Goal: Task Accomplishment & Management: Use online tool/utility

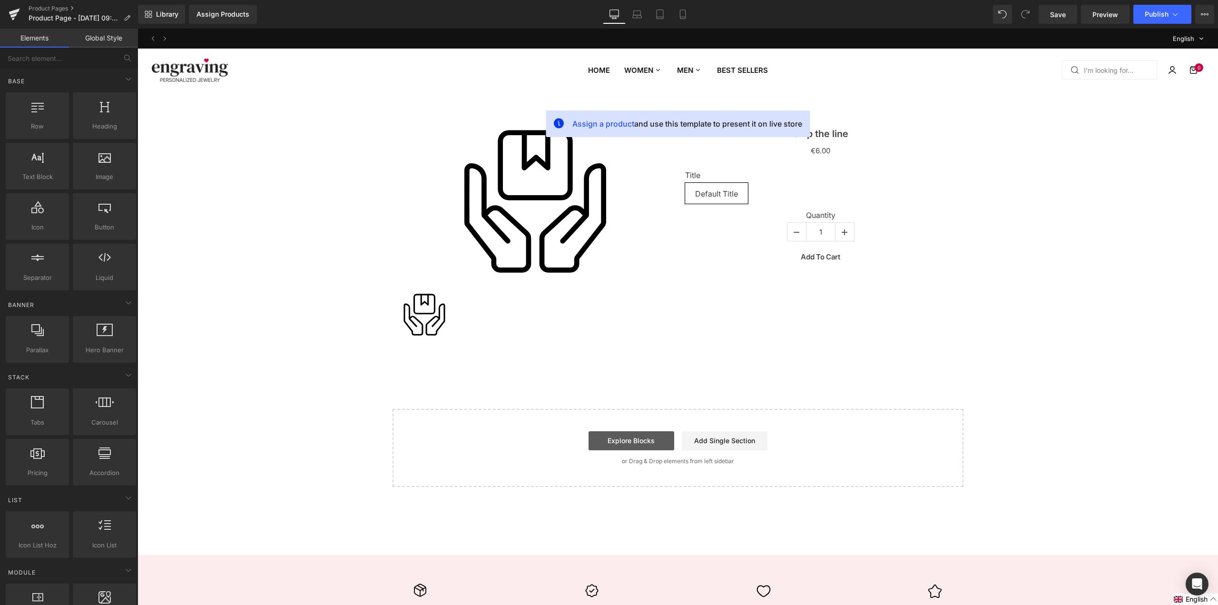
click at [654, 440] on link "Explore Blocks" at bounding box center [632, 440] width 86 height 19
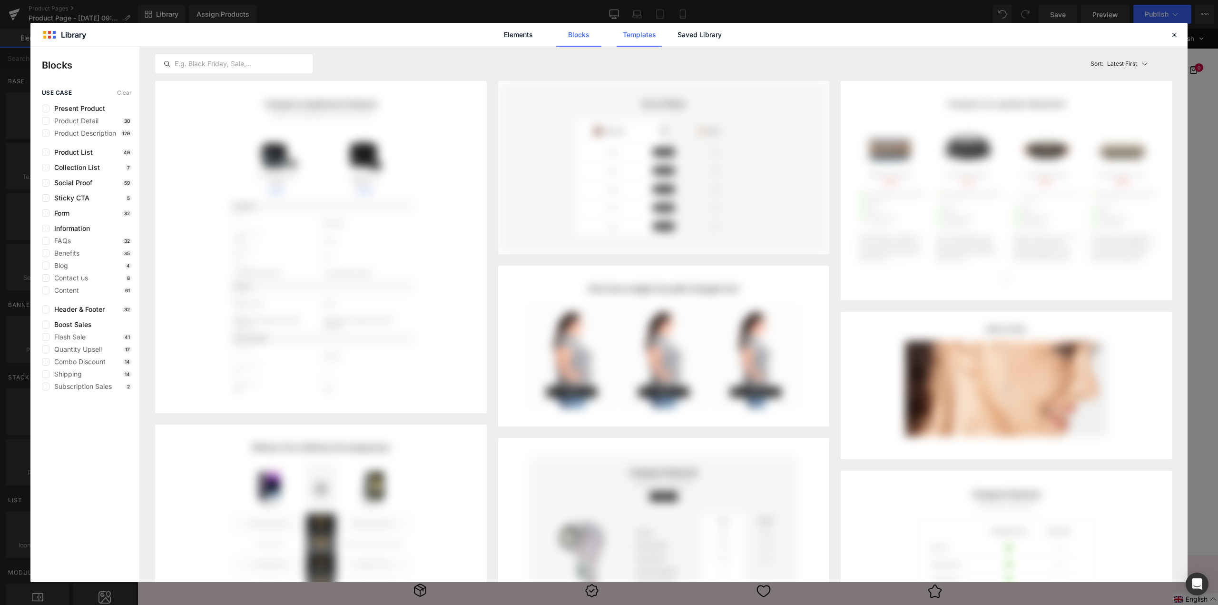
click at [658, 37] on link "Templates" at bounding box center [639, 35] width 45 height 24
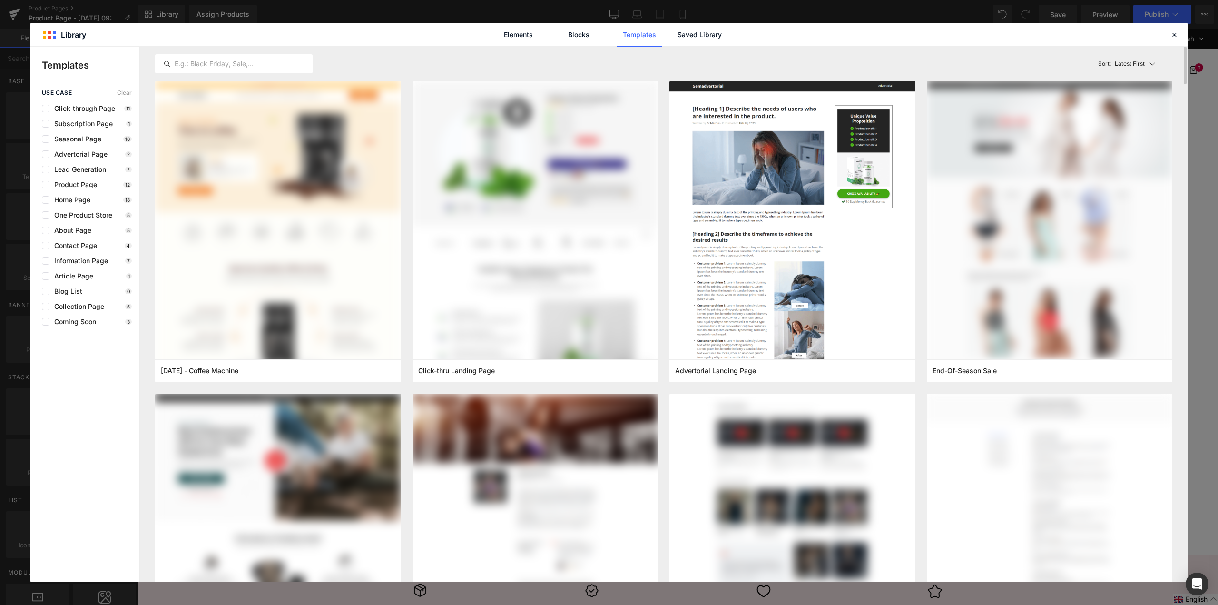
click at [720, 47] on div "Latest First Most View Latest First Sort: Latest First" at bounding box center [663, 64] width 1017 height 34
click at [713, 34] on link "Saved Library" at bounding box center [699, 35] width 45 height 24
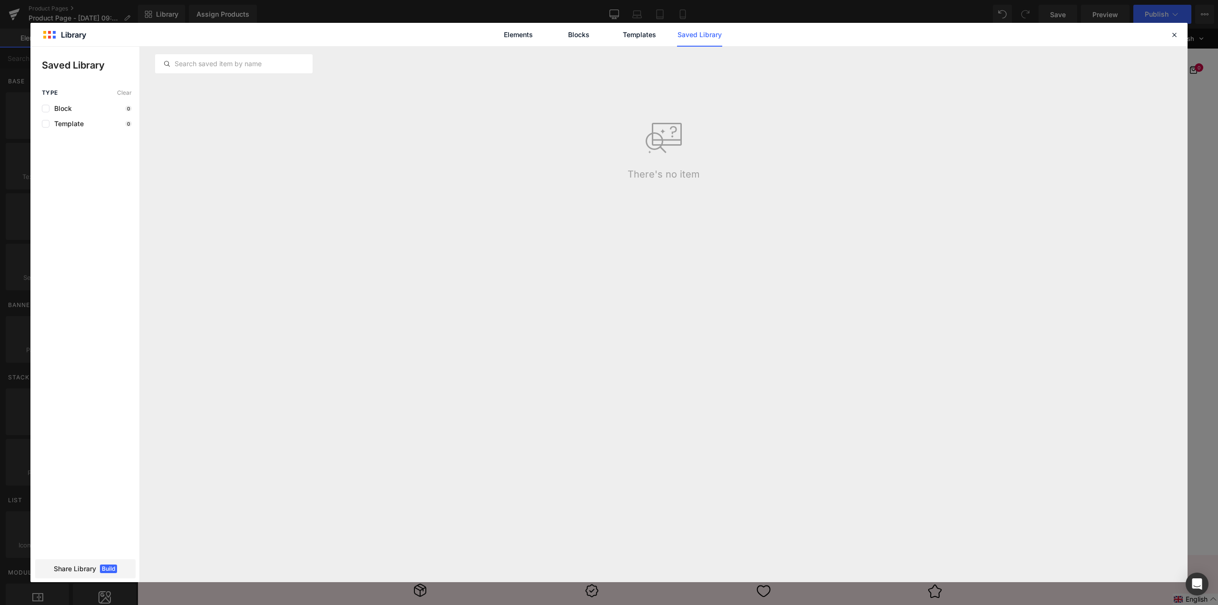
click at [844, 166] on div "There's no item" at bounding box center [663, 138] width 1029 height 84
click at [112, 565] on span "Build" at bounding box center [108, 568] width 17 height 9
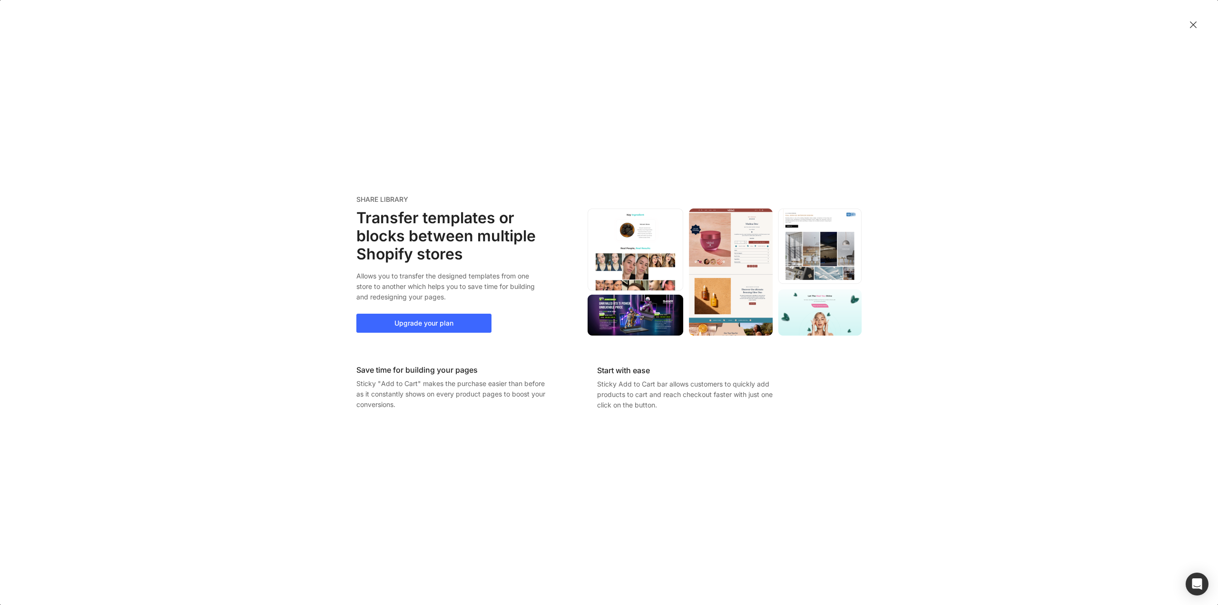
click at [1207, 25] on div "SHARE LIBRARY Transfer templates or blocks between multiple Shopify stores Allo…" at bounding box center [609, 302] width 1218 height 605
click at [1195, 22] on img at bounding box center [1194, 25] width 10 height 10
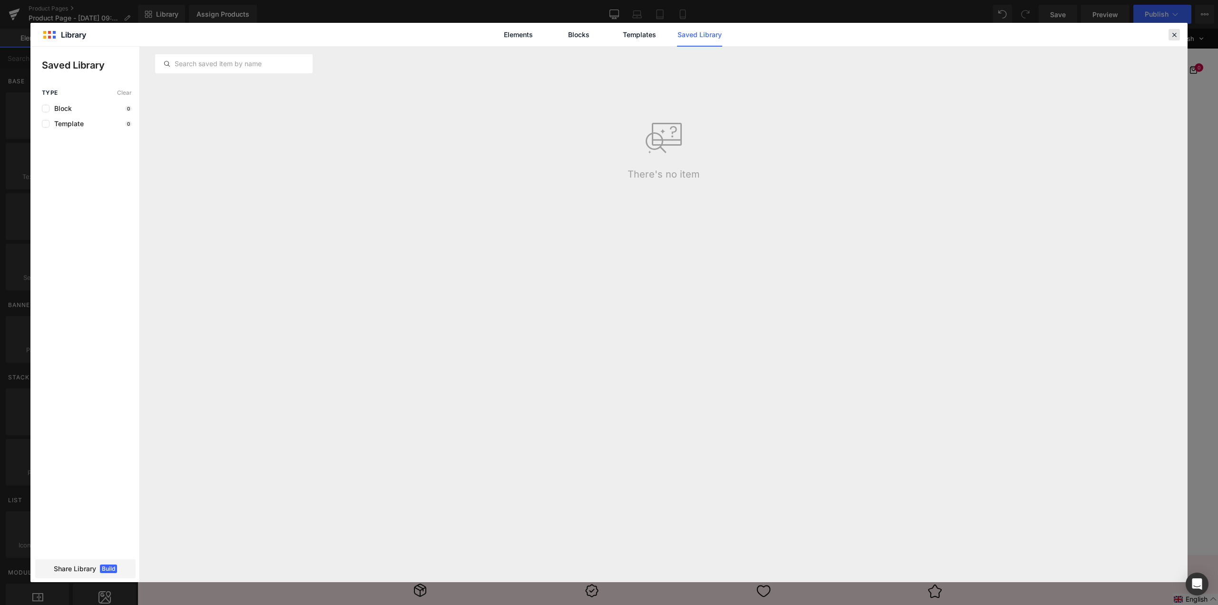
click at [1176, 38] on icon at bounding box center [1174, 34] width 9 height 9
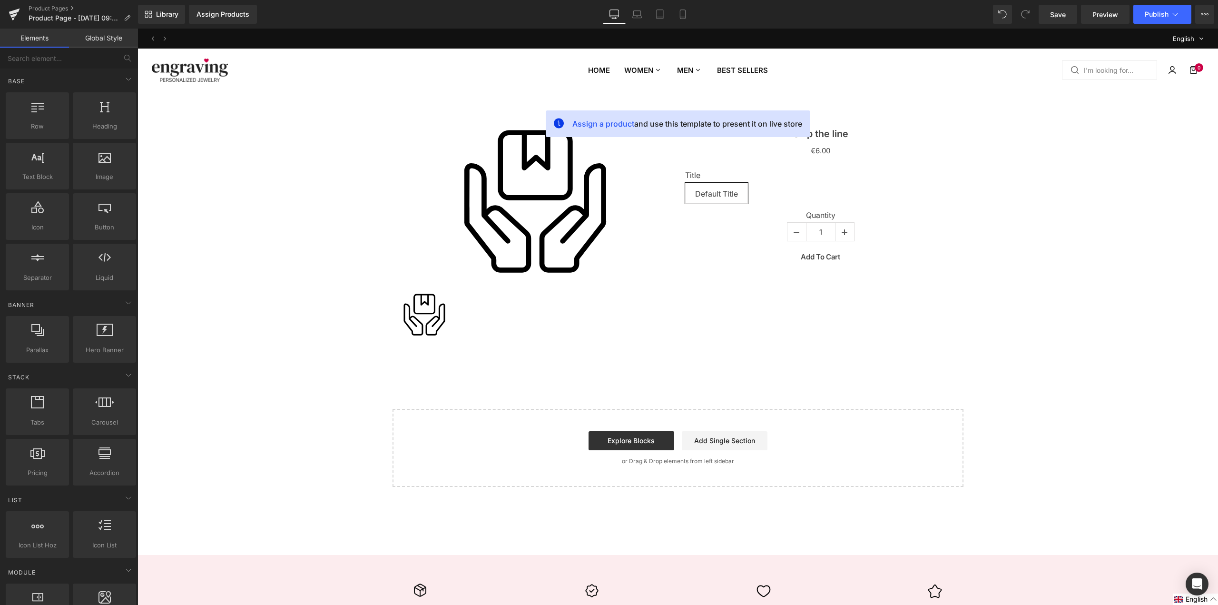
click at [1025, 179] on div "Sale Off (P) Image (P) Image List Skip the line (P) Title €0 €6.00 (P) Price Ti…" at bounding box center [677, 226] width 1071 height 241
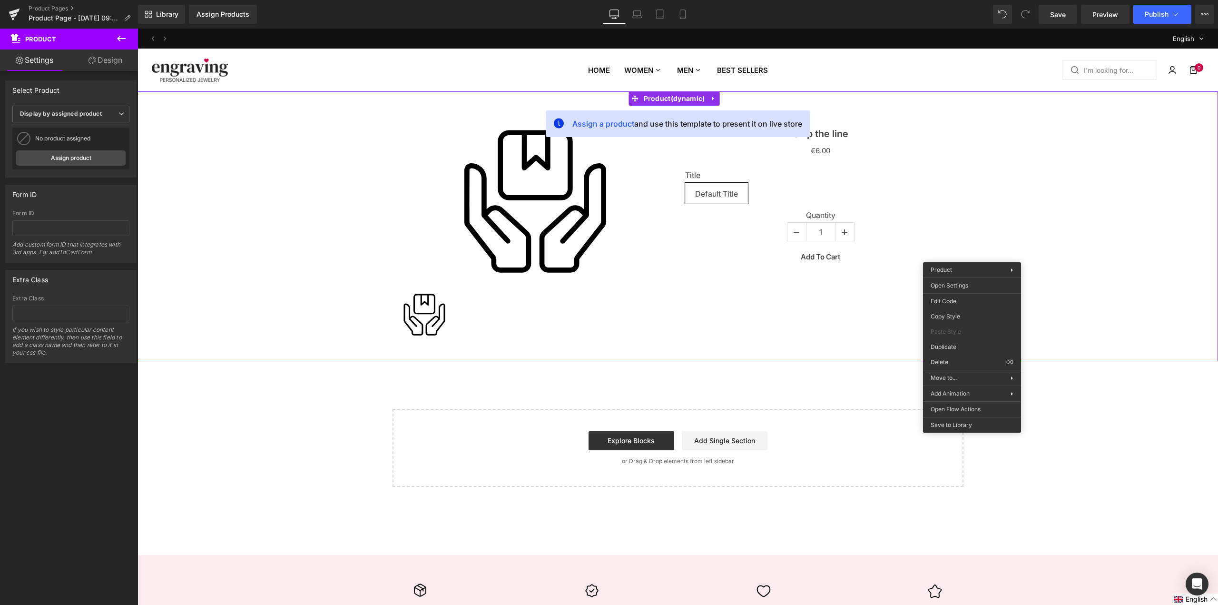
click at [840, 437] on div "Explore Blocks Add Single Section" at bounding box center [678, 440] width 541 height 19
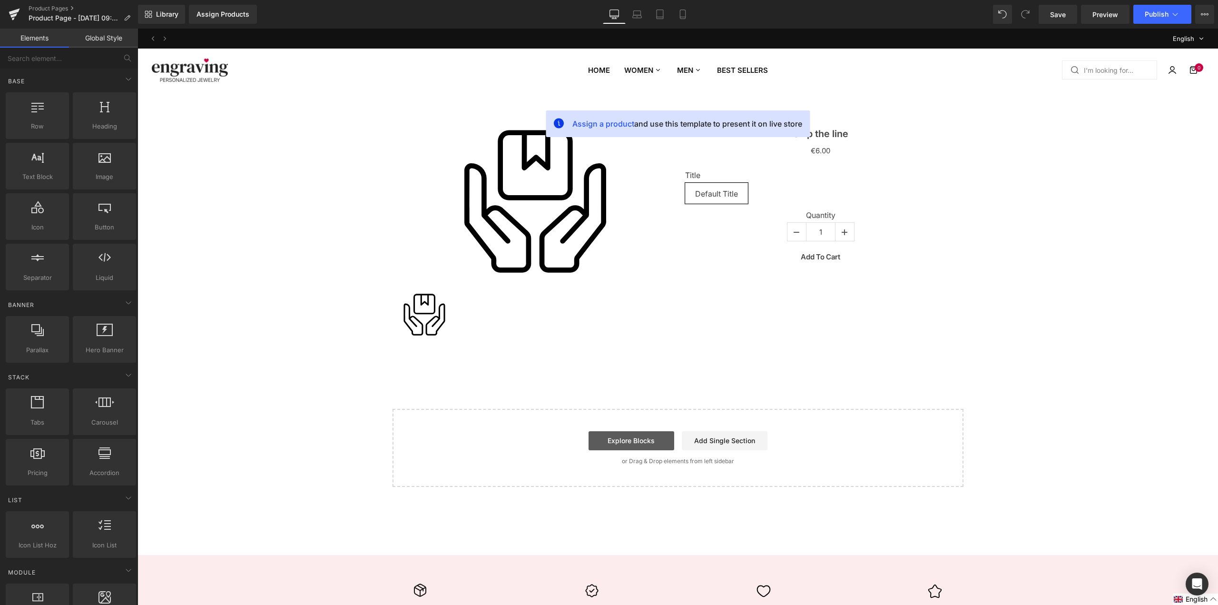
click at [626, 440] on link "Explore Blocks" at bounding box center [632, 440] width 86 height 19
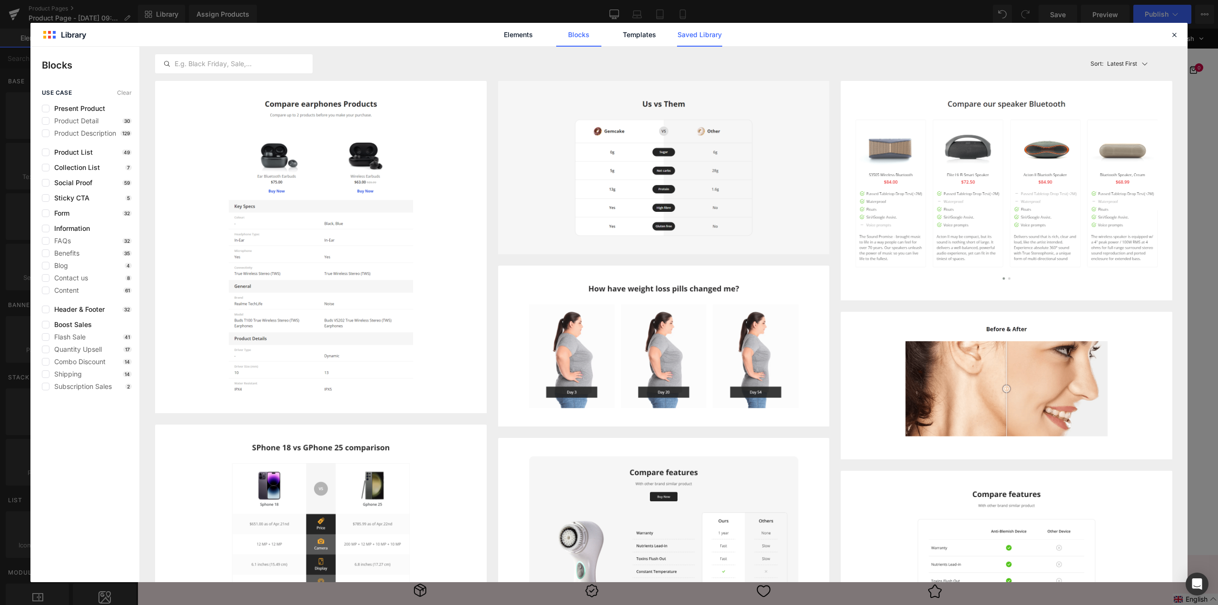
click at [703, 35] on link "Saved Library" at bounding box center [699, 35] width 45 height 24
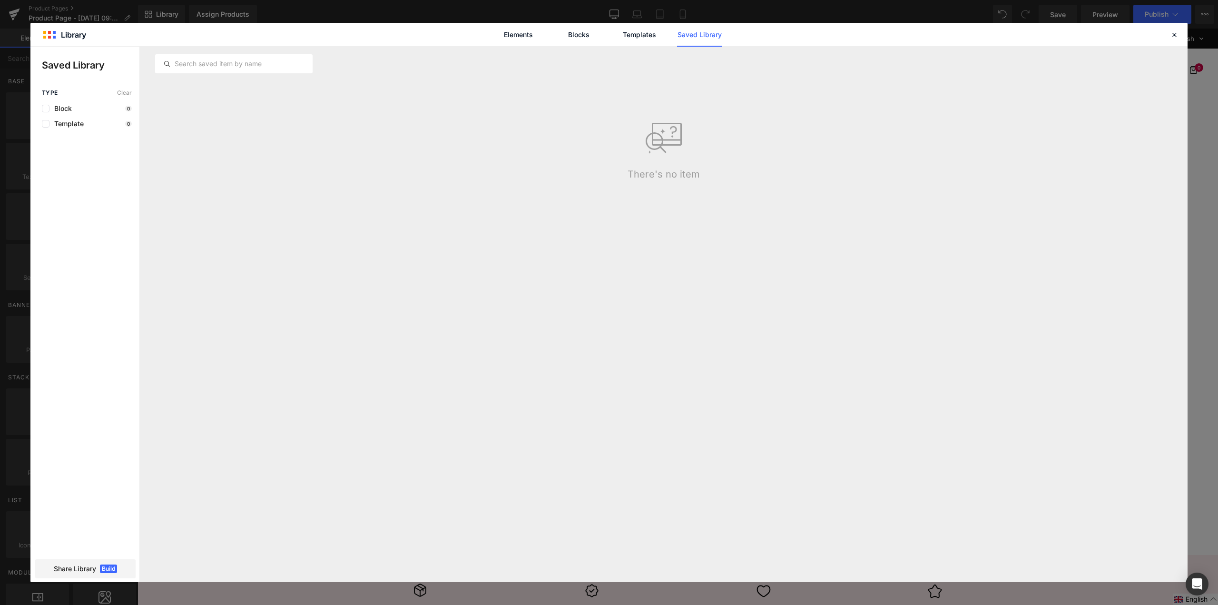
drag, startPoint x: 566, startPoint y: 92, endPoint x: 551, endPoint y: 93, distance: 15.7
click at [551, 93] on div "There's no item" at bounding box center [663, 130] width 1029 height 99
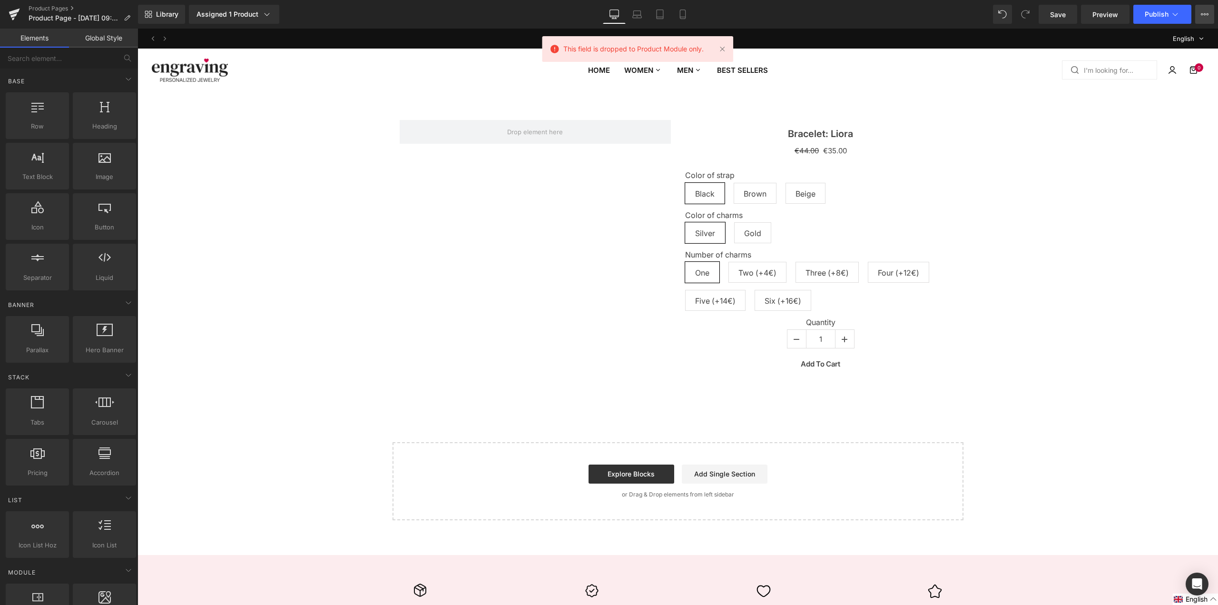
click at [1200, 20] on button "Upgrade Plan View Live Page View with current Template Save Template to Library…" at bounding box center [1204, 14] width 19 height 19
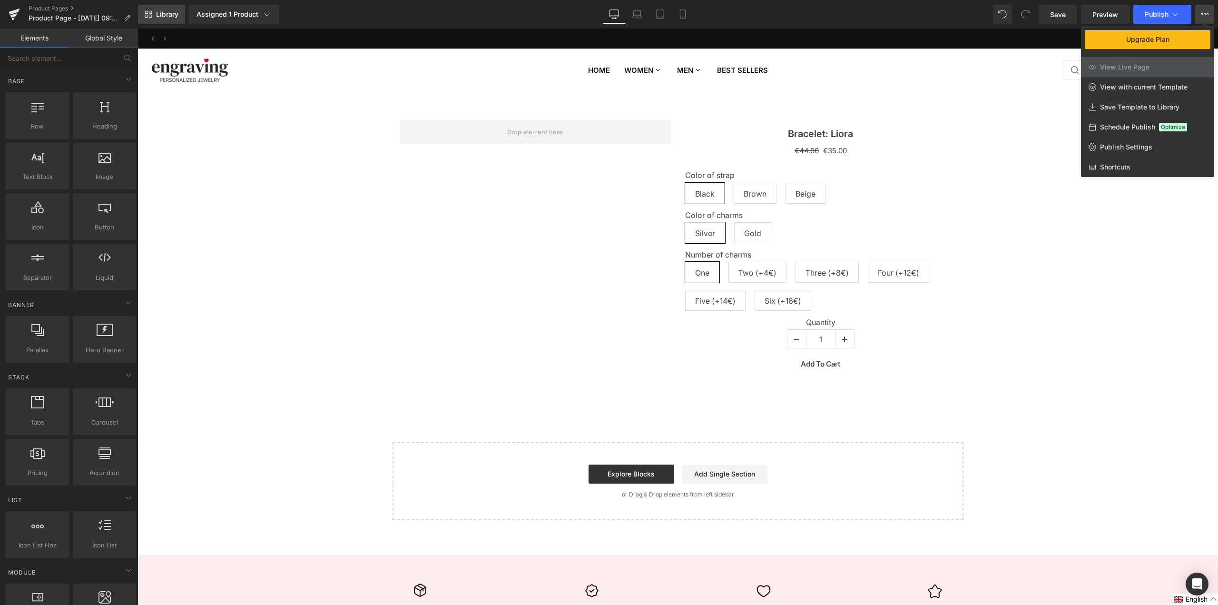
click at [158, 11] on span "Library" at bounding box center [167, 14] width 22 height 9
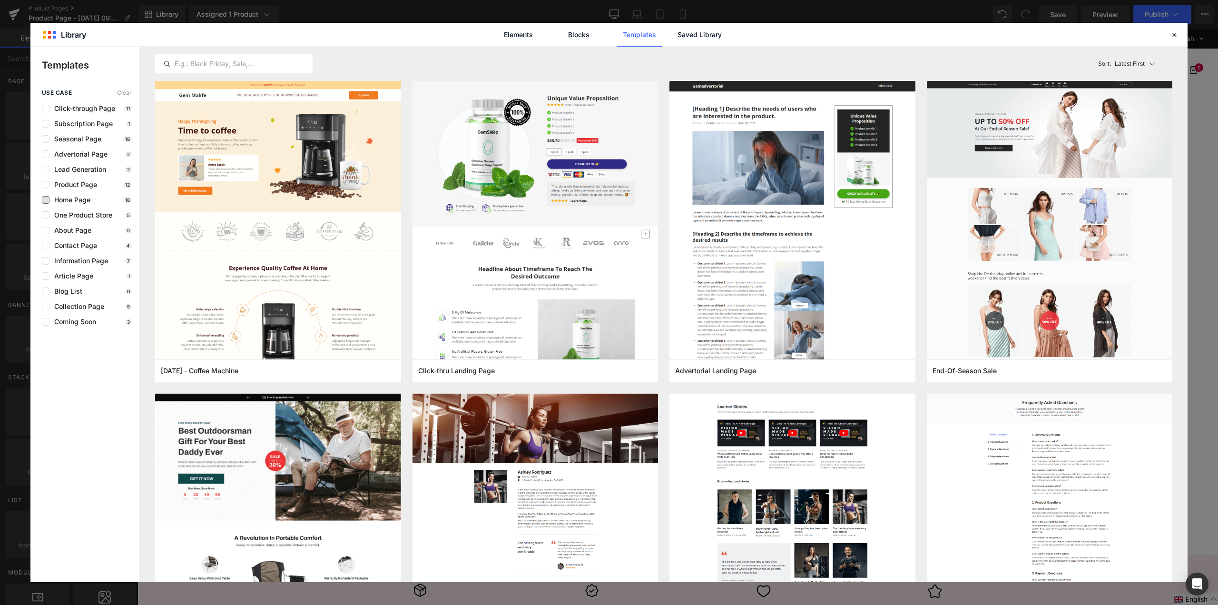
click at [80, 198] on span "Home Page" at bounding box center [69, 200] width 41 height 8
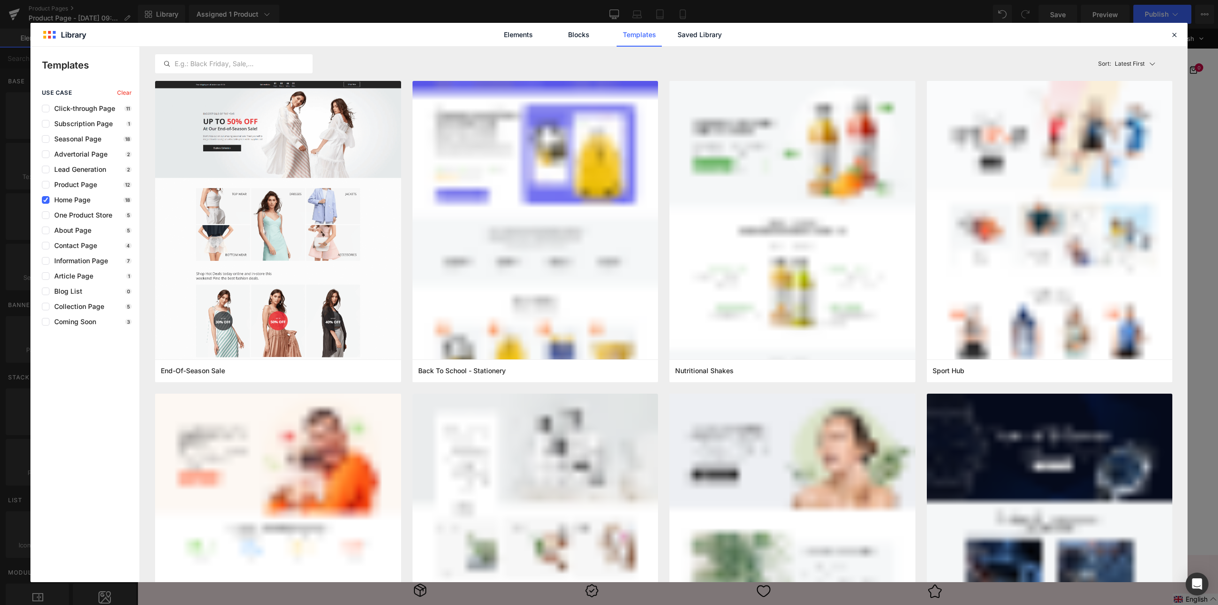
click at [70, 207] on div "use case Clear Click-through Page 11 Subscription Page 1 Seasonal Page 18 Adver…" at bounding box center [84, 207] width 109 height 236
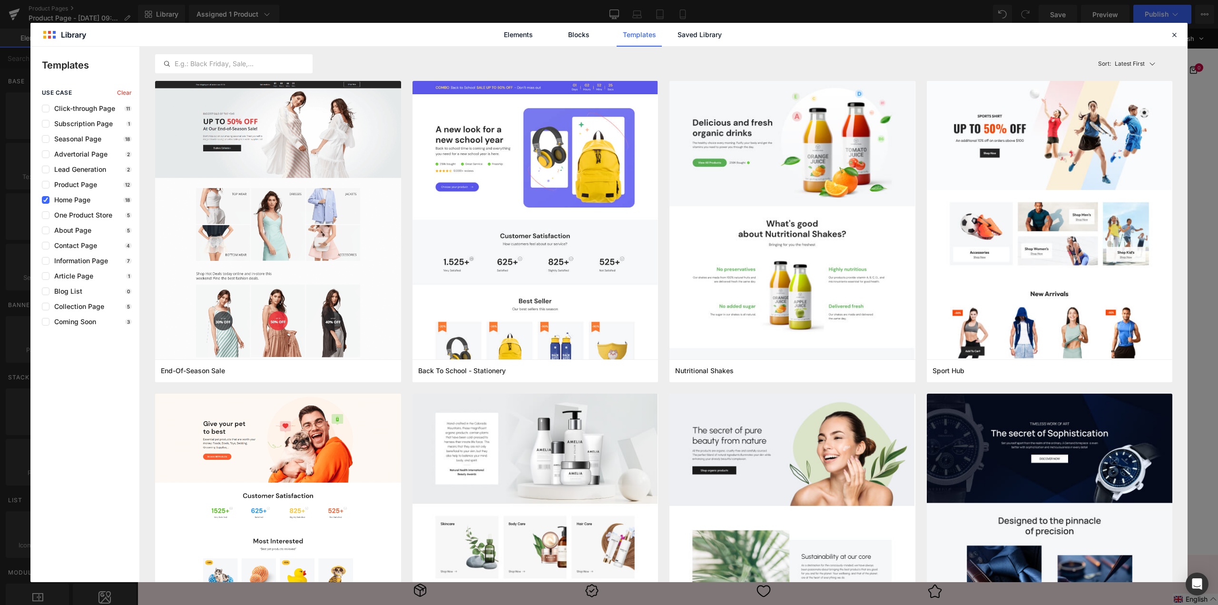
click at [49, 204] on div "use case Clear Click-through Page 11 Subscription Page 1 Seasonal Page 18 Adver…" at bounding box center [84, 207] width 109 height 236
click at [43, 200] on icon at bounding box center [45, 200] width 5 height 0
click at [46, 200] on input "checkbox" at bounding box center [46, 200] width 0 height 0
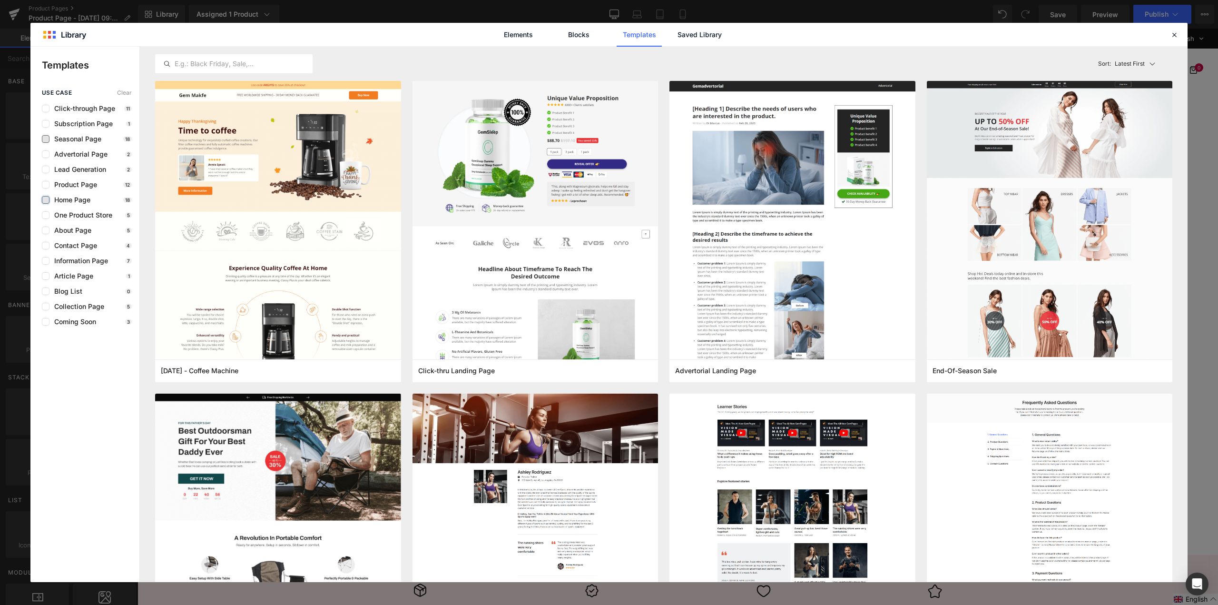
click at [50, 140] on span "Seasonal Page" at bounding box center [75, 139] width 52 height 8
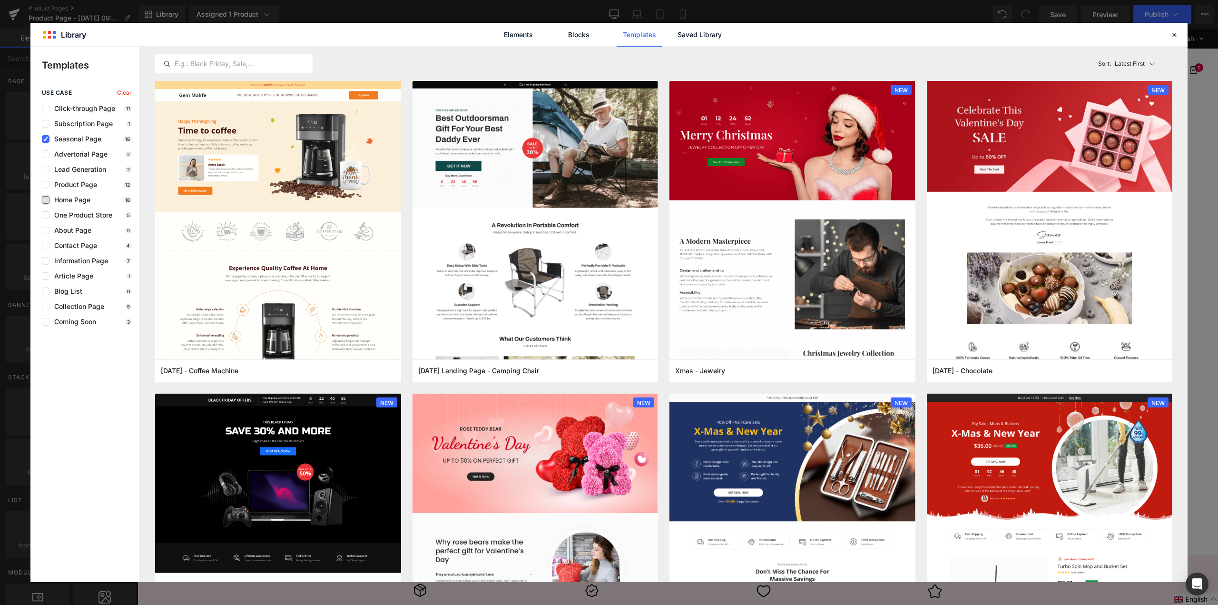
click at [50, 140] on span "Seasonal Page" at bounding box center [75, 139] width 52 height 8
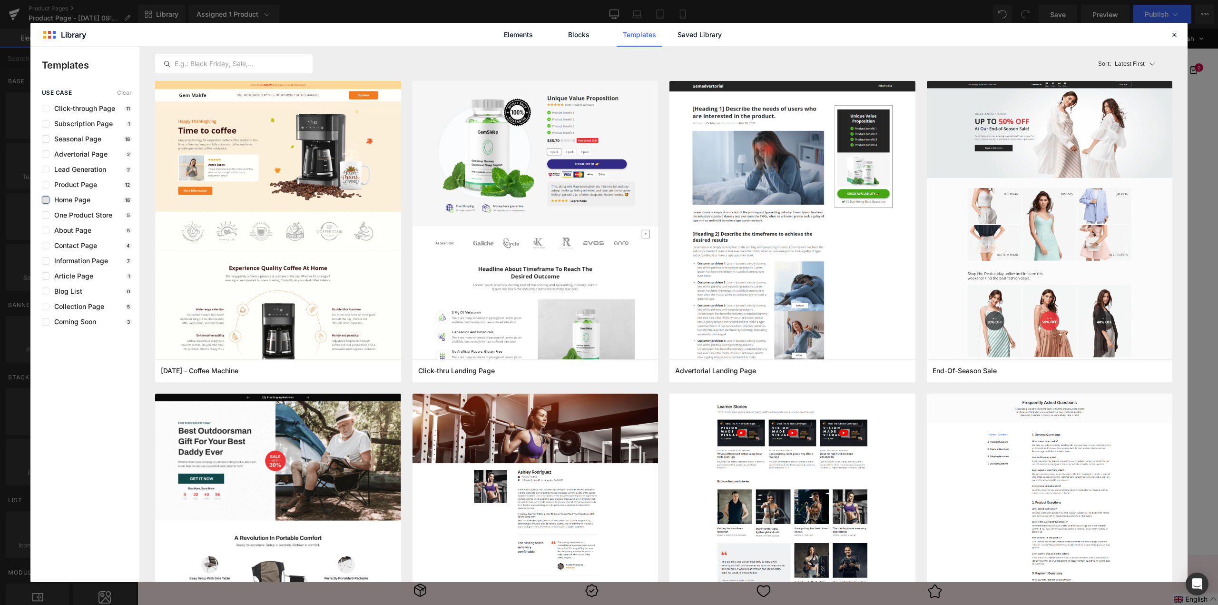
click at [48, 113] on div "use case Clear Click-through Page 11 Subscription Page 1 Seasonal Page 18 Adver…" at bounding box center [84, 207] width 109 height 236
click at [46, 109] on label at bounding box center [46, 109] width 8 height 8
click at [46, 108] on input "checkbox" at bounding box center [46, 108] width 0 height 0
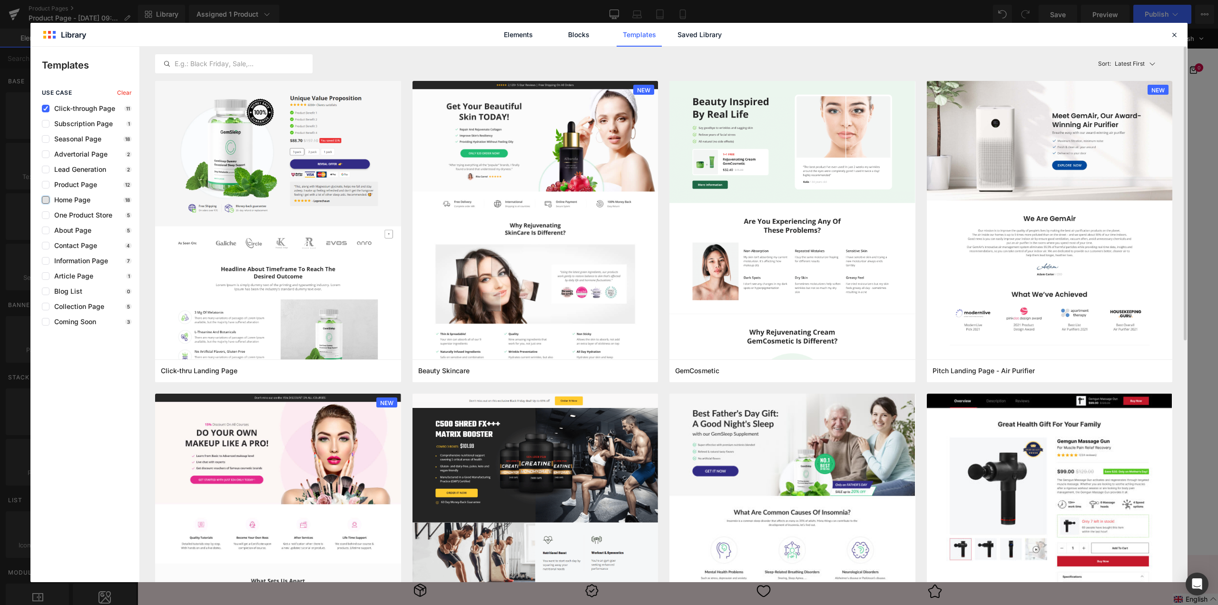
drag, startPoint x: 1156, startPoint y: 61, endPoint x: 1145, endPoint y: 60, distance: 10.5
click at [1152, 61] on icon at bounding box center [1153, 64] width 8 height 8
click at [1144, 104] on p "Most View" at bounding box center [1132, 106] width 33 height 8
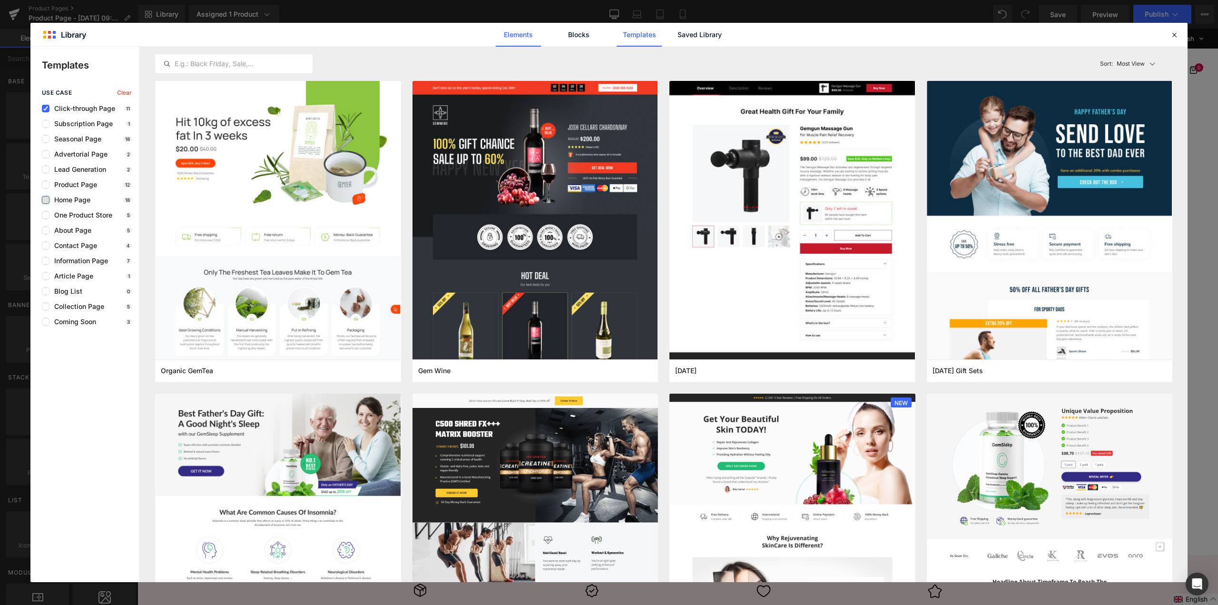
click at [515, 36] on link "Elements" at bounding box center [518, 35] width 45 height 24
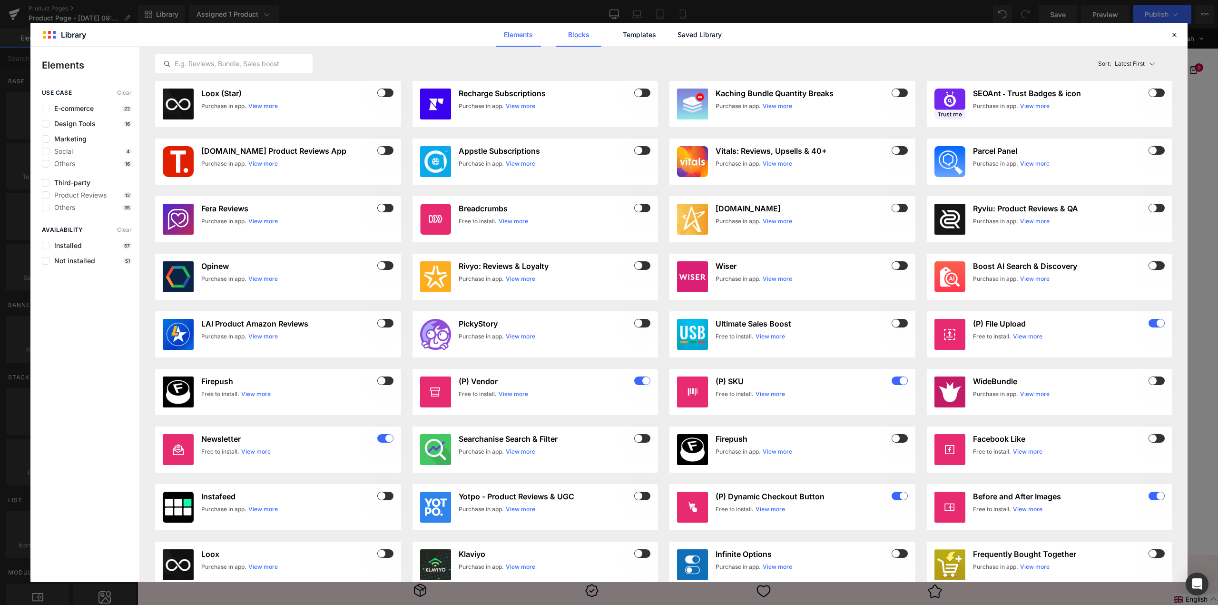
click at [601, 35] on link "Blocks" at bounding box center [578, 35] width 45 height 24
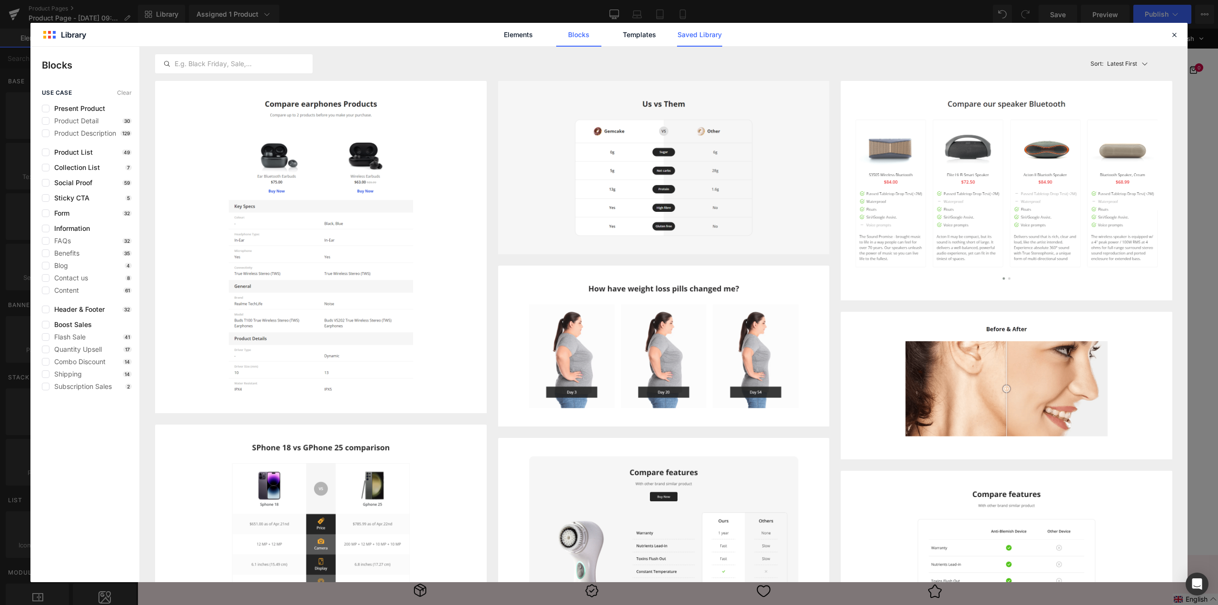
click at [719, 39] on link "Saved Library" at bounding box center [699, 35] width 45 height 24
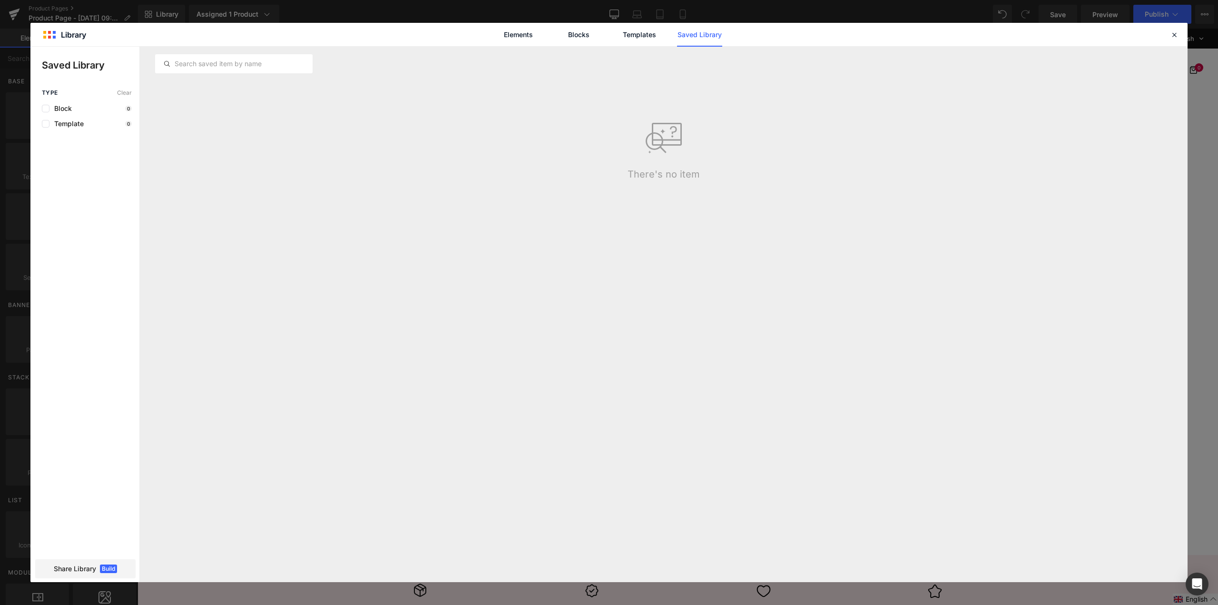
click at [350, 97] on div "There's no item" at bounding box center [663, 138] width 1029 height 84
drag, startPoint x: 350, startPoint y: 97, endPoint x: 864, endPoint y: 126, distance: 514.7
click at [862, 126] on div "There's no item" at bounding box center [663, 138] width 1029 height 84
drag, startPoint x: 1175, startPoint y: 38, endPoint x: 1038, endPoint y: 10, distance: 140.2
click at [1175, 38] on icon at bounding box center [1174, 34] width 9 height 9
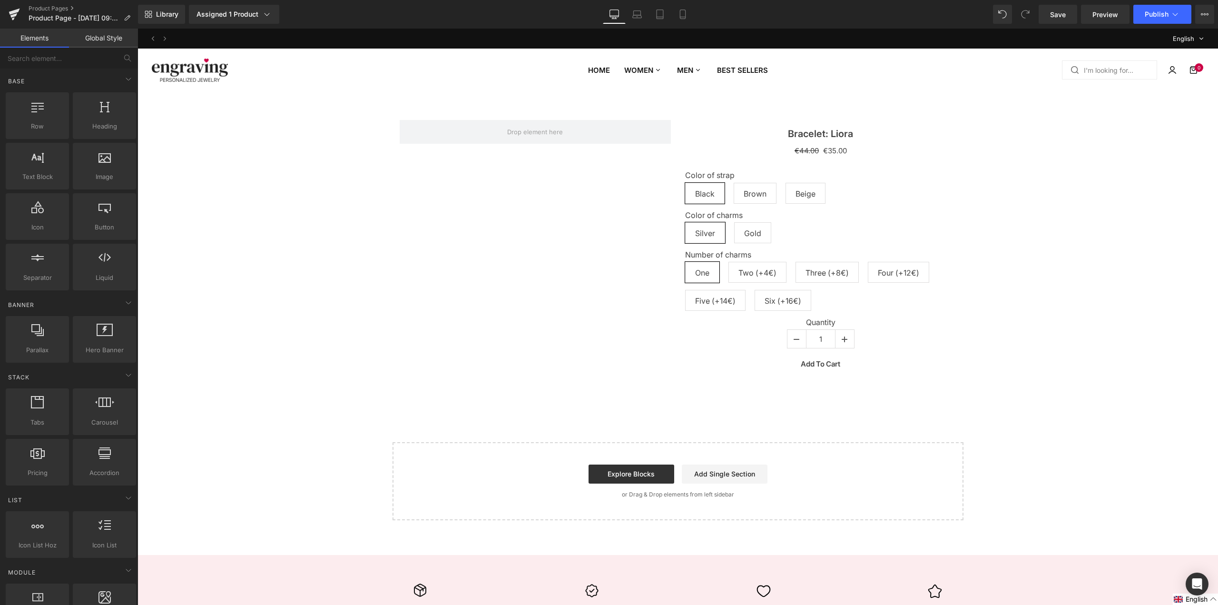
click at [987, 149] on div "Bracelet: Liora (P) Title €44.00 €35.00 (P) Price Color of strap Black Brown Be…" at bounding box center [677, 243] width 1071 height 275
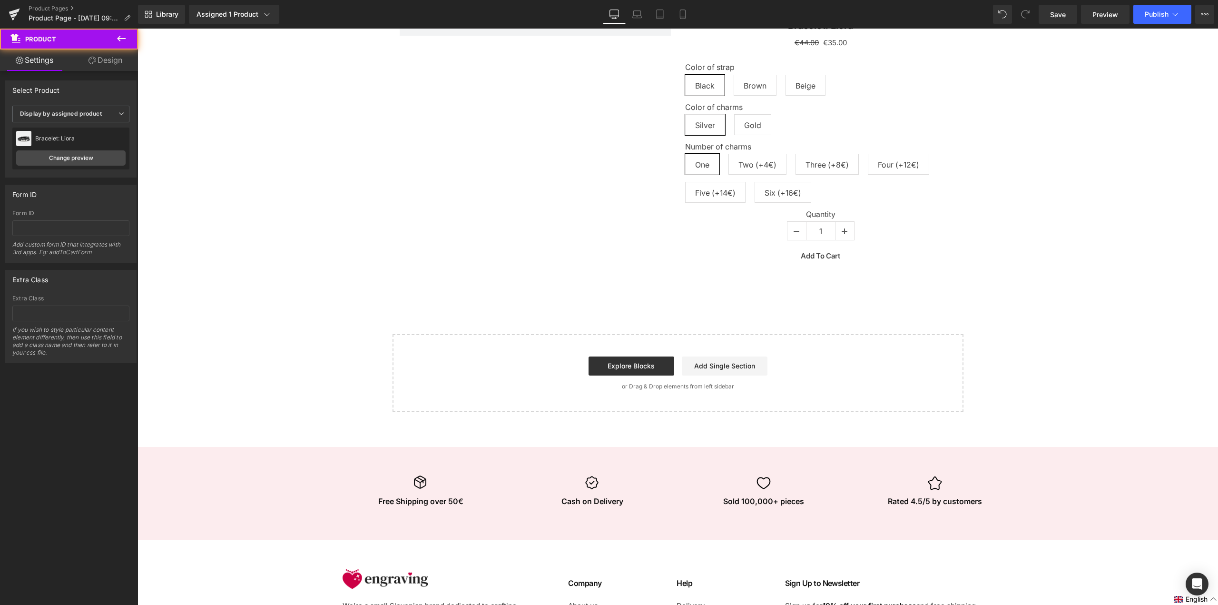
scroll to position [143, 0]
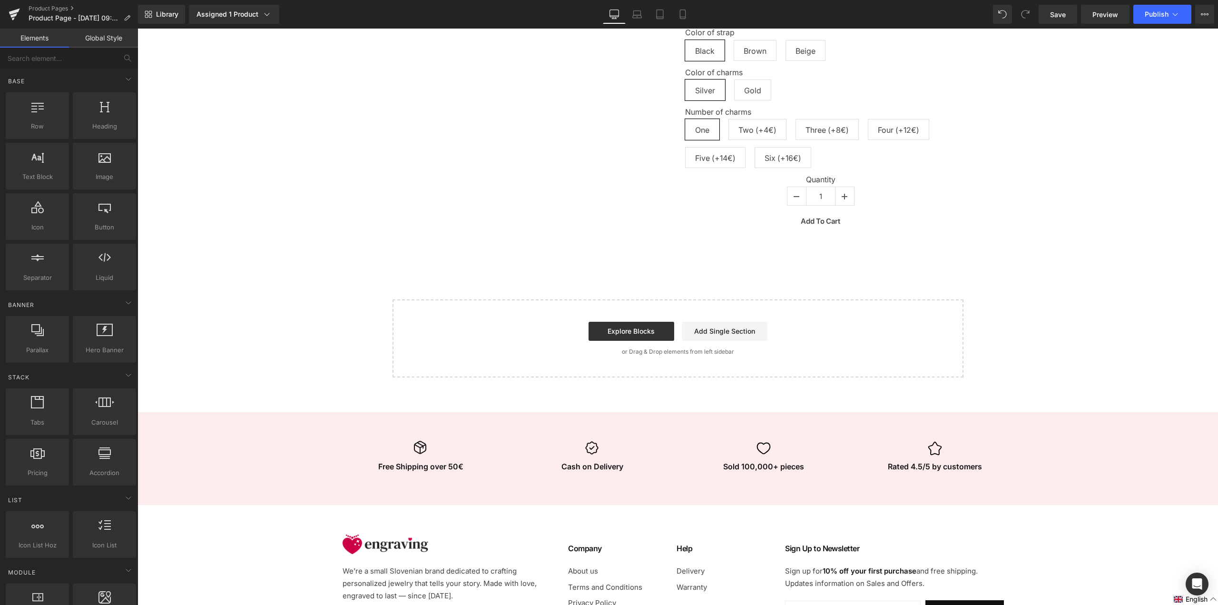
drag, startPoint x: 877, startPoint y: 353, endPoint x: 842, endPoint y: 328, distance: 42.6
click at [840, 342] on div "Start building your page Explore Blocks Add Single Section or Drag & Drop eleme…" at bounding box center [678, 338] width 569 height 76
click at [996, 128] on div "Bracelet: Liora (P) Title €44.00 €35.00 (P) Price Color of strap Black Brown Be…" at bounding box center [677, 100] width 1071 height 275
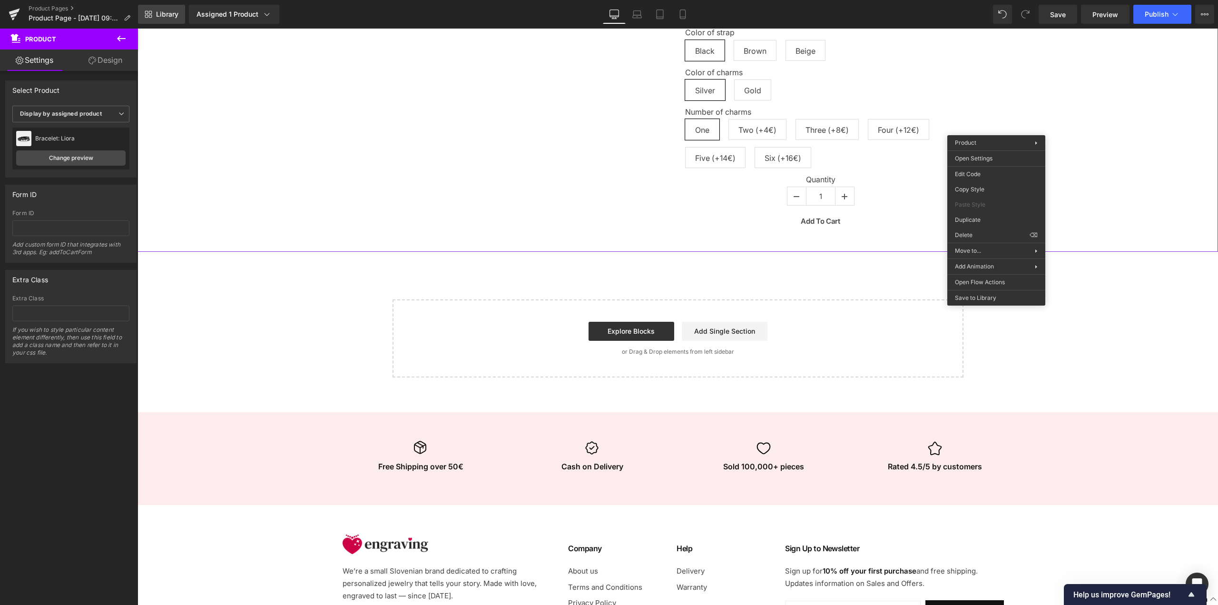
click at [167, 10] on span "Library" at bounding box center [167, 14] width 22 height 9
drag, startPoint x: 18, startPoint y: 19, endPoint x: 303, endPoint y: 27, distance: 284.7
click at [1201, 22] on button "Upgrade Plan View Live Page View with current Template Save Template to Library…" at bounding box center [1204, 14] width 19 height 19
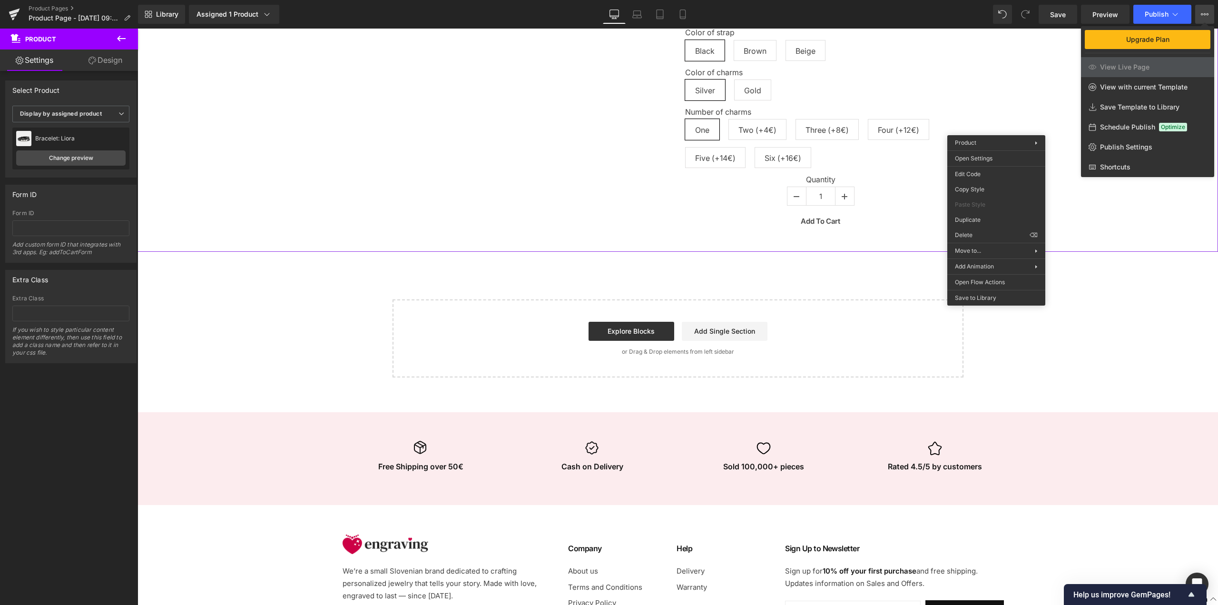
click at [1203, 15] on icon at bounding box center [1202, 14] width 2 height 2
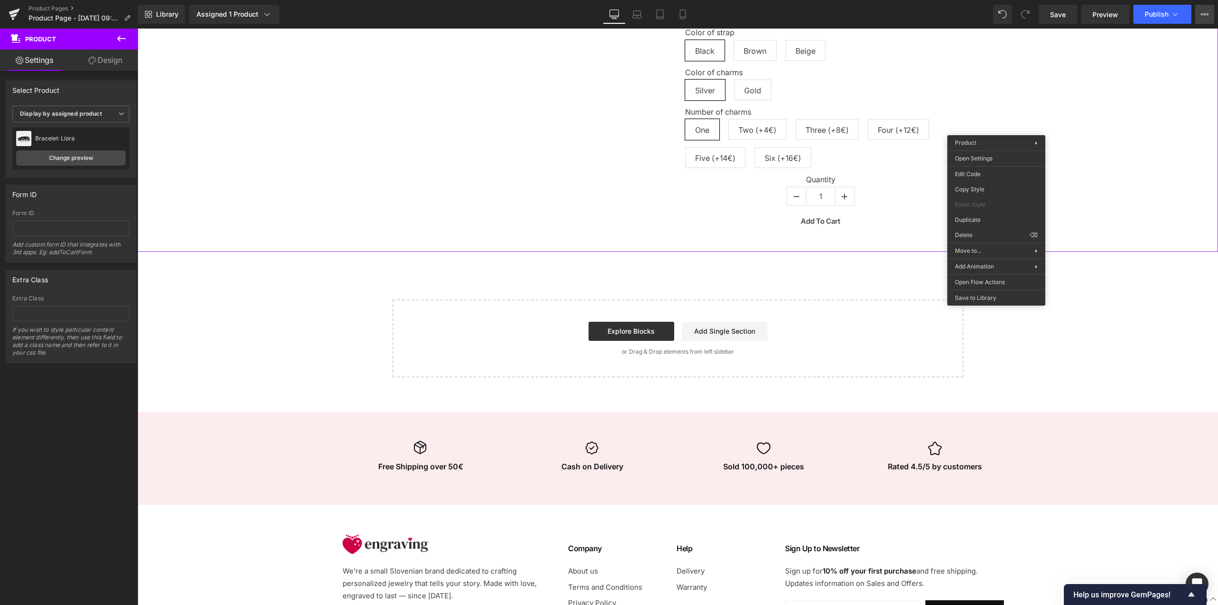
click at [1203, 15] on icon at bounding box center [1202, 14] width 2 height 2
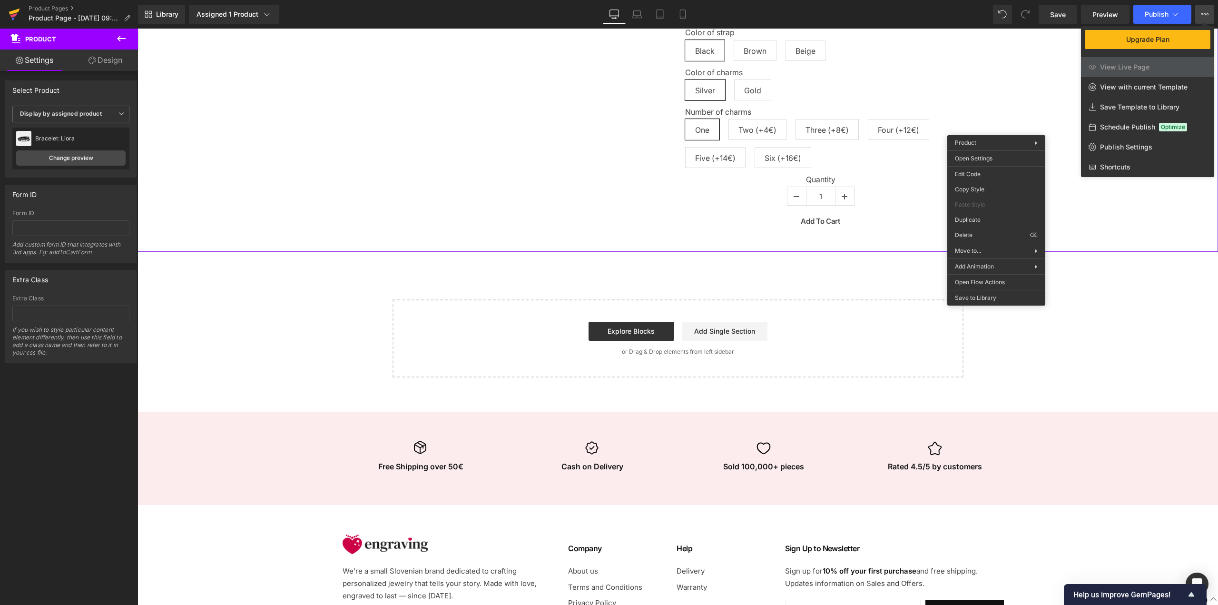
click at [20, 11] on link at bounding box center [14, 14] width 29 height 29
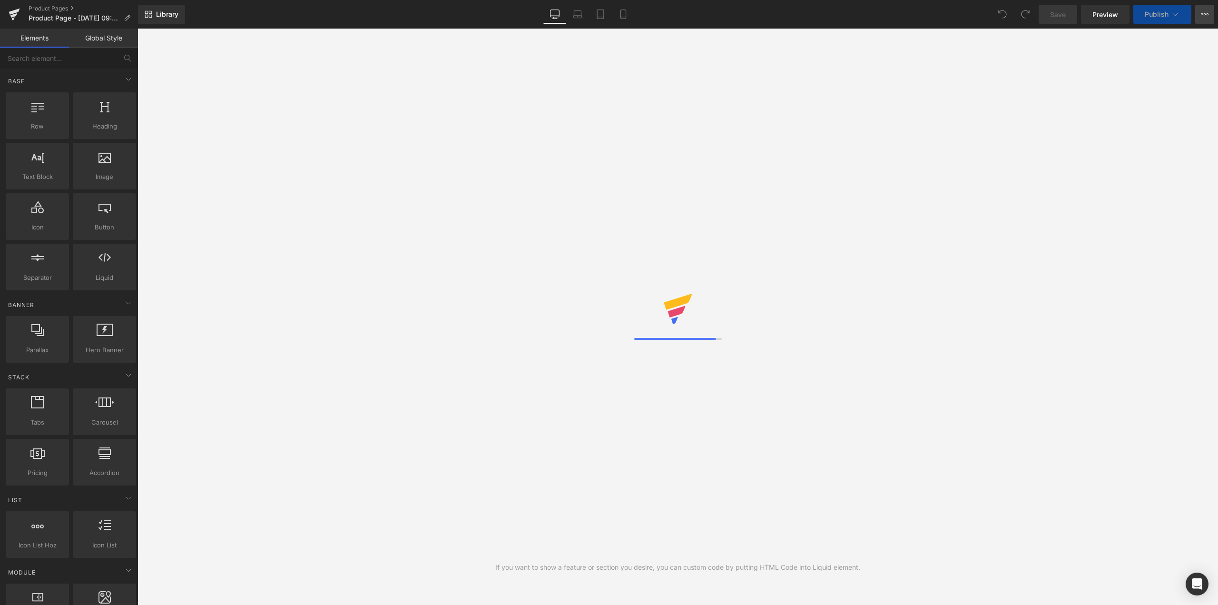
click at [1208, 16] on icon at bounding box center [1205, 14] width 8 height 8
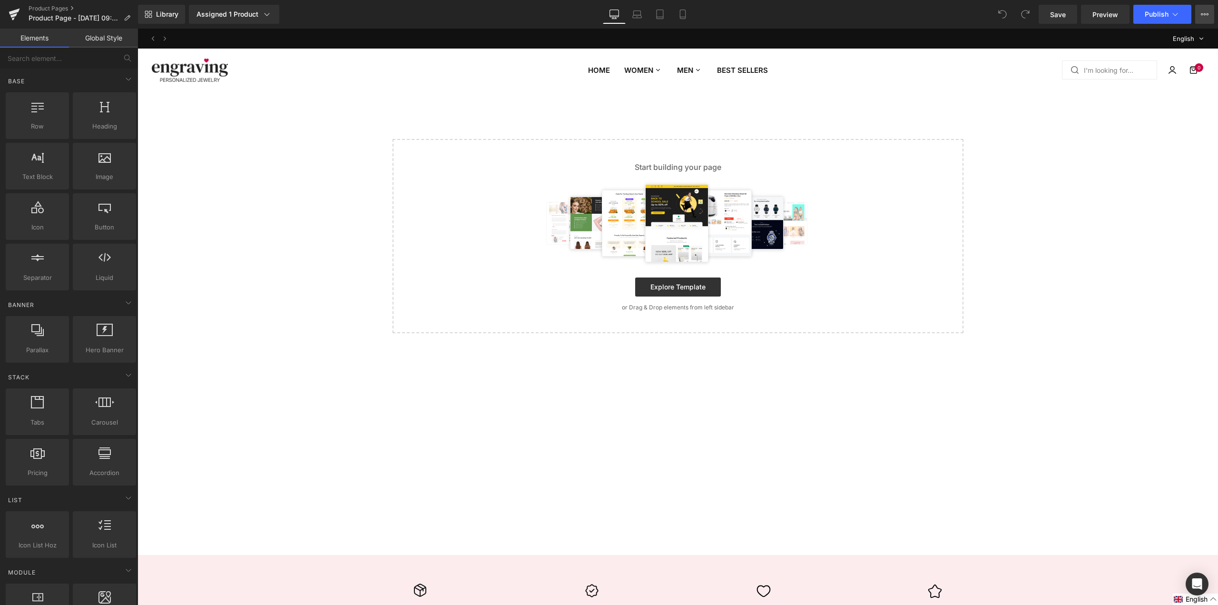
click at [1201, 15] on icon at bounding box center [1205, 14] width 8 height 8
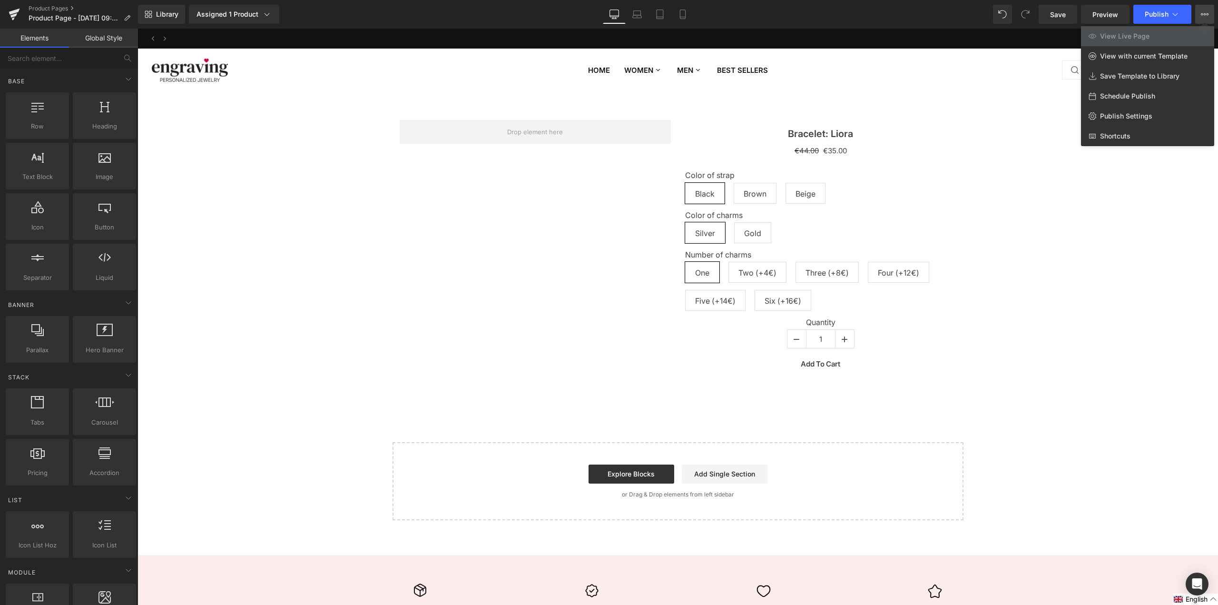
click at [1039, 285] on div at bounding box center [678, 317] width 1081 height 576
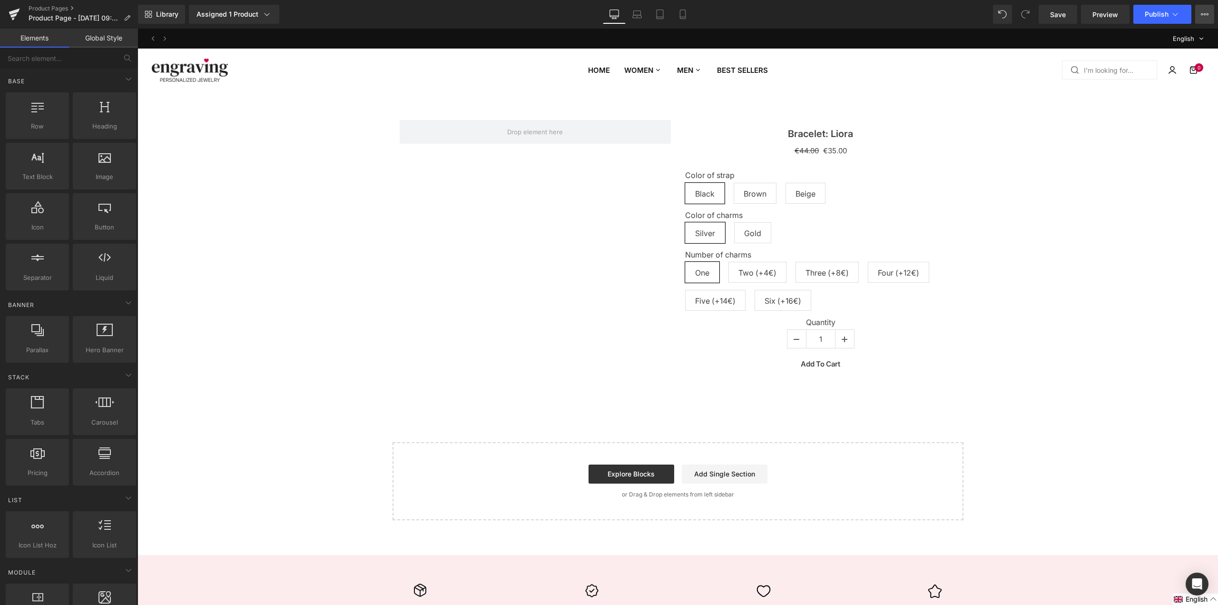
click at [1201, 14] on button "View Live Page View with current Template Save Template to Library Schedule Pub…" at bounding box center [1204, 14] width 19 height 19
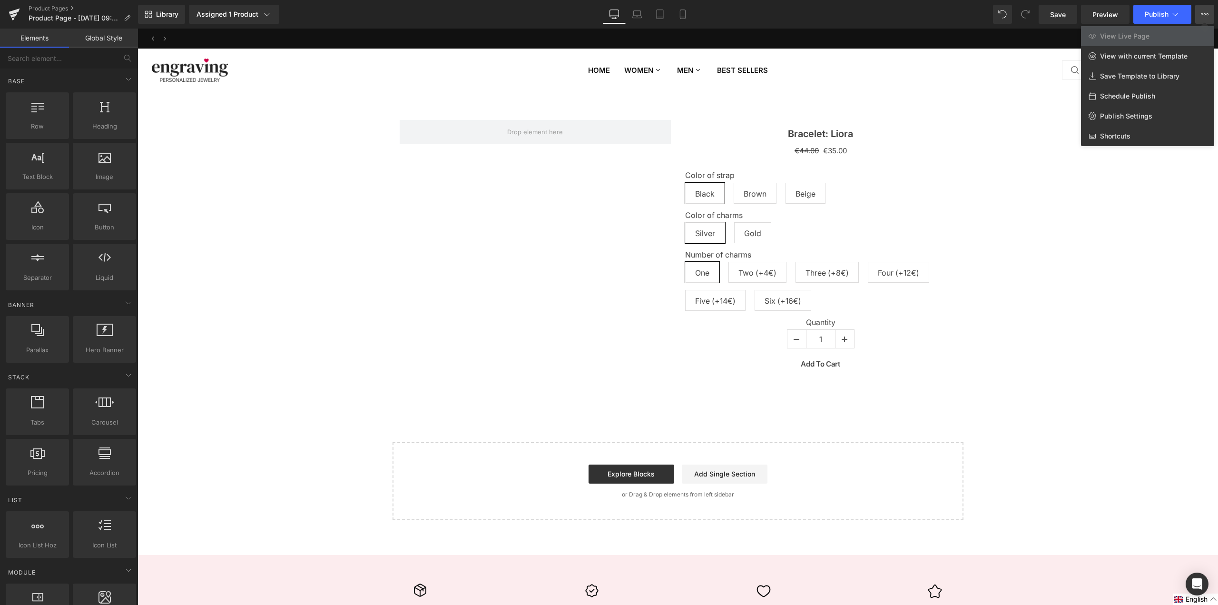
click at [1203, 13] on icon at bounding box center [1205, 14] width 8 height 8
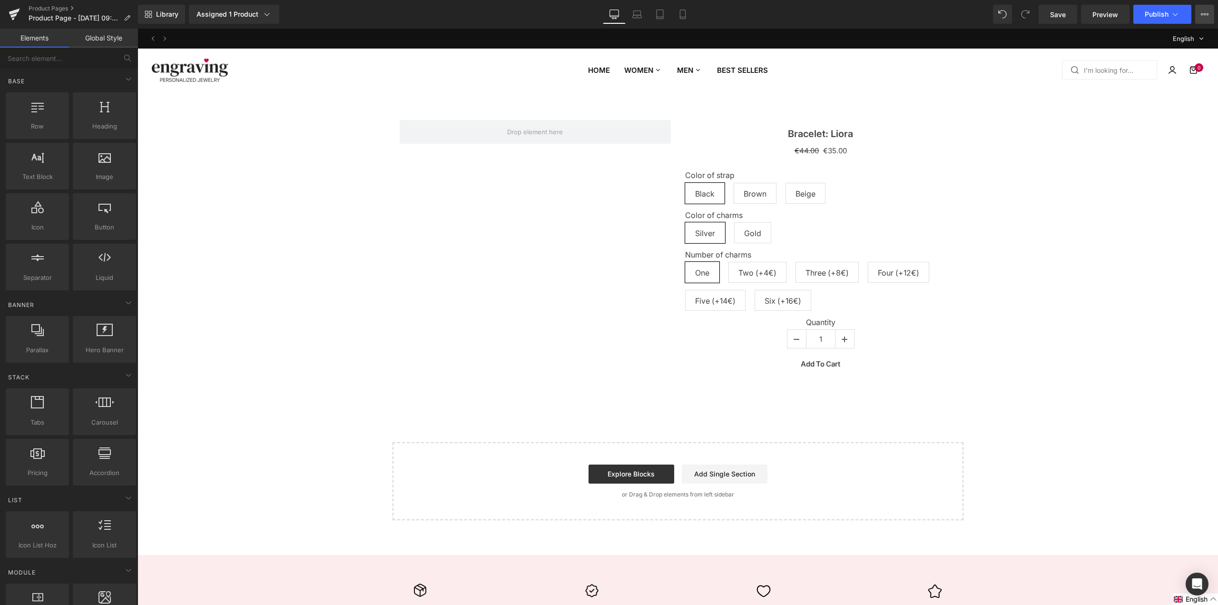
click at [1204, 12] on icon at bounding box center [1205, 14] width 8 height 8
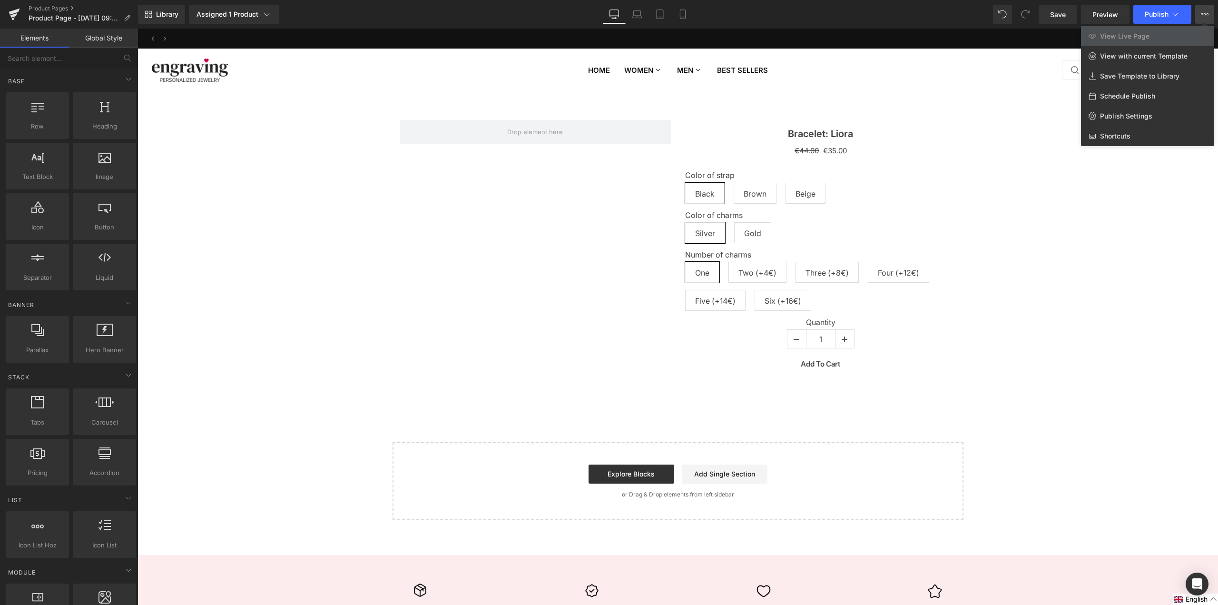
click at [1212, 11] on button "View Live Page View with current Template Save Template to Library Schedule Pub…" at bounding box center [1204, 14] width 19 height 19
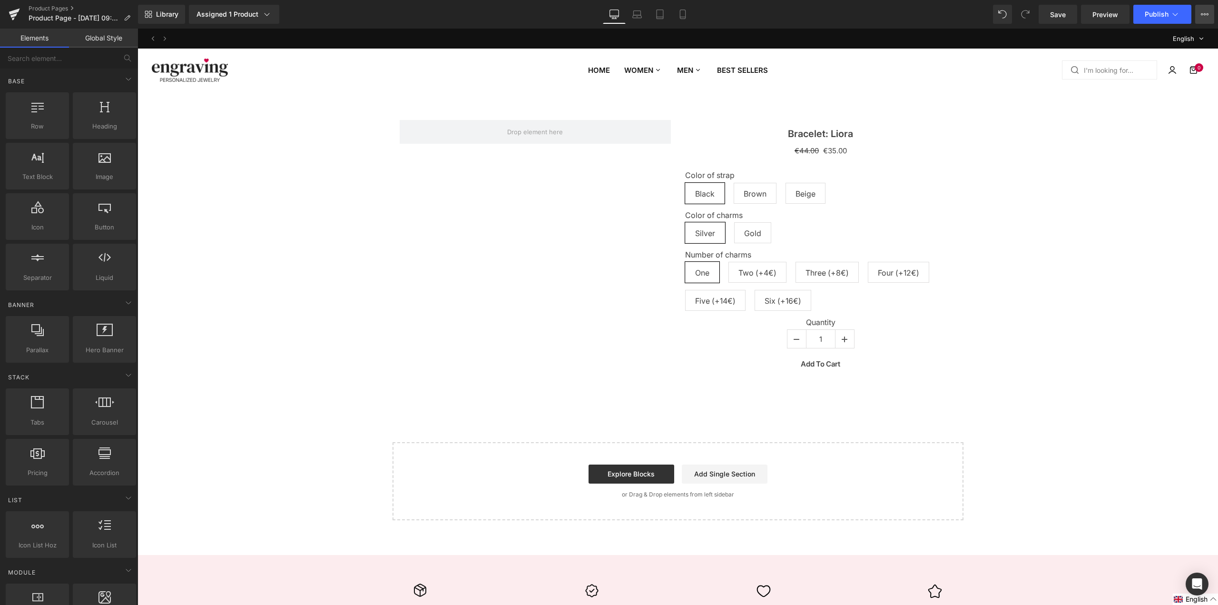
click at [1212, 11] on button "View Live Page View with current Template Save Template to Library Schedule Pub…" at bounding box center [1204, 14] width 19 height 19
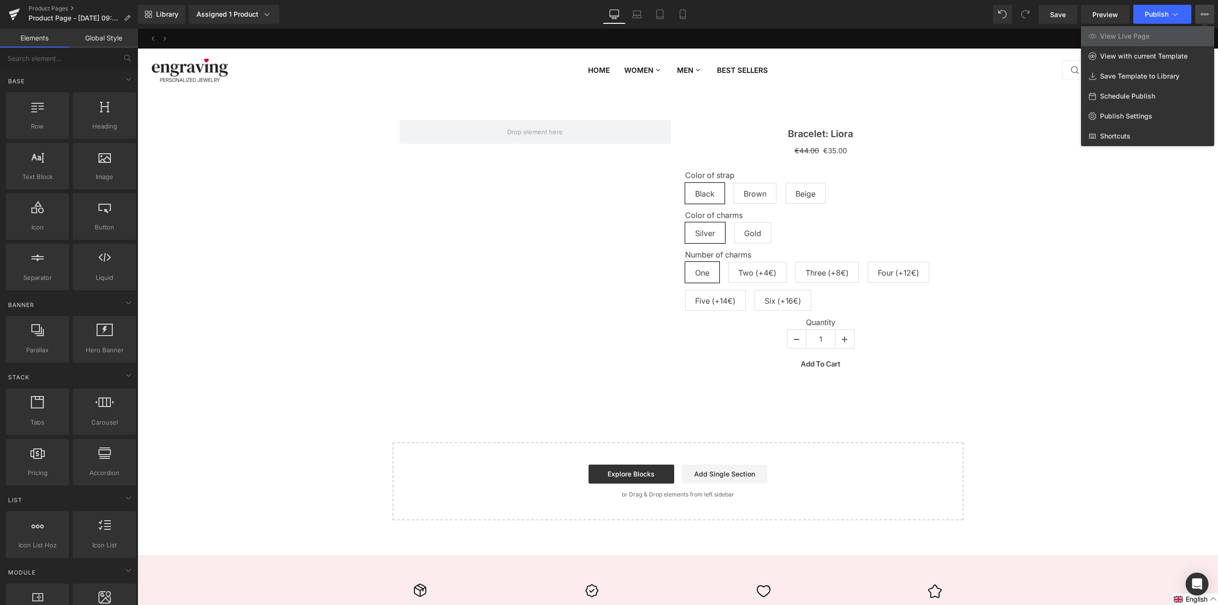
click at [1046, 306] on div at bounding box center [678, 317] width 1081 height 576
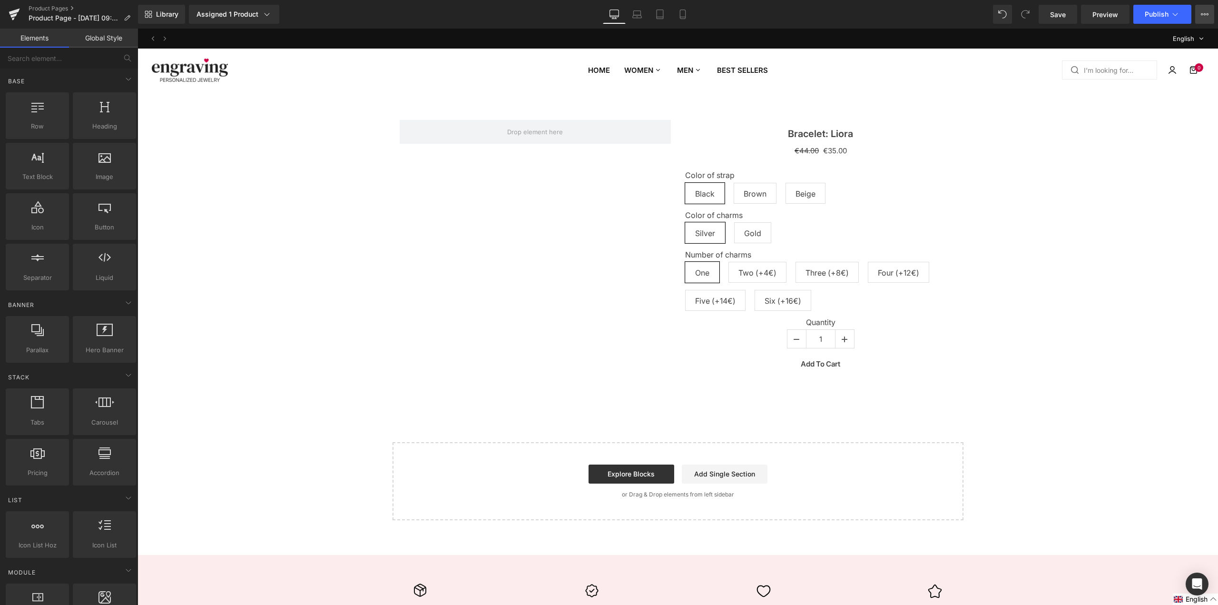
click at [1197, 17] on button "View Live Page View with current Template Save Template to Library Schedule Pub…" at bounding box center [1204, 14] width 19 height 19
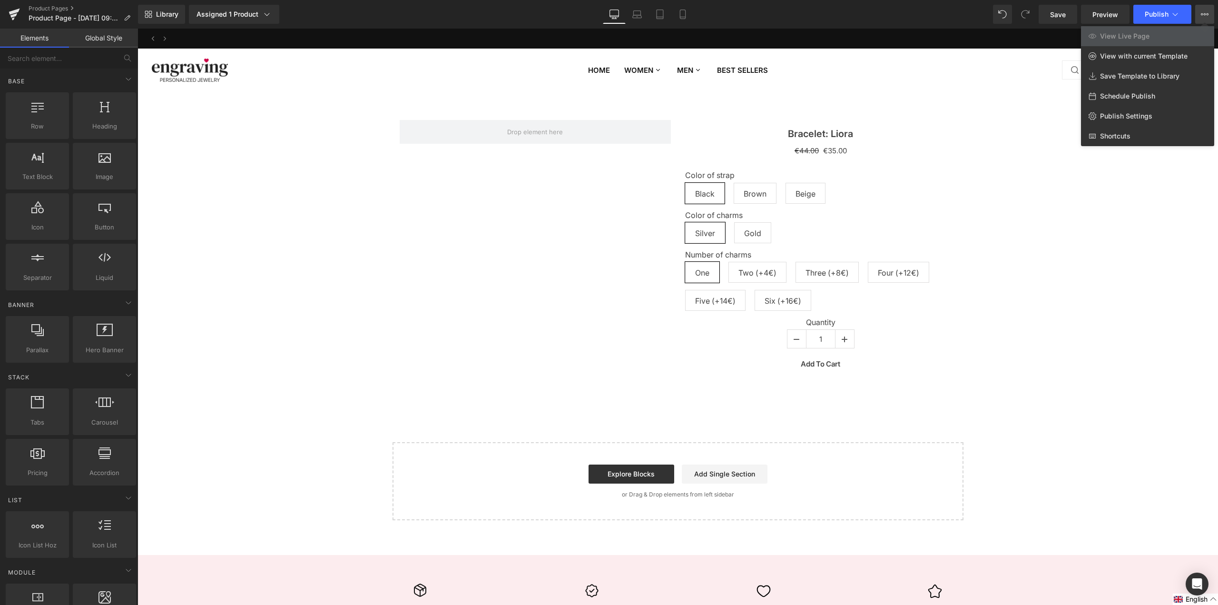
click at [1205, 16] on icon at bounding box center [1205, 14] width 8 height 8
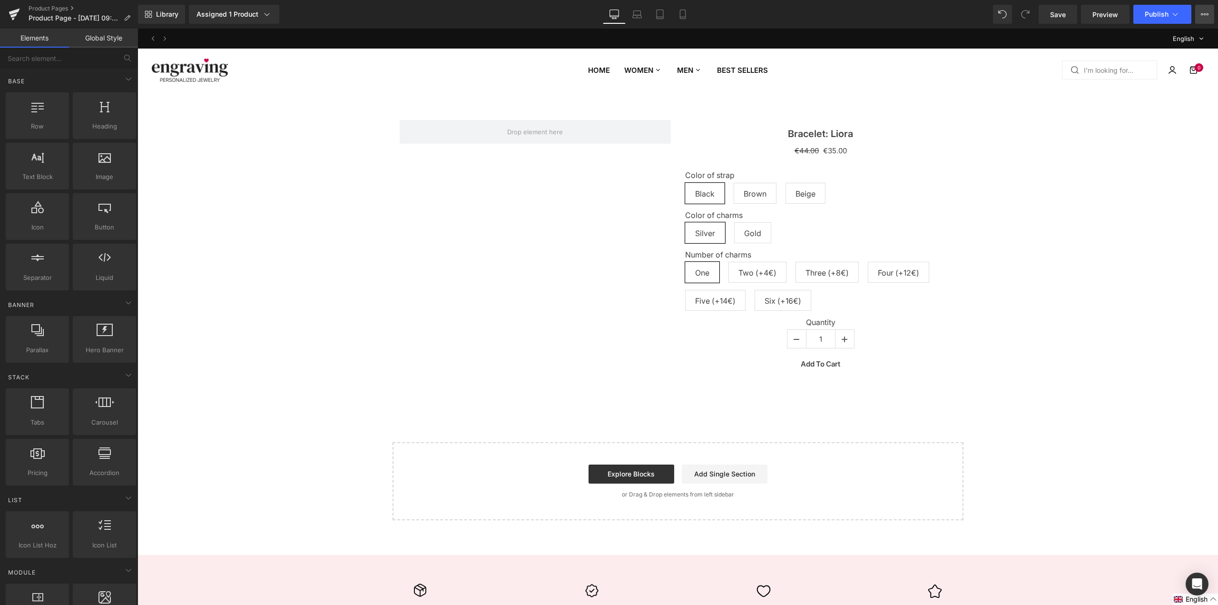
click at [1205, 16] on icon at bounding box center [1205, 14] width 8 height 8
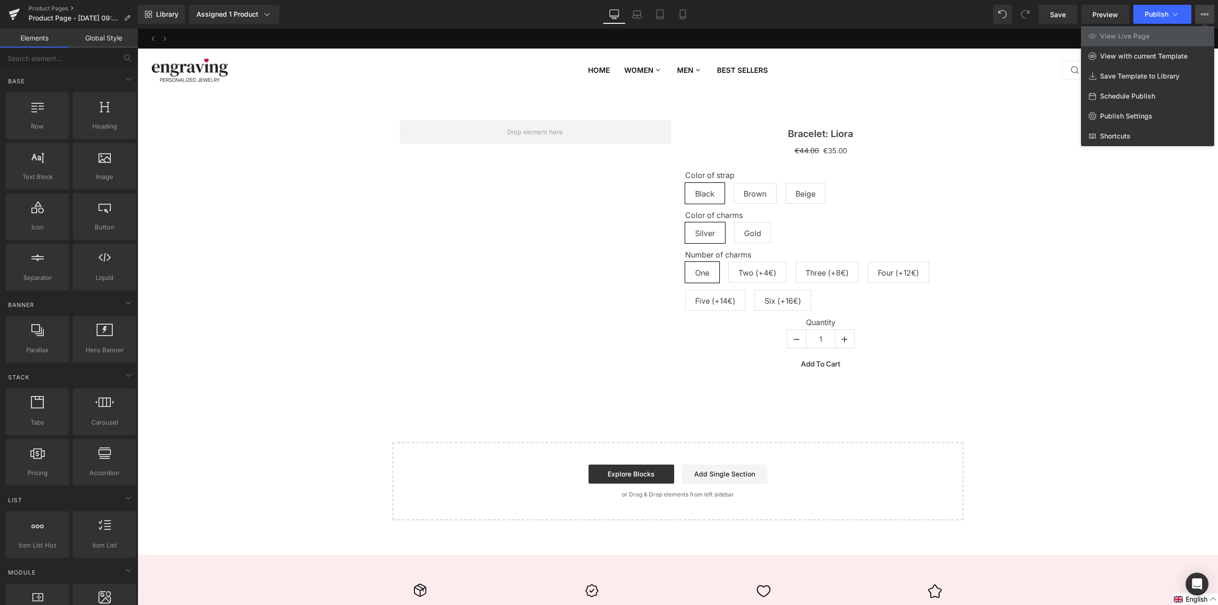
drag, startPoint x: 1004, startPoint y: 228, endPoint x: 1003, endPoint y: 233, distance: 5.1
click at [1003, 233] on div at bounding box center [678, 317] width 1081 height 576
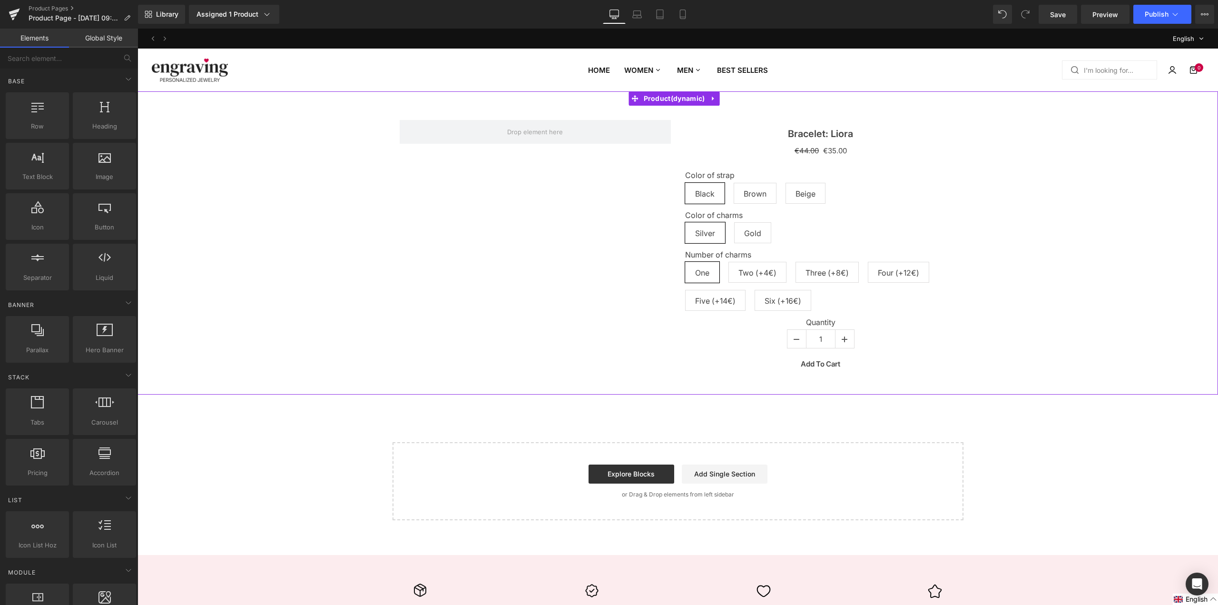
click at [1017, 148] on div "Bracelet: Liora (P) Title €44.00 €35.00 (P) Price Color of strap Black Brown Be…" at bounding box center [677, 243] width 1071 height 275
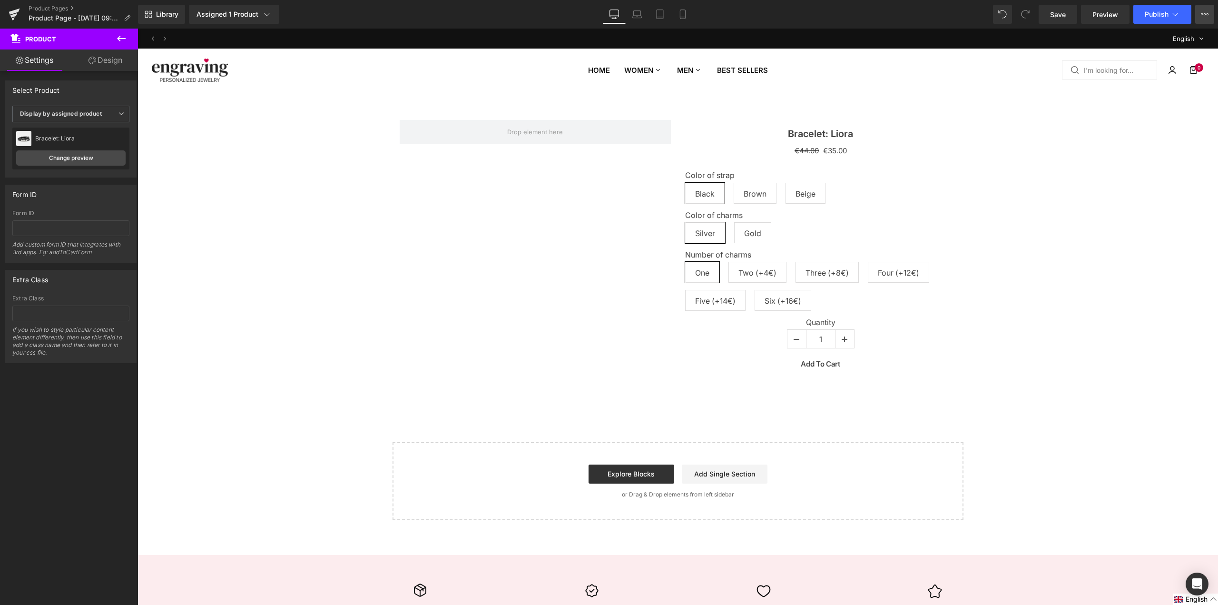
click at [1201, 15] on icon at bounding box center [1202, 14] width 2 height 2
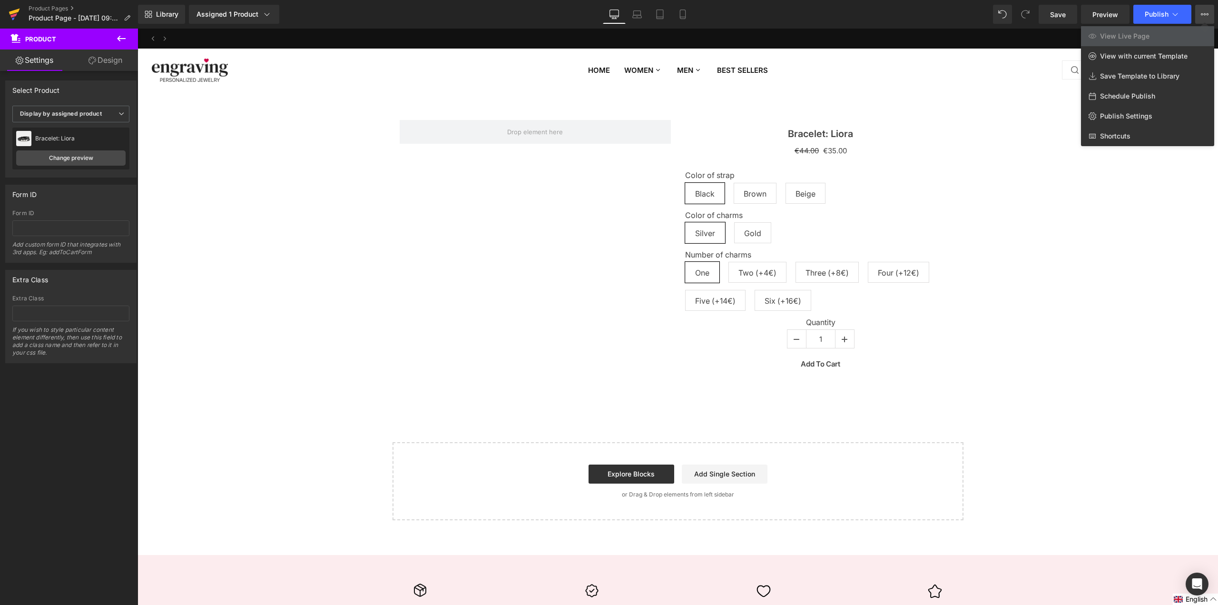
click at [22, 20] on link at bounding box center [14, 14] width 29 height 29
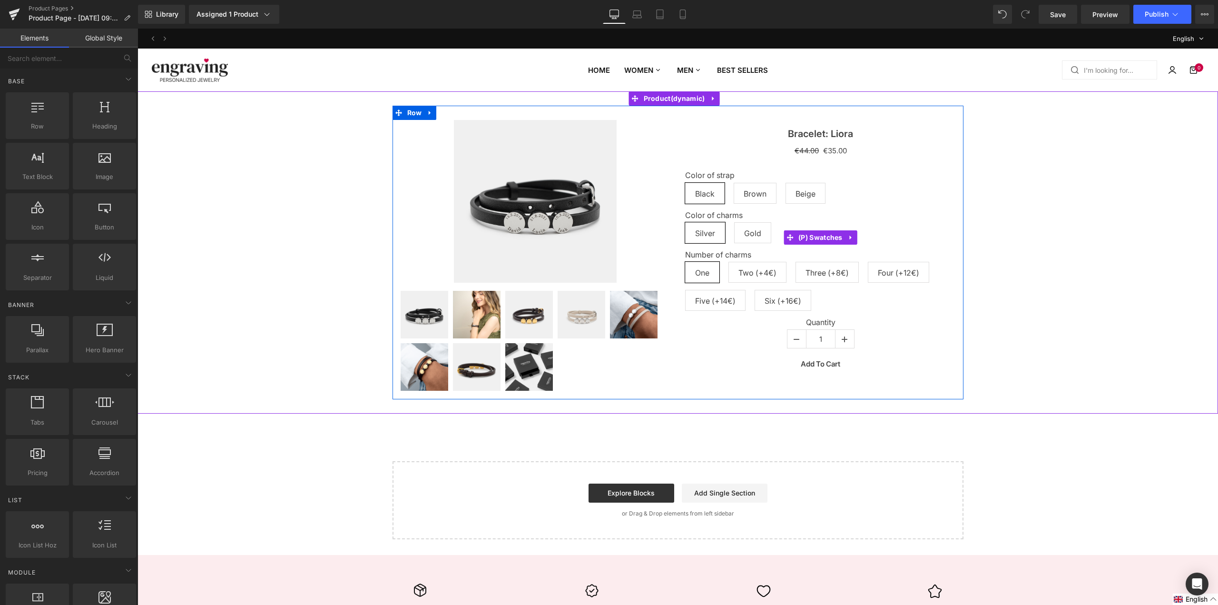
click at [858, 159] on div "Color of strap Black Brown Beige Color of charms Silver Gold Number of charms O…" at bounding box center [820, 237] width 271 height 161
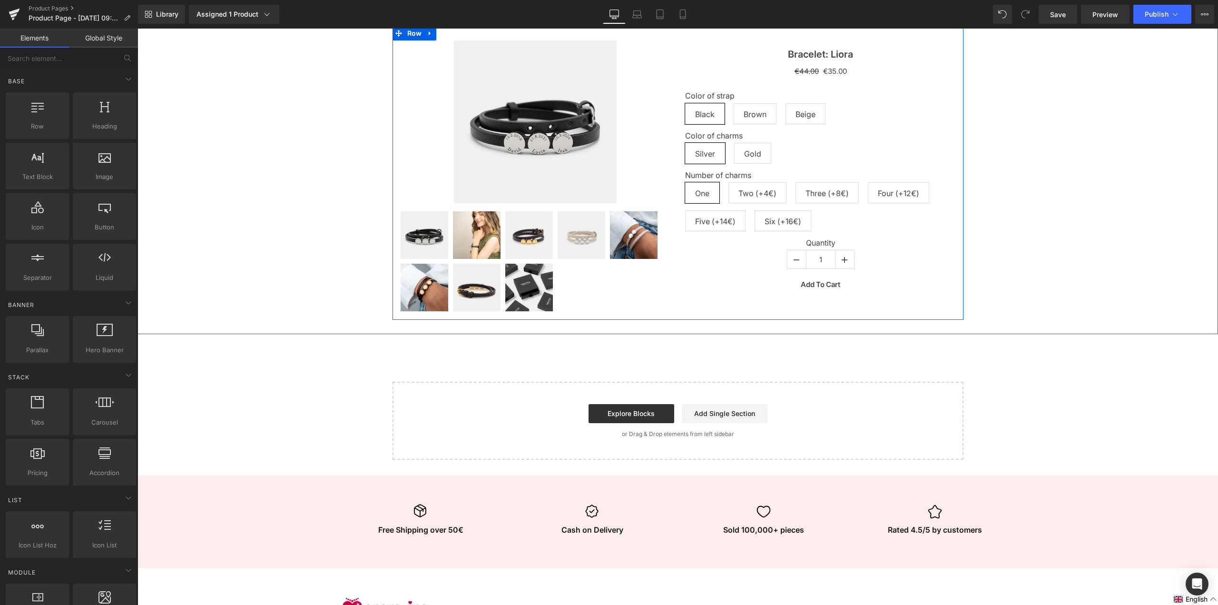
scroll to position [95, 0]
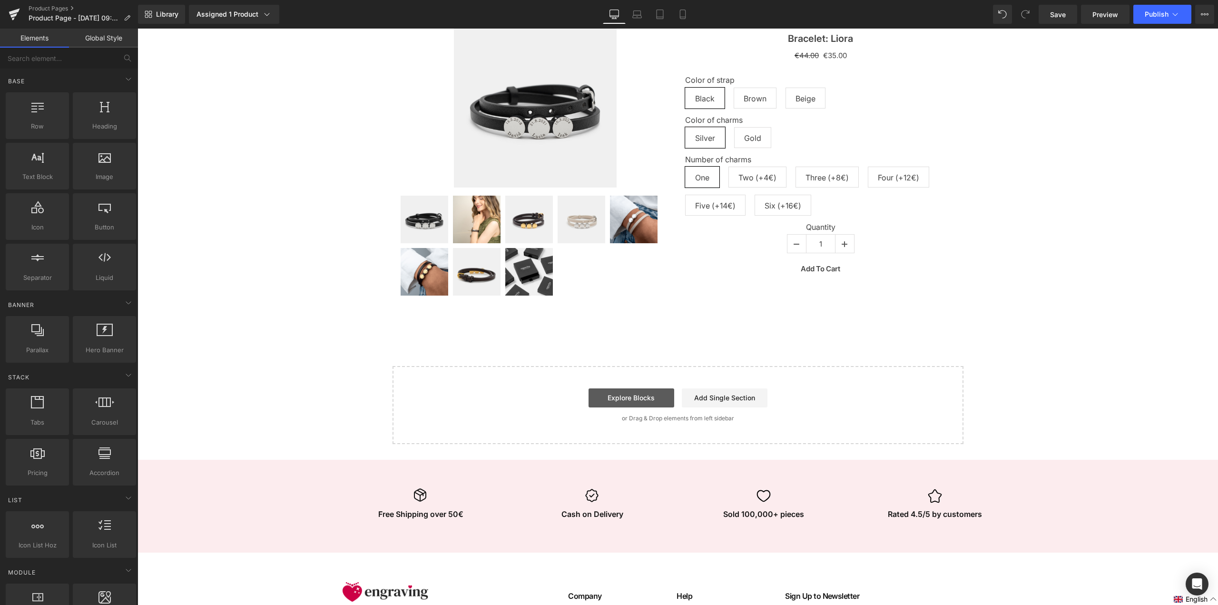
click at [632, 398] on link "Explore Blocks" at bounding box center [632, 397] width 86 height 19
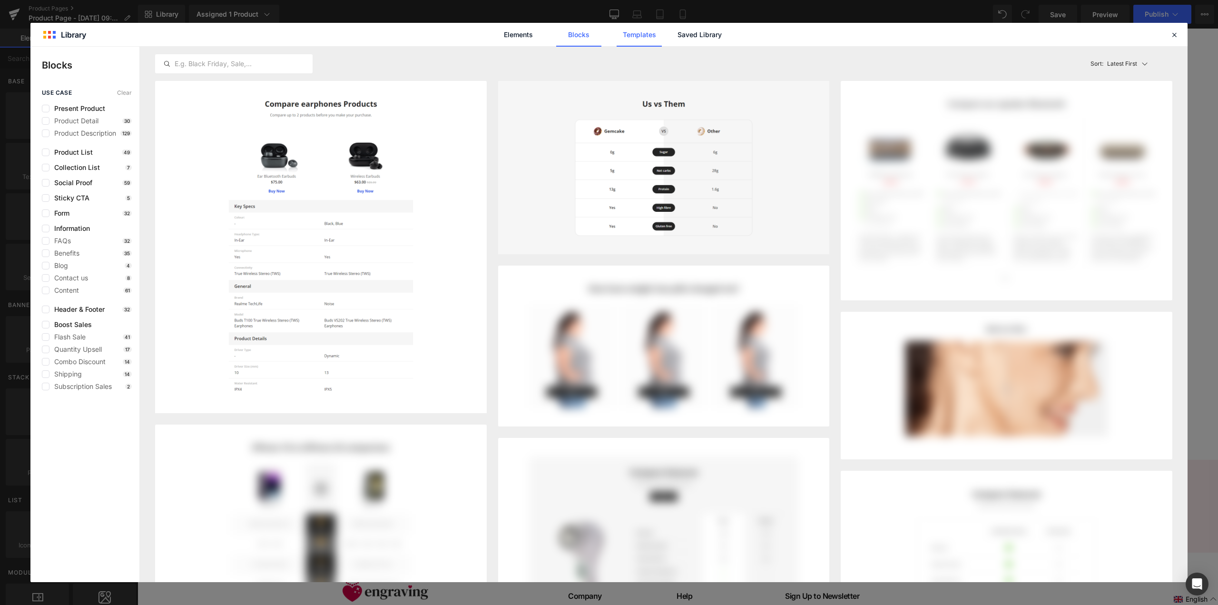
click at [657, 37] on link "Templates" at bounding box center [639, 35] width 45 height 24
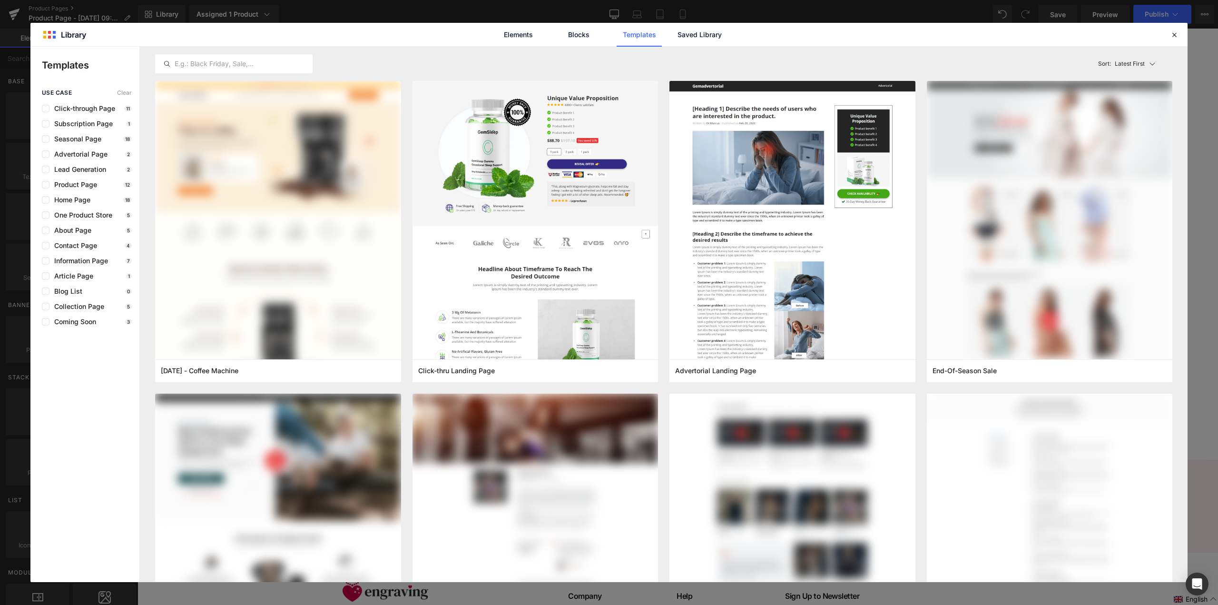
click at [543, 29] on div "Elements Blocks Templates Saved Library" at bounding box center [609, 35] width 242 height 24
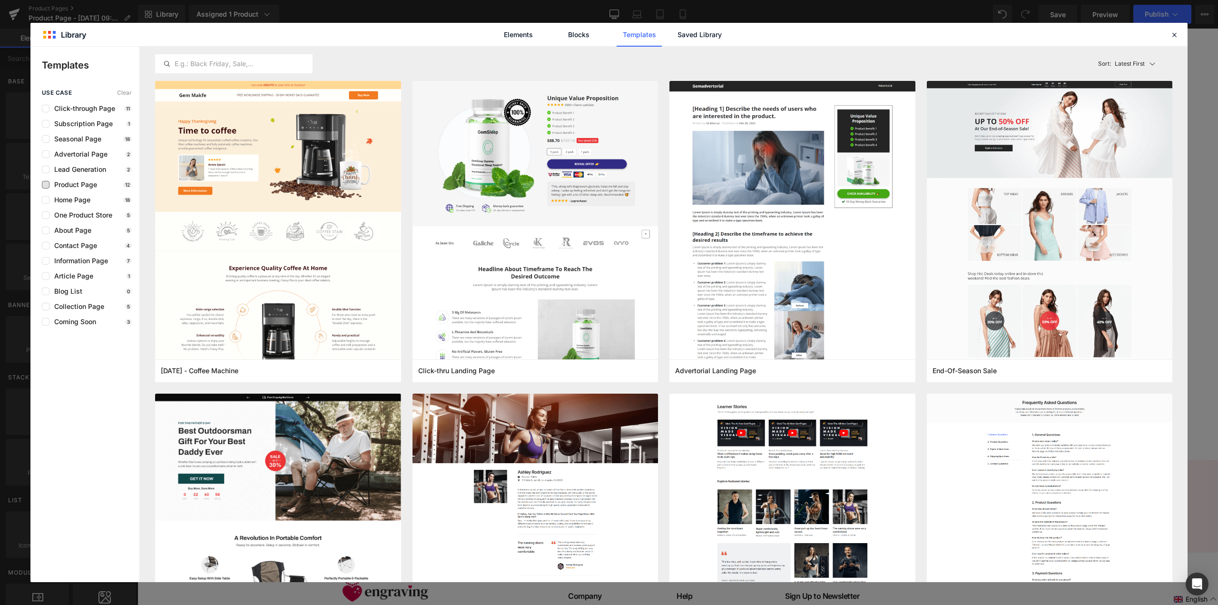
click at [86, 185] on span "Product Page" at bounding box center [73, 185] width 48 height 8
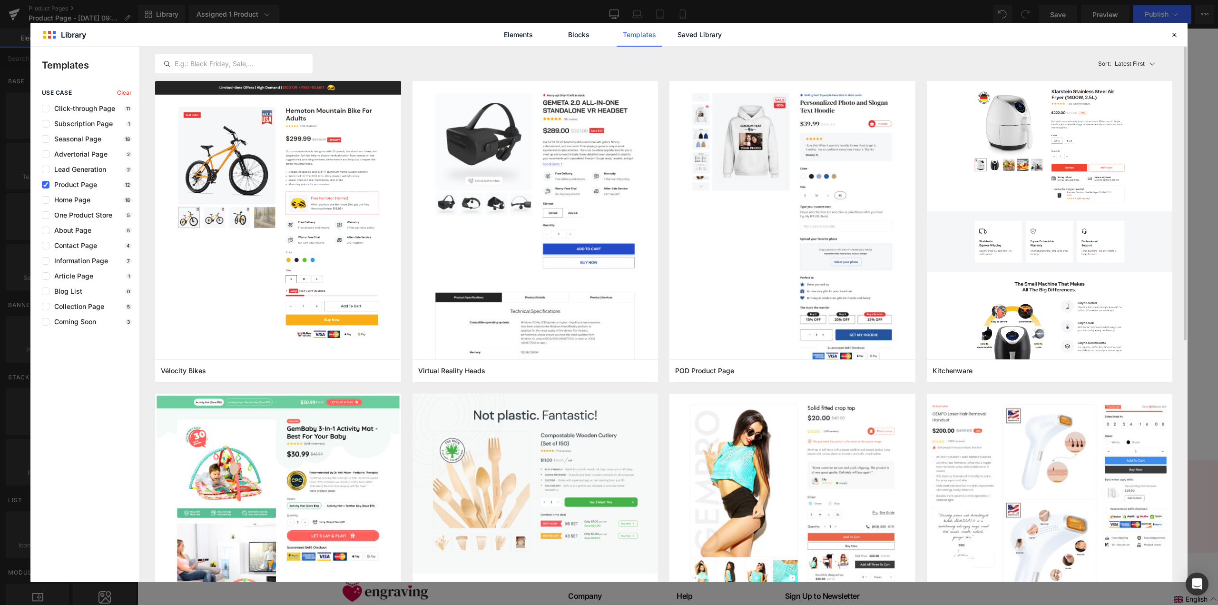
click at [1137, 61] on p "Latest First" at bounding box center [1130, 63] width 30 height 9
click at [1114, 99] on div "Most View" at bounding box center [1133, 105] width 71 height 19
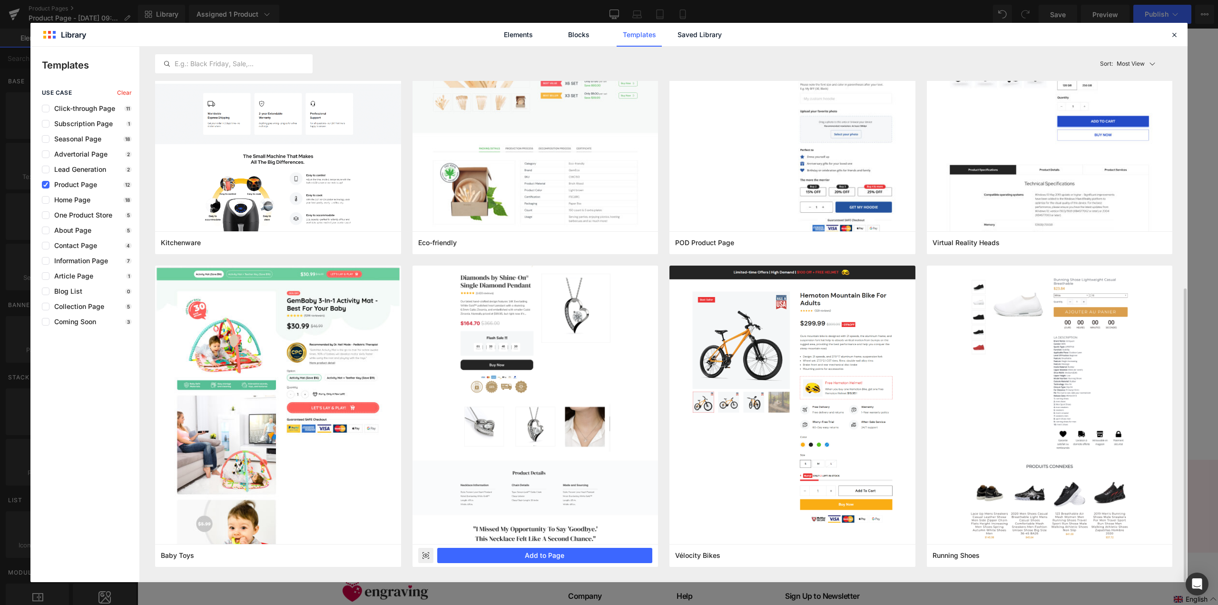
scroll to position [0, 0]
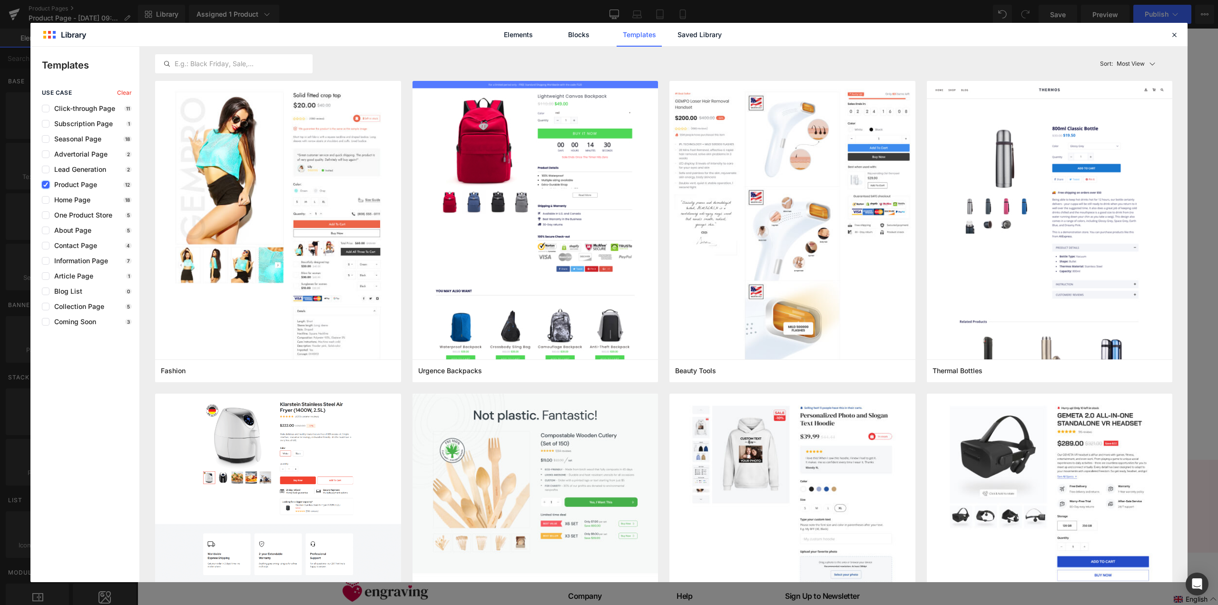
click at [44, 185] on icon at bounding box center [45, 185] width 5 height 0
click at [46, 185] on input "checkbox" at bounding box center [46, 185] width 0 height 0
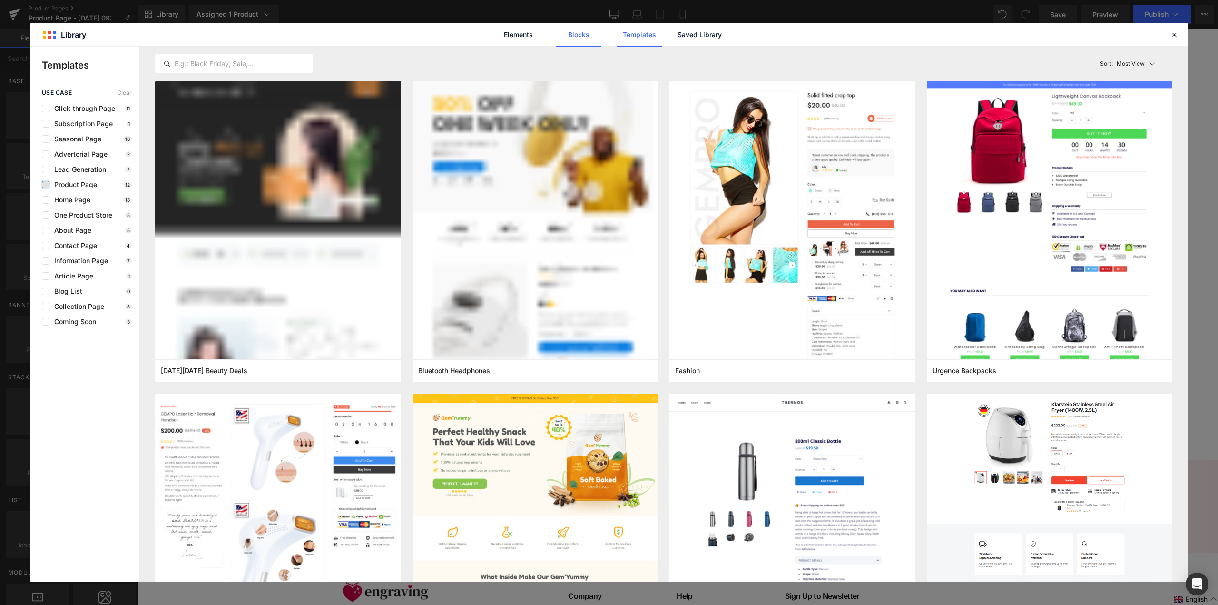
click at [589, 33] on link "Blocks" at bounding box center [578, 35] width 45 height 24
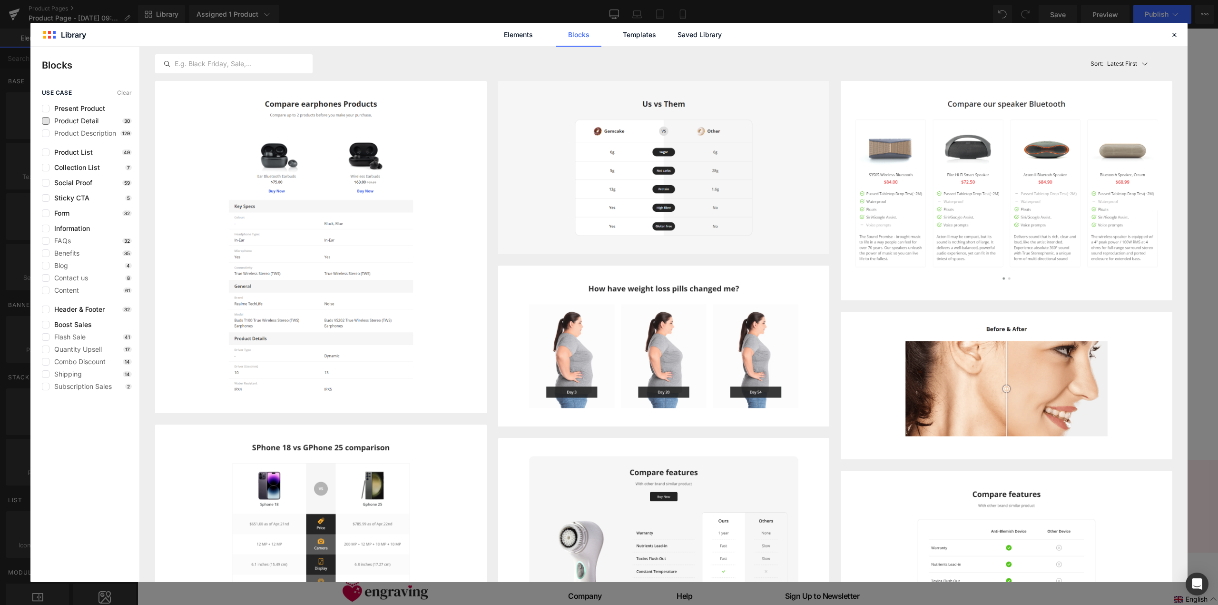
click at [50, 119] on span "Product Detail" at bounding box center [73, 121] width 49 height 8
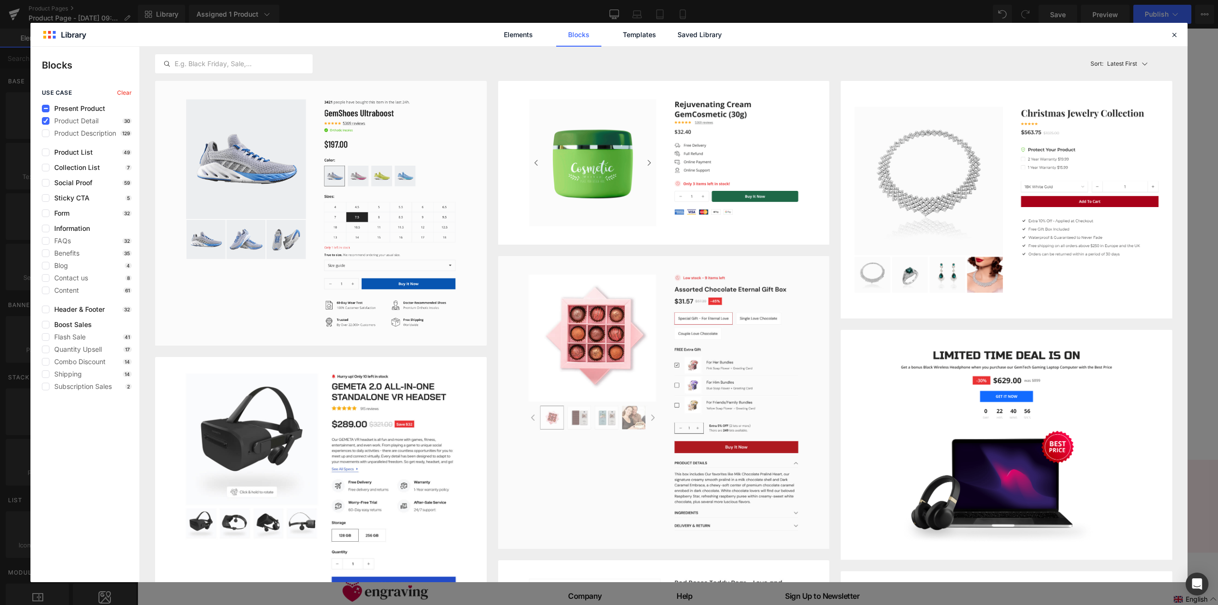
click at [1113, 61] on p "Latest First" at bounding box center [1122, 63] width 30 height 9
click at [1114, 104] on p "Most View" at bounding box center [1124, 106] width 33 height 8
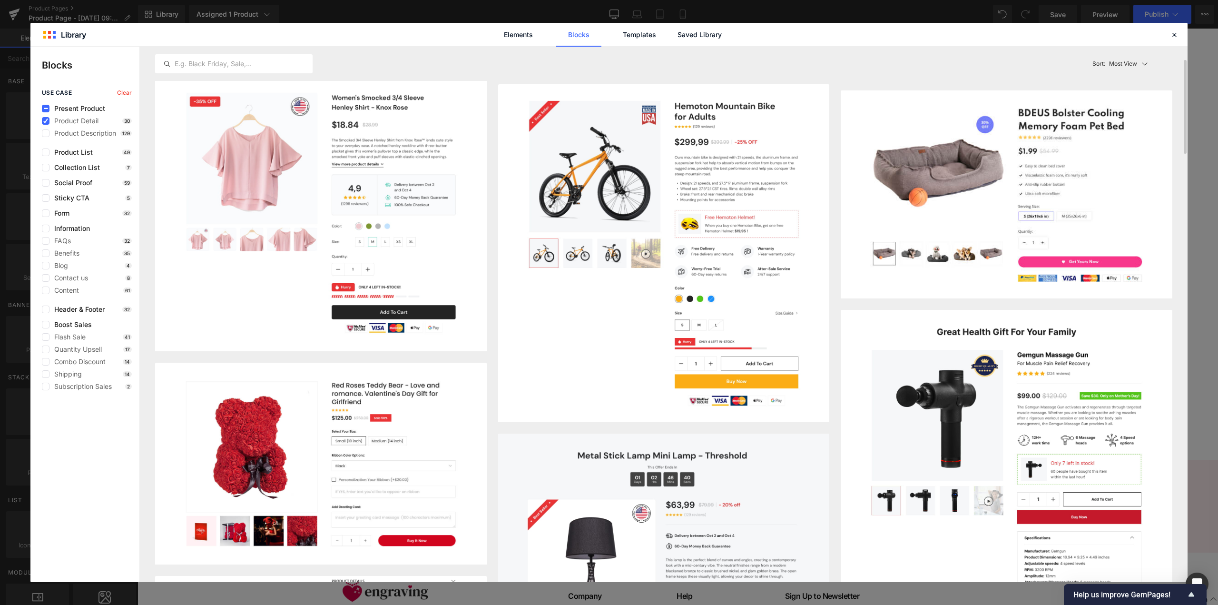
scroll to position [619, 0]
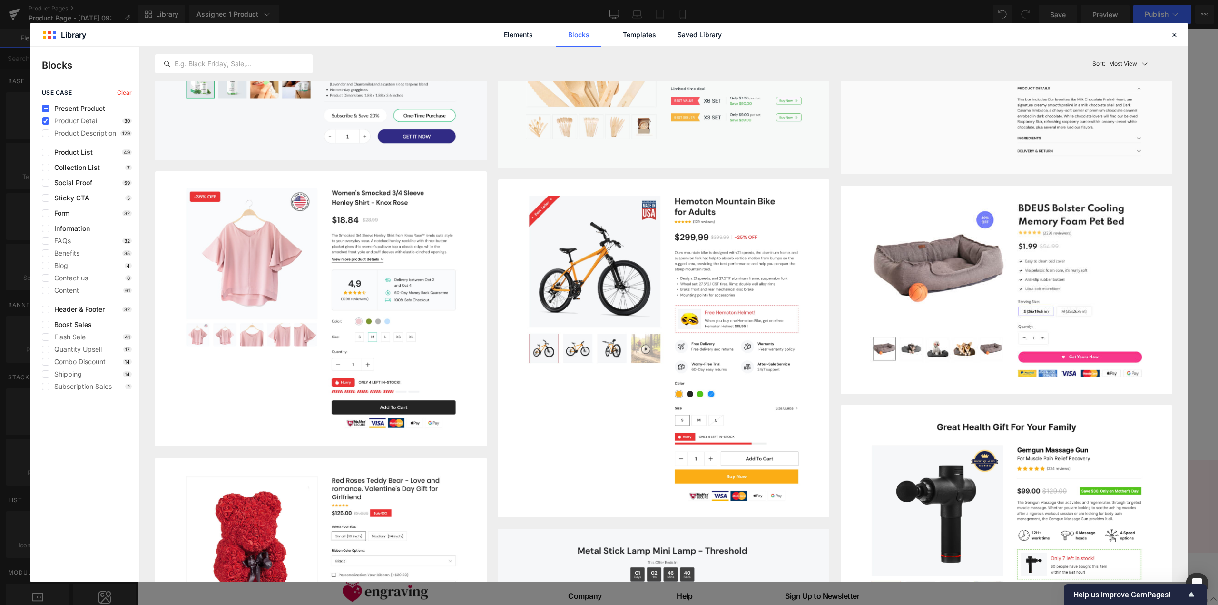
click at [1181, 35] on div "Elements Blocks Templates Saved Library" at bounding box center [608, 34] width 1157 height 23
drag, startPoint x: 1178, startPoint y: 33, endPoint x: 795, endPoint y: 132, distance: 395.2
click at [1178, 33] on icon at bounding box center [1174, 34] width 9 height 9
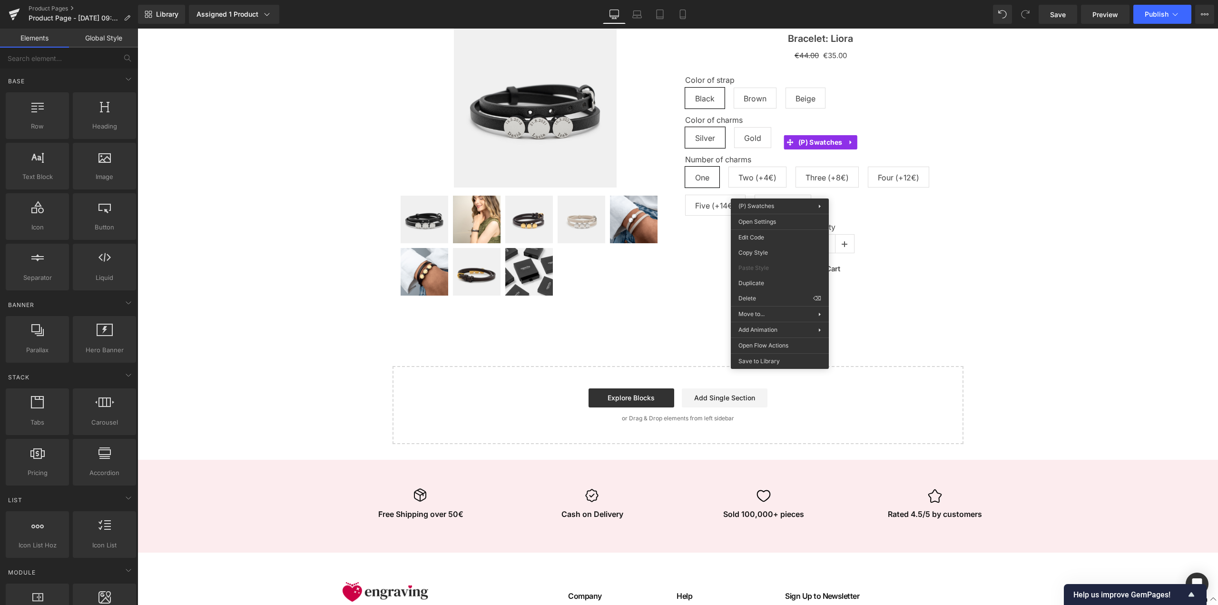
click at [1024, 260] on div "Sale Off (P) Image 0" at bounding box center [677, 157] width 1071 height 294
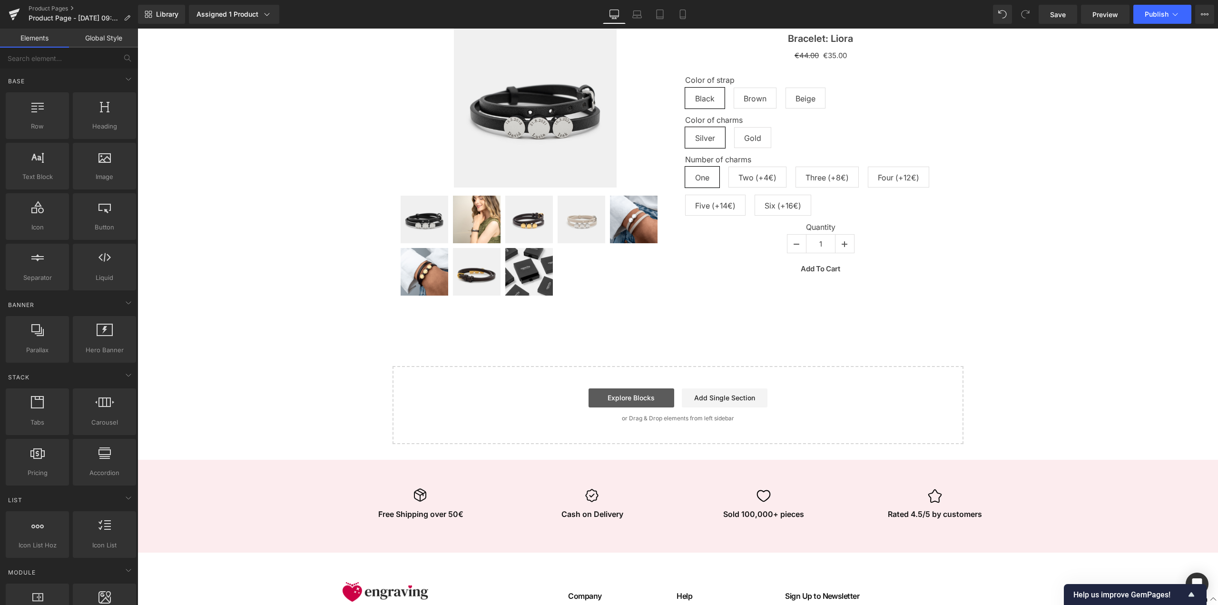
click at [648, 399] on link "Explore Blocks" at bounding box center [632, 397] width 86 height 19
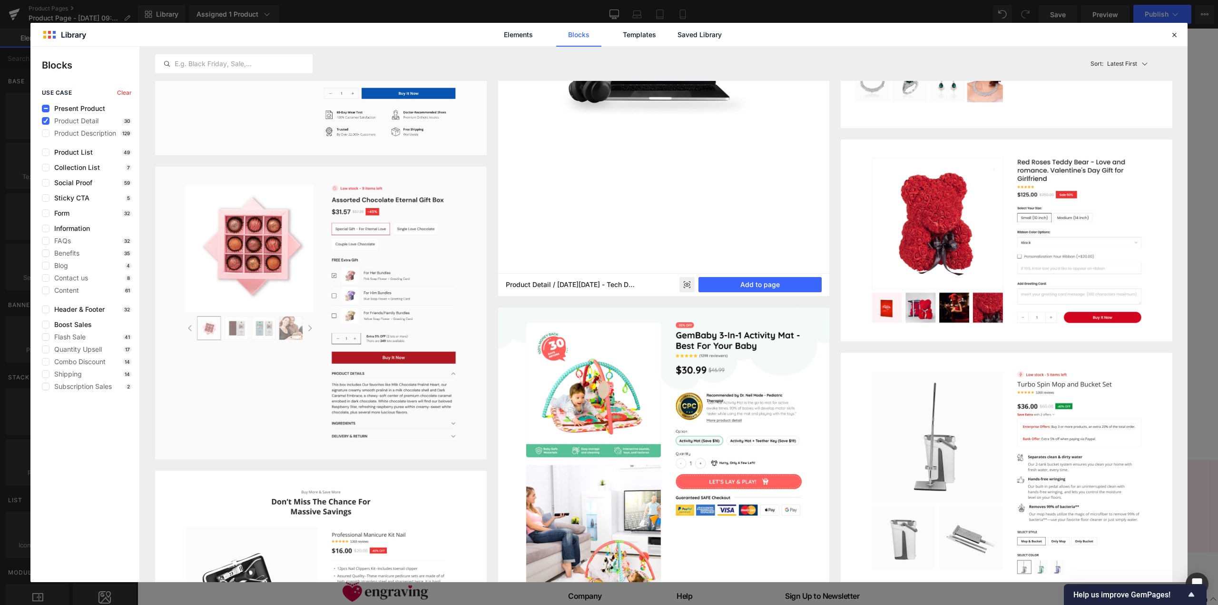
scroll to position [0, 0]
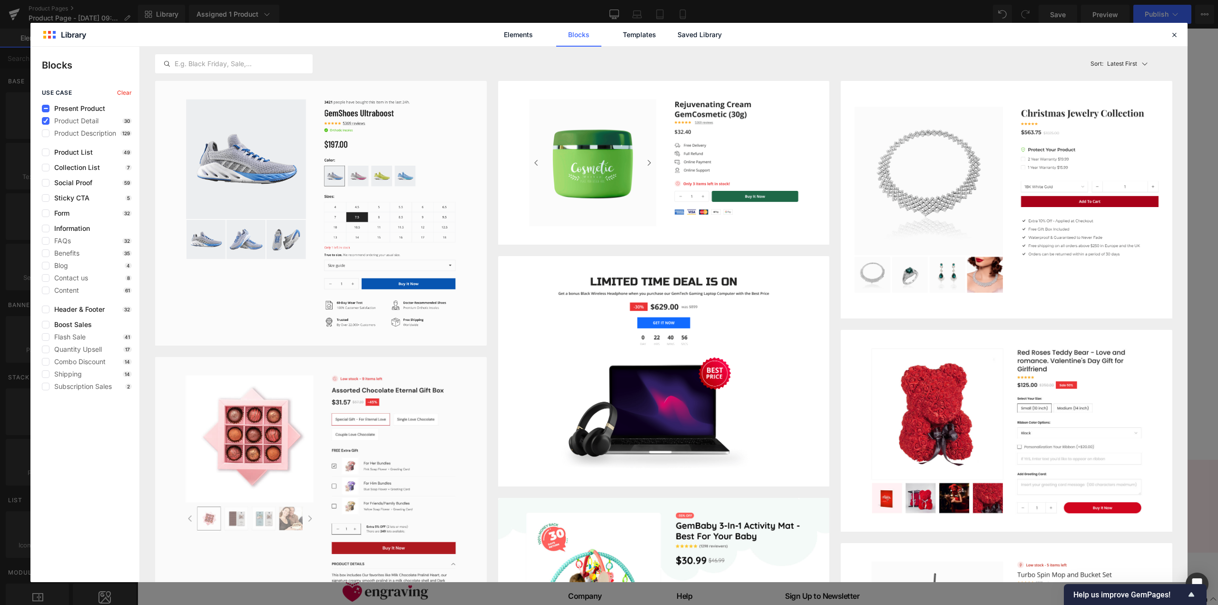
click at [1168, 36] on div "Elements Blocks Templates Saved Library" at bounding box center [608, 34] width 1157 height 23
click at [1175, 38] on icon at bounding box center [1174, 34] width 9 height 9
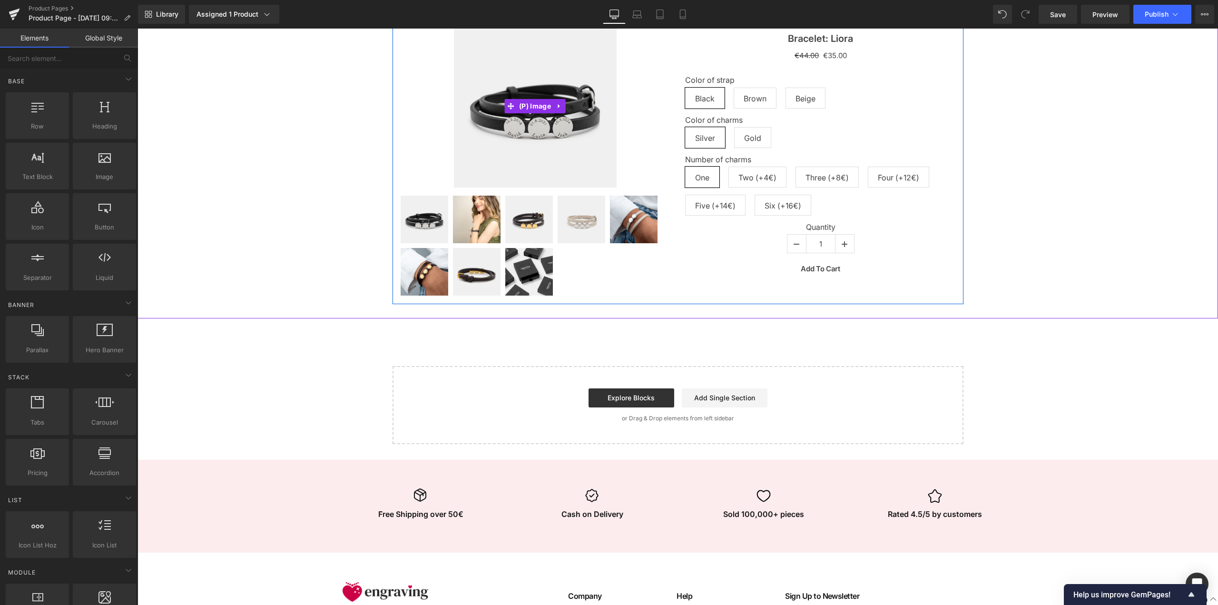
drag, startPoint x: 425, startPoint y: 122, endPoint x: 551, endPoint y: 94, distance: 129.1
click at [425, 122] on div "Sale Off" at bounding box center [535, 106] width 271 height 163
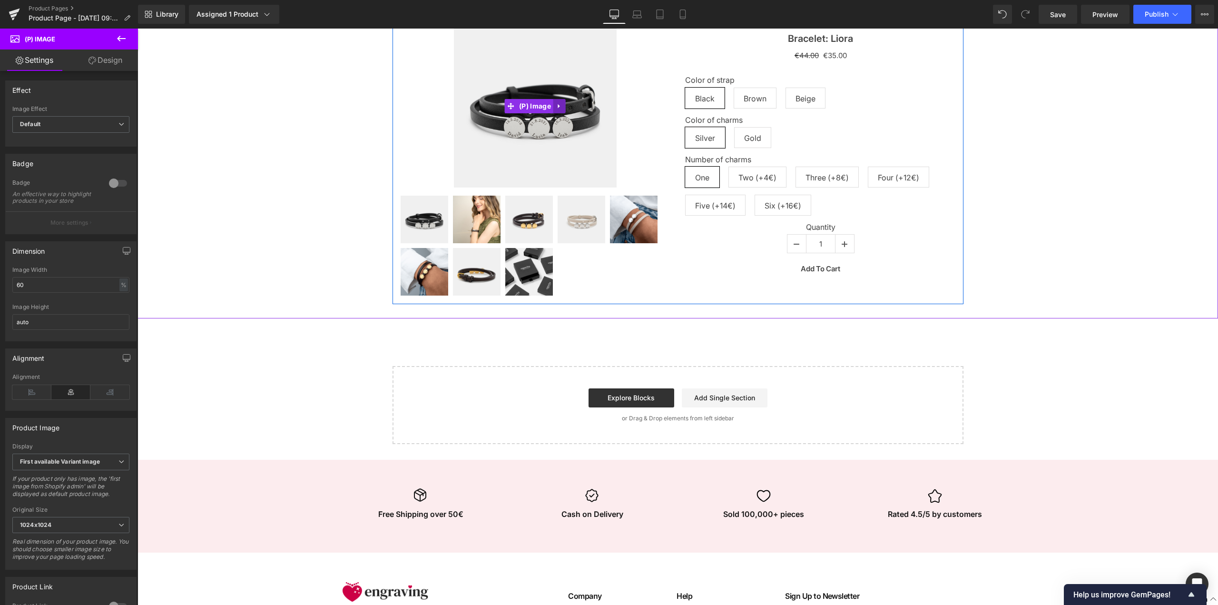
click at [555, 111] on link at bounding box center [559, 106] width 12 height 14
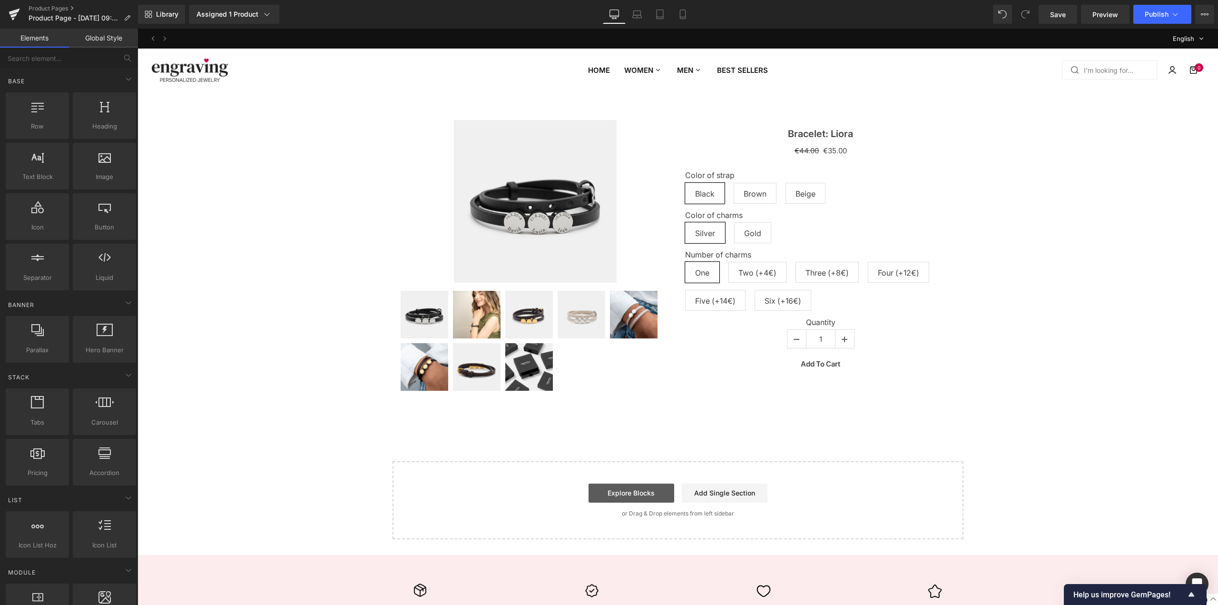
click at [637, 494] on link "Explore Blocks" at bounding box center [632, 492] width 86 height 19
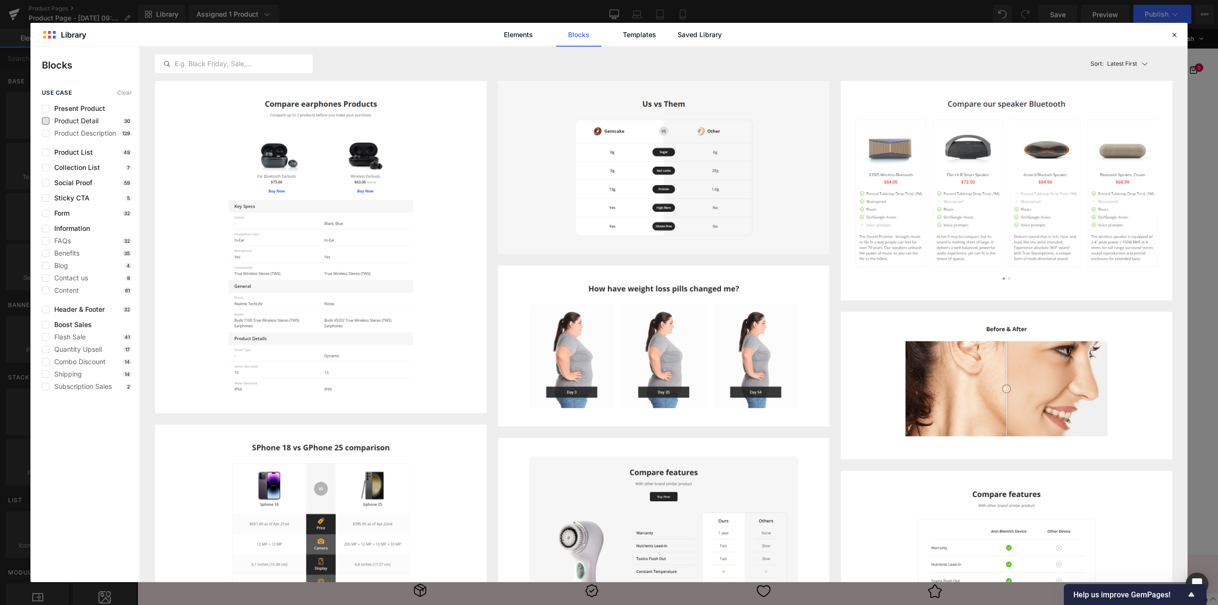
click at [82, 121] on span "Product Detail" at bounding box center [73, 121] width 49 height 8
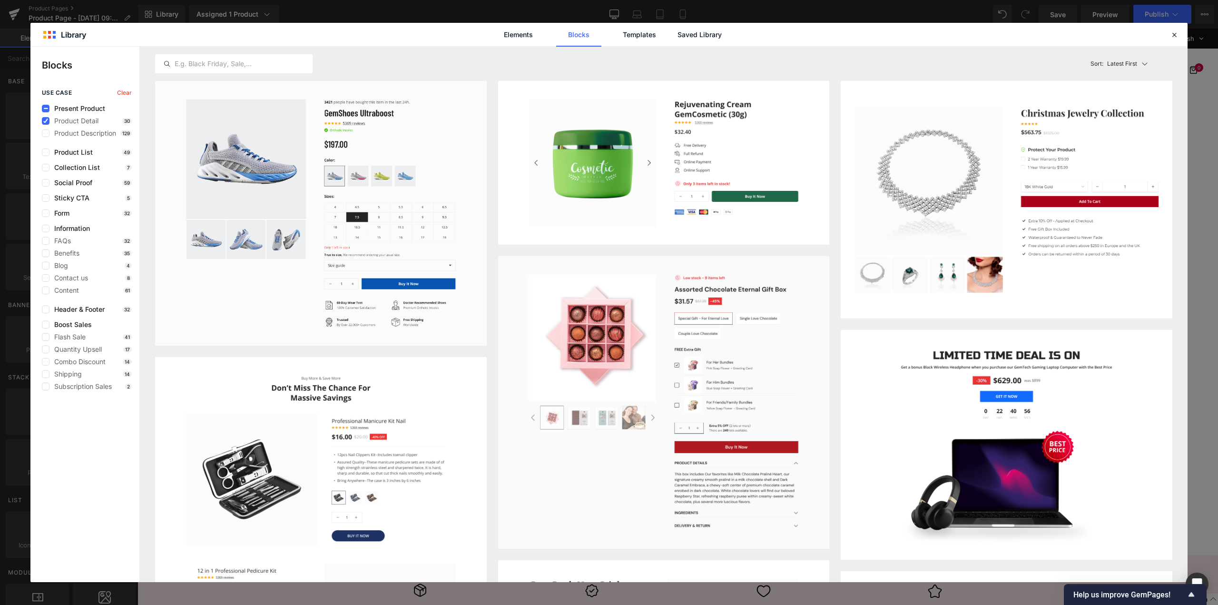
click at [1126, 62] on p "Latest First" at bounding box center [1122, 63] width 30 height 9
click at [1122, 104] on p "Most View" at bounding box center [1124, 106] width 33 height 8
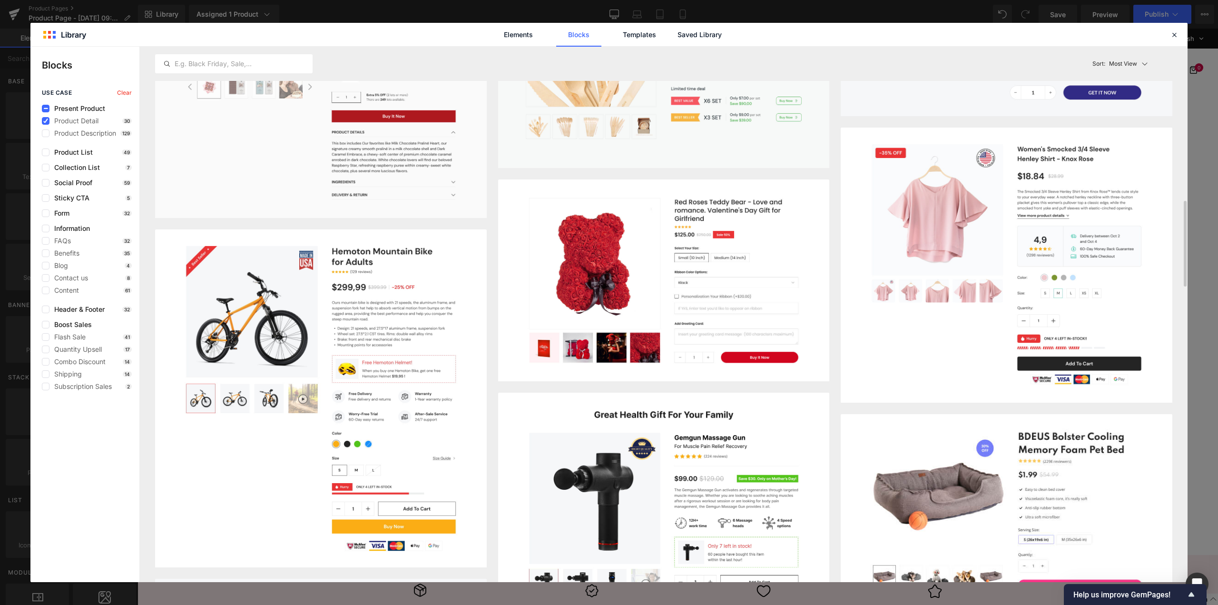
scroll to position [666, 0]
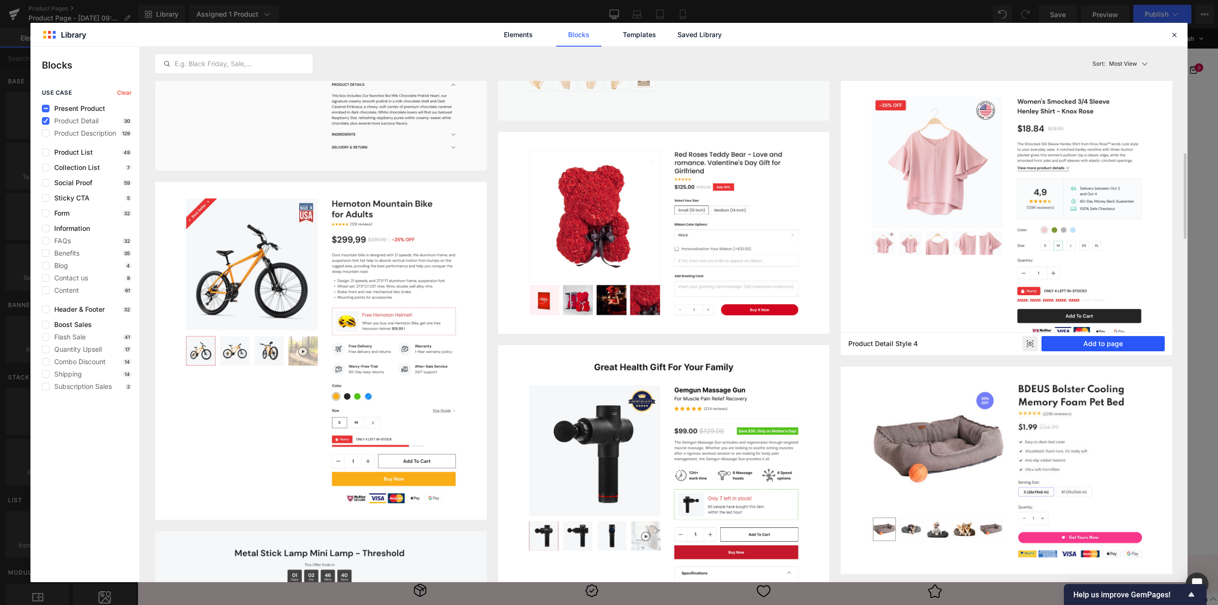
click at [1099, 349] on button "Add to page" at bounding box center [1103, 343] width 123 height 15
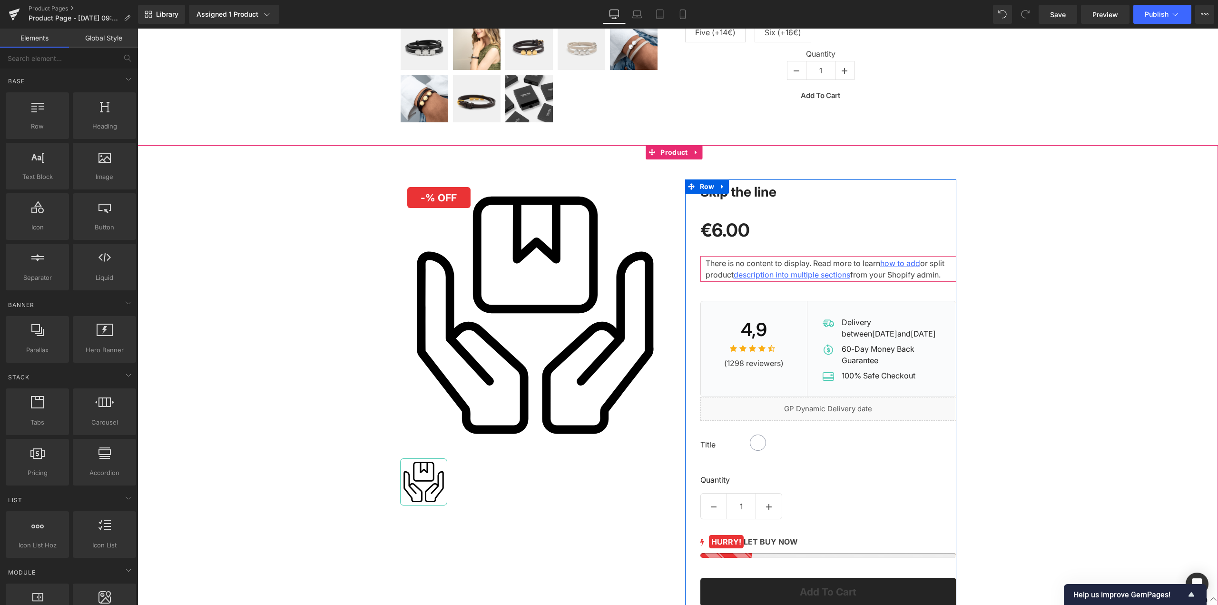
scroll to position [267, 0]
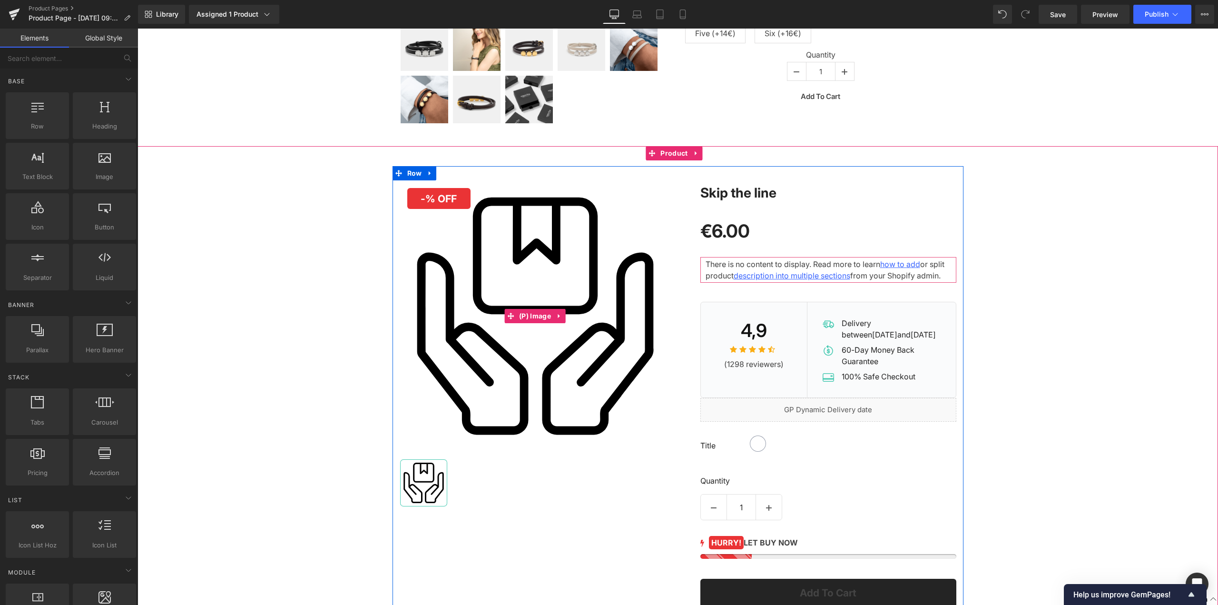
drag, startPoint x: 532, startPoint y: 227, endPoint x: 517, endPoint y: 311, distance: 85.1
click at [532, 227] on img at bounding box center [535, 315] width 271 height 271
click at [517, 311] on div "- 600 % (P) Image" at bounding box center [535, 315] width 271 height 271
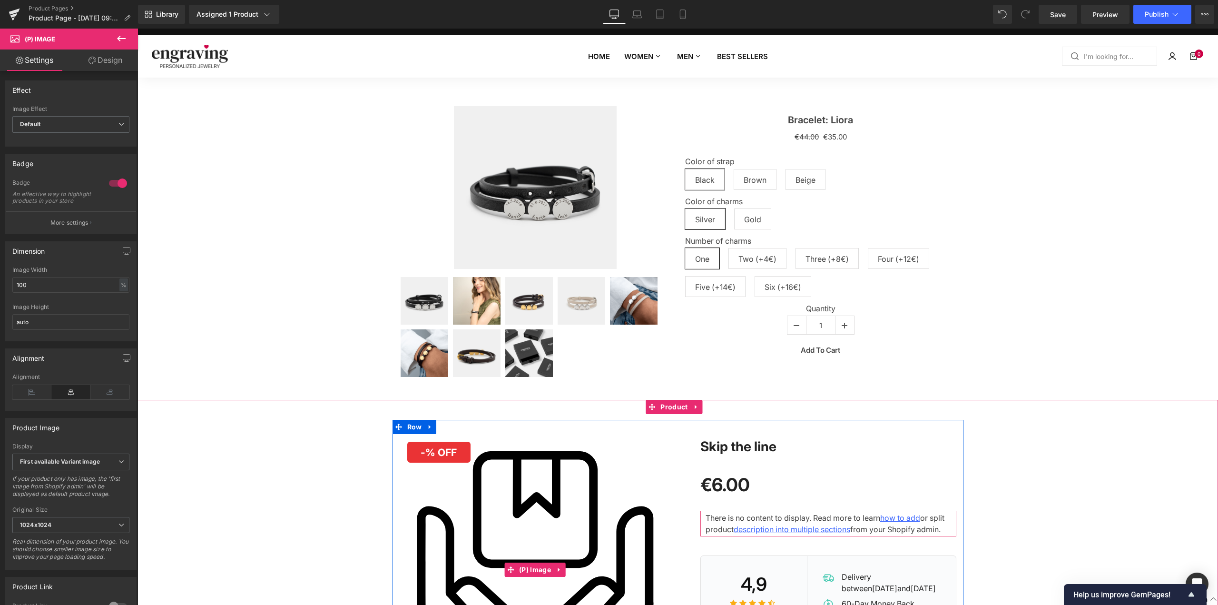
scroll to position [0, 0]
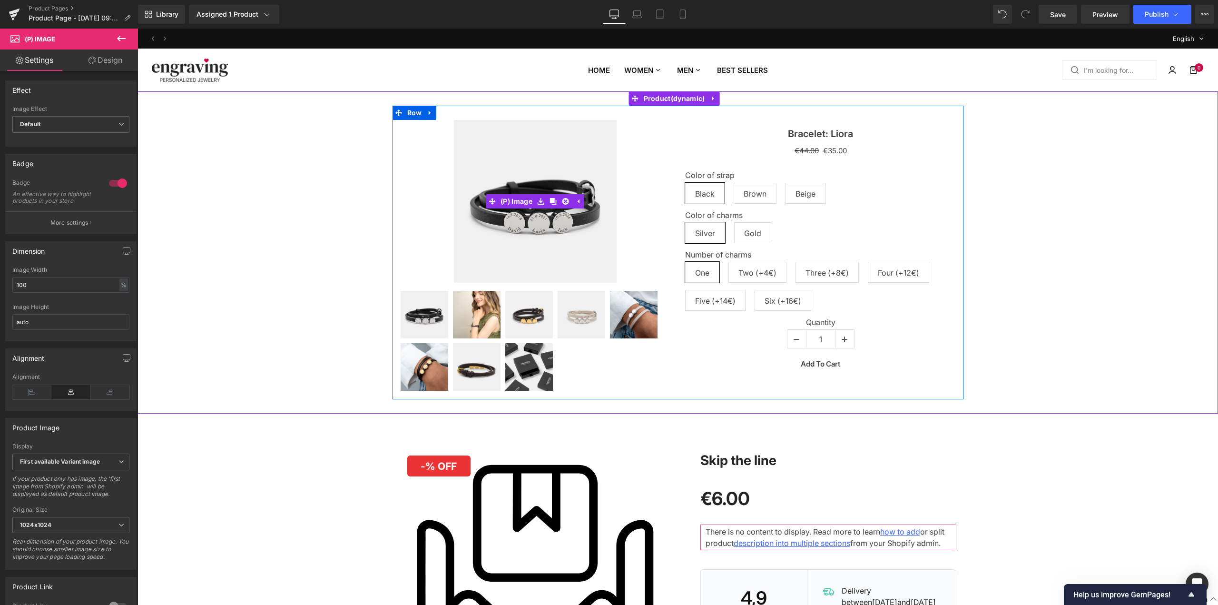
click at [572, 174] on img at bounding box center [535, 201] width 163 height 163
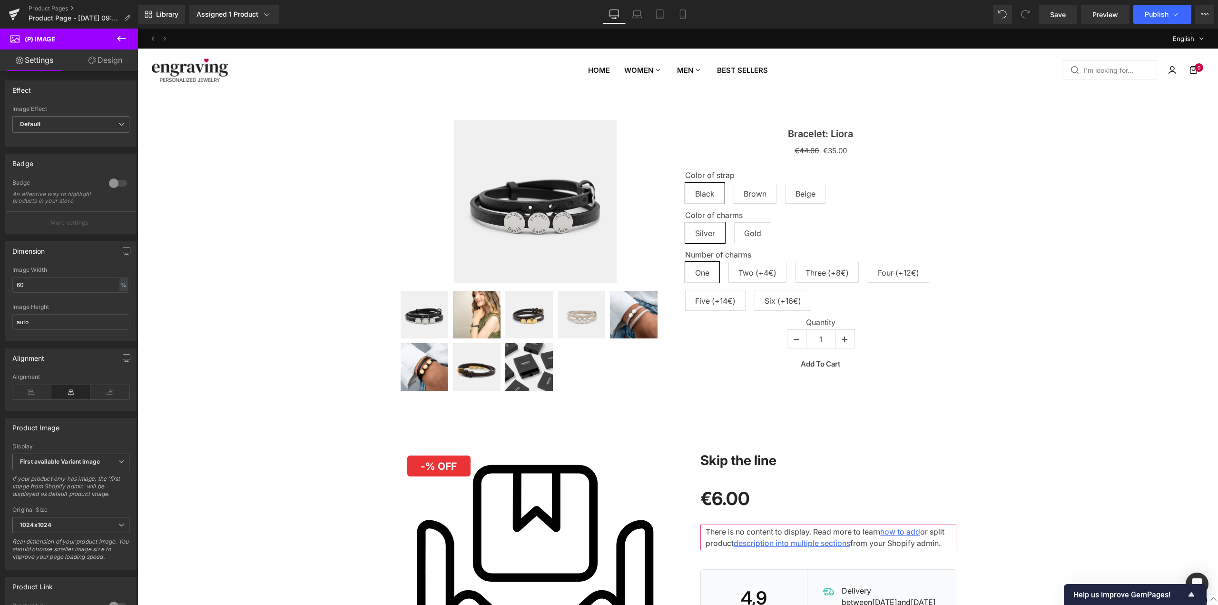
click at [138, 29] on div at bounding box center [138, 29] width 0 height 0
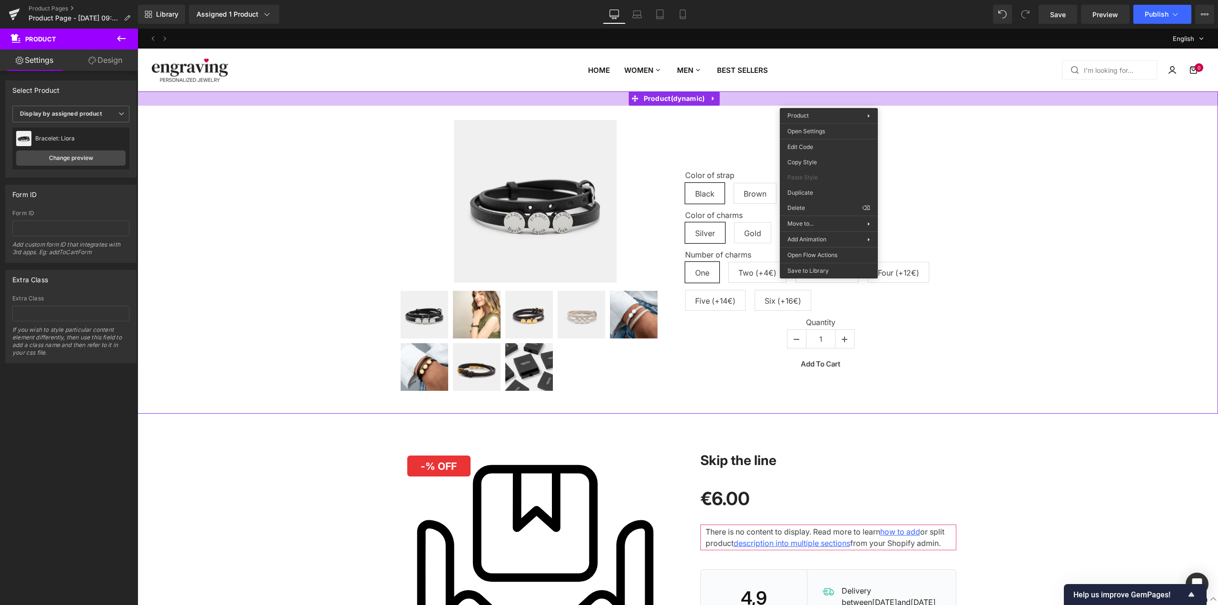
click at [745, 103] on div "Sale Off (P) Image" at bounding box center [678, 252] width 1081 height 322
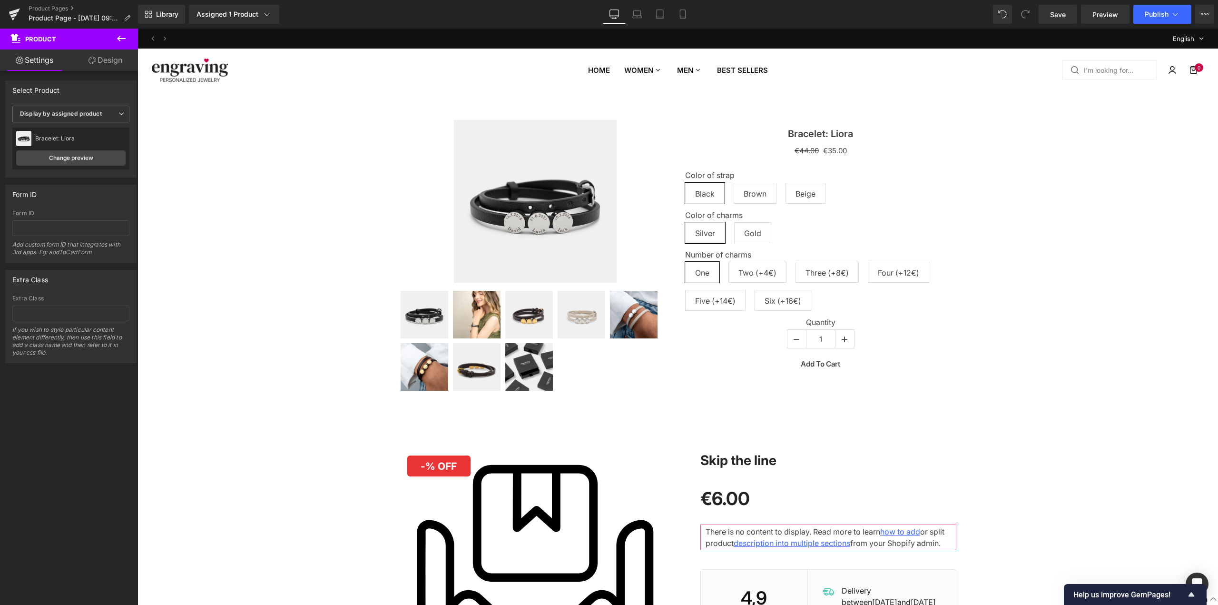
click at [743, 127] on h3 "Bracelet: Liora" at bounding box center [820, 132] width 271 height 24
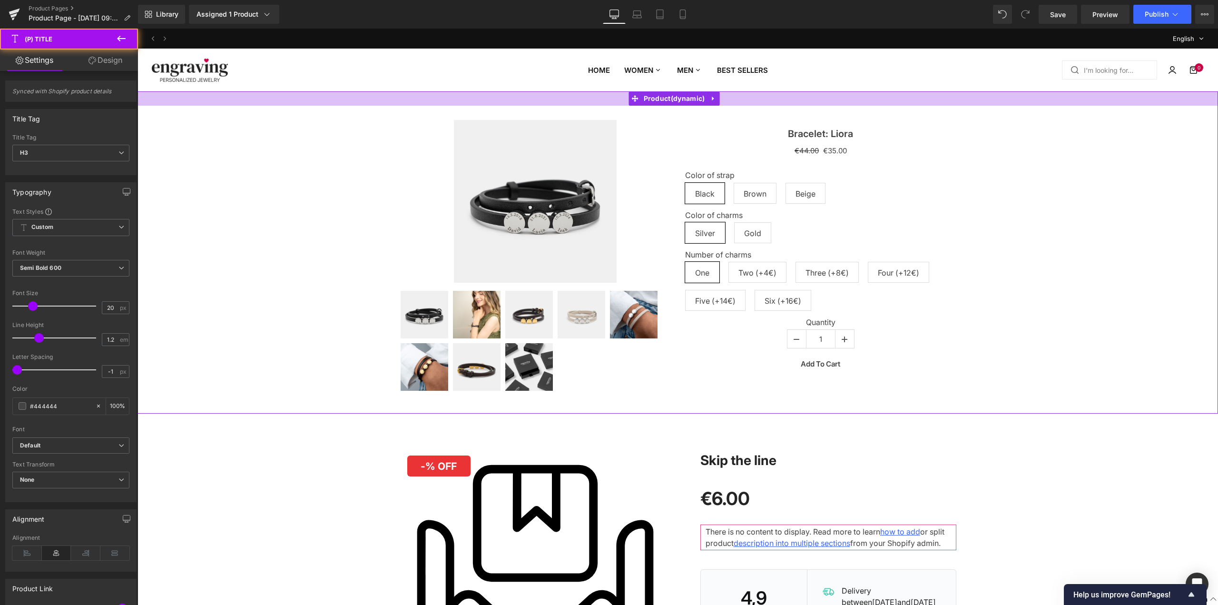
click at [849, 97] on div at bounding box center [678, 98] width 1081 height 14
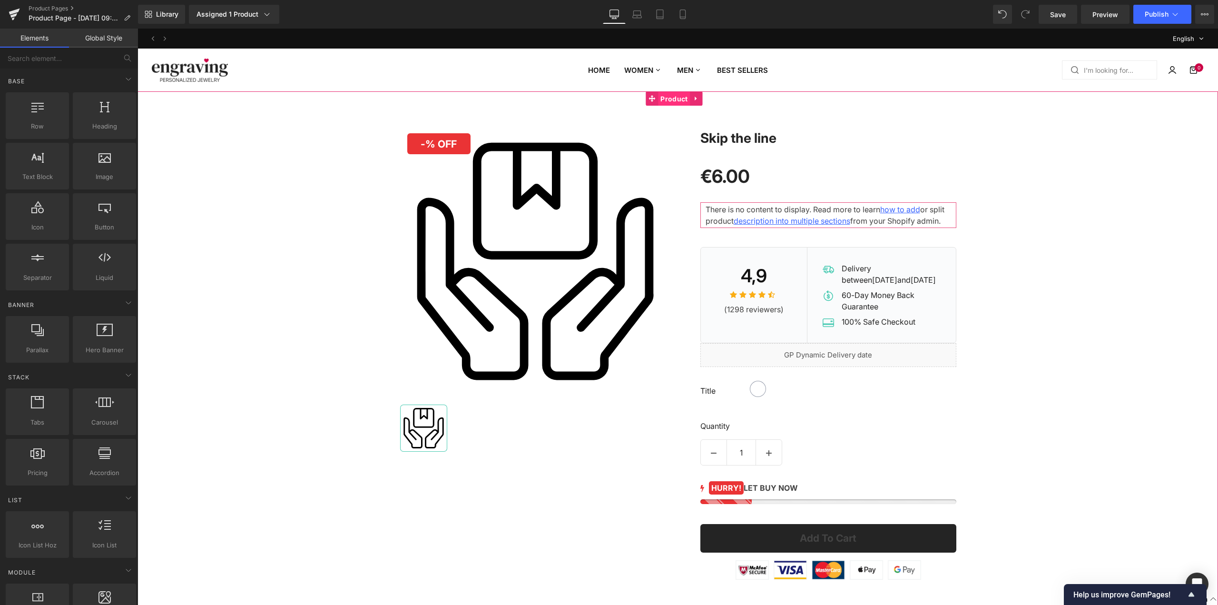
click at [682, 105] on div "- 600 % (P) Image ‹ ›" at bounding box center [678, 352] width 1081 height 522
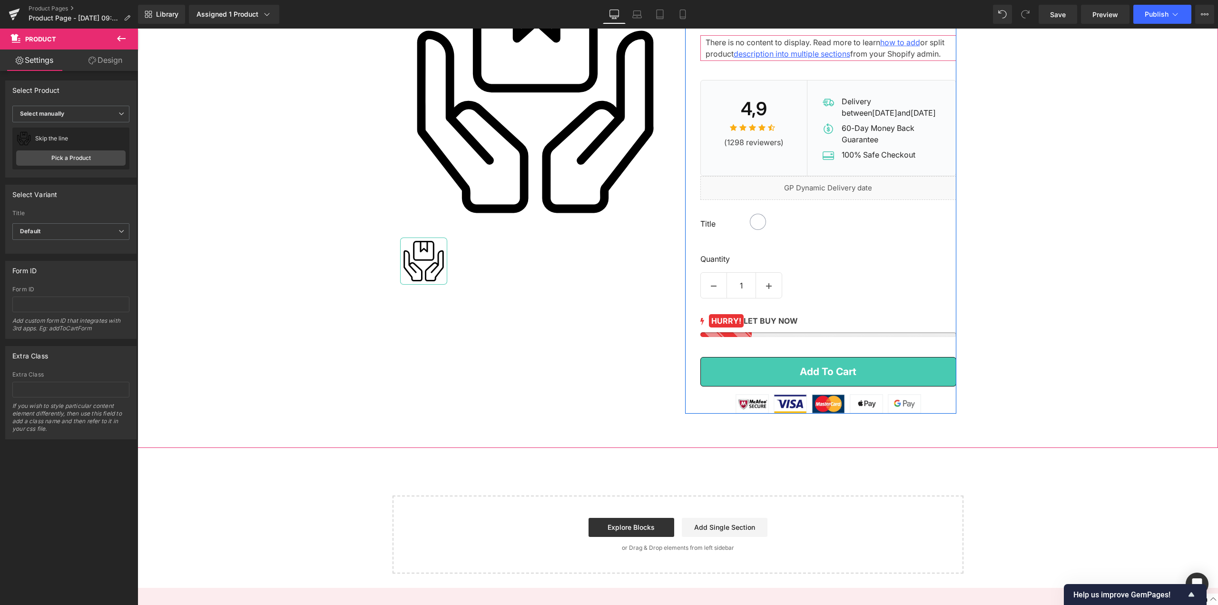
scroll to position [238, 0]
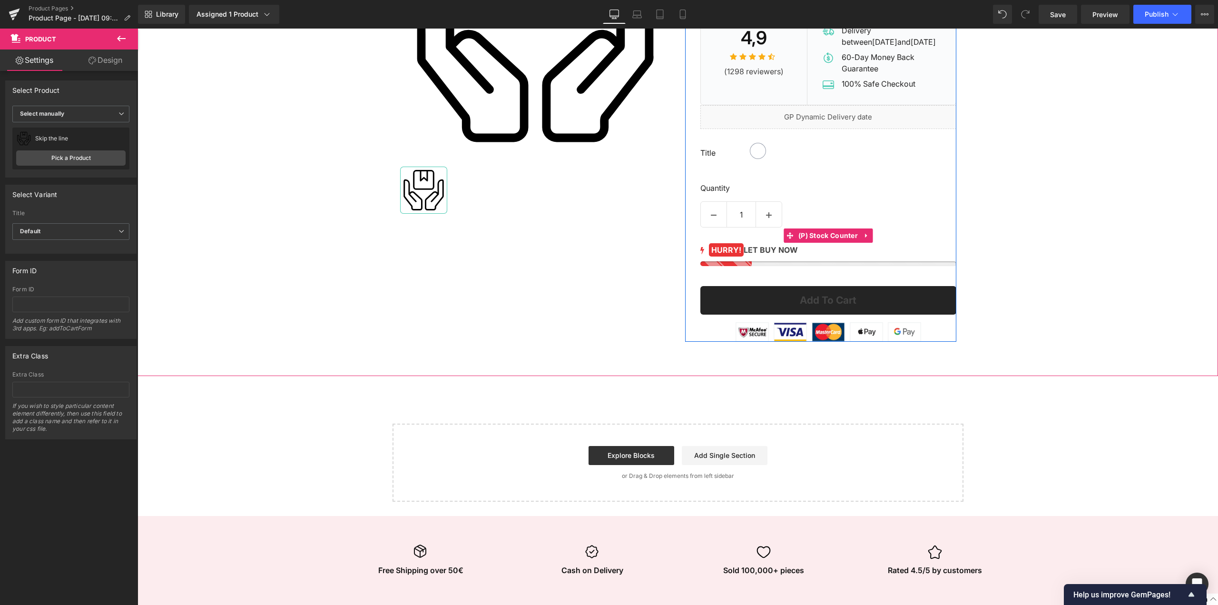
click at [820, 256] on div "HURRY! LET BUY NOW" at bounding box center [828, 250] width 256 height 13
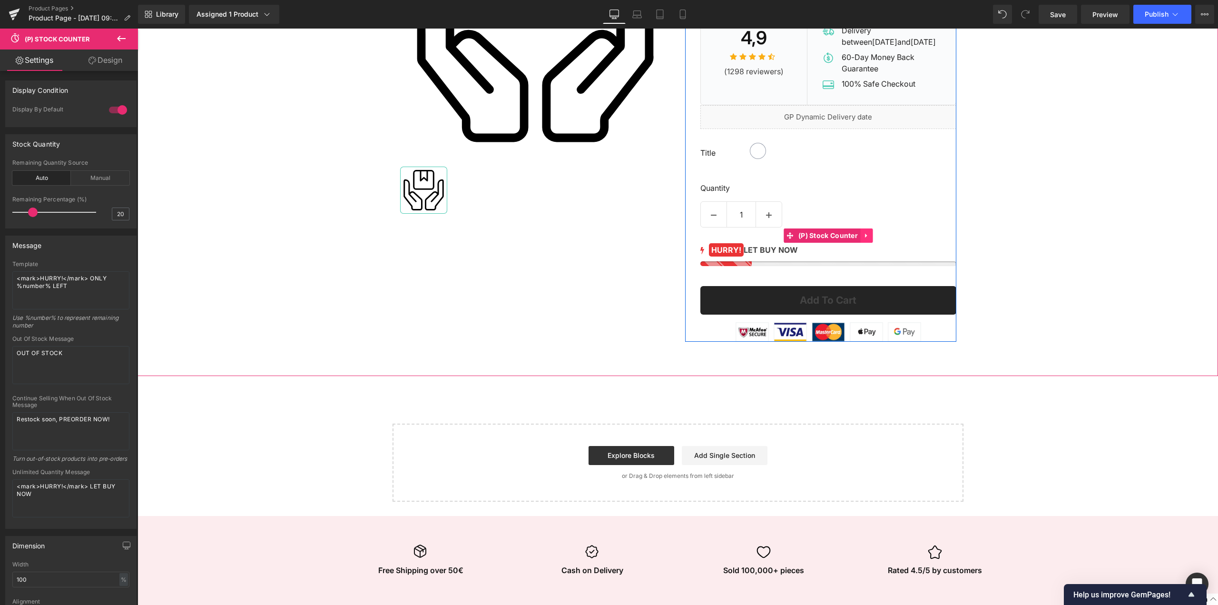
click at [865, 238] on icon at bounding box center [866, 236] width 2 height 4
click at [872, 239] on icon at bounding box center [872, 235] width 7 height 7
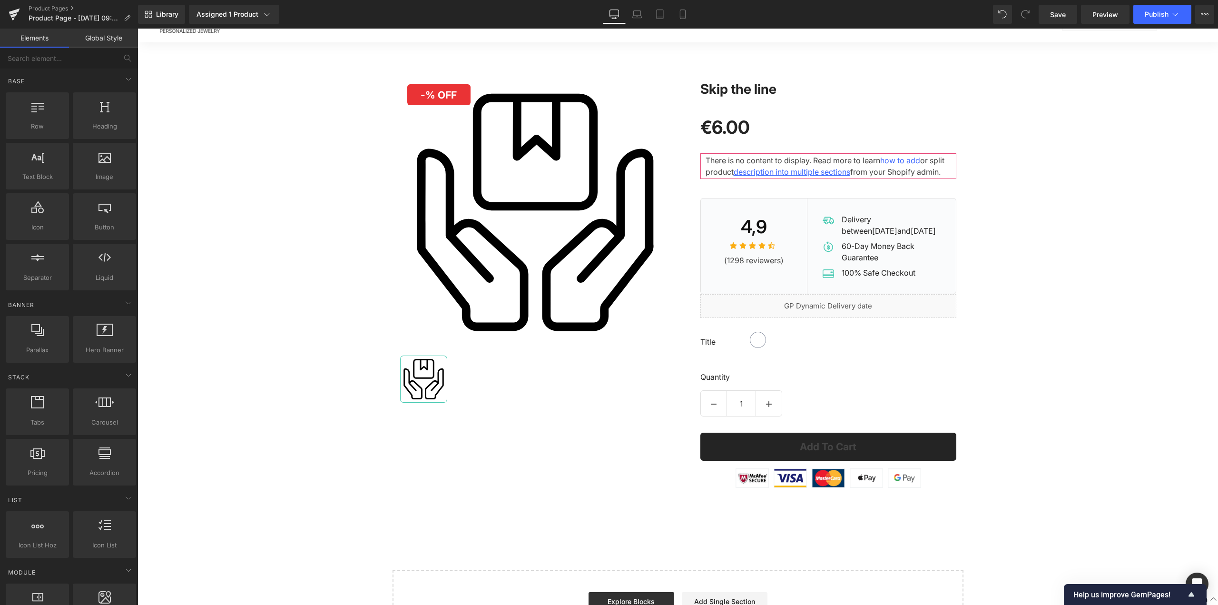
scroll to position [0, 0]
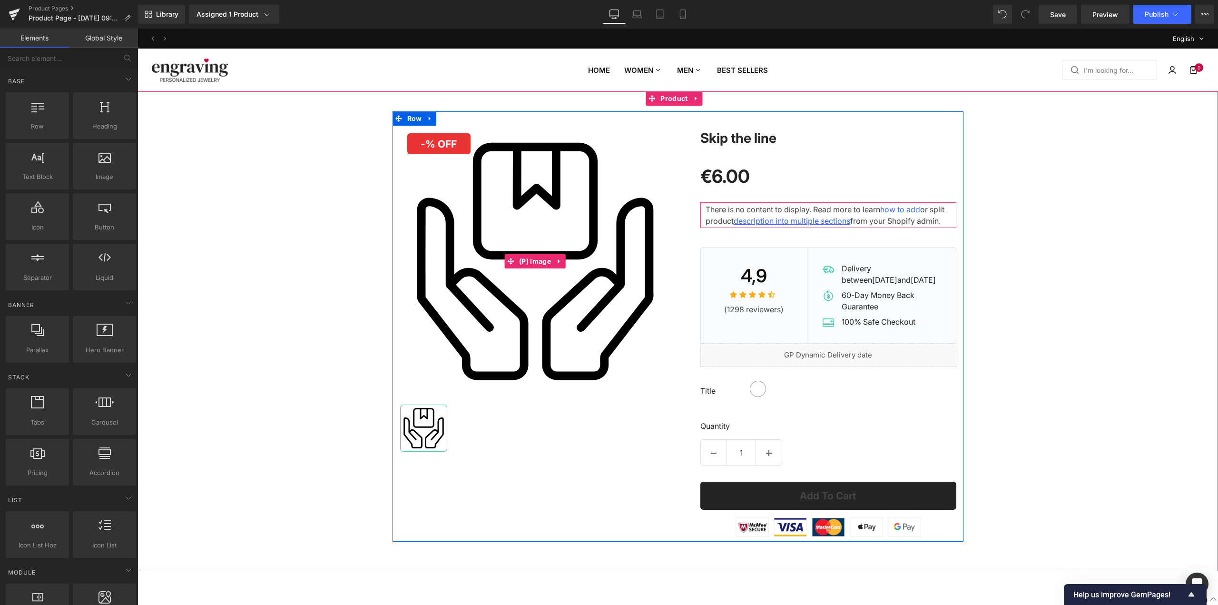
click at [479, 244] on img at bounding box center [535, 261] width 271 height 271
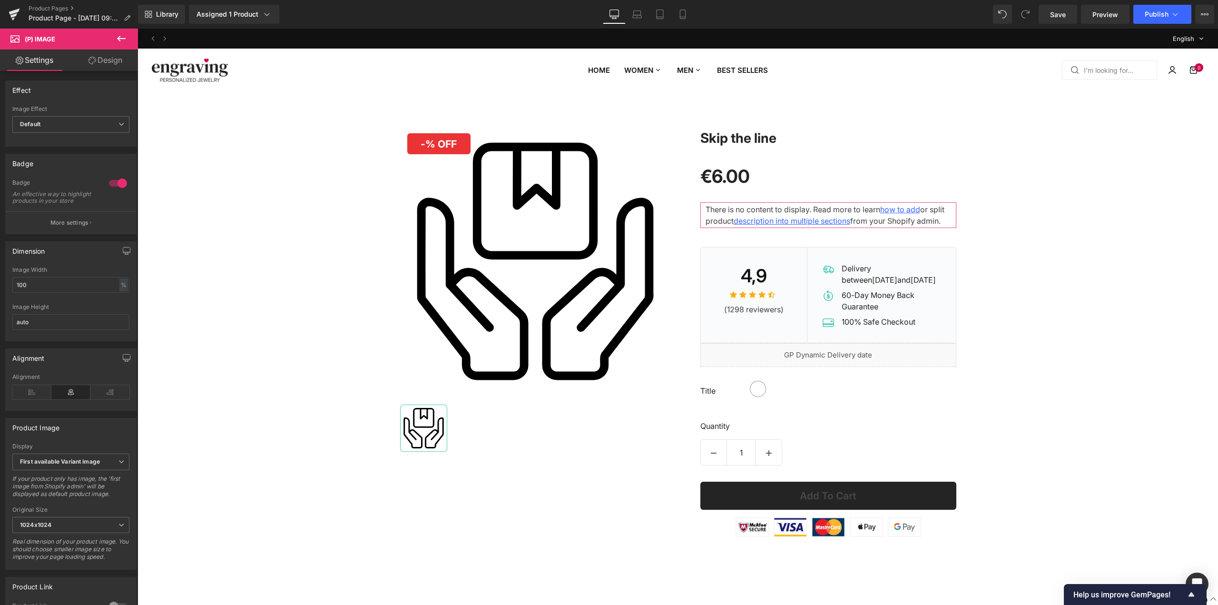
click at [104, 66] on link "Design" at bounding box center [105, 59] width 69 height 21
click at [36, 59] on link "Settings" at bounding box center [34, 59] width 69 height 21
click at [67, 120] on span "Default" at bounding box center [70, 124] width 117 height 17
click at [70, 119] on span "Default" at bounding box center [68, 124] width 113 height 17
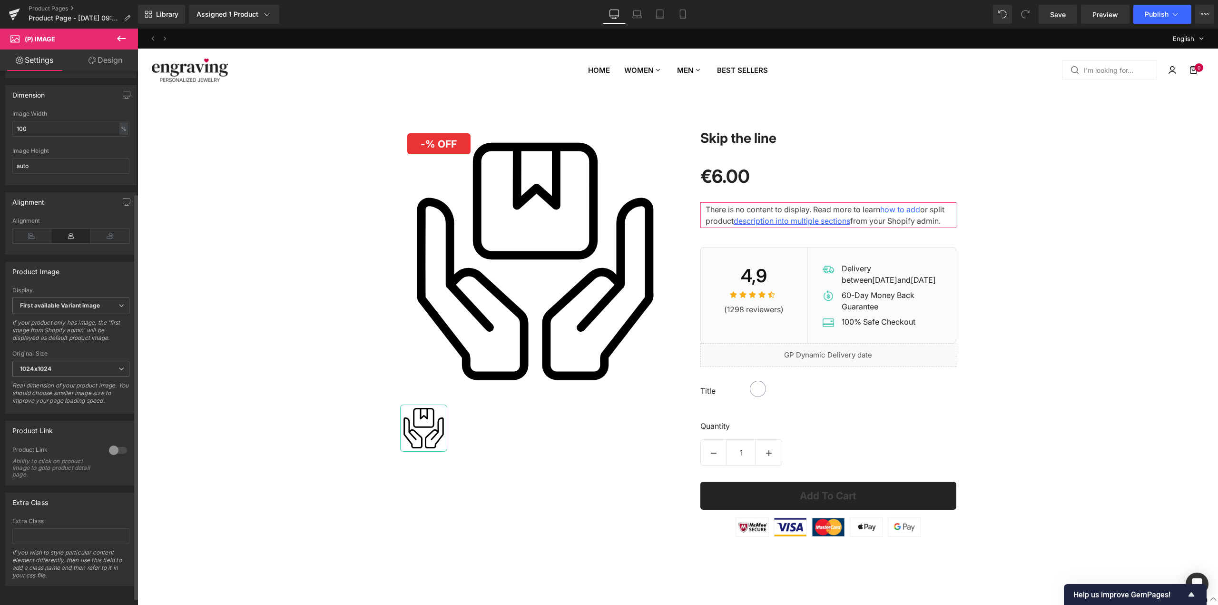
scroll to position [170, 0]
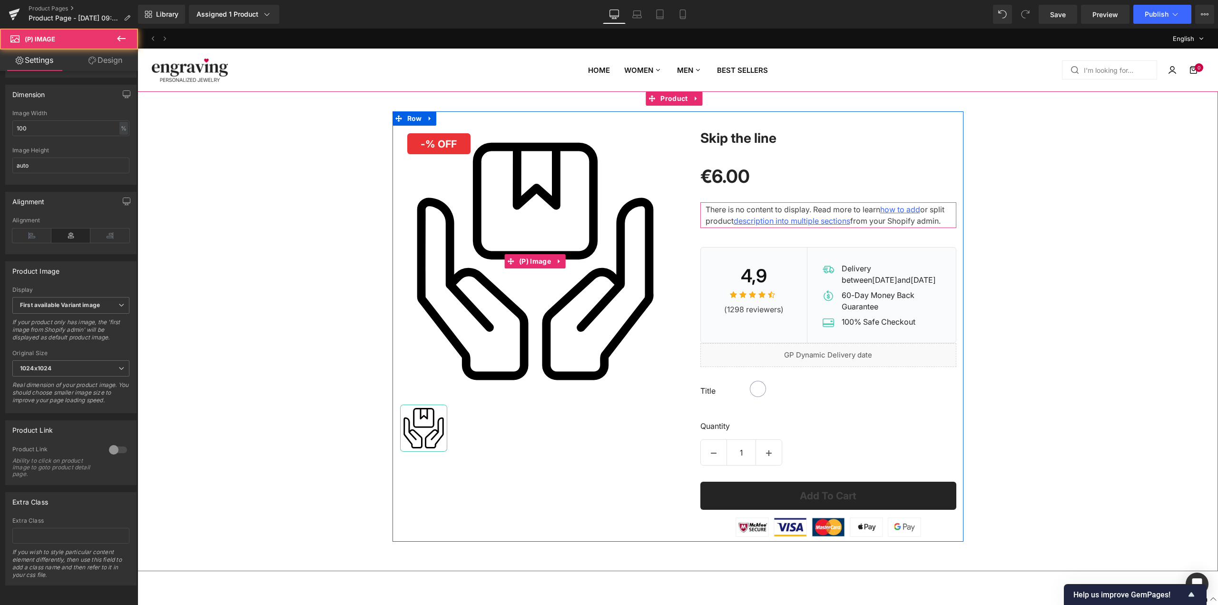
click at [606, 207] on img at bounding box center [535, 261] width 271 height 271
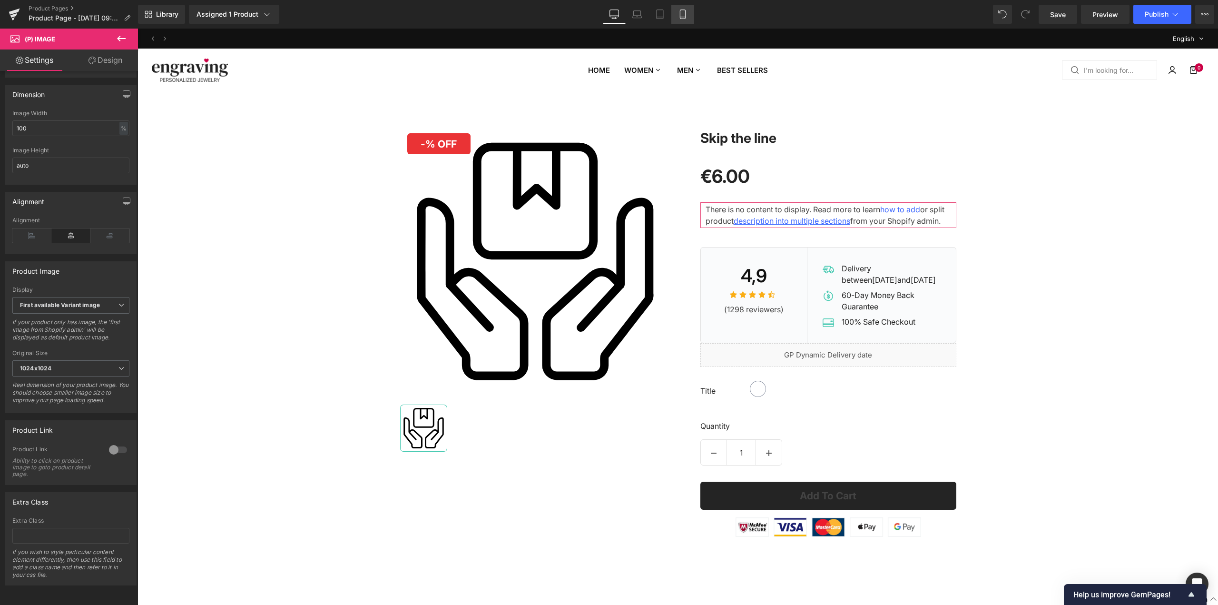
click at [684, 6] on link "Mobile" at bounding box center [682, 14] width 23 height 19
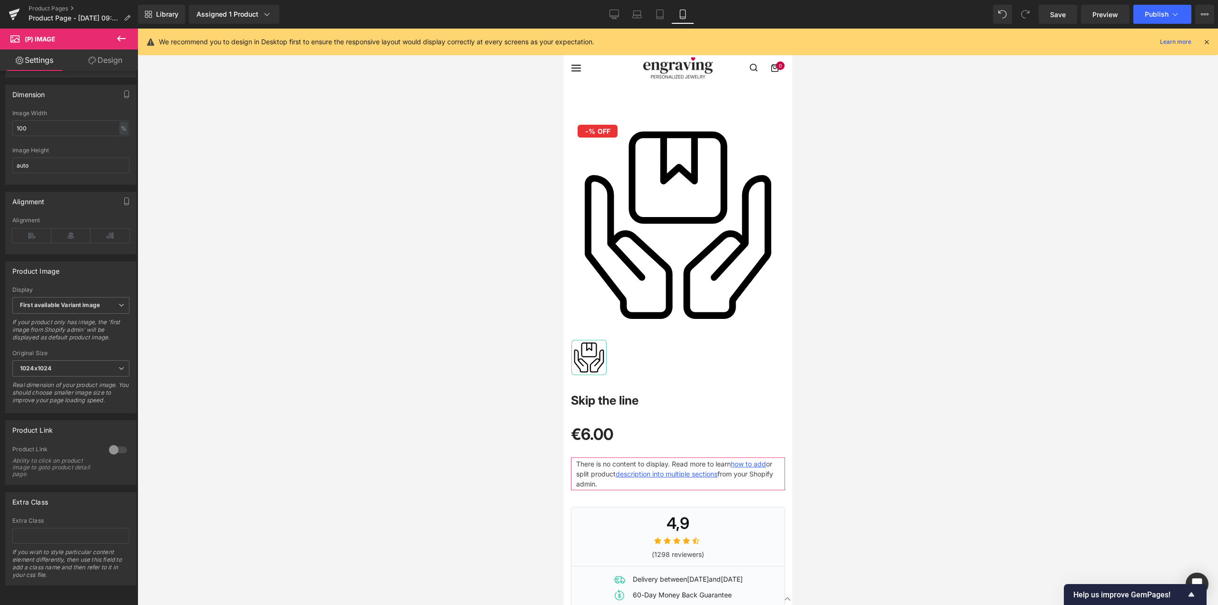
drag, startPoint x: 684, startPoint y: 6, endPoint x: 385, endPoint y: 163, distance: 337.8
click at [385, 163] on div at bounding box center [678, 317] width 1081 height 576
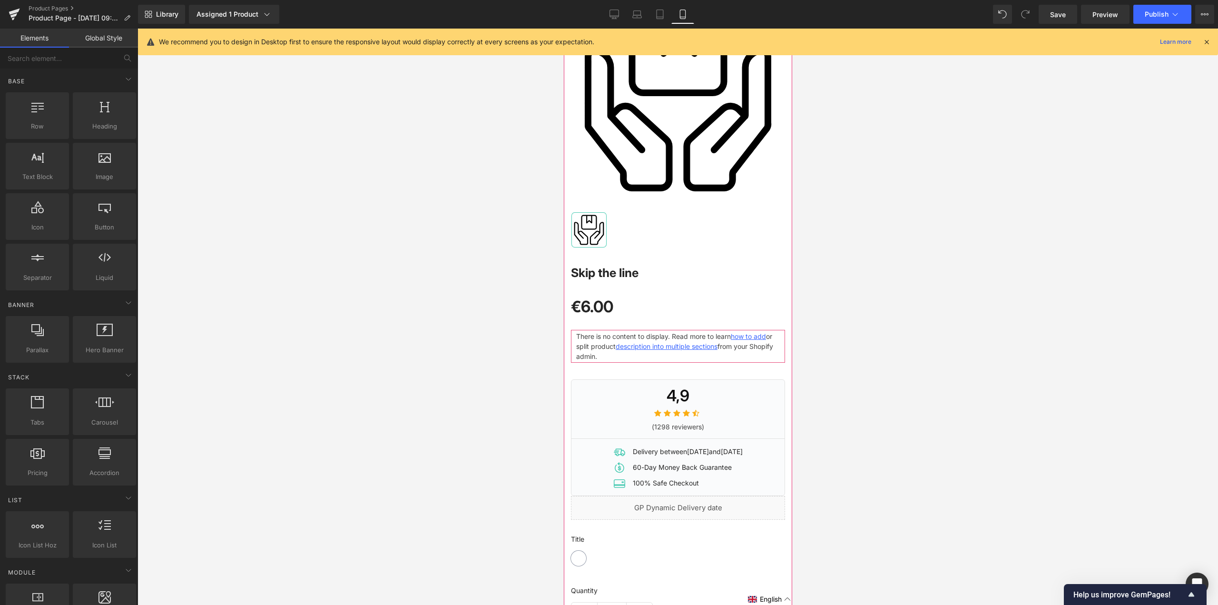
scroll to position [48, 0]
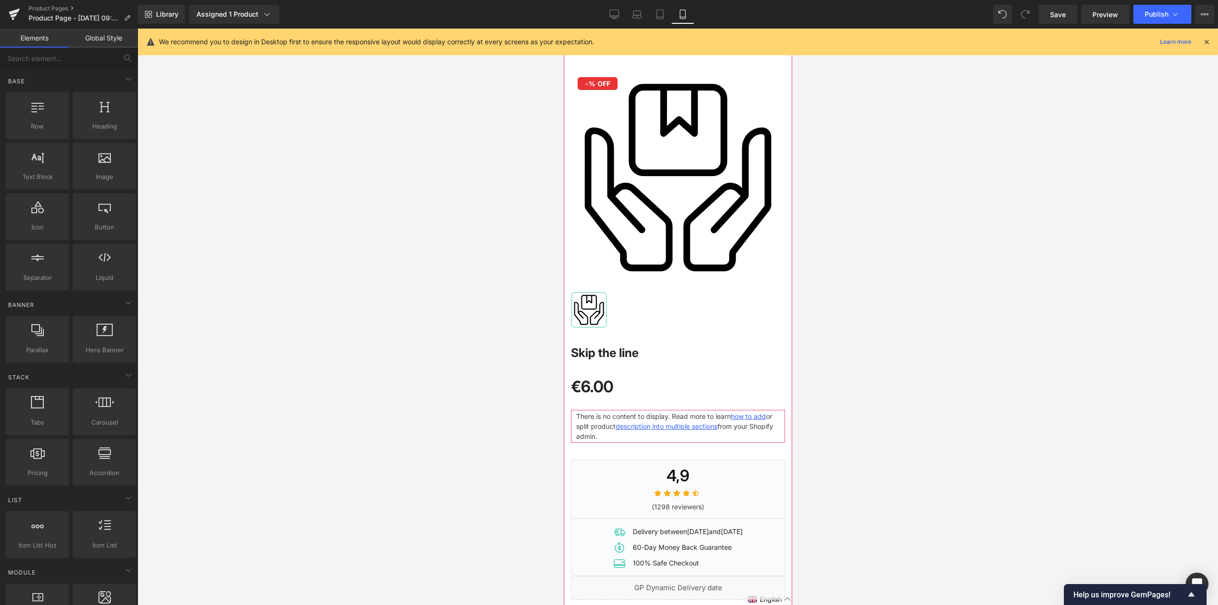
drag, startPoint x: 705, startPoint y: 240, endPoint x: 706, endPoint y: 135, distance: 105.2
click at [705, 240] on img at bounding box center [678, 177] width 214 height 214
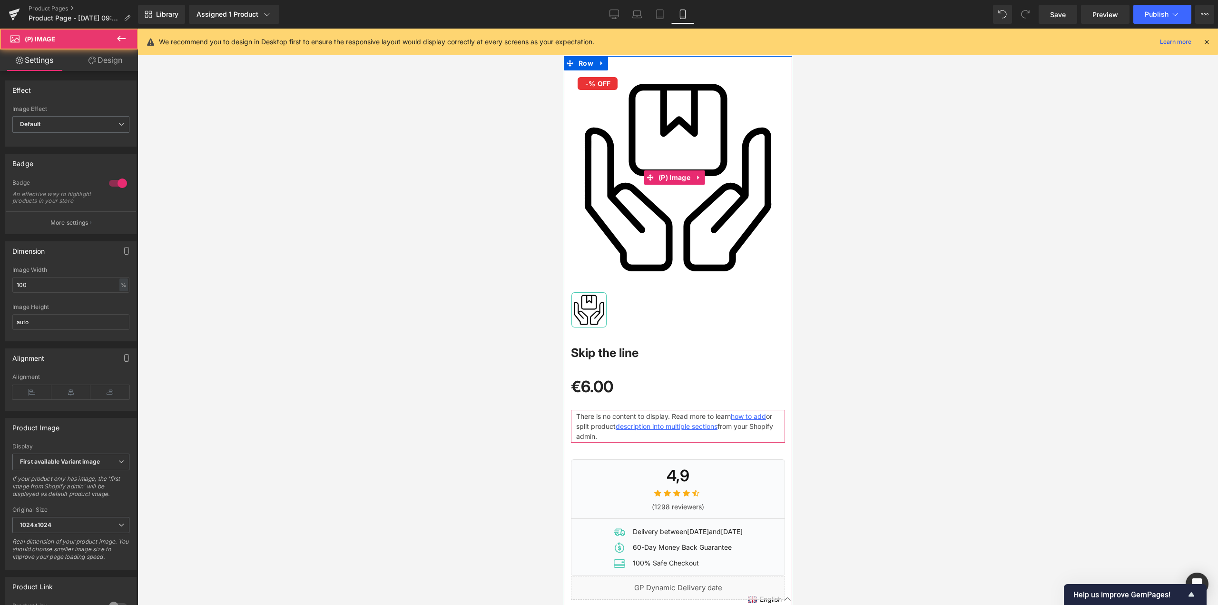
click at [706, 135] on img at bounding box center [678, 177] width 214 height 214
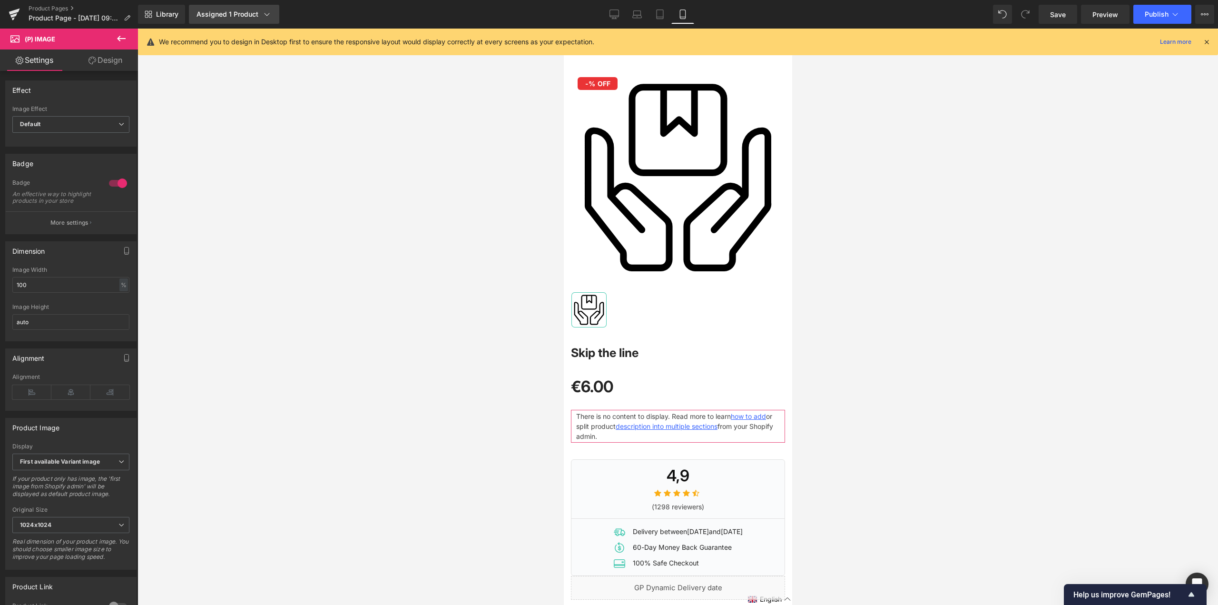
click at [247, 5] on link "Assigned 1 Product" at bounding box center [234, 14] width 90 height 19
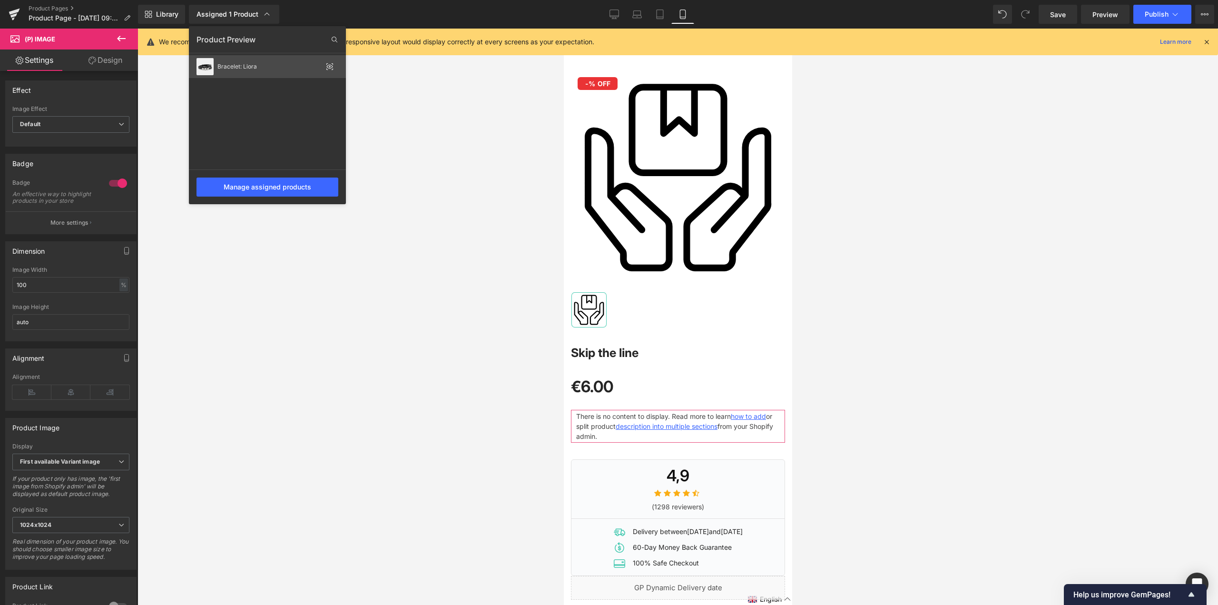
click at [276, 67] on div "Bracelet: Liora" at bounding box center [269, 66] width 105 height 7
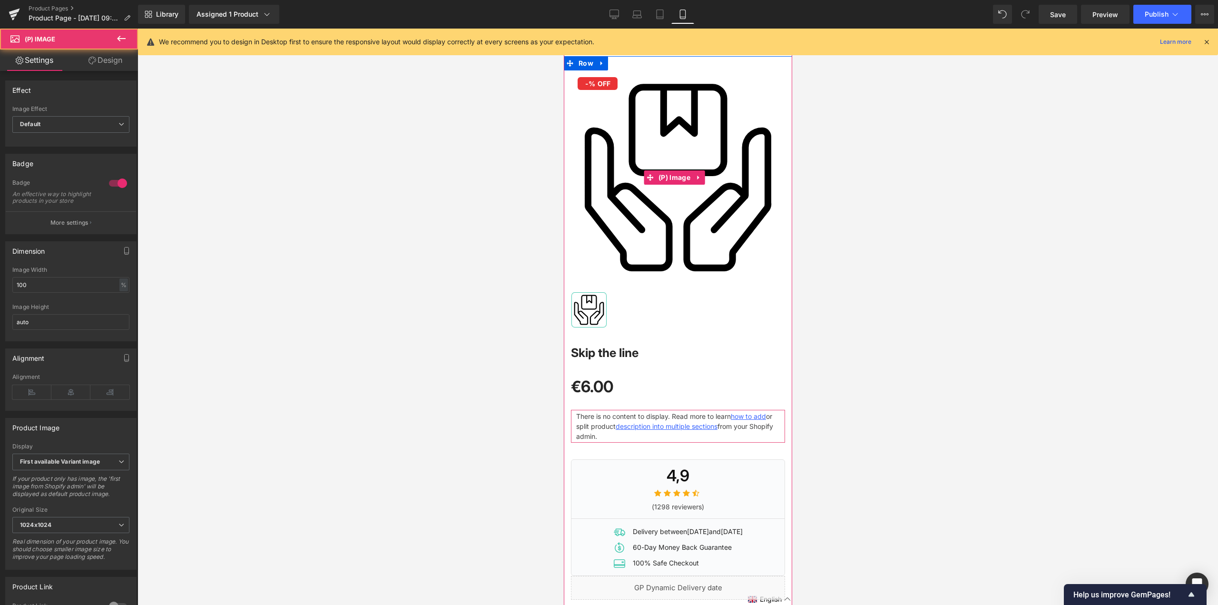
click at [694, 100] on img at bounding box center [678, 177] width 214 height 214
click at [686, 172] on span "(P) Image" at bounding box center [674, 178] width 37 height 14
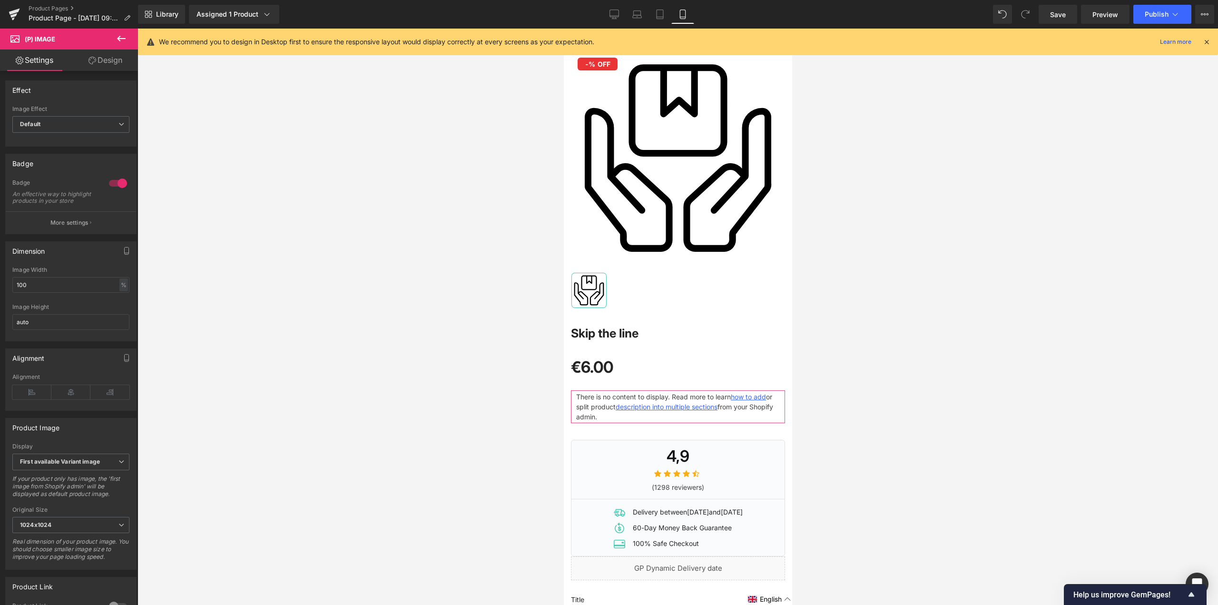
scroll to position [0, 0]
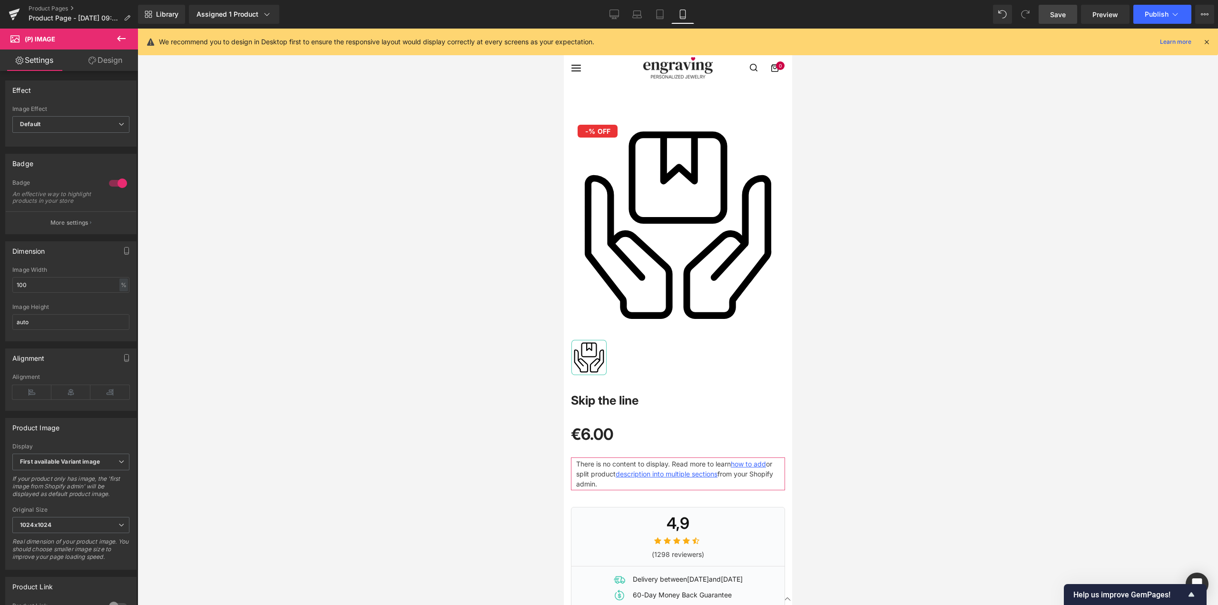
click at [1056, 19] on span "Save" at bounding box center [1058, 15] width 16 height 10
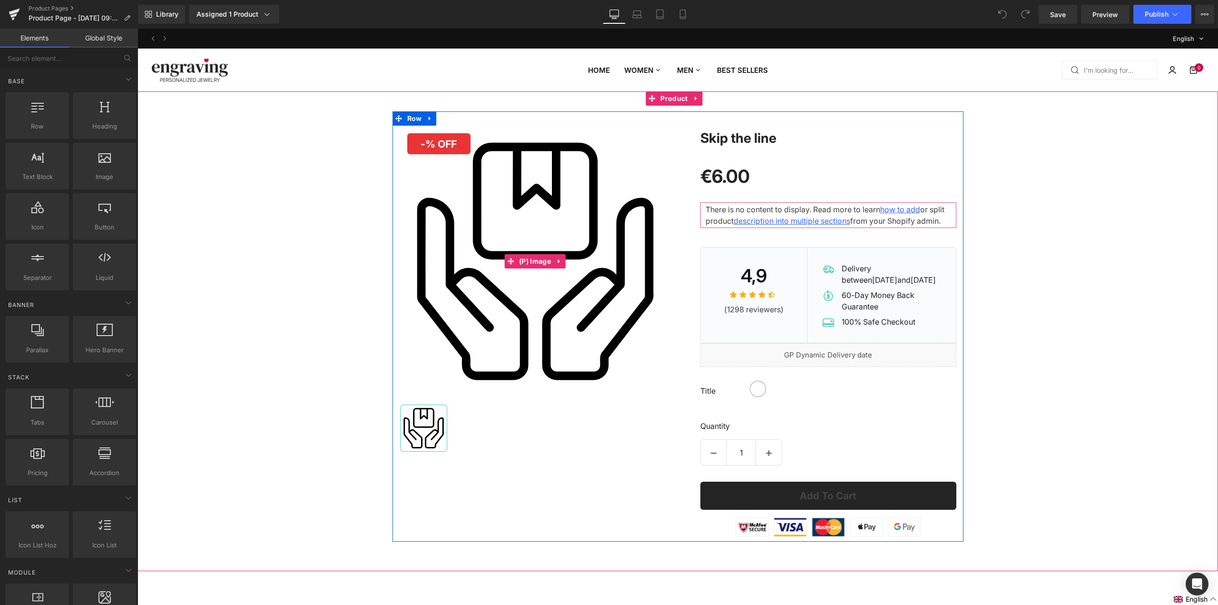
click at [636, 167] on img at bounding box center [535, 261] width 271 height 271
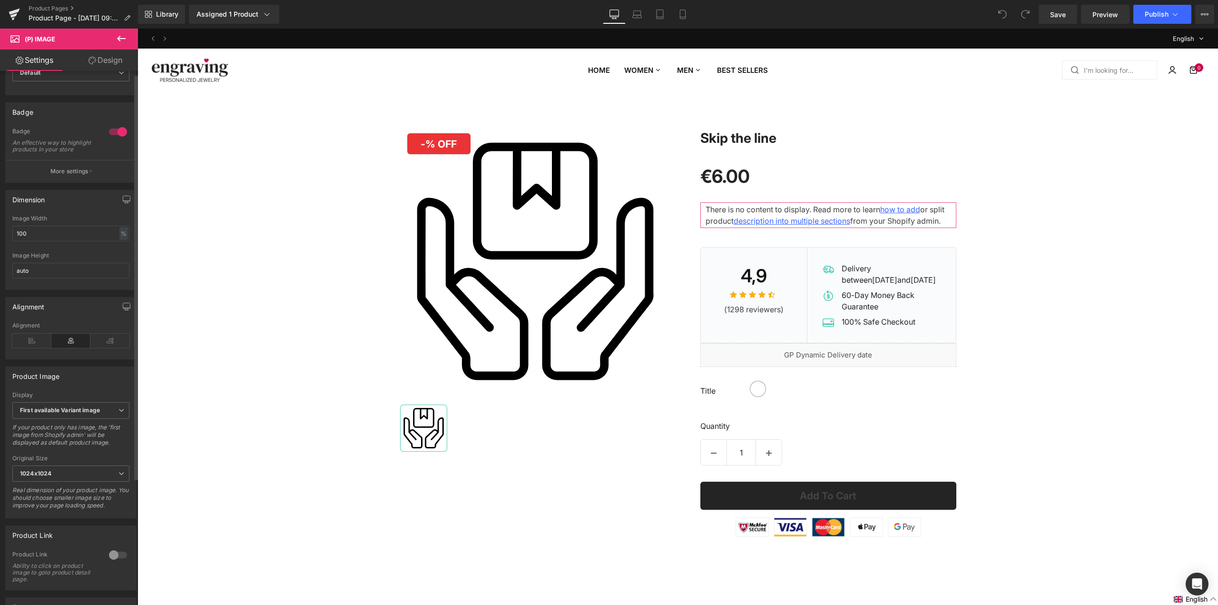
scroll to position [170, 0]
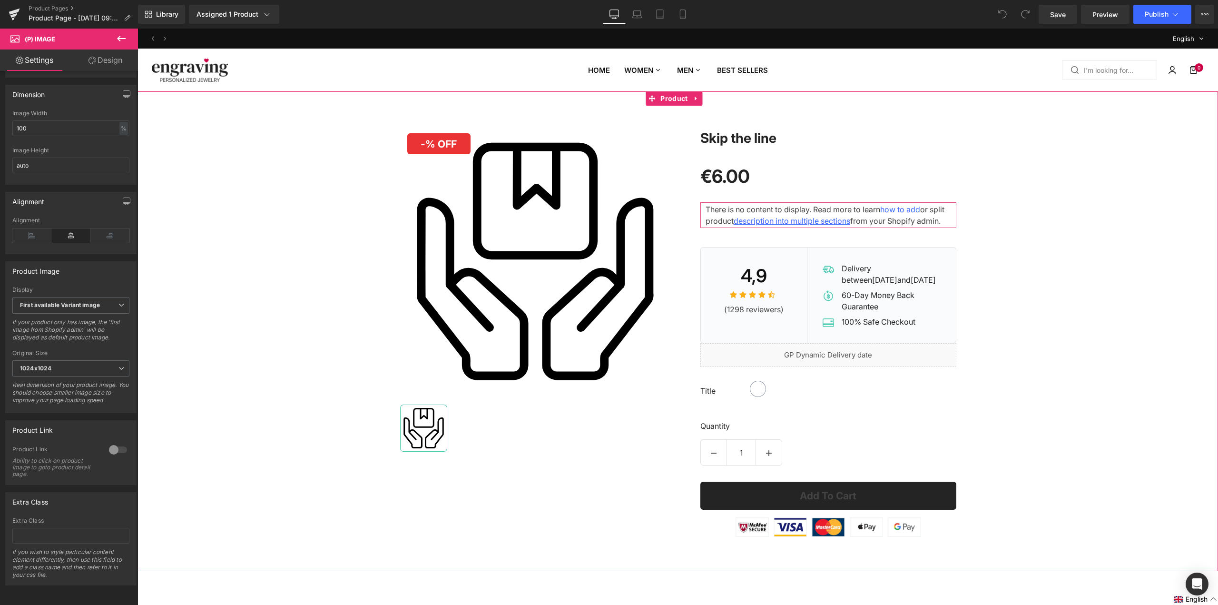
drag, startPoint x: 979, startPoint y: 212, endPoint x: 899, endPoint y: 202, distance: 80.1
click at [979, 212] on div "- 600 % (P) Image ‹ › (P) Image List" at bounding box center [678, 326] width 1081 height 430
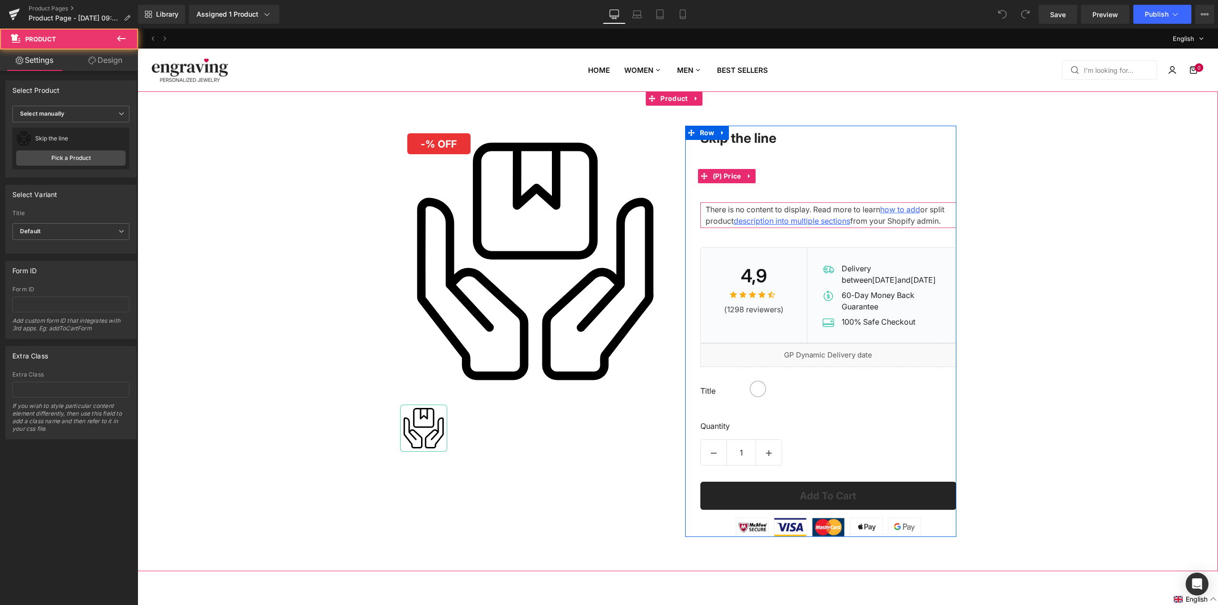
click at [899, 202] on div "€6.00 €0" at bounding box center [828, 176] width 256 height 52
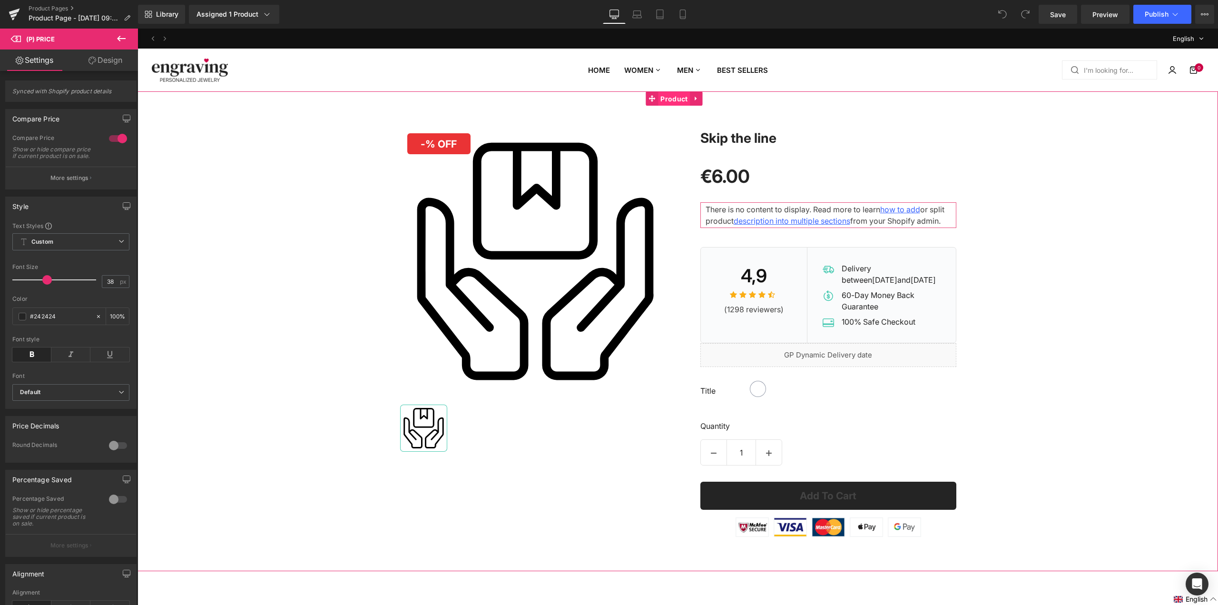
click at [661, 97] on span "Product" at bounding box center [674, 99] width 32 height 14
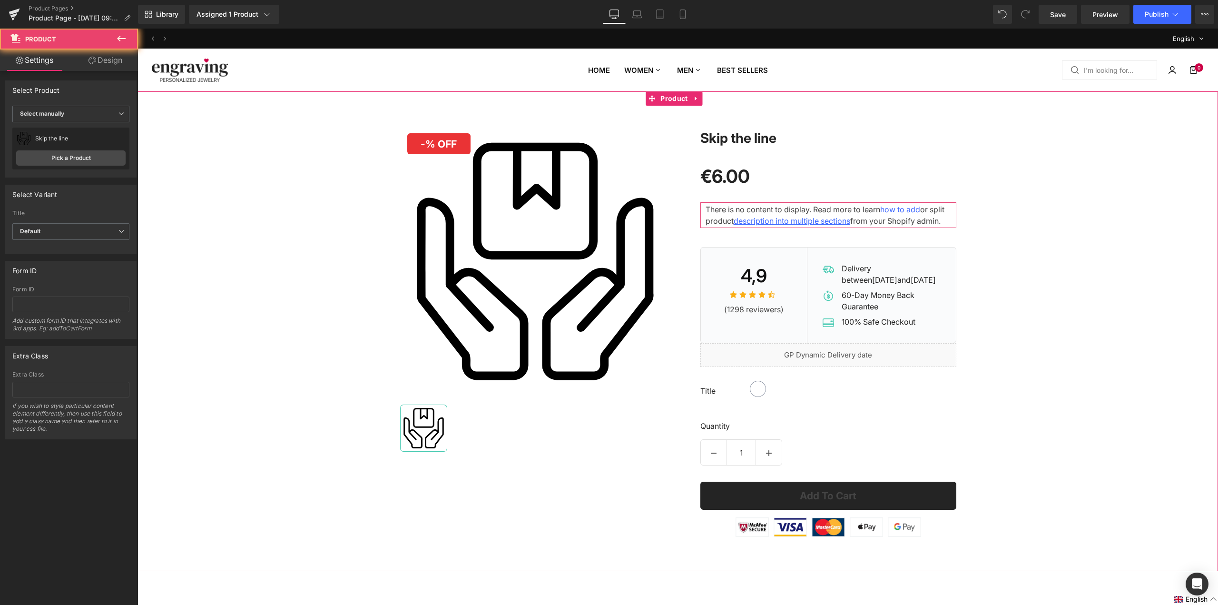
click at [725, 101] on div "- 600 % (P) Image ‹ ›" at bounding box center [678, 331] width 1081 height 480
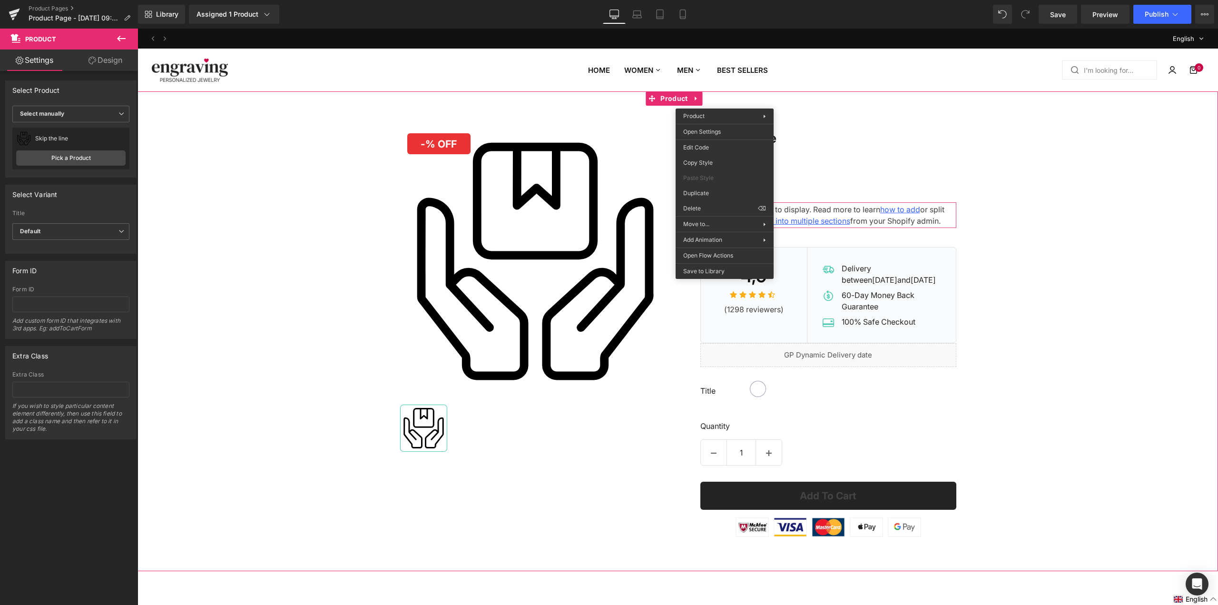
click at [966, 147] on div "- 600 % (P) Image ‹ › (P) Image List" at bounding box center [678, 326] width 1081 height 430
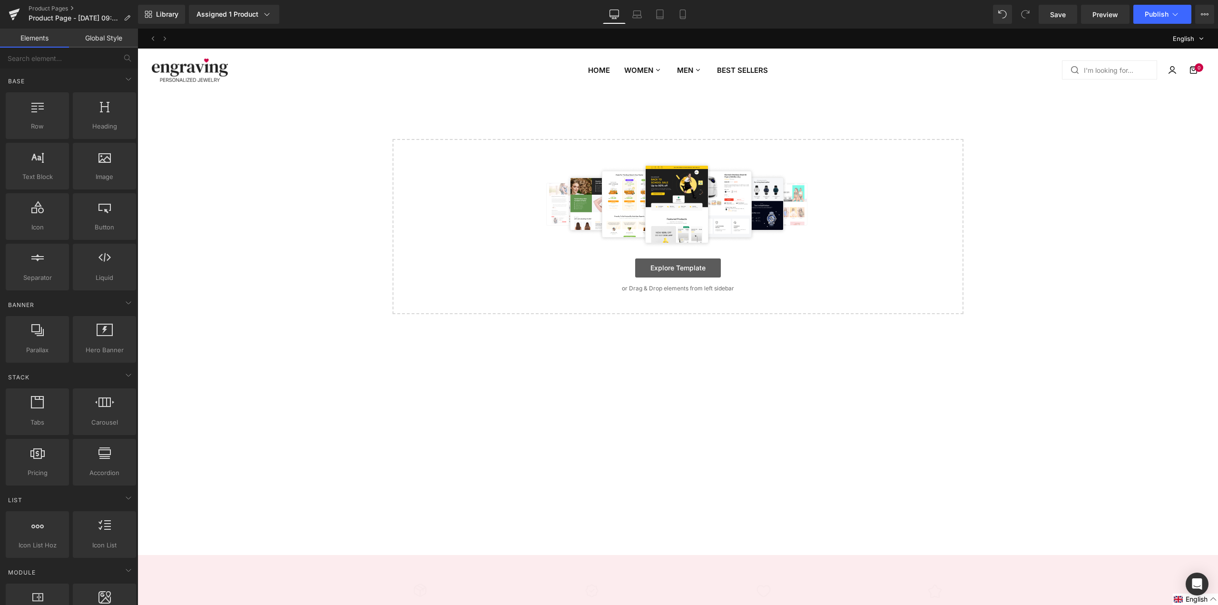
click at [679, 266] on link "Explore Template" at bounding box center [678, 267] width 86 height 19
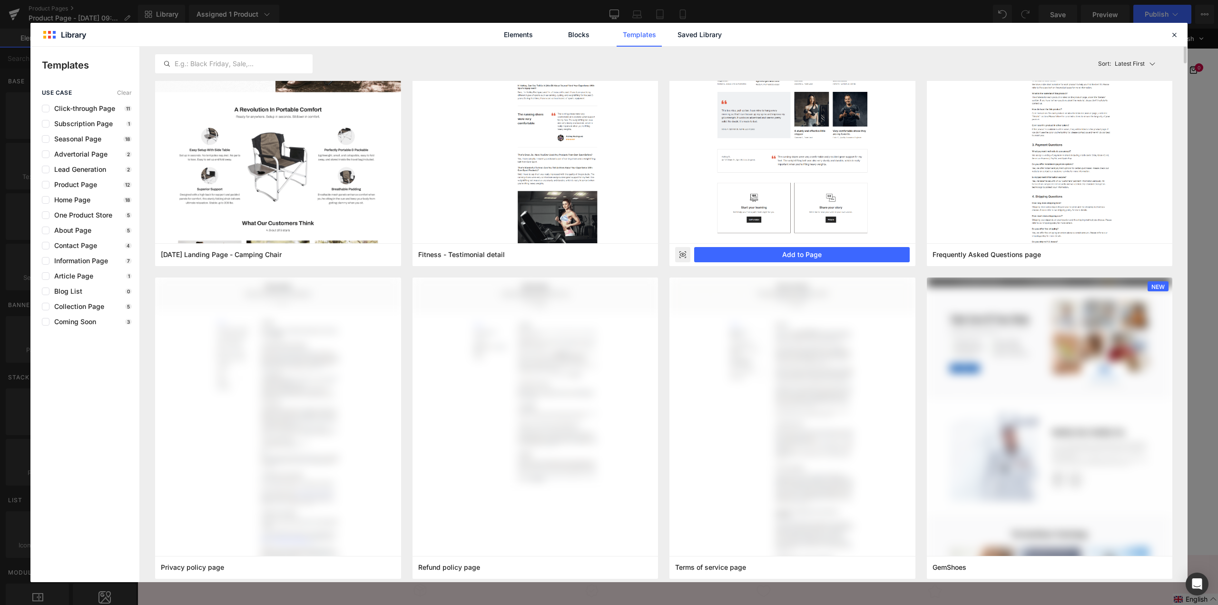
scroll to position [0, 0]
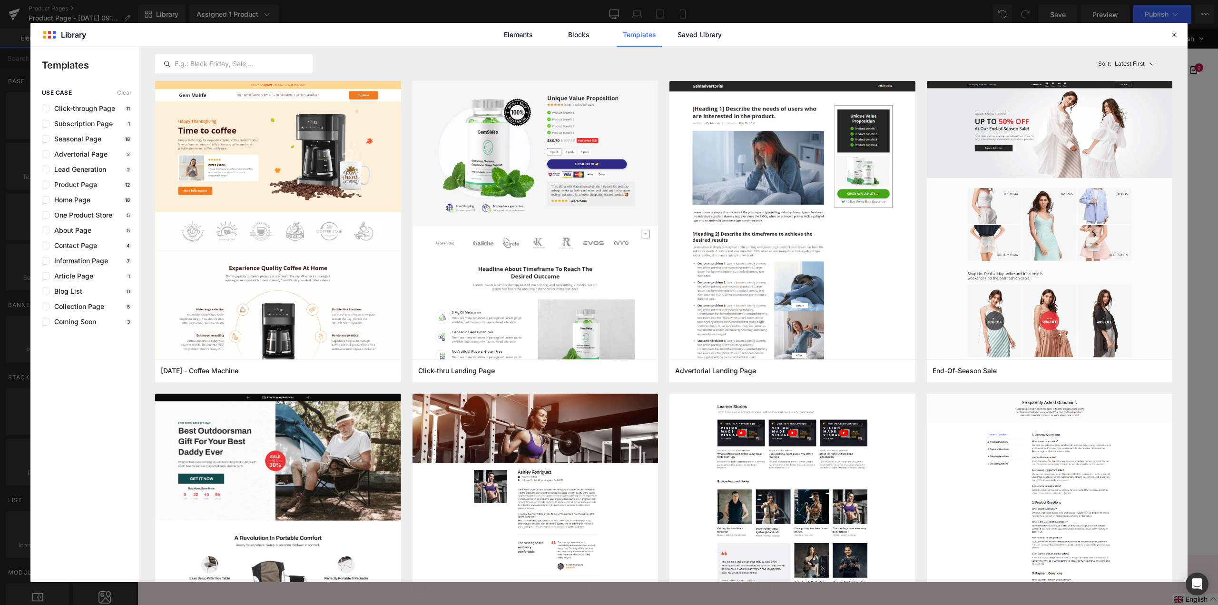
click at [90, 189] on div "use case Clear Click-through Page 11 Subscription Page 1 Seasonal Page 18 Adver…" at bounding box center [84, 207] width 109 height 236
click at [90, 187] on span "Product Page" at bounding box center [73, 185] width 48 height 8
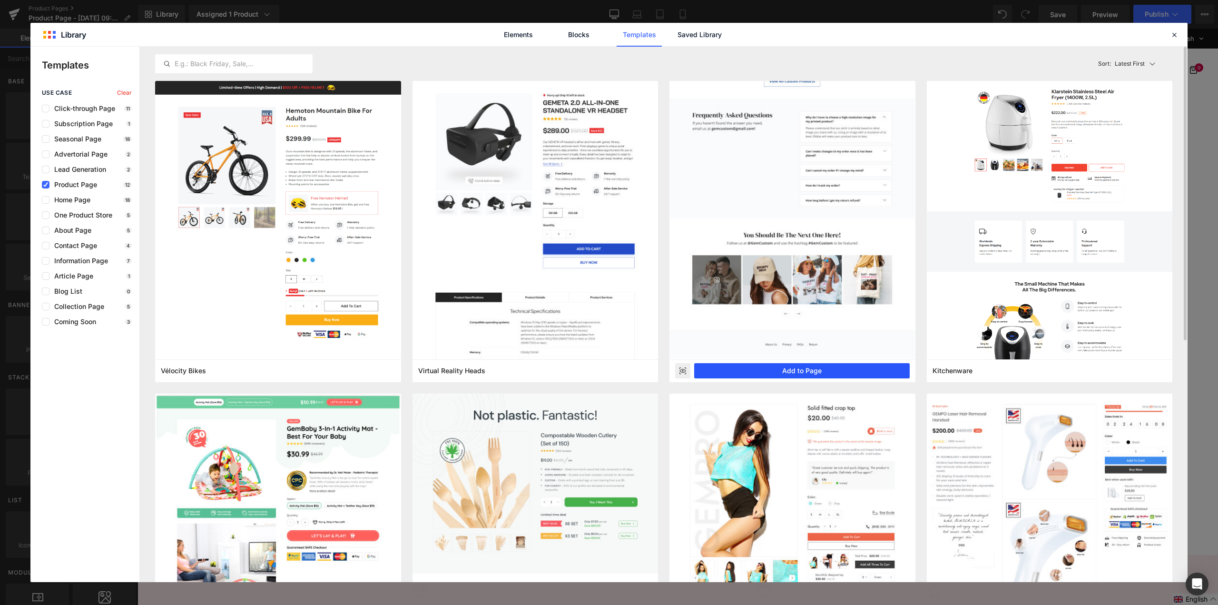
click at [793, 370] on button "Add to Page" at bounding box center [802, 370] width 216 height 15
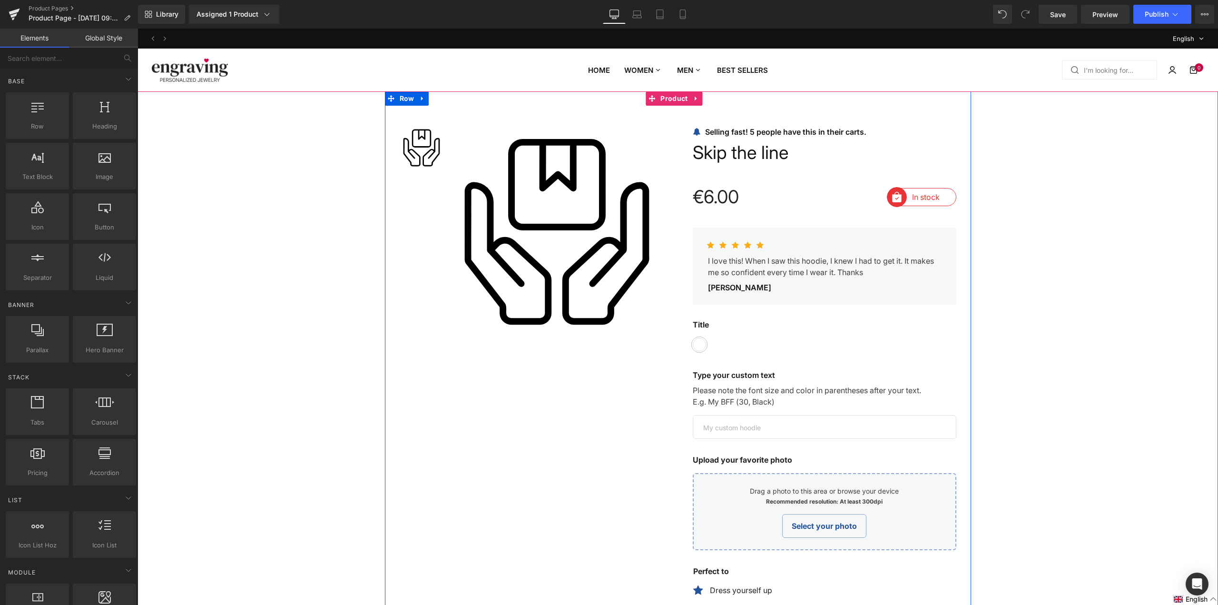
click at [679, 101] on link "Product" at bounding box center [668, 98] width 44 height 14
click at [753, 98] on div "(P) Image List Sale Off (P) Image" at bounding box center [678, 522] width 586 height 862
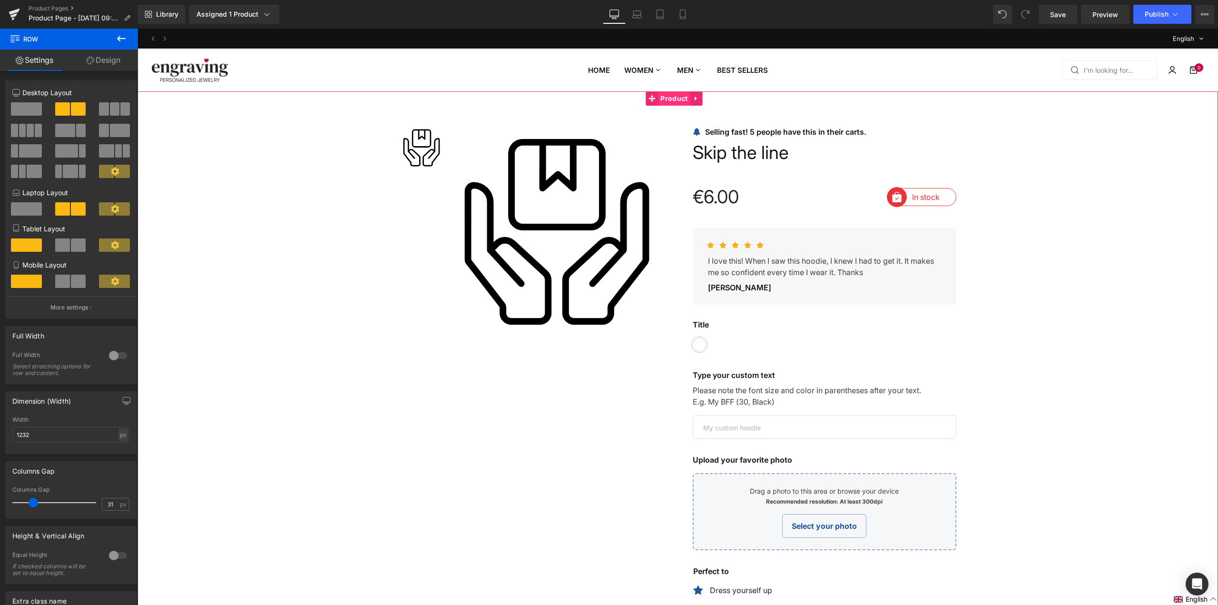
click at [773, 95] on div "(P) Image List Sale Off (P) Image" at bounding box center [678, 522] width 586 height 862
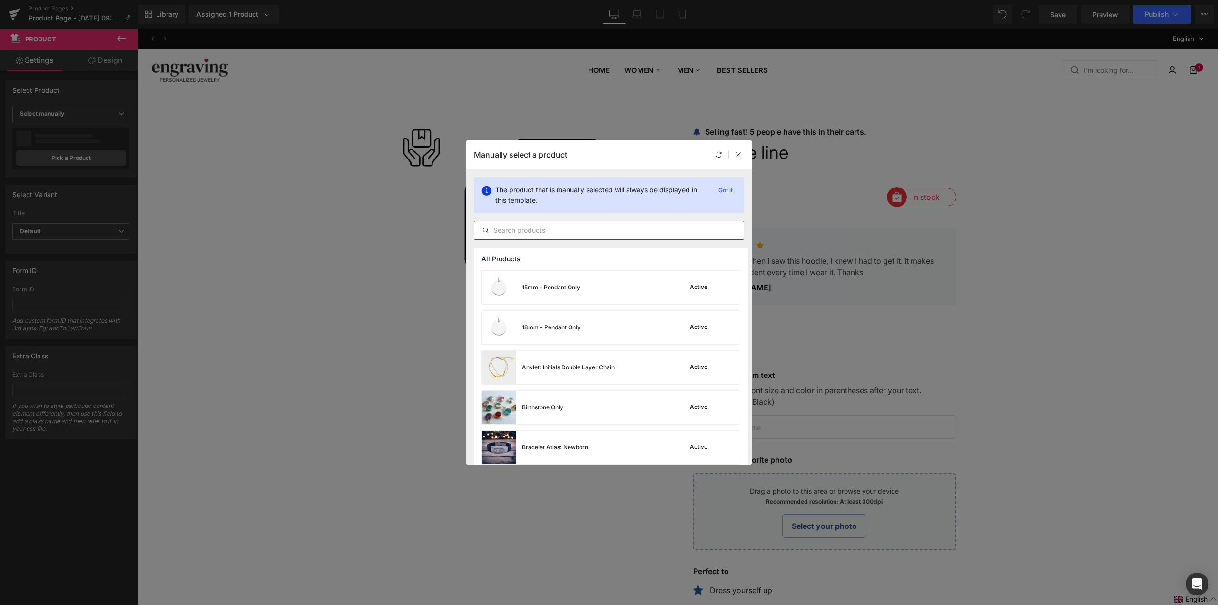
click at [610, 225] on input "text" at bounding box center [608, 230] width 269 height 11
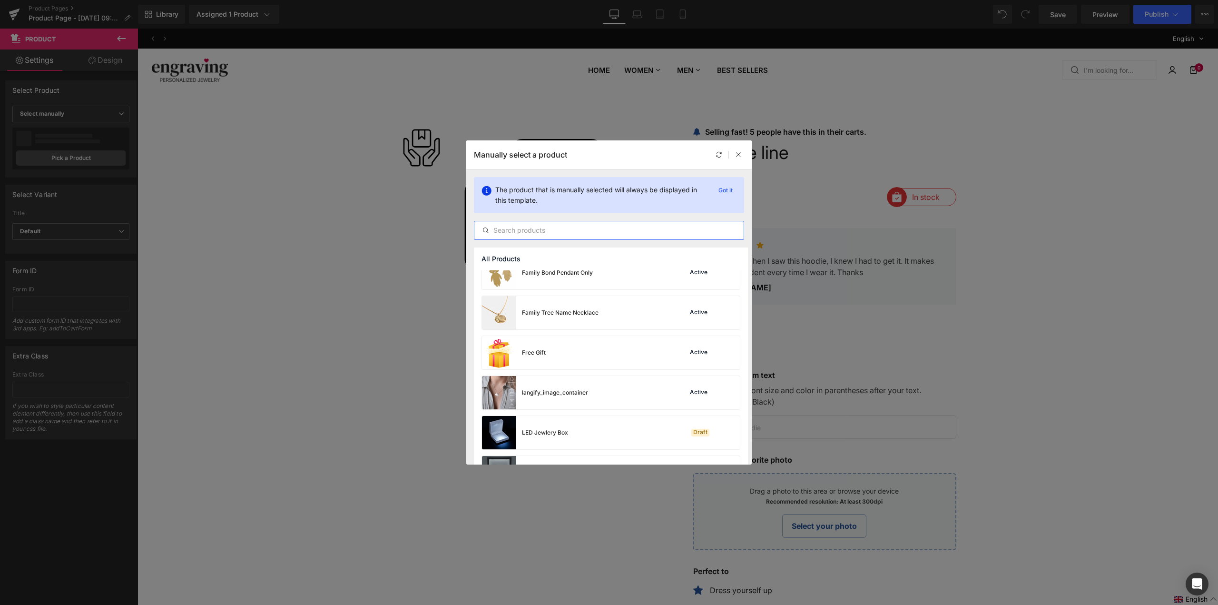
scroll to position [2609, 0]
click at [637, 328] on div "Family Tree Name Necklace Active" at bounding box center [611, 316] width 258 height 33
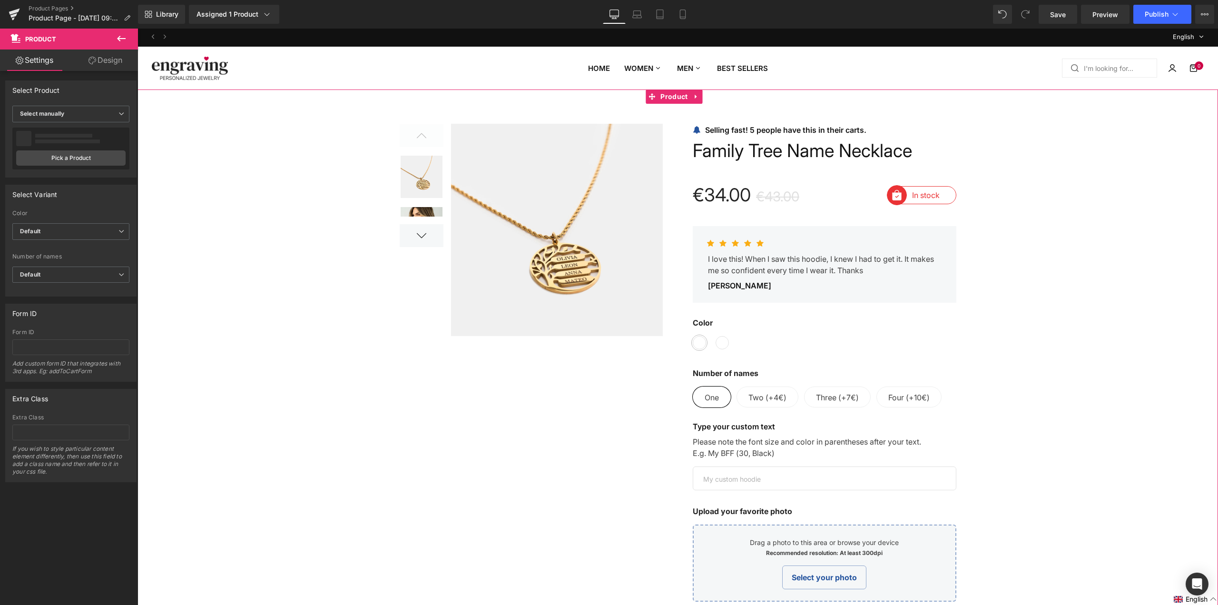
scroll to position [0, 0]
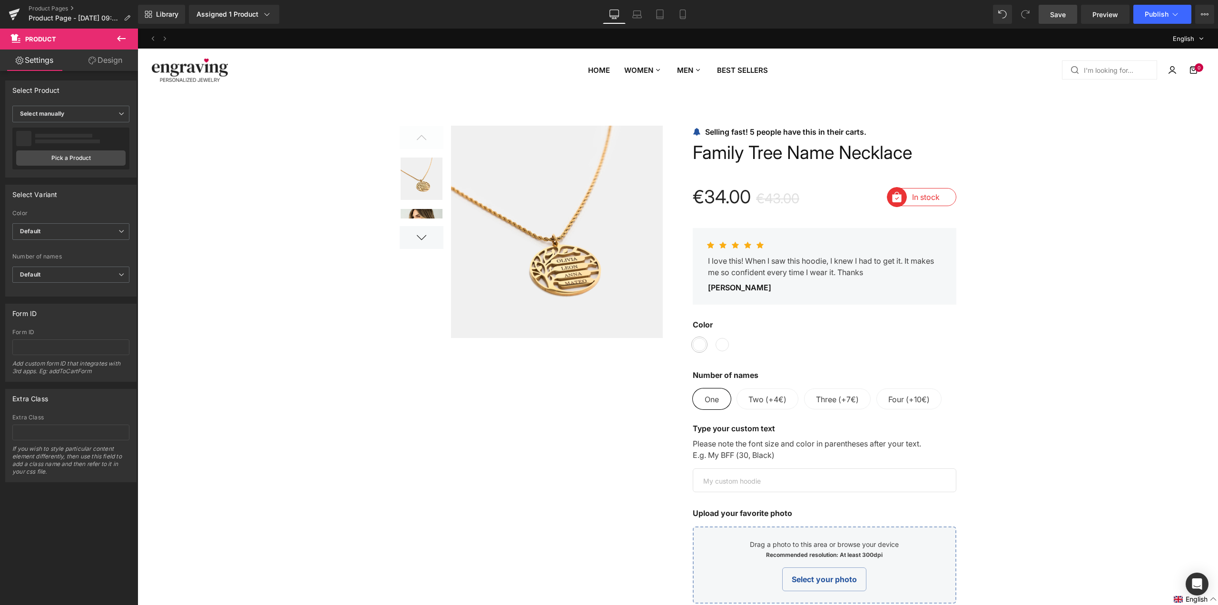
click at [1063, 15] on span "Save" at bounding box center [1058, 15] width 16 height 10
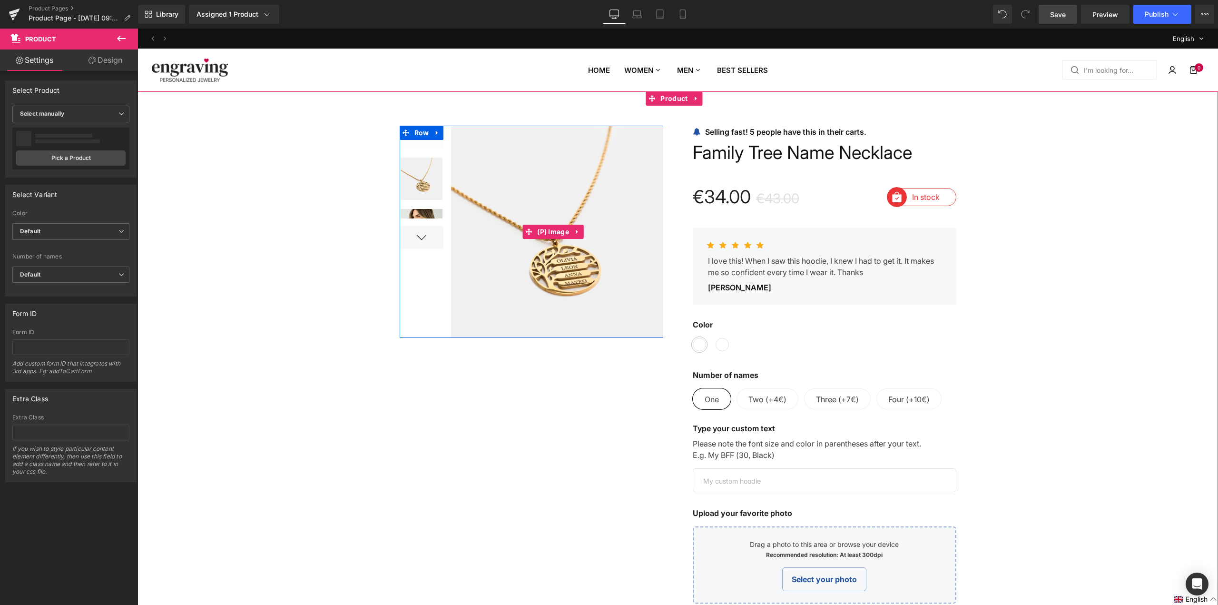
drag, startPoint x: 530, startPoint y: 173, endPoint x: 379, endPoint y: 313, distance: 205.7
click at [530, 173] on img at bounding box center [553, 232] width 220 height 212
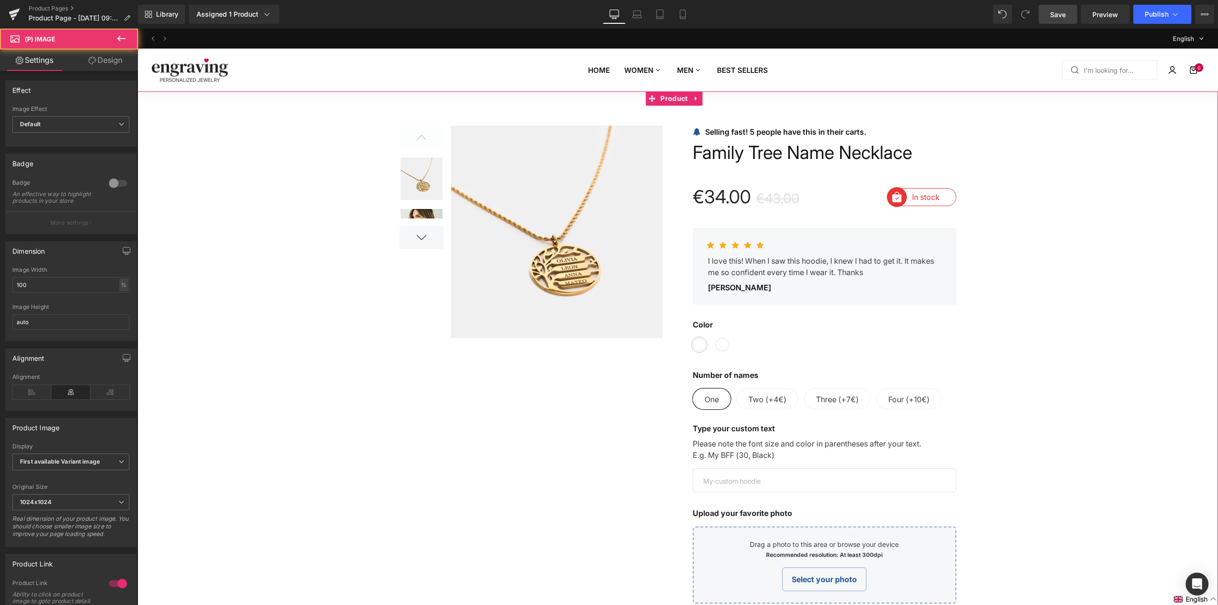
scroll to position [143, 0]
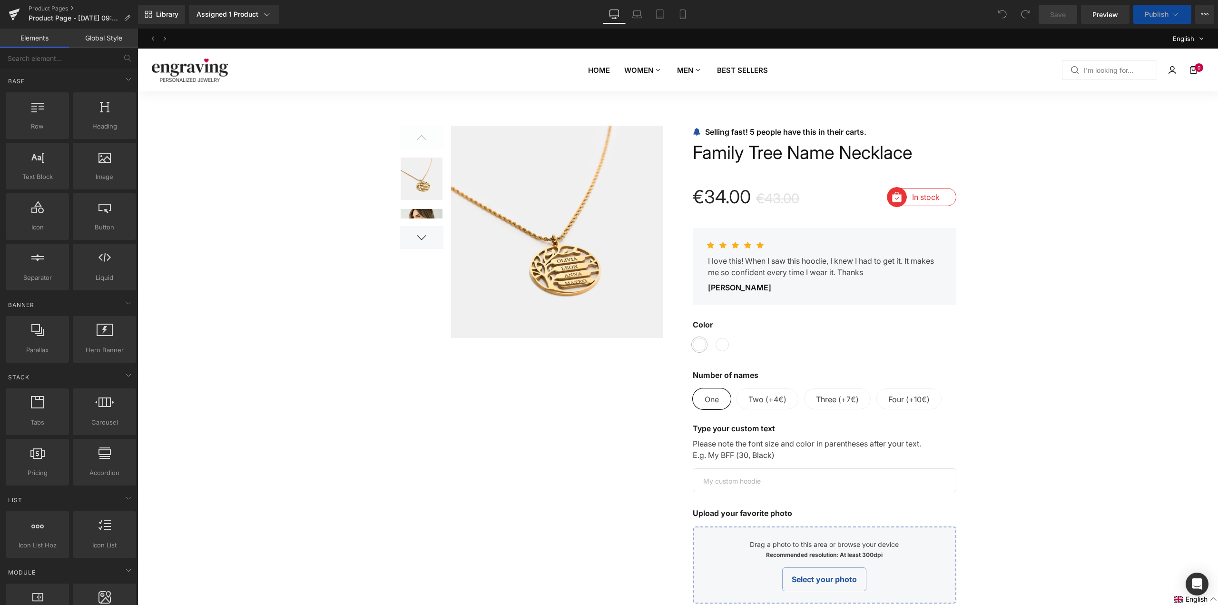
scroll to position [761, 0]
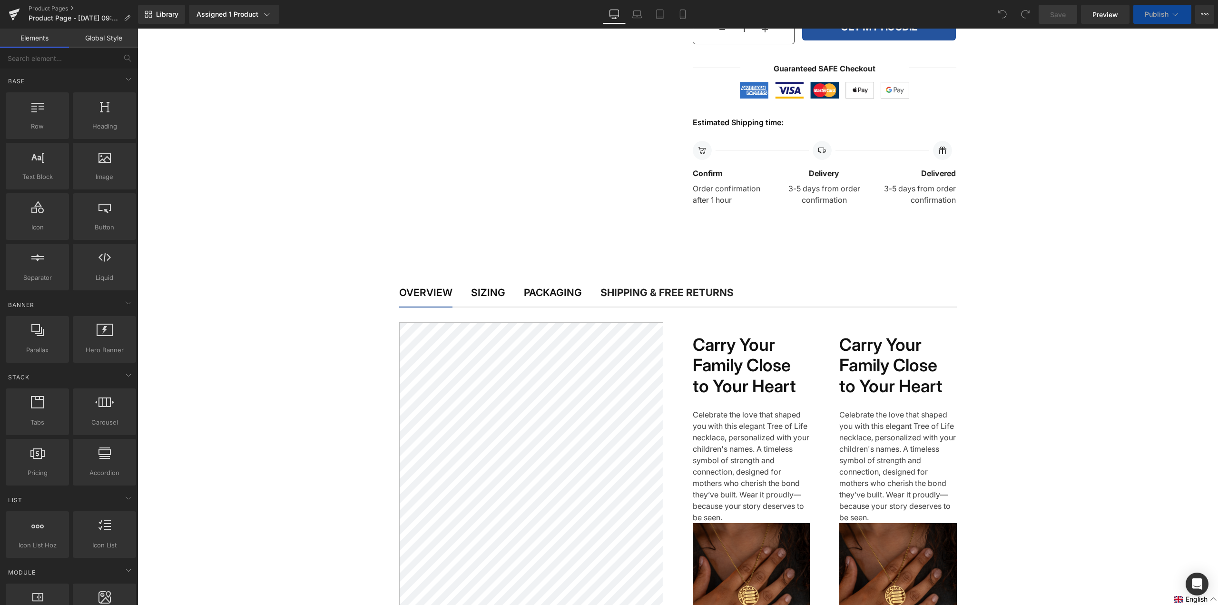
click at [1053, 214] on div at bounding box center [678, 282] width 1081 height 1904
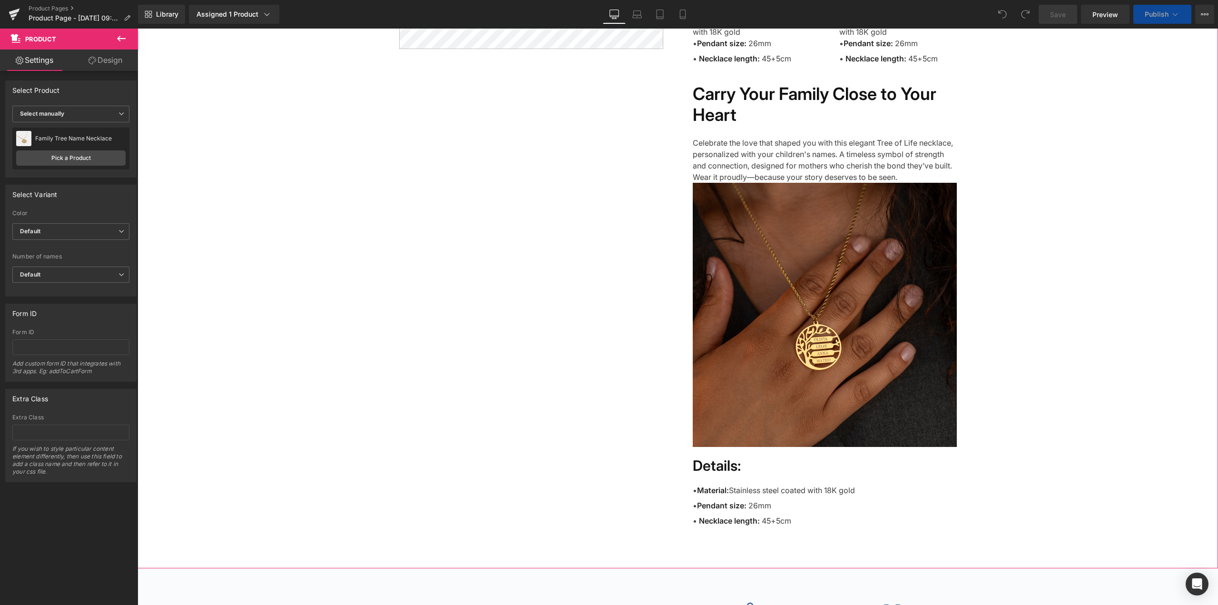
scroll to position [1475, 0]
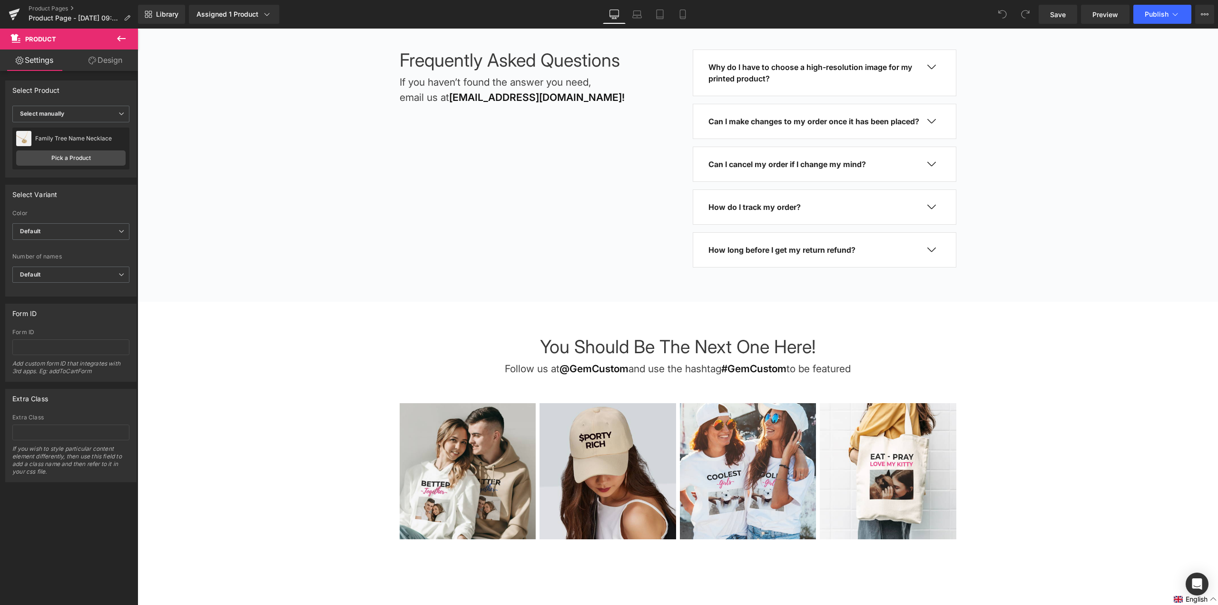
scroll to position [3384, 0]
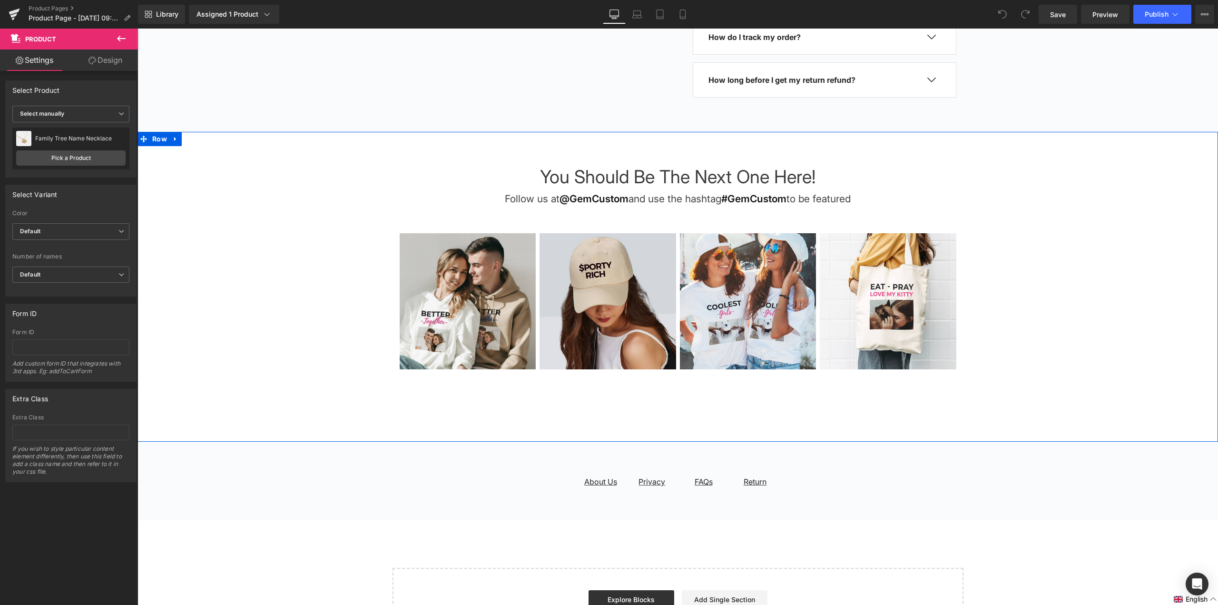
click at [1046, 219] on div "You Should Be The Next One Here! Heading Follow us at @GemCustom and use the ha…" at bounding box center [678, 287] width 1081 height 242
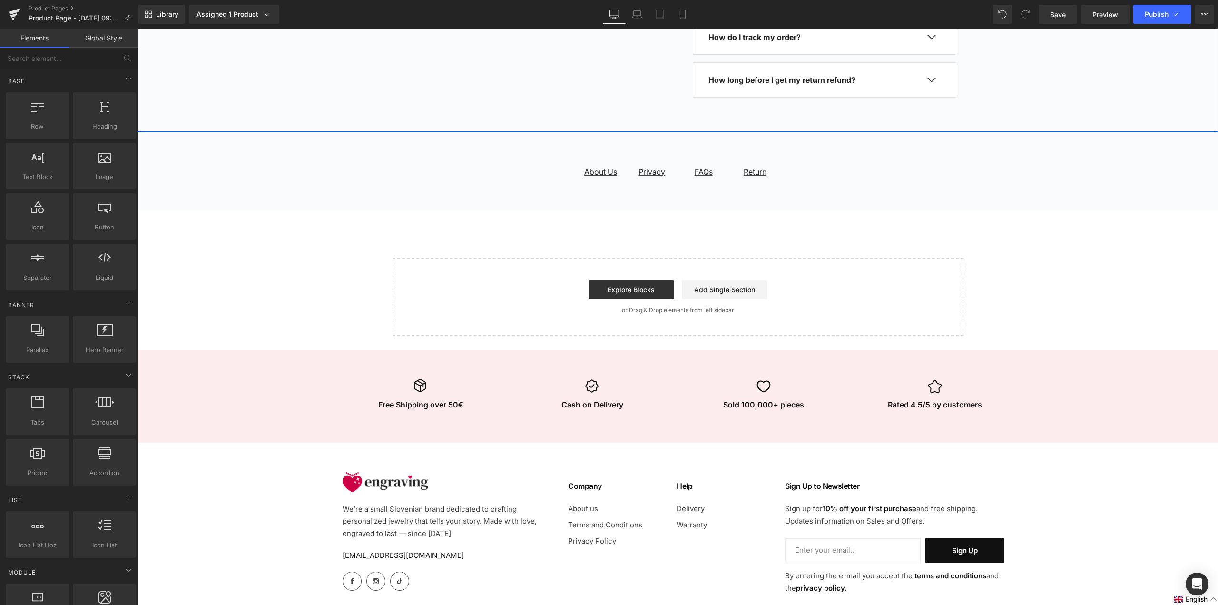
click at [1029, 154] on div "About Us Text Block Privacy Text Block FAQs Text Block Return Text Block Row Row" at bounding box center [678, 171] width 1081 height 79
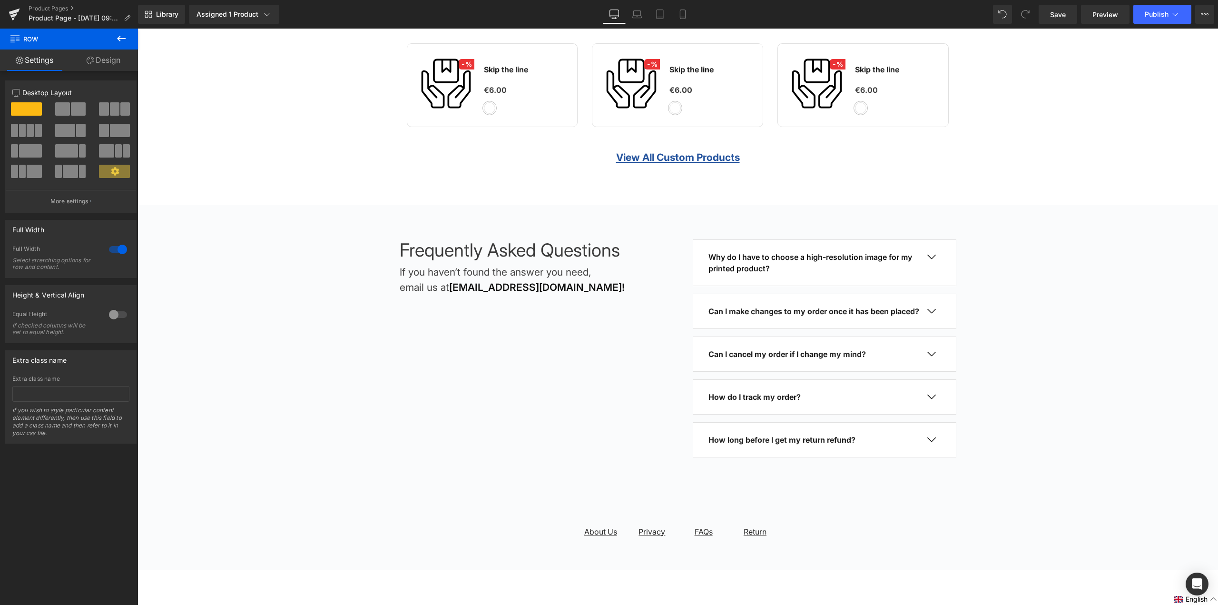
scroll to position [3066, 0]
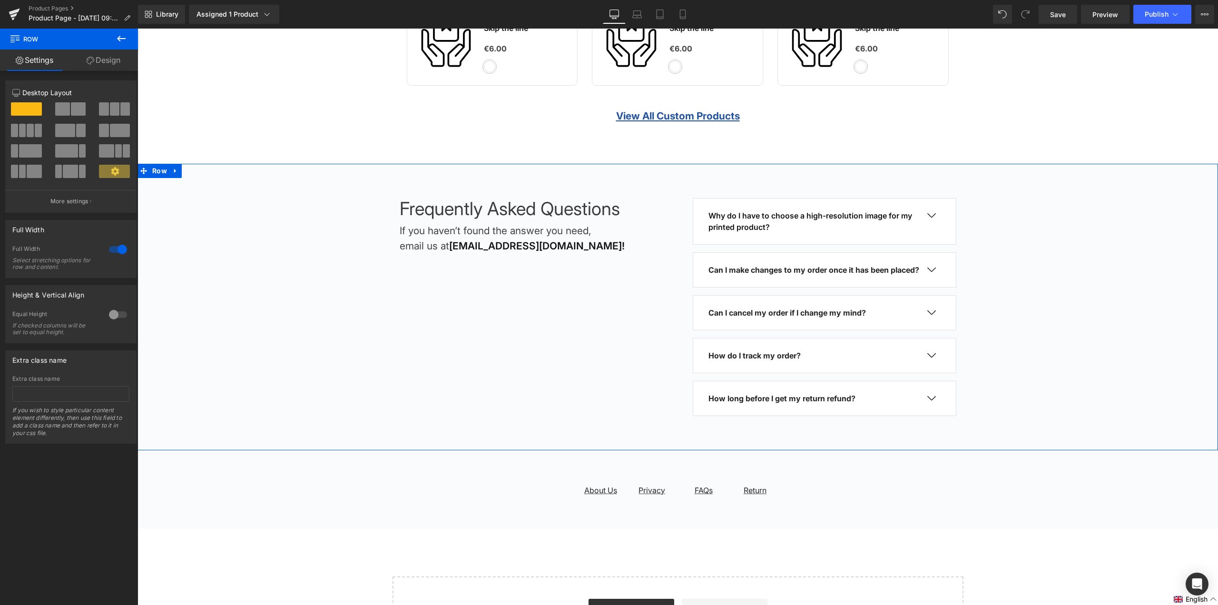
click at [1140, 416] on div "Frequently Asked Questions Heading If you haven’t found the answer you need, em…" at bounding box center [678, 307] width 1081 height 286
click at [1050, 322] on div "Frequently Asked Questions Heading If you haven’t found the answer you need, em…" at bounding box center [678, 307] width 1081 height 218
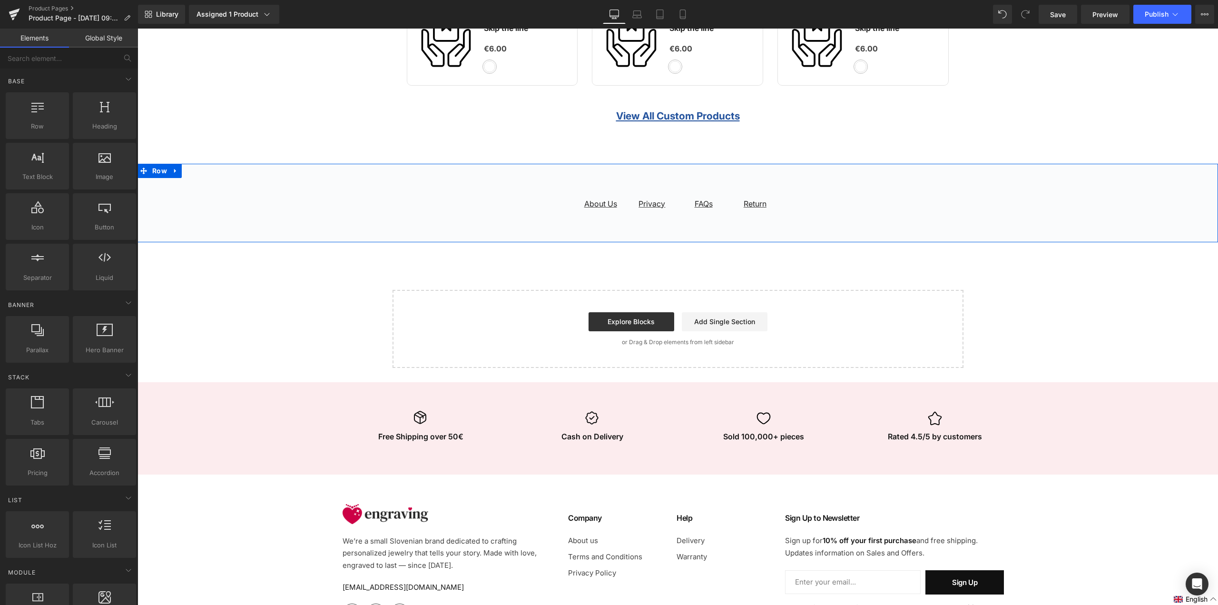
drag, startPoint x: 978, startPoint y: 191, endPoint x: 1217, endPoint y: 500, distance: 390.3
click at [978, 191] on div "About Us Text Block Privacy Text Block FAQs Text Block Return Text Block Row Row" at bounding box center [678, 203] width 1081 height 79
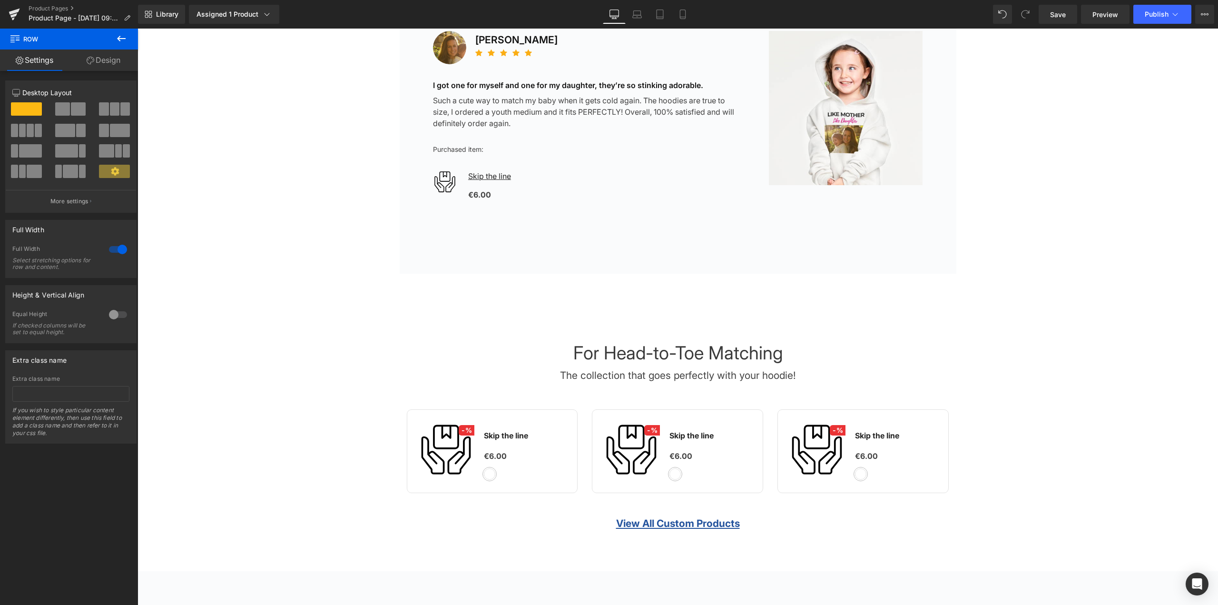
scroll to position [2665, 0]
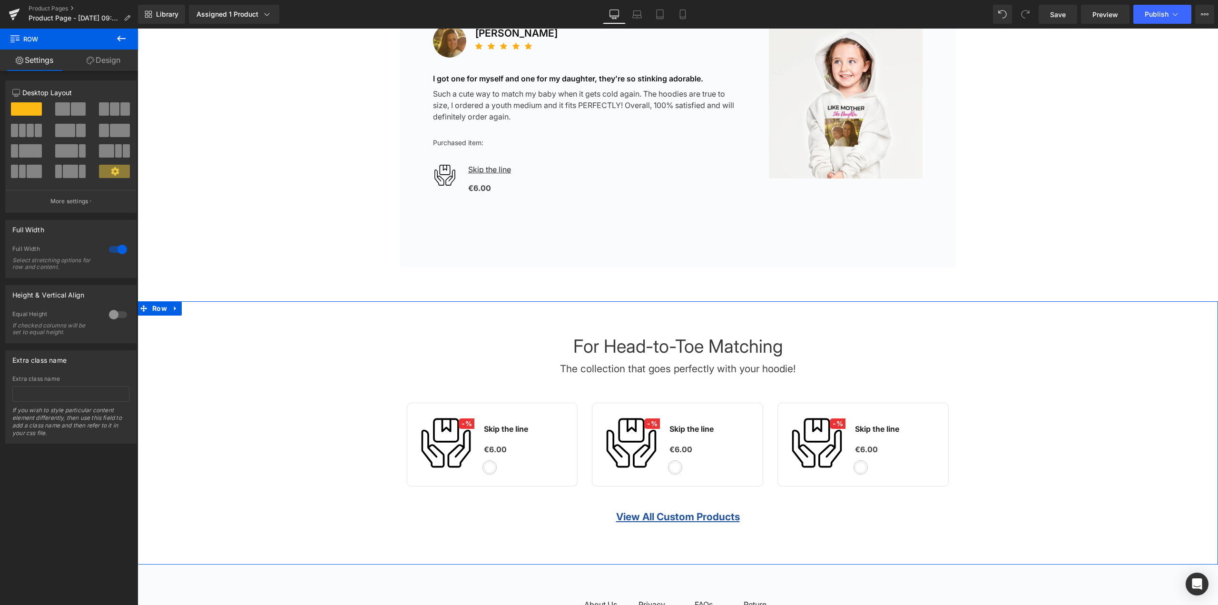
click at [1101, 394] on div "For Head-to-Toe Matching Heading The collection that goes perfectly with your h…" at bounding box center [678, 432] width 1081 height 195
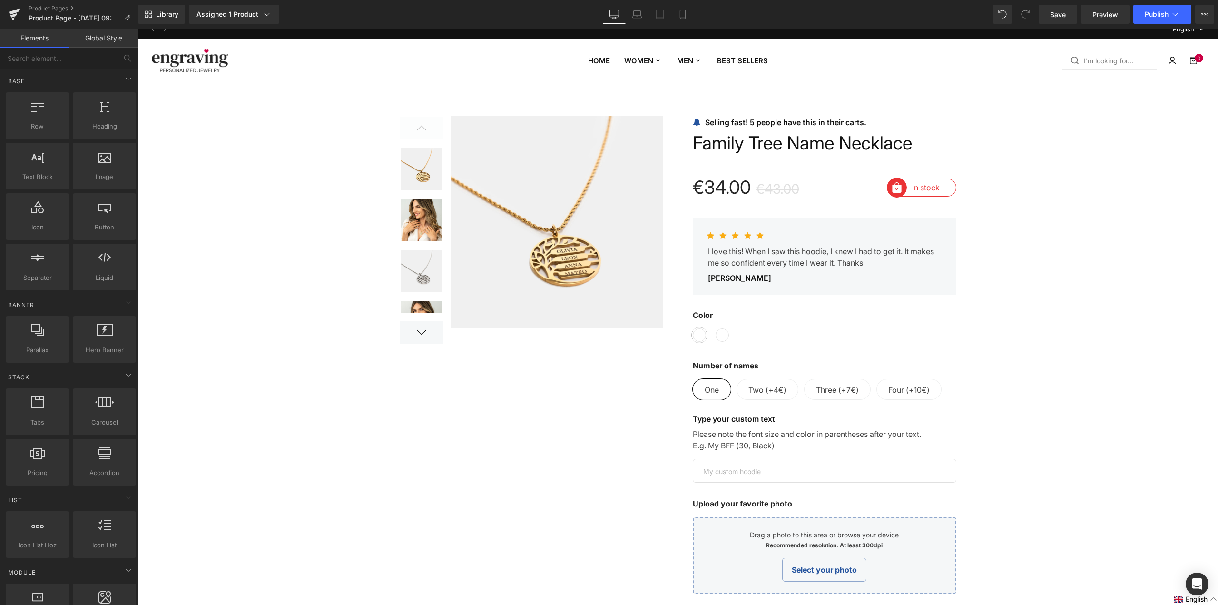
scroll to position [0, 0]
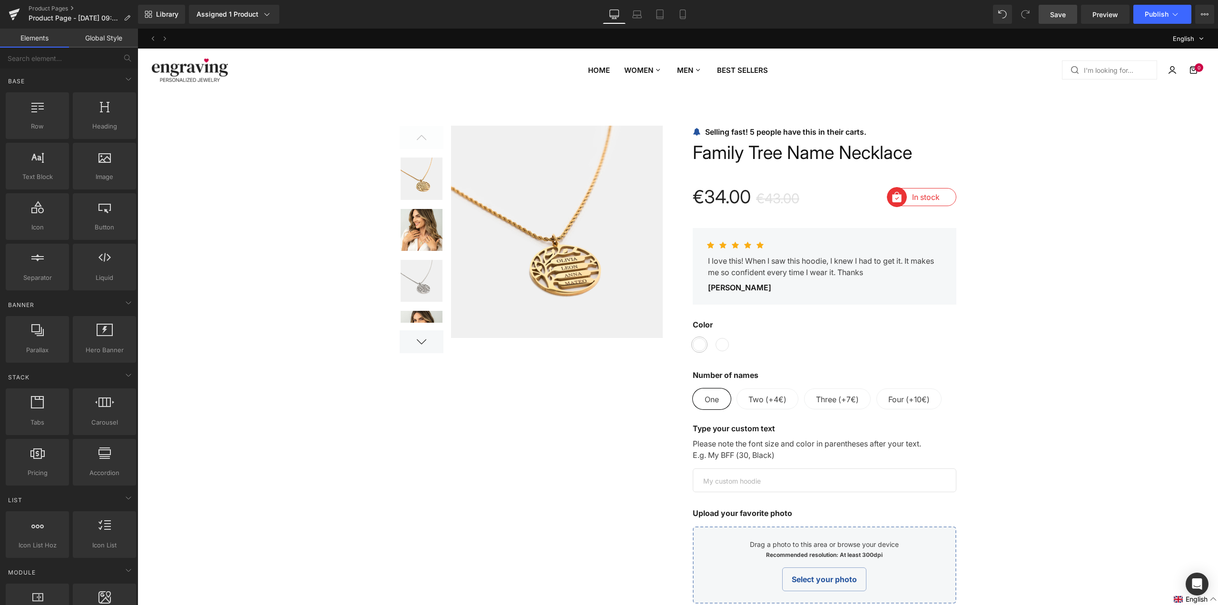
click at [1057, 13] on span "Save" at bounding box center [1058, 15] width 16 height 10
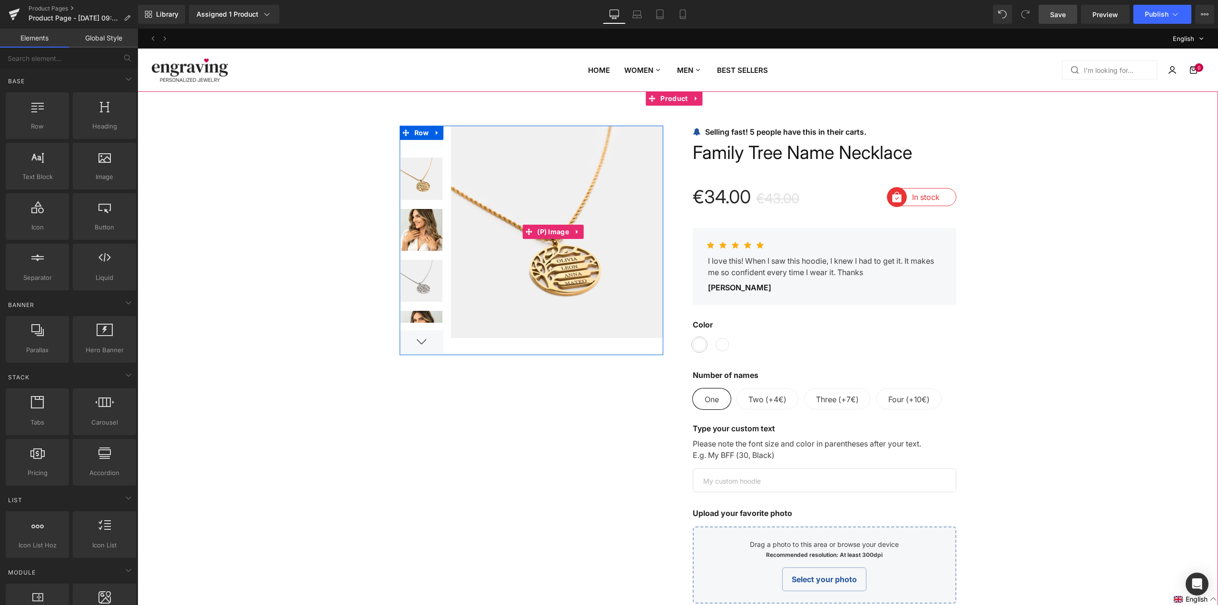
drag, startPoint x: 529, startPoint y: 141, endPoint x: 567, endPoint y: 232, distance: 97.9
click at [529, 141] on img at bounding box center [553, 232] width 220 height 212
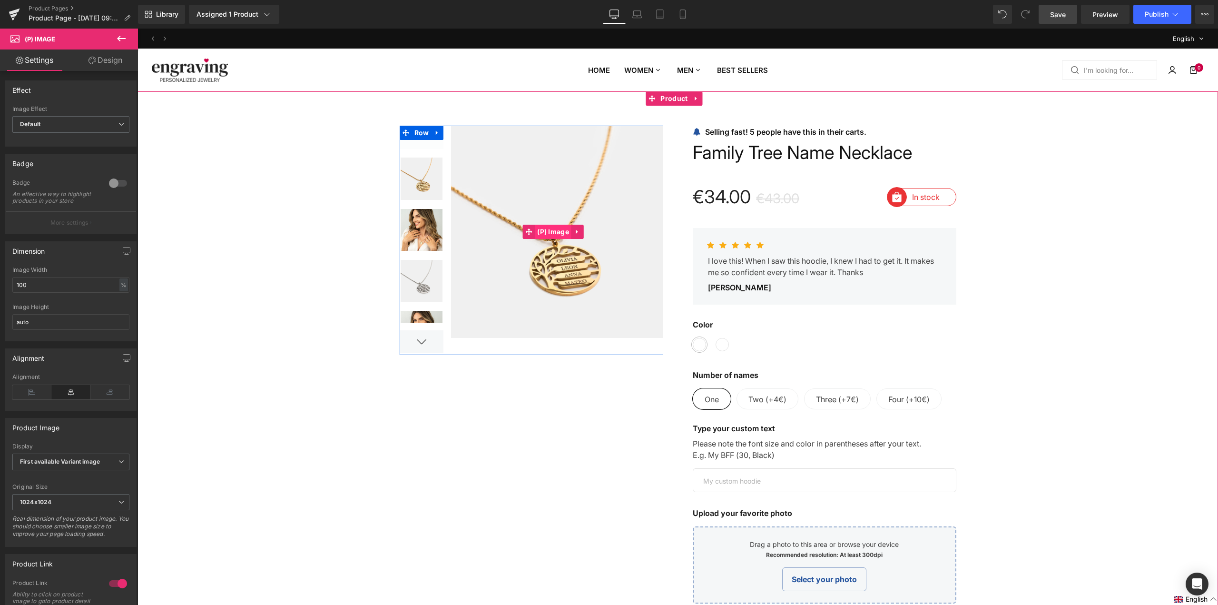
click at [563, 227] on div "Sale Off (P) Image" at bounding box center [553, 232] width 220 height 212
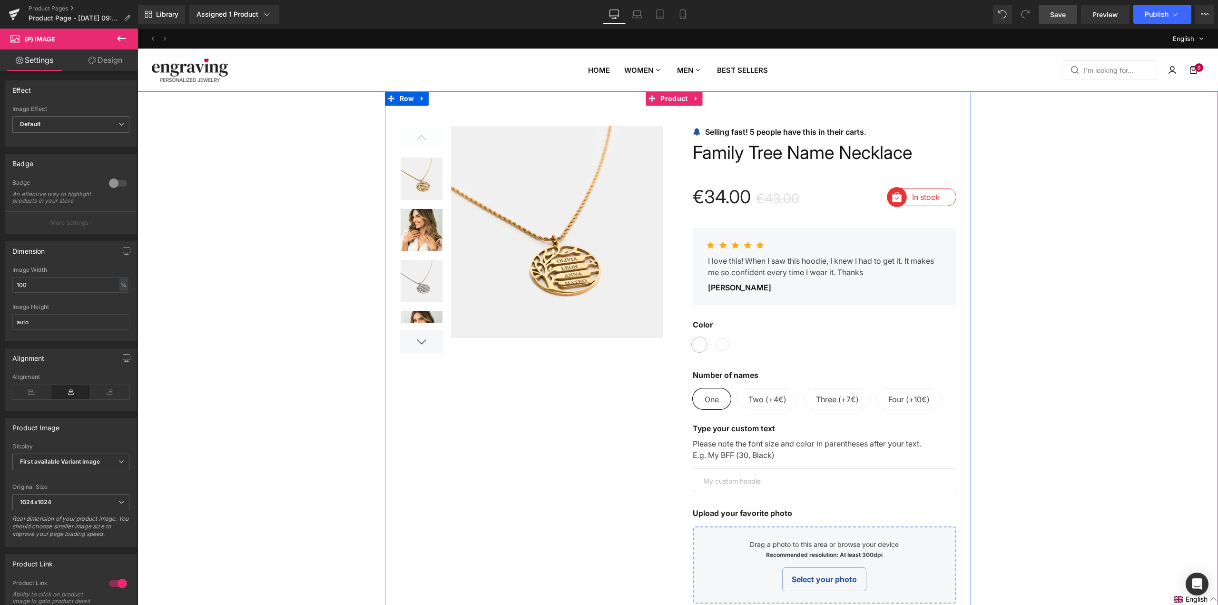
click at [741, 102] on div at bounding box center [678, 548] width 586 height 915
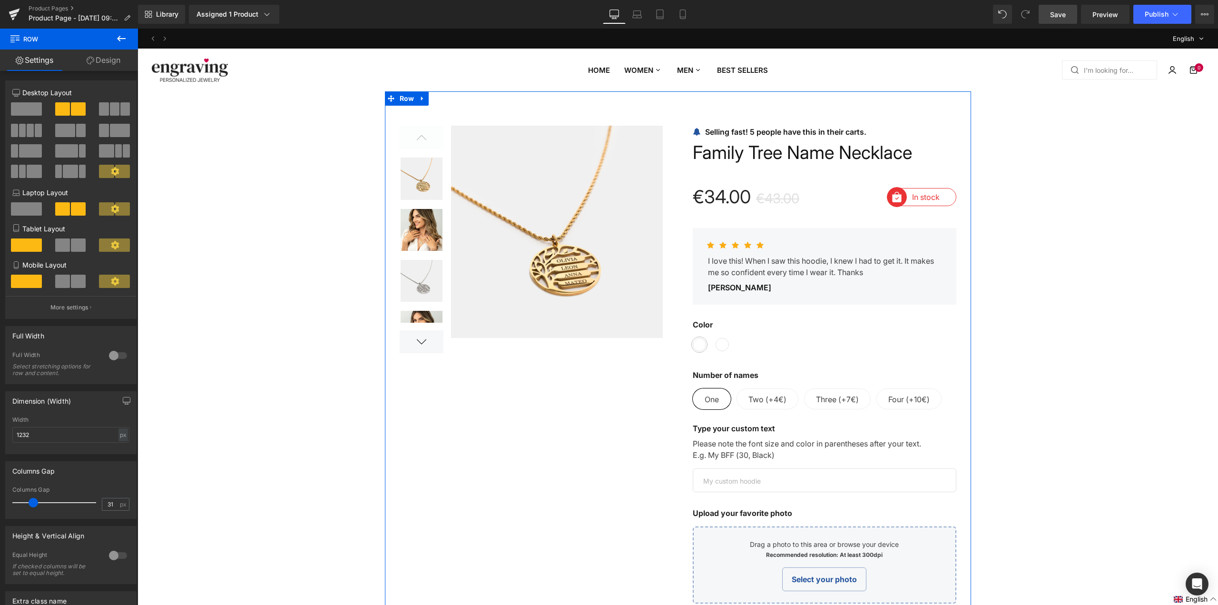
click at [110, 59] on link "Design" at bounding box center [103, 59] width 69 height 21
click at [34, 62] on link "Settings" at bounding box center [34, 59] width 69 height 21
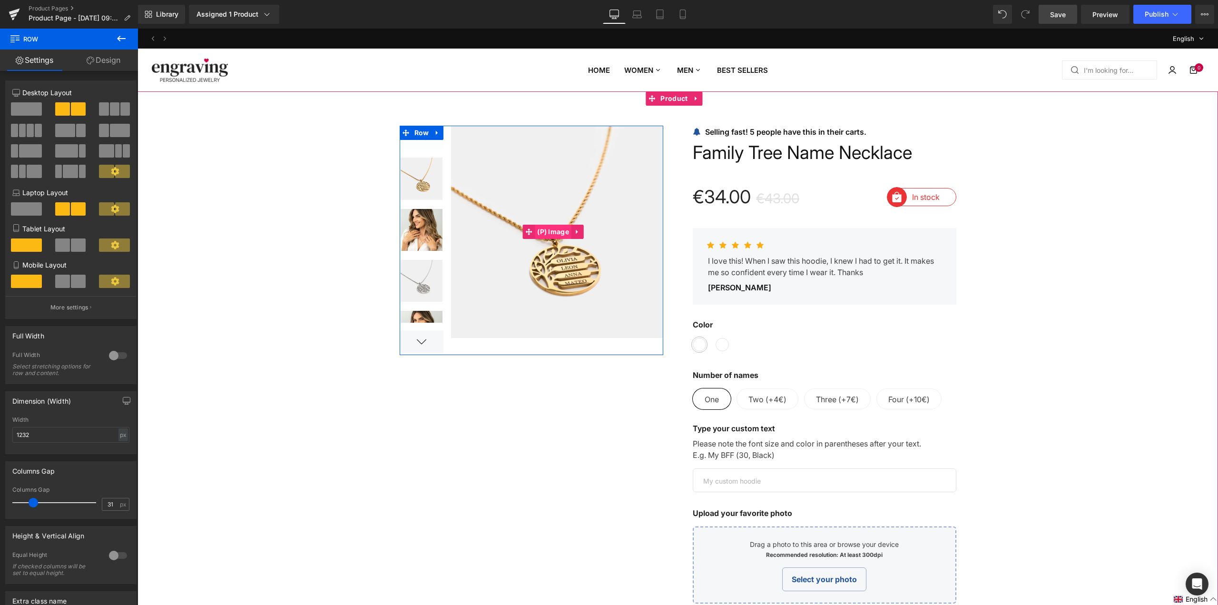
click at [563, 226] on div "Sale Off (P) Image" at bounding box center [553, 232] width 220 height 212
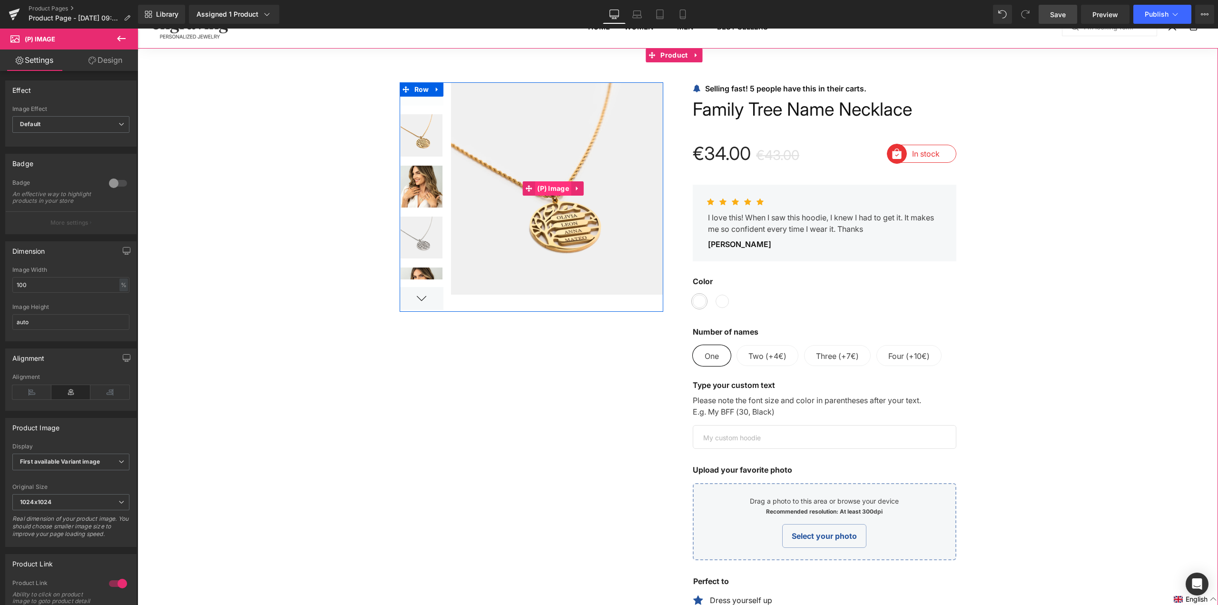
scroll to position [48, 0]
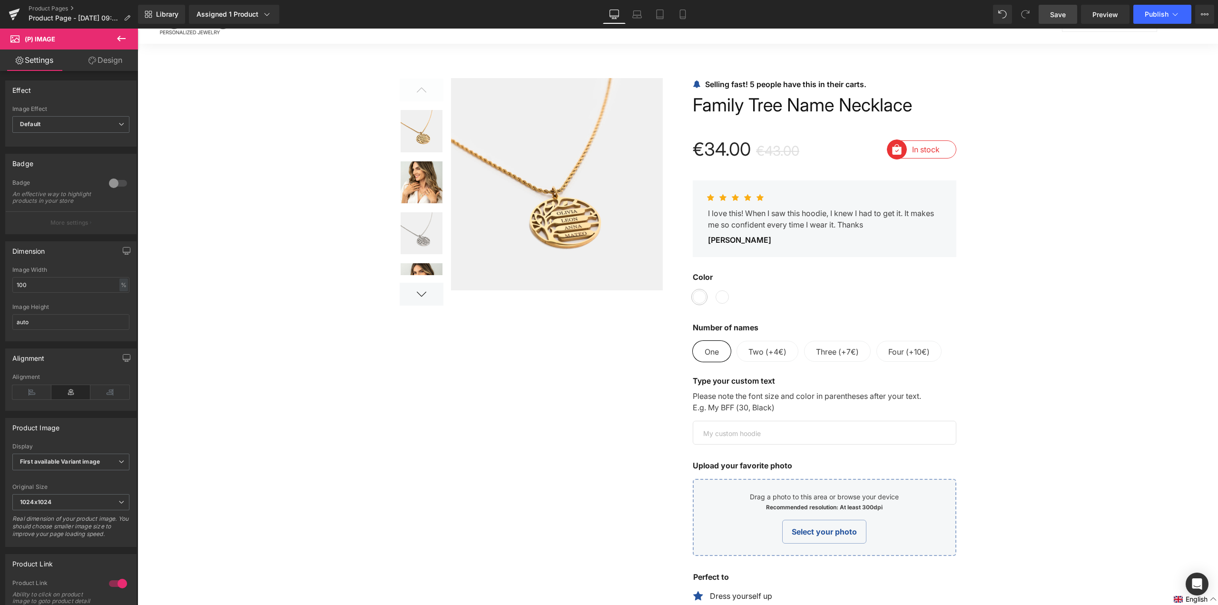
click at [127, 34] on button at bounding box center [121, 39] width 33 height 21
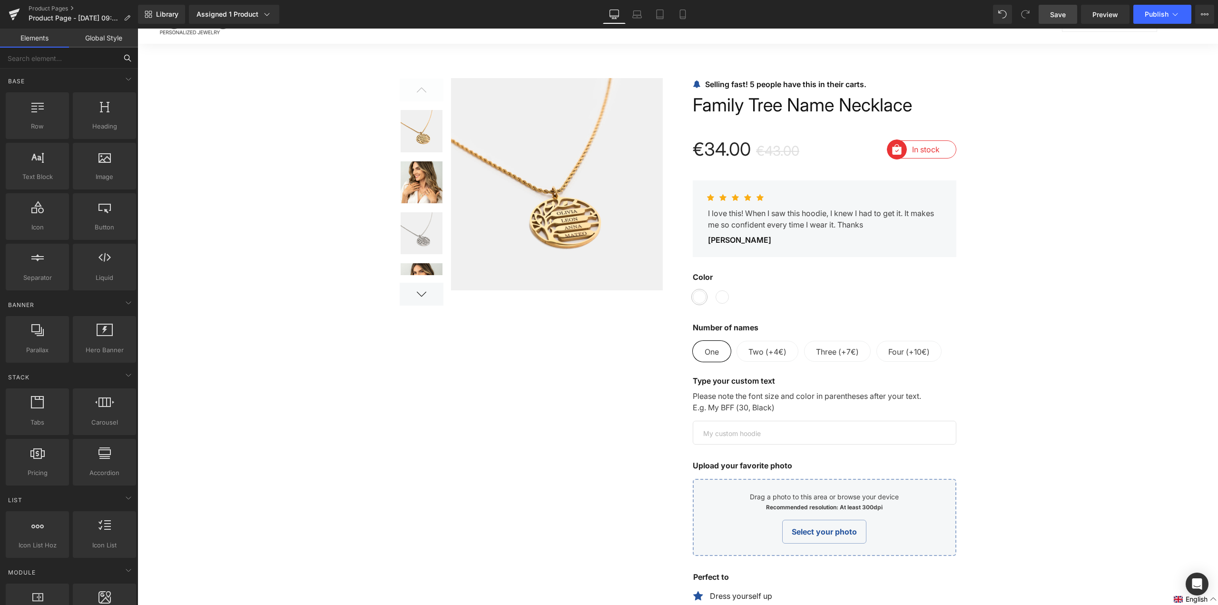
click at [88, 57] on input "text" at bounding box center [58, 58] width 117 height 21
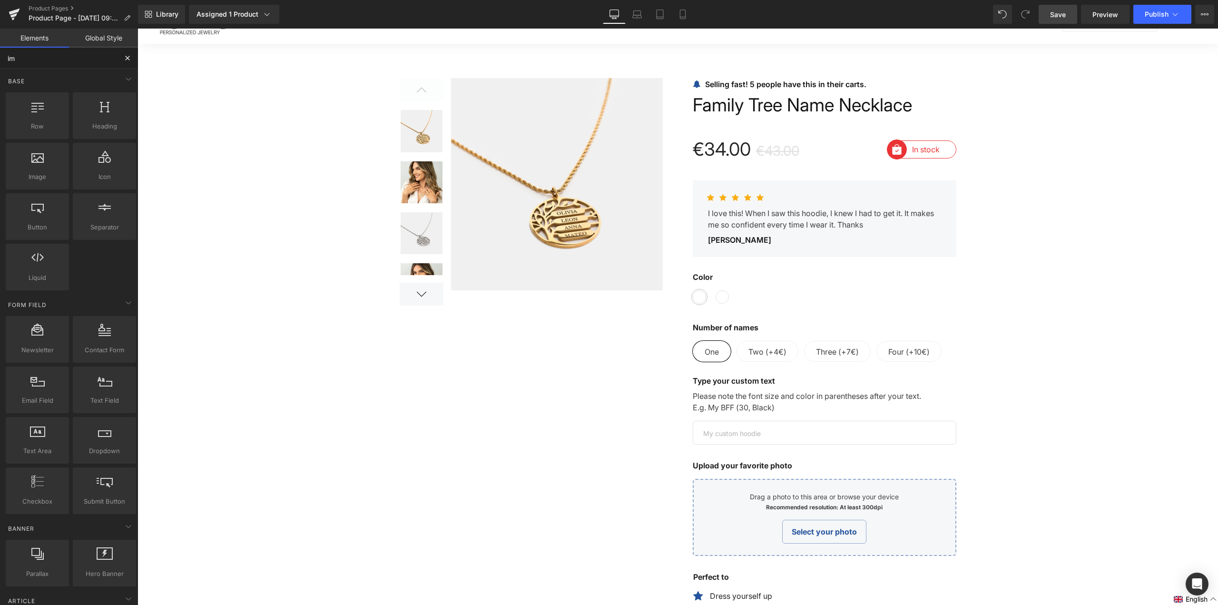
type input "ima"
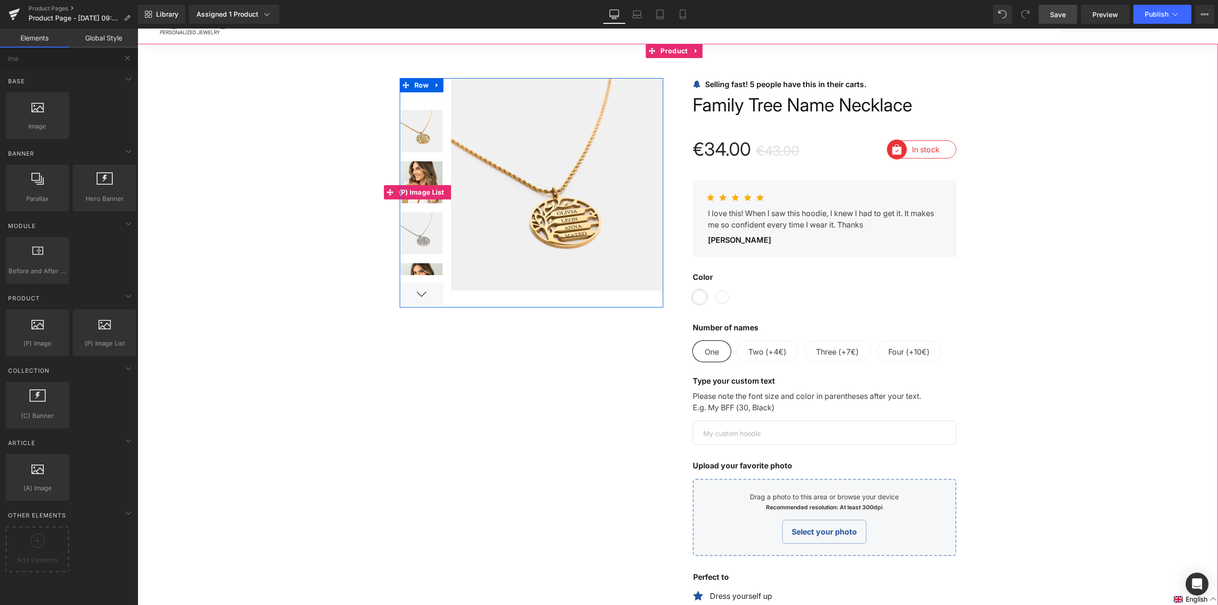
click at [433, 169] on img at bounding box center [422, 182] width 42 height 42
click at [420, 193] on div at bounding box center [422, 192] width 44 height 166
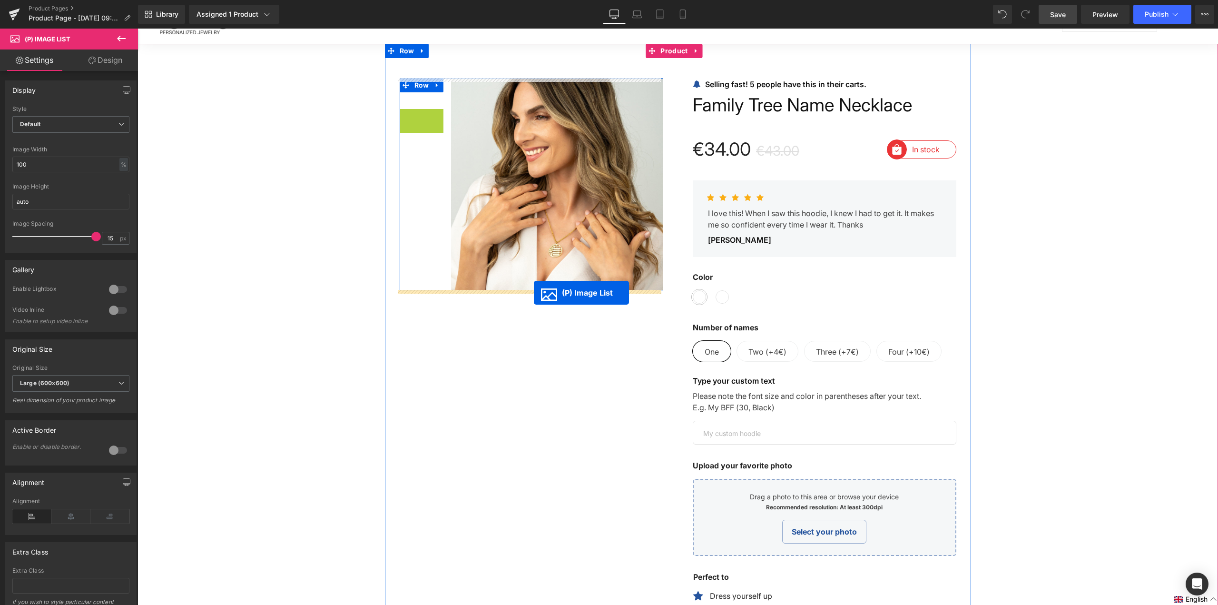
drag, startPoint x: 421, startPoint y: 194, endPoint x: 534, endPoint y: 293, distance: 150.4
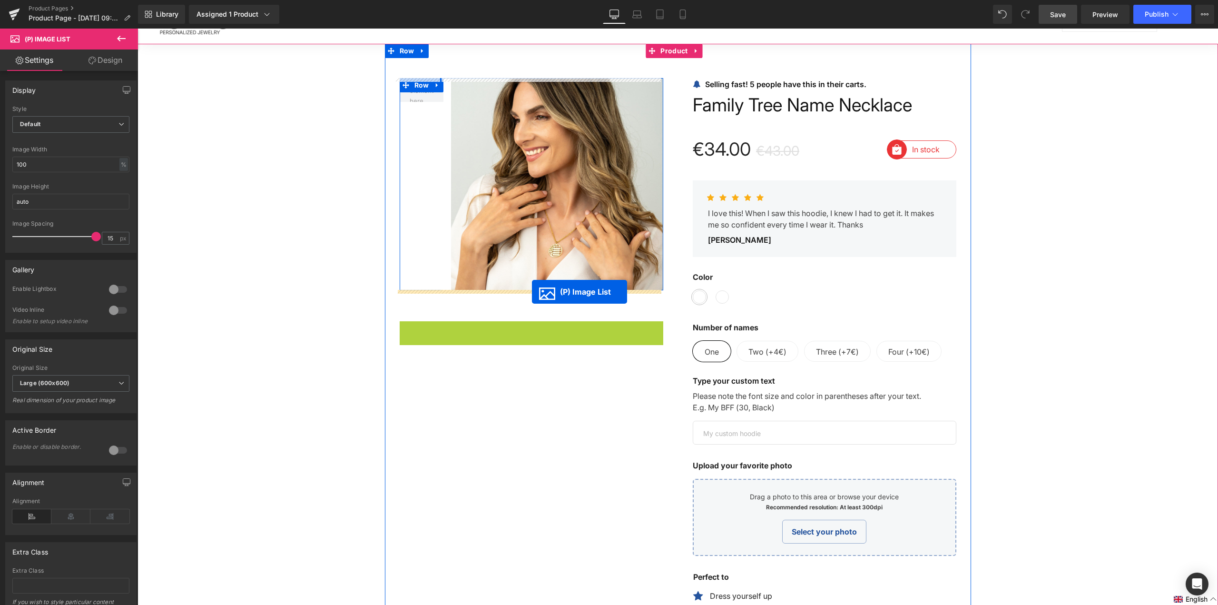
drag, startPoint x: 522, startPoint y: 409, endPoint x: 532, endPoint y: 292, distance: 118.0
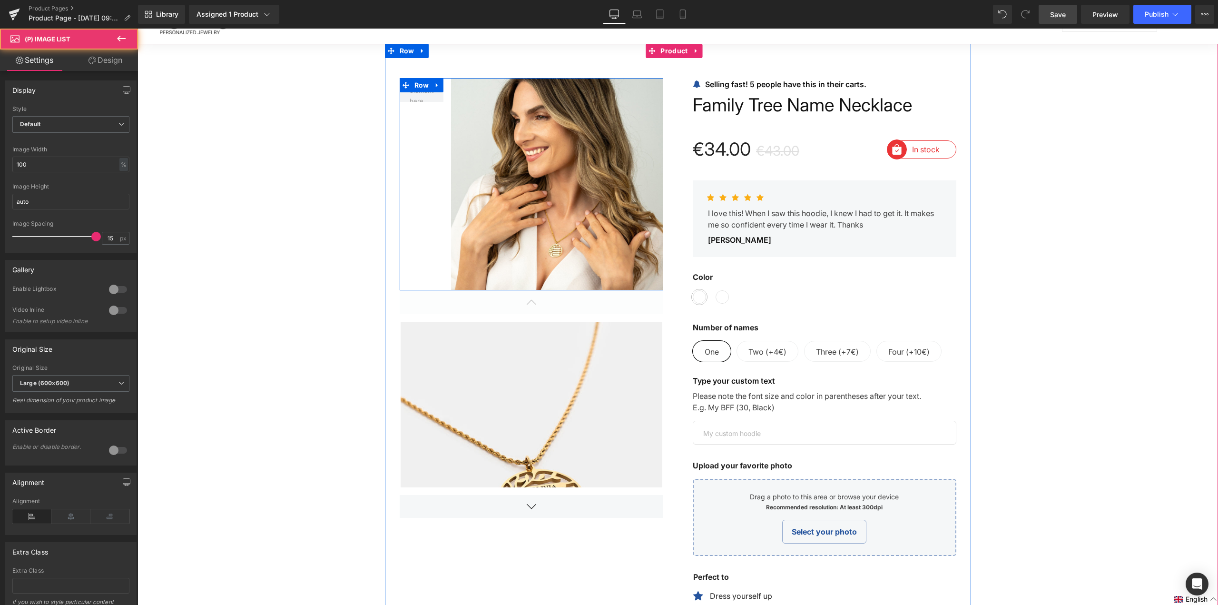
click at [532, 502] on div at bounding box center [532, 506] width 264 height 23
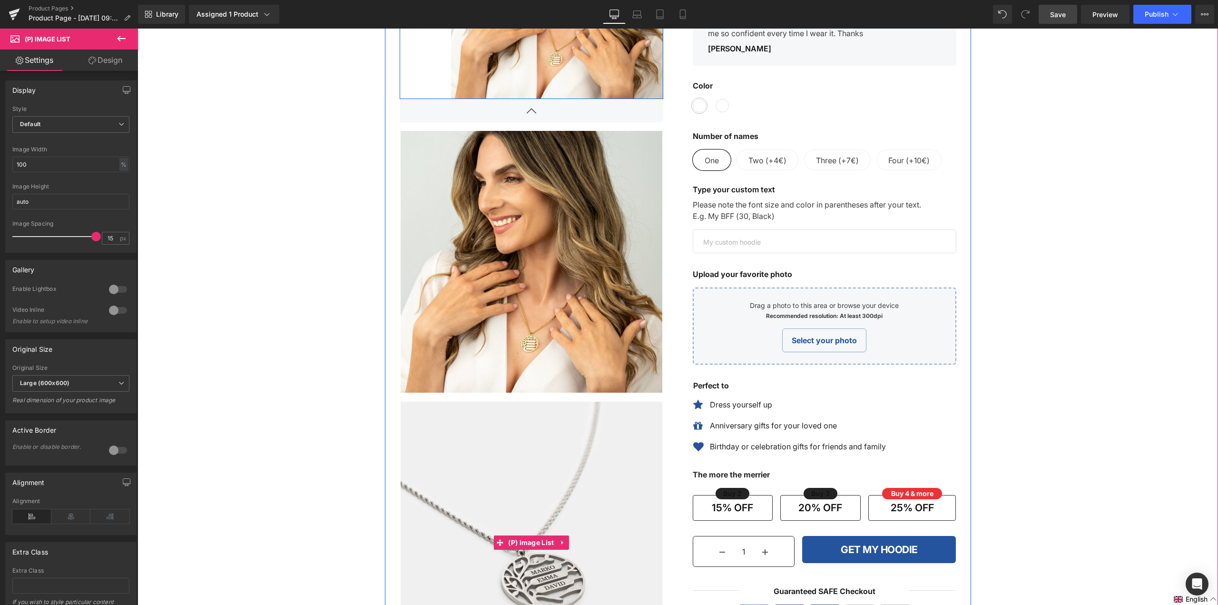
scroll to position [238, 0]
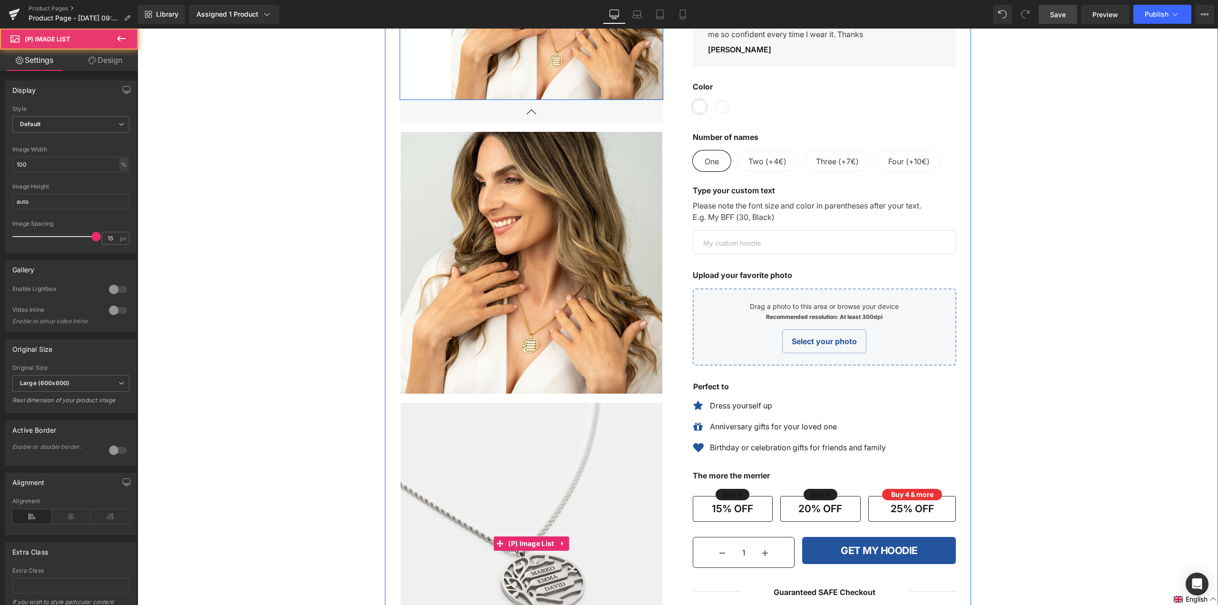
click at [535, 442] on img at bounding box center [532, 534] width 262 height 262
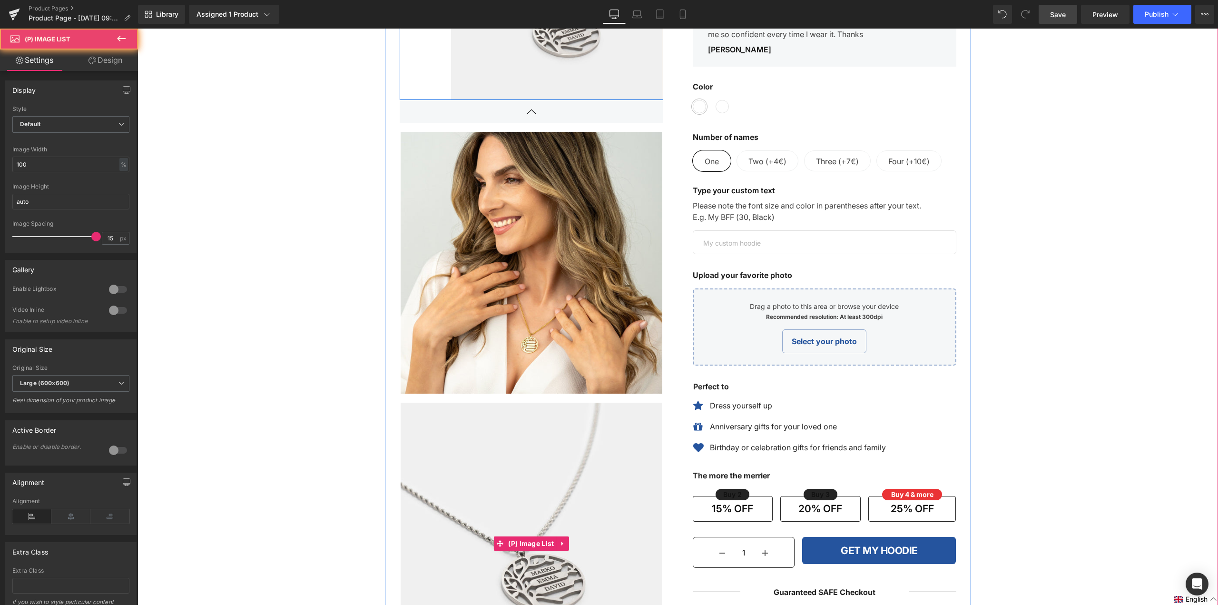
click at [546, 295] on img at bounding box center [532, 263] width 262 height 262
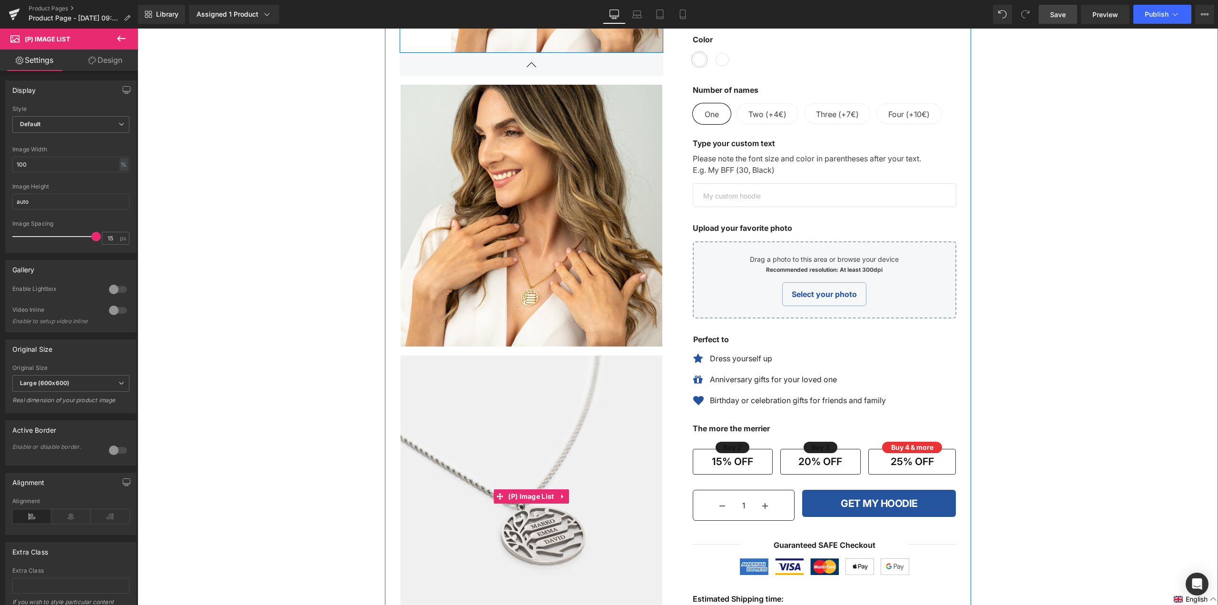
click at [541, 445] on img at bounding box center [532, 486] width 262 height 262
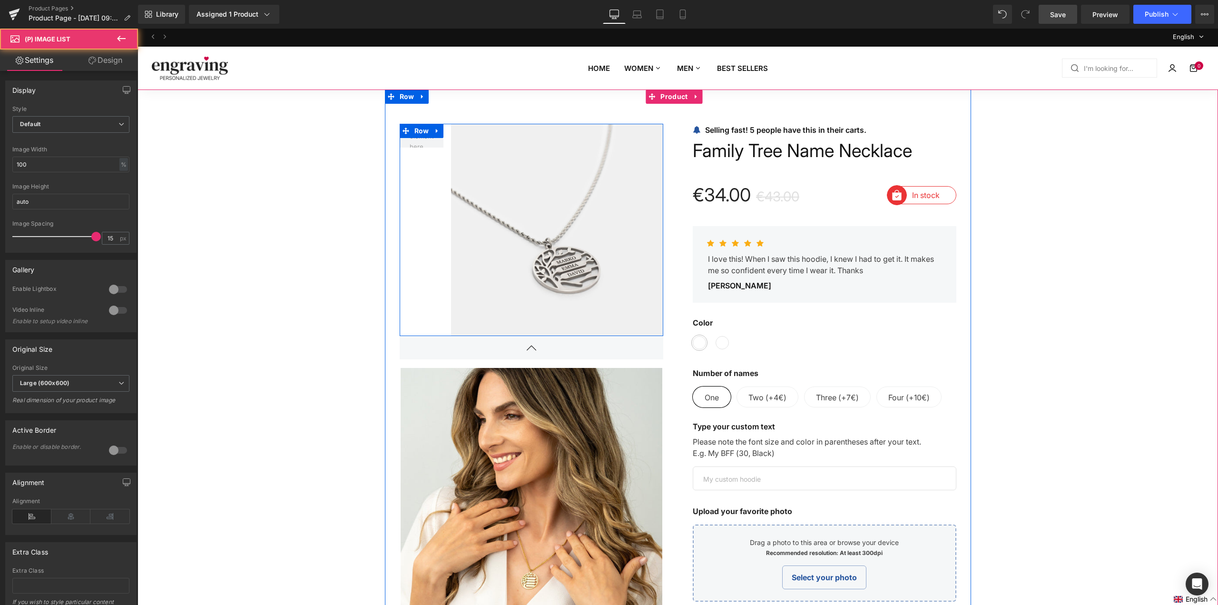
scroll to position [0, 0]
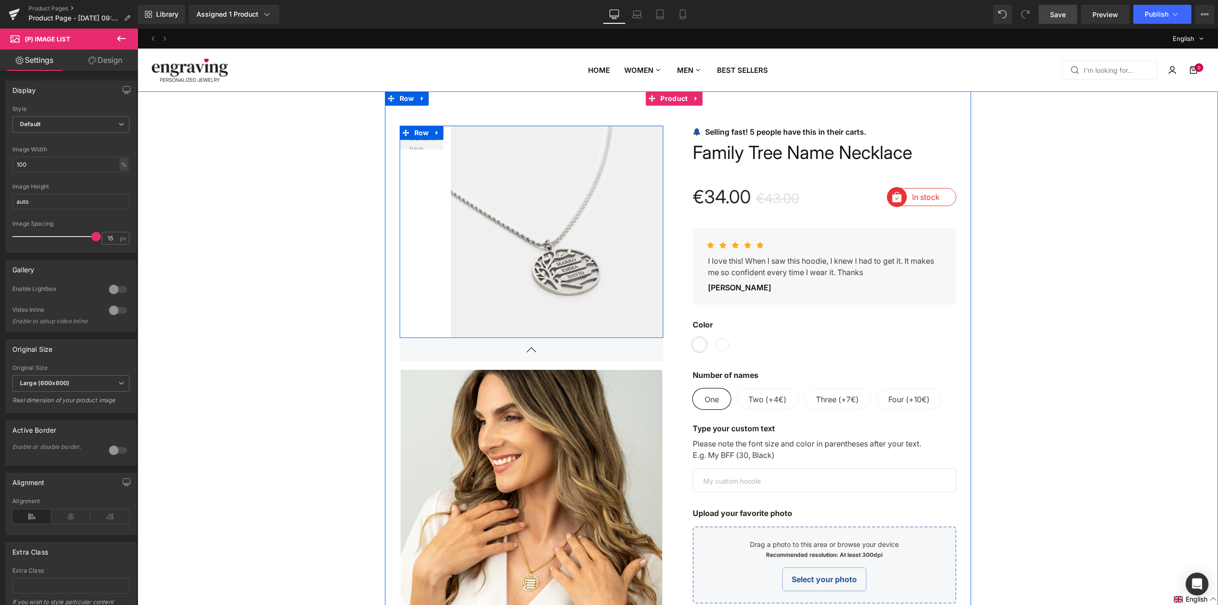
click at [553, 478] on img at bounding box center [532, 501] width 262 height 262
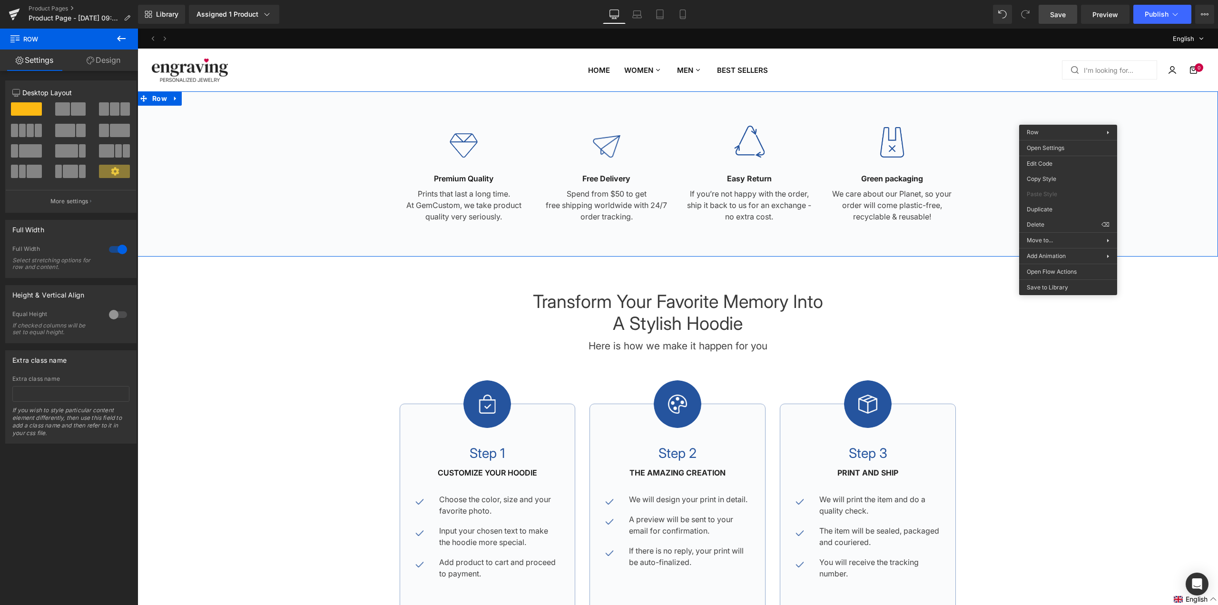
click at [933, 118] on div "Image Premium Quality Text Block Prints that last a long time. At GemCustom, we…" at bounding box center [678, 173] width 1081 height 165
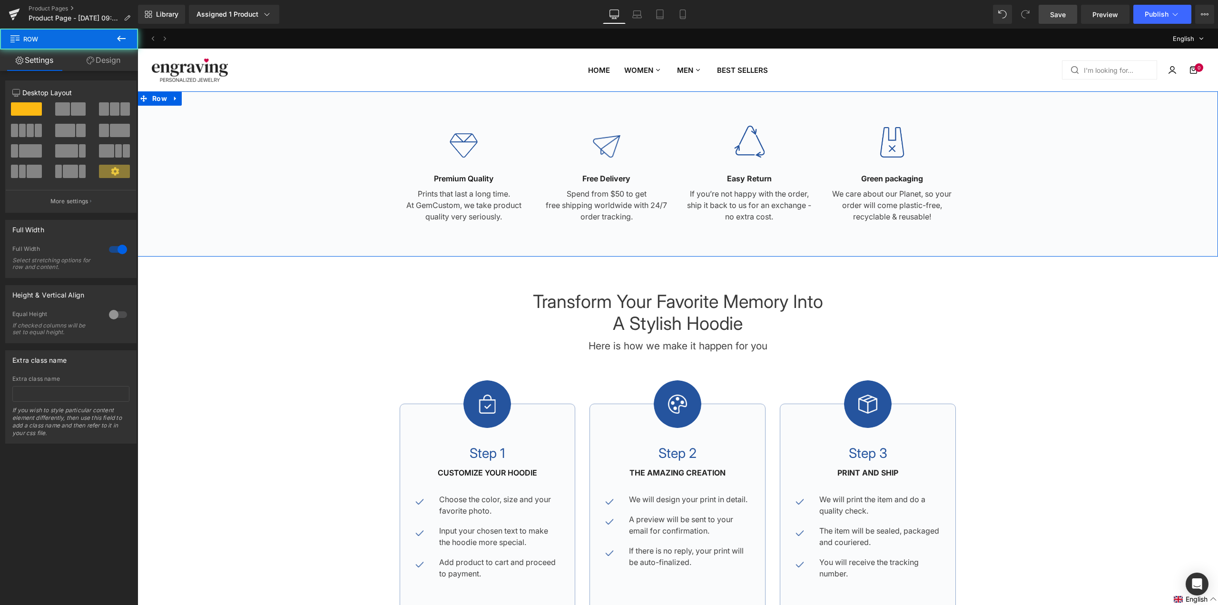
click at [949, 107] on div "Image Premium Quality Text Block Prints that last a long time. At GemCustom, we…" at bounding box center [678, 173] width 1081 height 165
click at [955, 95] on div "Image Premium Quality Text Block Prints that last a long time. At GemCustom, we…" at bounding box center [678, 173] width 1081 height 165
click at [960, 100] on div "Image Premium Quality Text Block Prints that last a long time. At GemCustom, we…" at bounding box center [678, 173] width 1081 height 165
click at [983, 183] on div "Image Premium Quality Text Block Prints that last a long time. At GemCustom, we…" at bounding box center [678, 174] width 1081 height 97
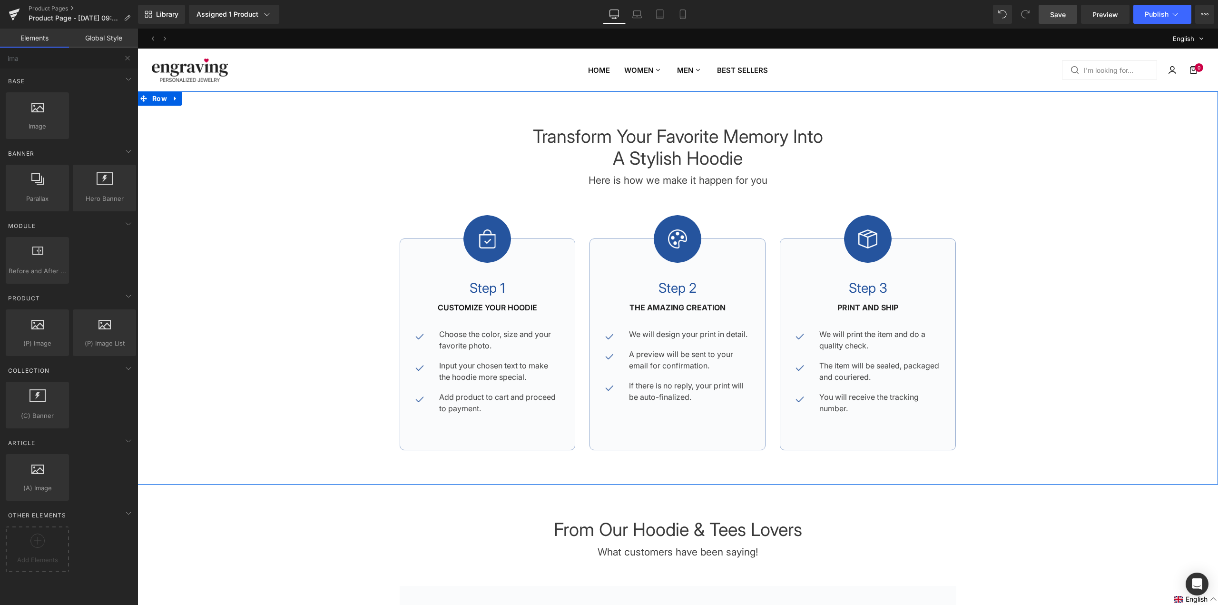
click at [1019, 193] on div "Transform Your Favorite Memory Into A Stylish Hoodie Heading Here is how we mak…" at bounding box center [678, 288] width 1081 height 325
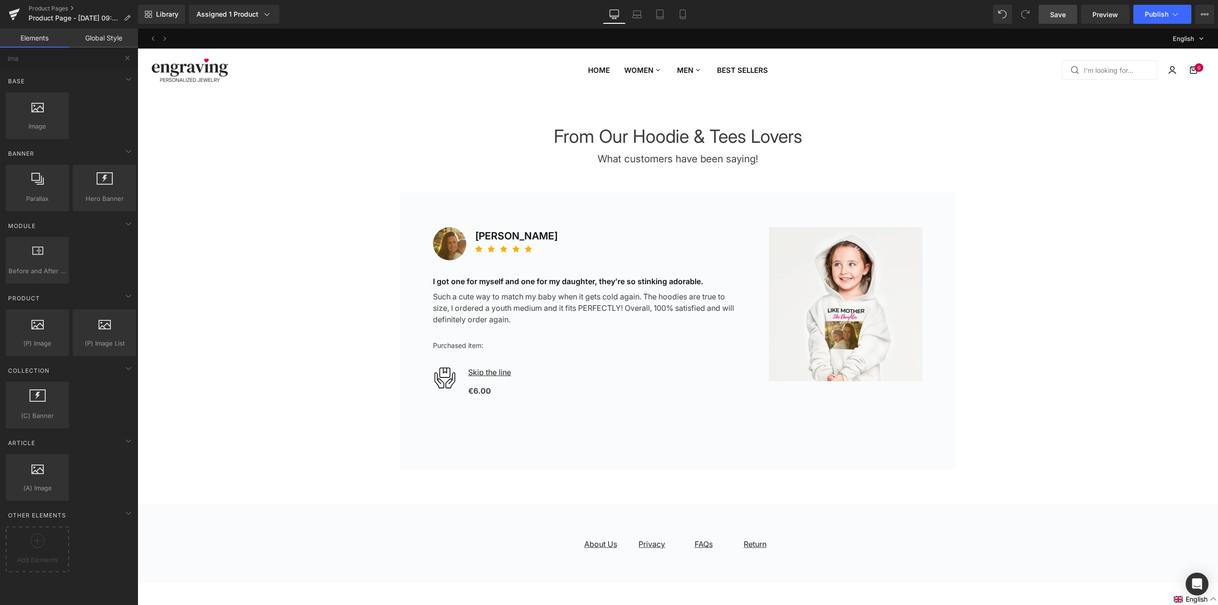
click at [964, 115] on div "From Our Hoodie & Tees Lovers Heading What customers have been saying! Text Blo…" at bounding box center [678, 297] width 1081 height 413
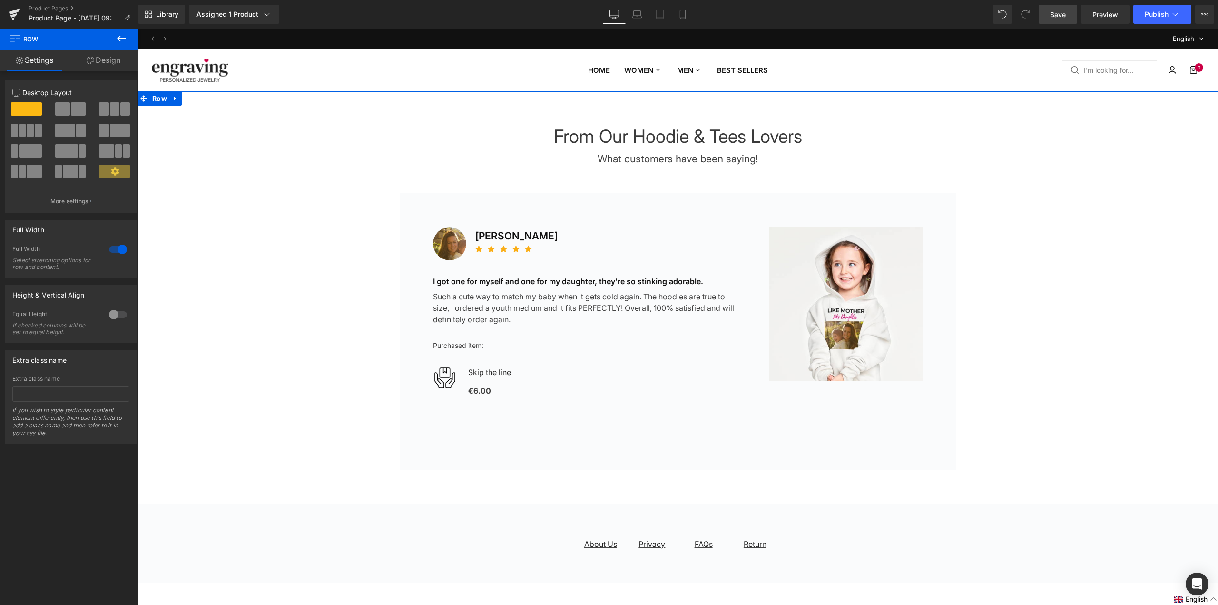
click at [982, 113] on div "From Our Hoodie & Tees Lovers Heading What customers have been saying! Text Blo…" at bounding box center [678, 297] width 1081 height 413
click at [985, 216] on div "Image Heather Watson Text Block Icon Icon Icon Icon Icon Icon List Hoz Row I go…" at bounding box center [678, 318] width 1081 height 304
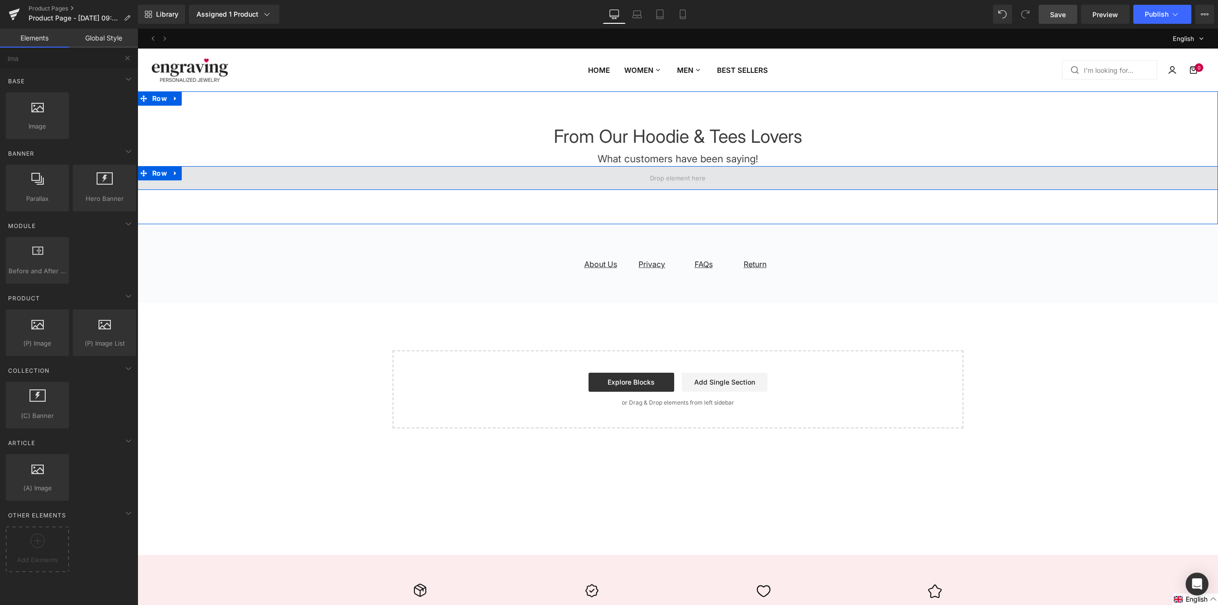
click at [797, 139] on span "From Our Hoodie & Tees Lovers" at bounding box center [678, 136] width 248 height 22
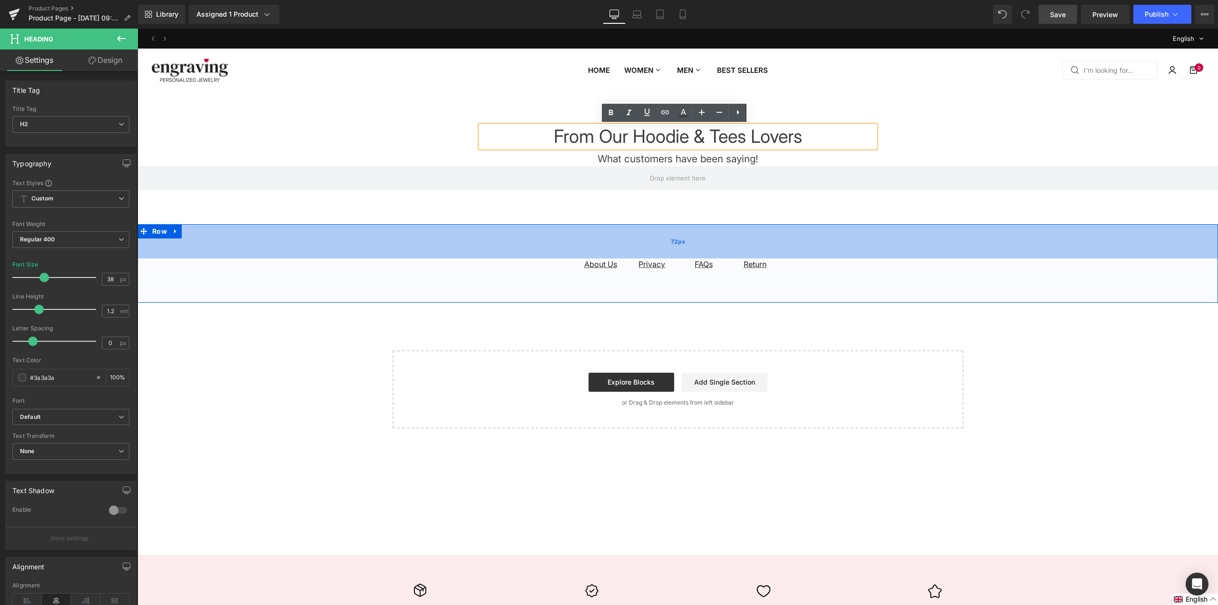
click at [790, 248] on div "72px" at bounding box center [678, 241] width 1081 height 34
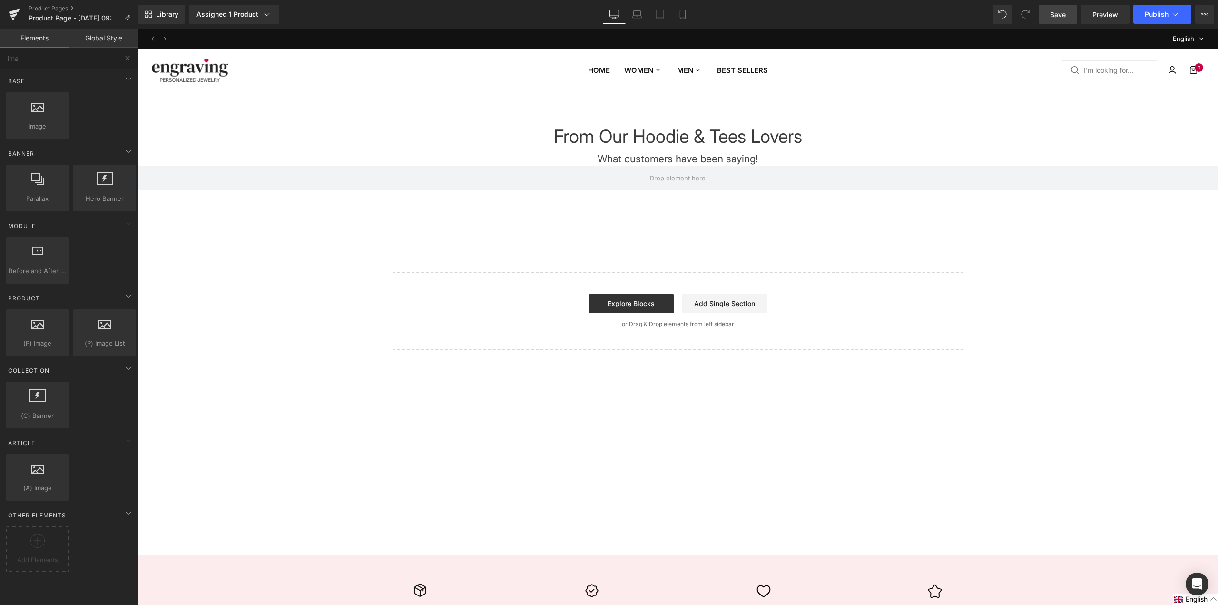
click at [817, 157] on p "What customers have been saying!" at bounding box center [678, 158] width 395 height 15
click at [817, 172] on span at bounding box center [678, 178] width 1081 height 24
click at [834, 135] on h2 "From Our Hoodie & Tees Lovers" at bounding box center [678, 137] width 395 height 22
click at [714, 138] on span "From Our Hoodie & Tees Lovers" at bounding box center [678, 136] width 248 height 22
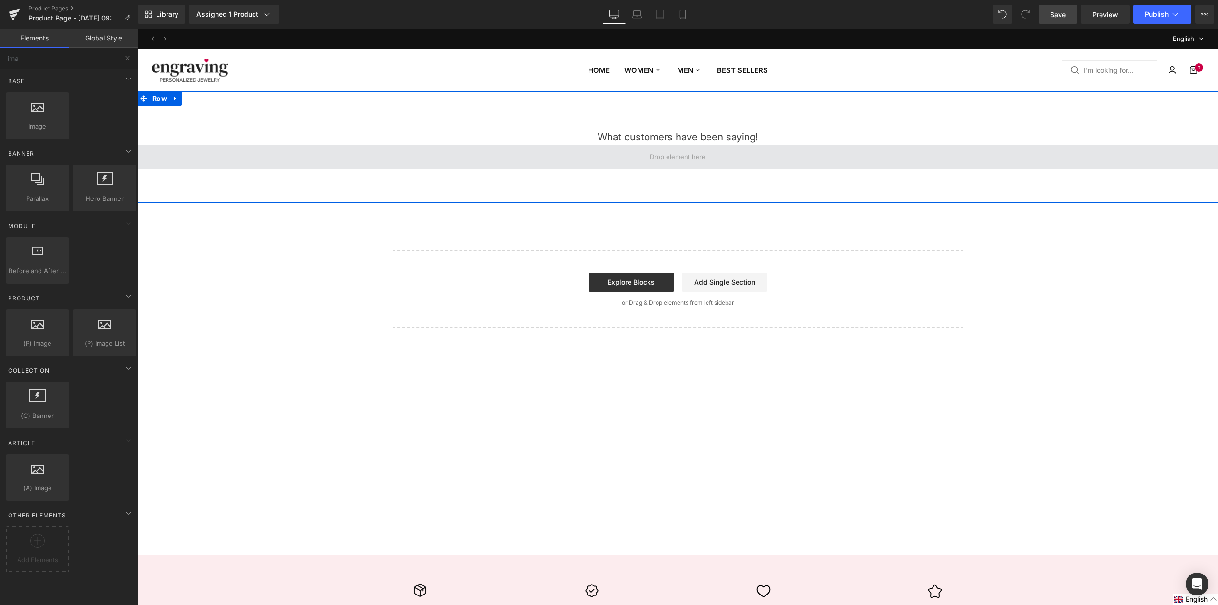
click at [892, 151] on span at bounding box center [678, 157] width 1081 height 24
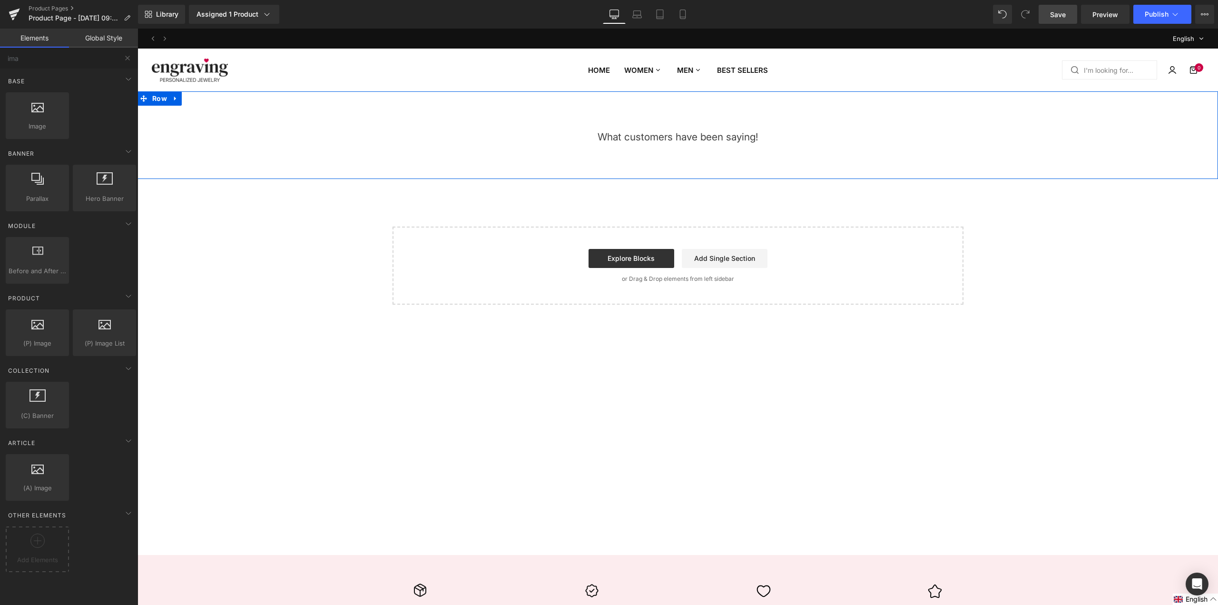
click at [880, 129] on div "What customers have been saying! Text Block Row" at bounding box center [678, 135] width 1081 height 19
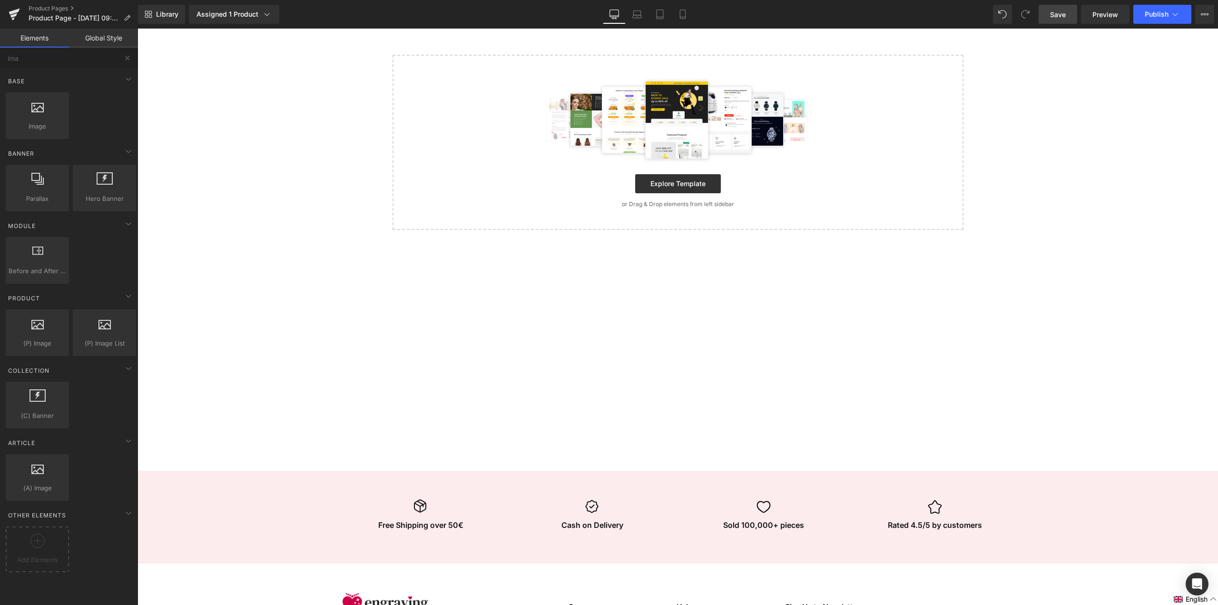
scroll to position [48, 0]
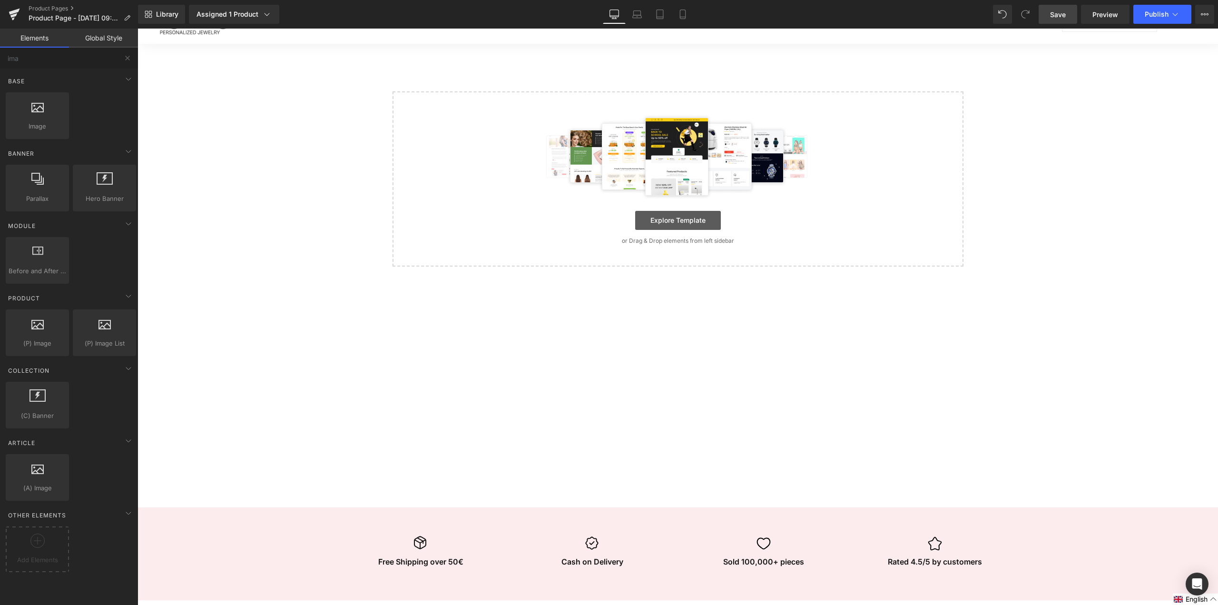
click at [683, 215] on link "Explore Template" at bounding box center [678, 220] width 86 height 19
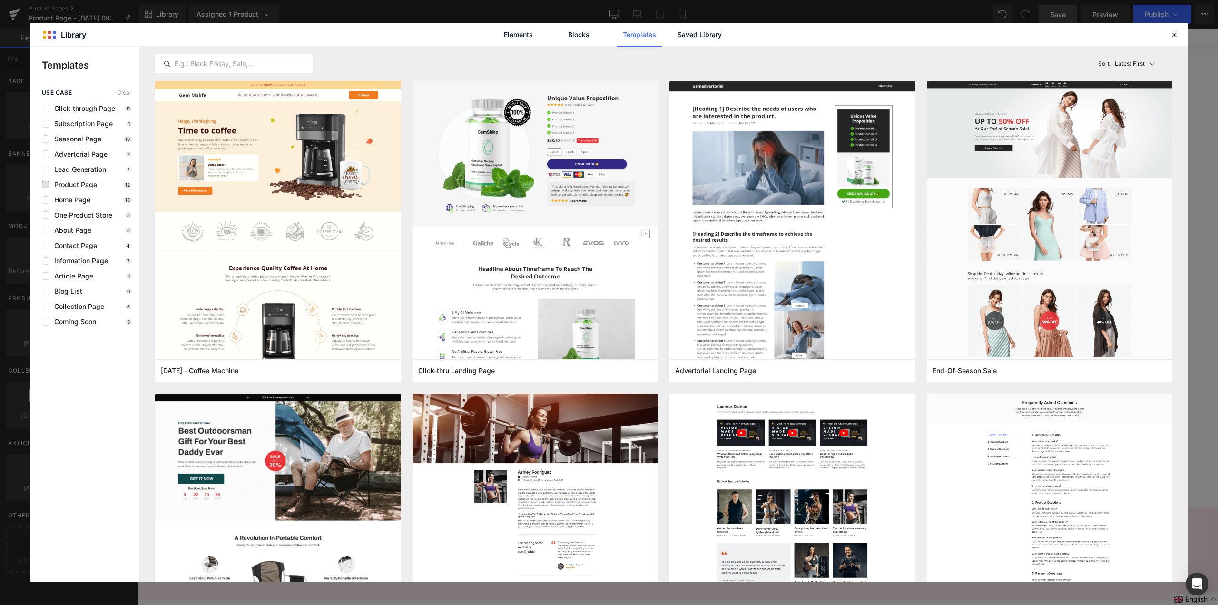
click at [88, 186] on span "Product Page" at bounding box center [73, 185] width 48 height 8
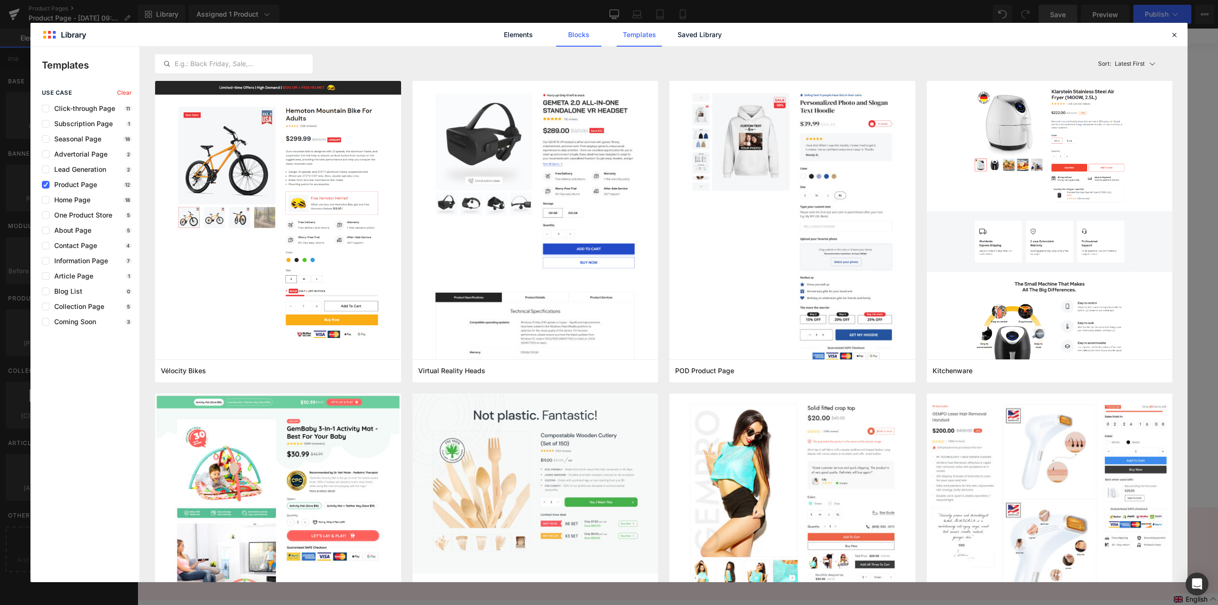
click at [576, 38] on link "Blocks" at bounding box center [578, 35] width 45 height 24
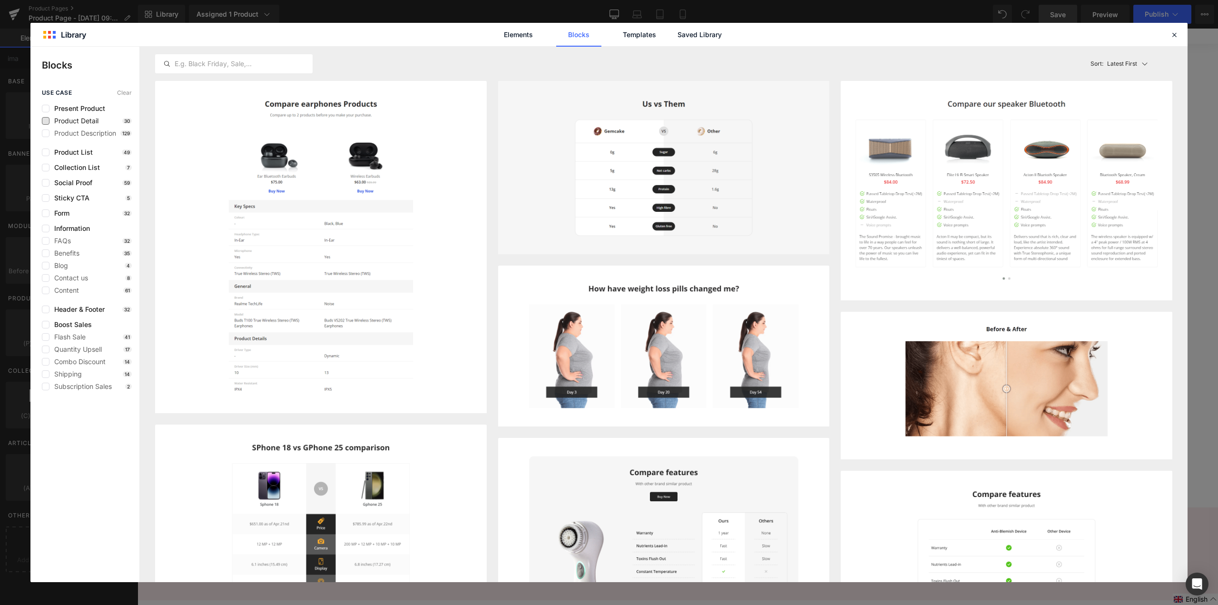
click at [81, 122] on span "Product Detail" at bounding box center [73, 121] width 49 height 8
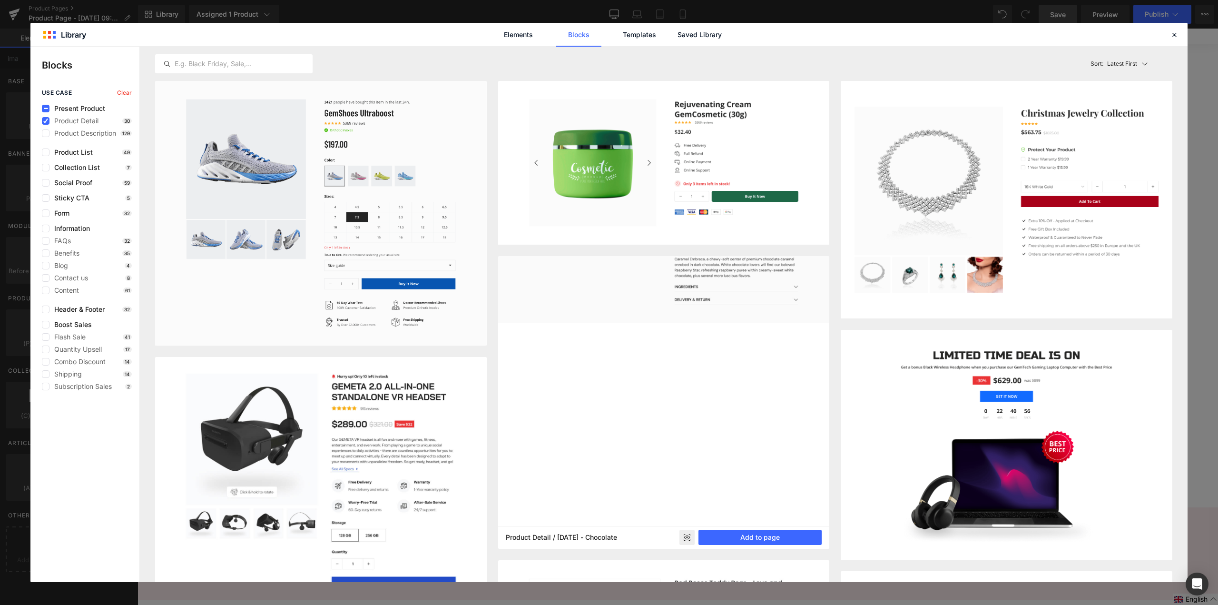
click at [673, 323] on img at bounding box center [664, 176] width 332 height 293
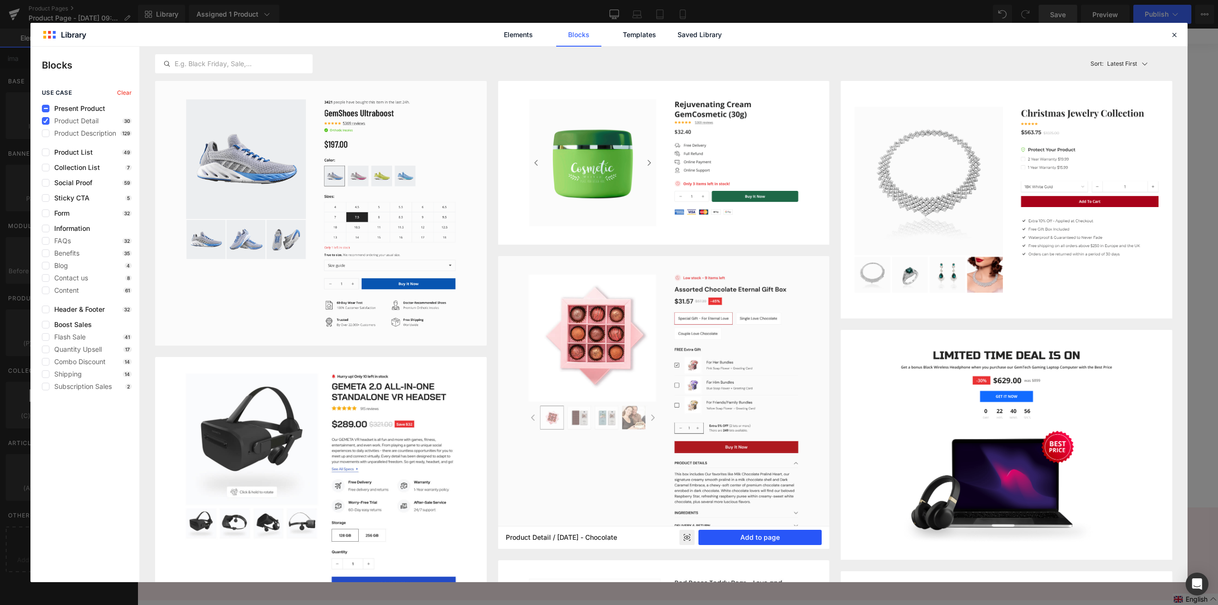
click at [771, 537] on button "Add to page" at bounding box center [760, 537] width 123 height 15
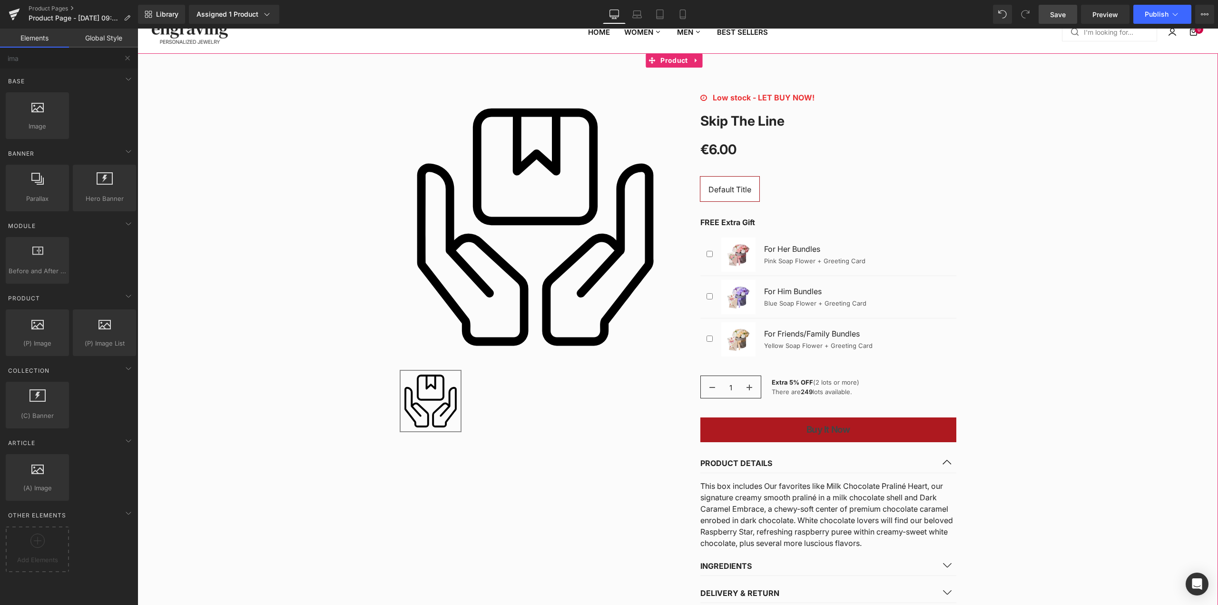
scroll to position [15, 0]
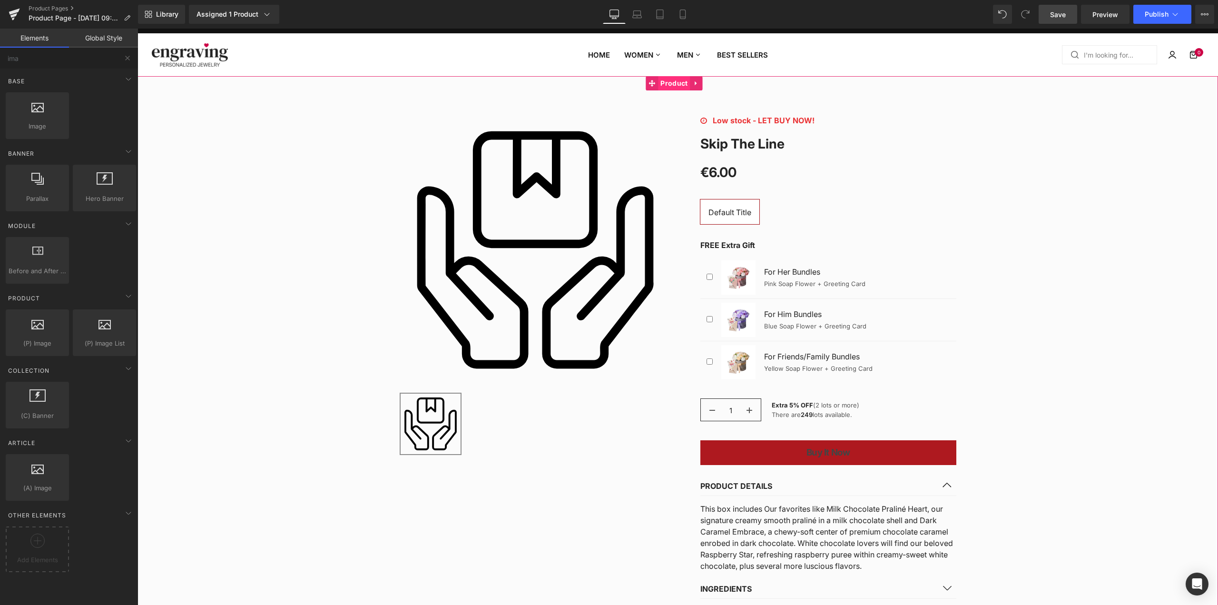
click at [670, 79] on div "Sale Off (P) Image ‹ ›" at bounding box center [678, 370] width 1081 height 588
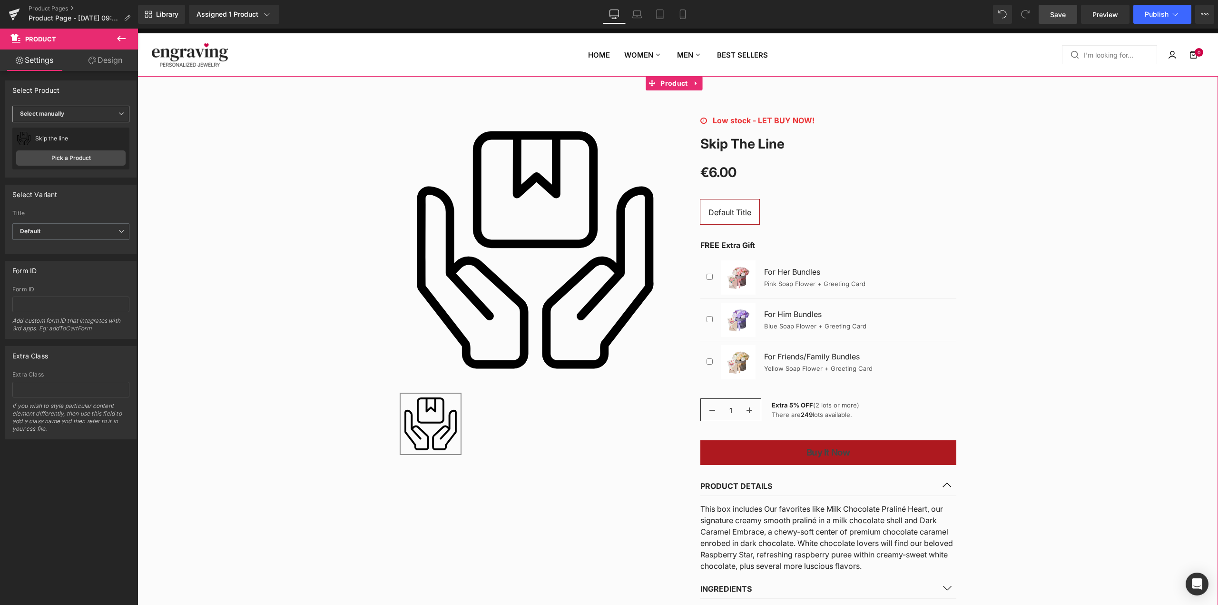
click at [101, 113] on span "Select manually" at bounding box center [70, 114] width 117 height 17
click at [101, 113] on span "Select manually" at bounding box center [68, 114] width 113 height 17
click at [101, 160] on link "Pick a Product" at bounding box center [70, 157] width 109 height 15
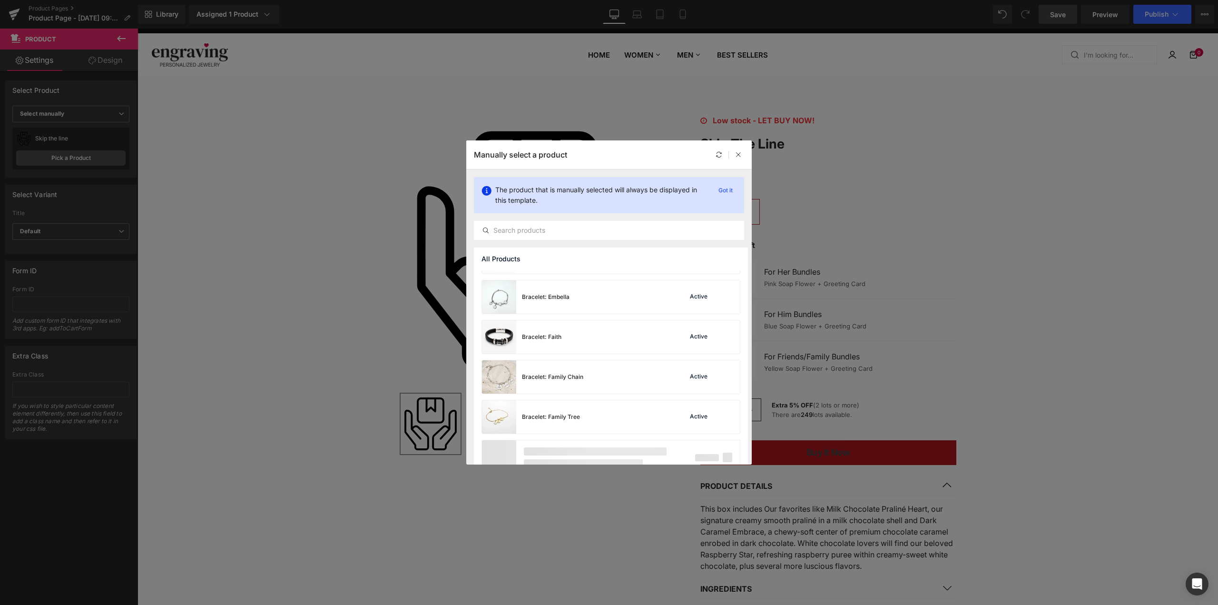
scroll to position [632, 0]
click at [632, 321] on div "Bracelet: Faith Active" at bounding box center [611, 334] width 258 height 33
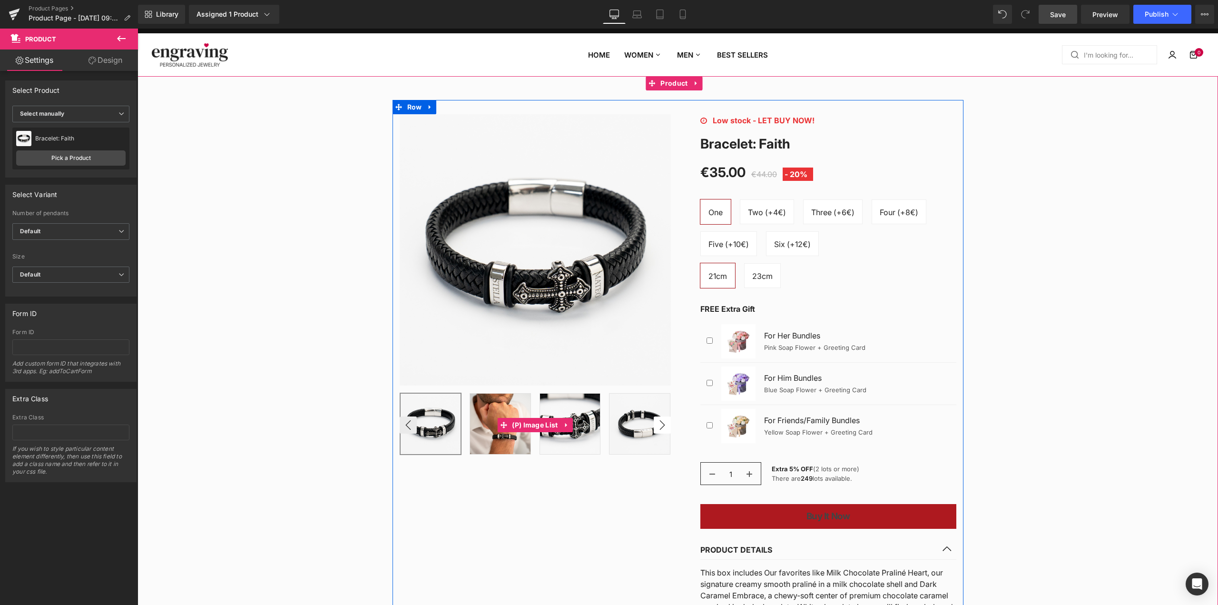
click at [662, 424] on button "›" at bounding box center [662, 424] width 17 height 17
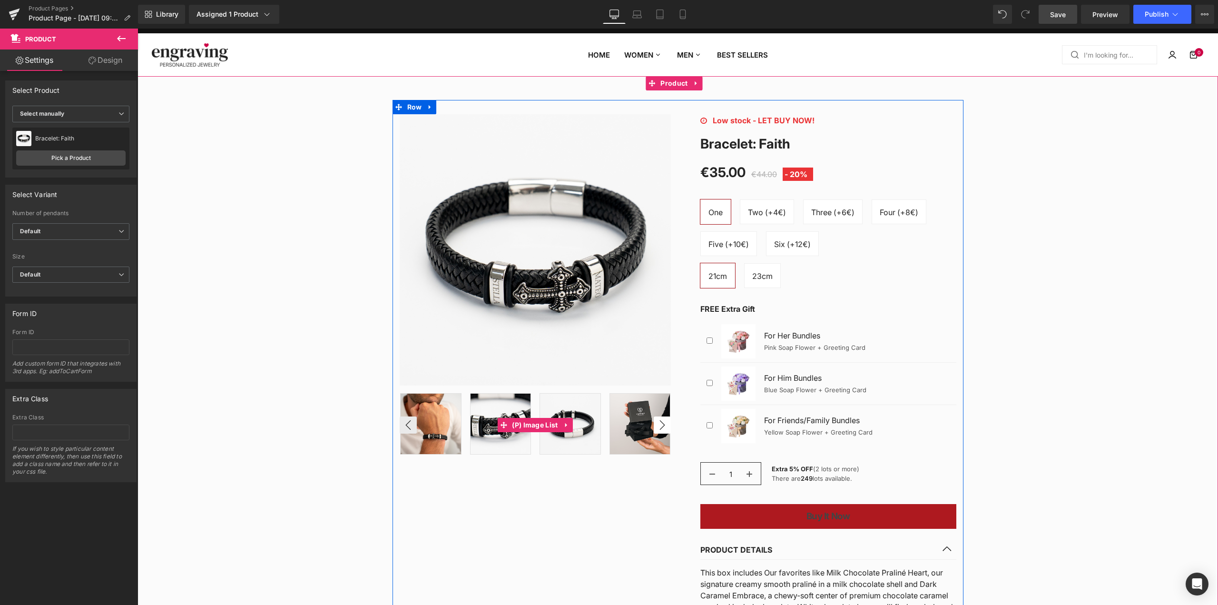
click at [662, 424] on img at bounding box center [640, 424] width 60 height 60
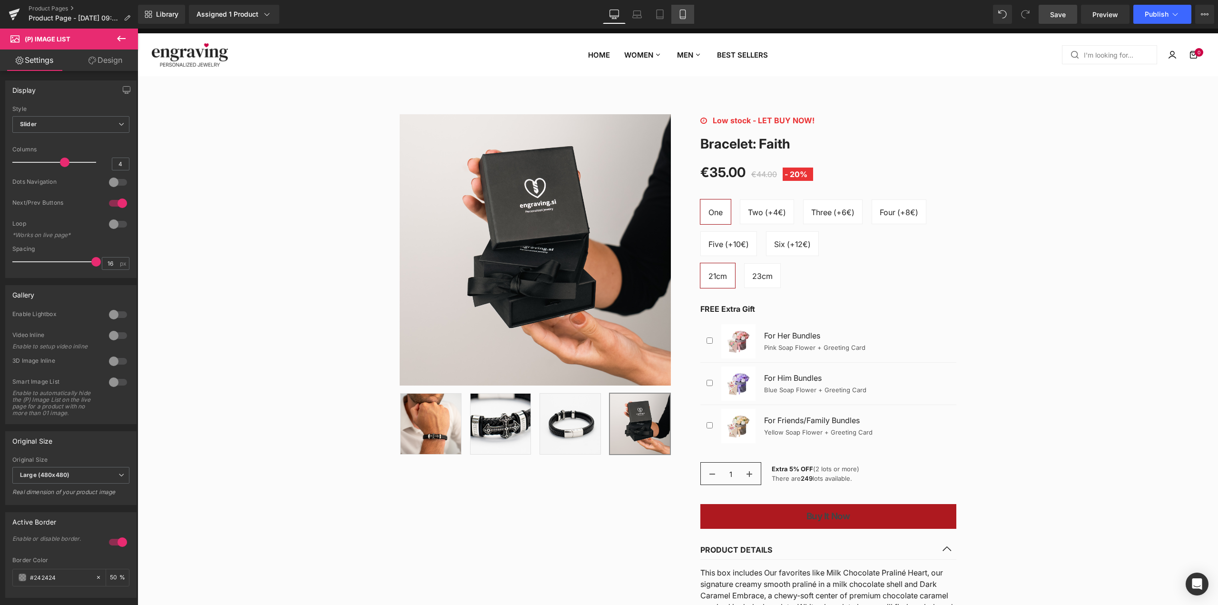
click at [681, 9] on link "Mobile" at bounding box center [682, 14] width 23 height 19
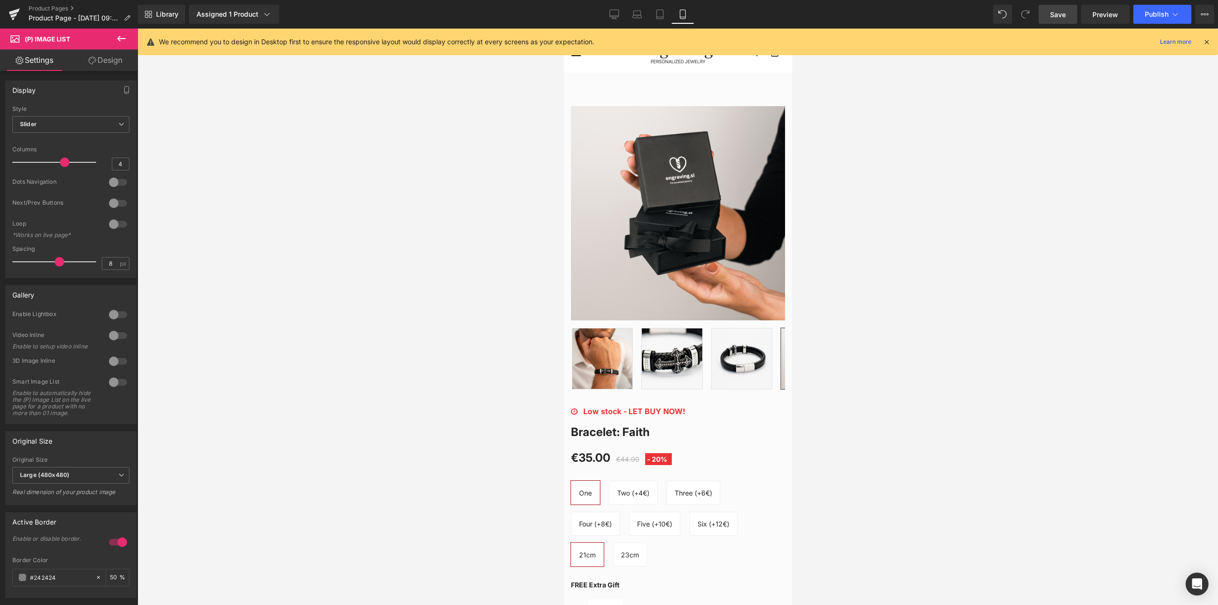
scroll to position [113, 0]
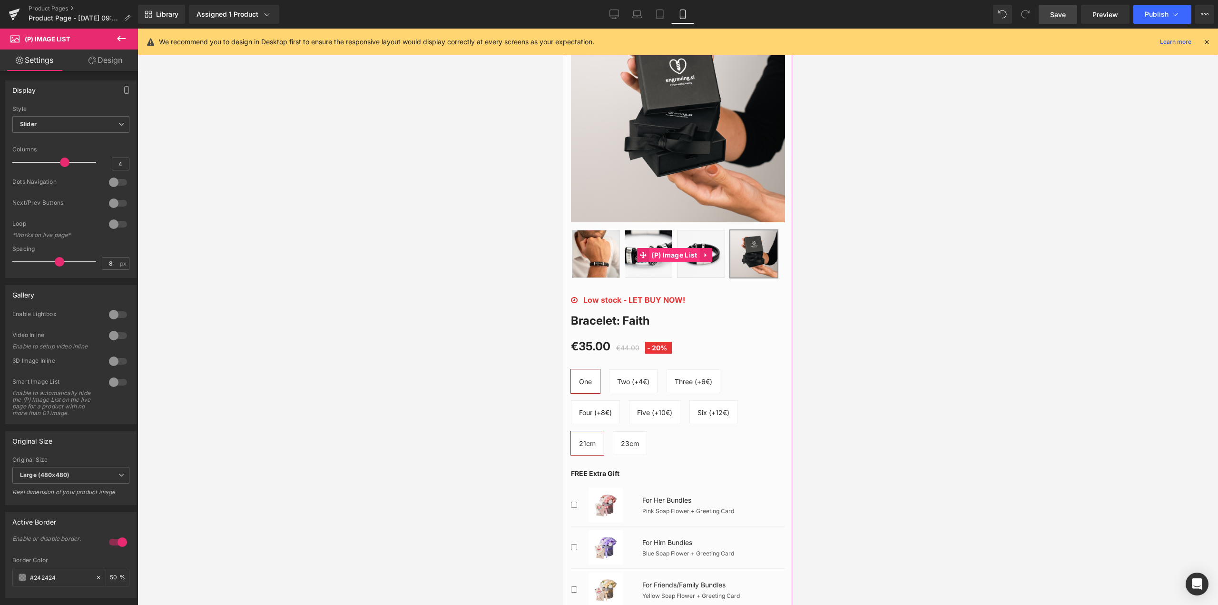
click at [672, 253] on div "‹" at bounding box center [678, 254] width 214 height 51
click at [672, 253] on span "(P) Image List" at bounding box center [674, 255] width 50 height 14
click at [108, 198] on div at bounding box center [118, 203] width 23 height 15
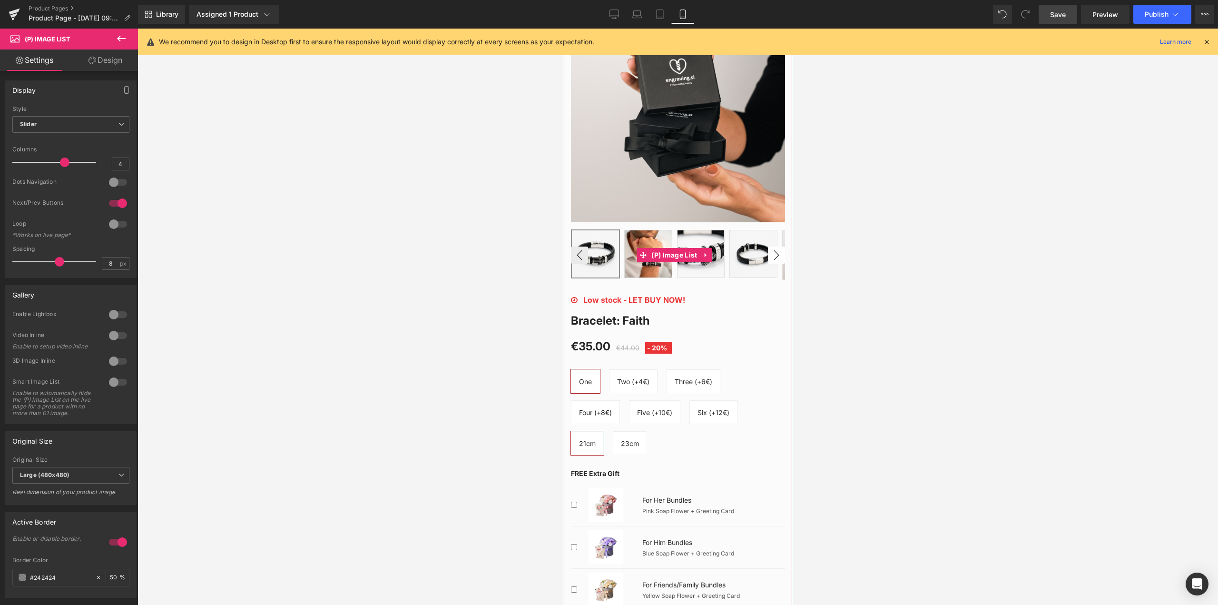
click at [768, 252] on button "›" at bounding box center [776, 254] width 17 height 17
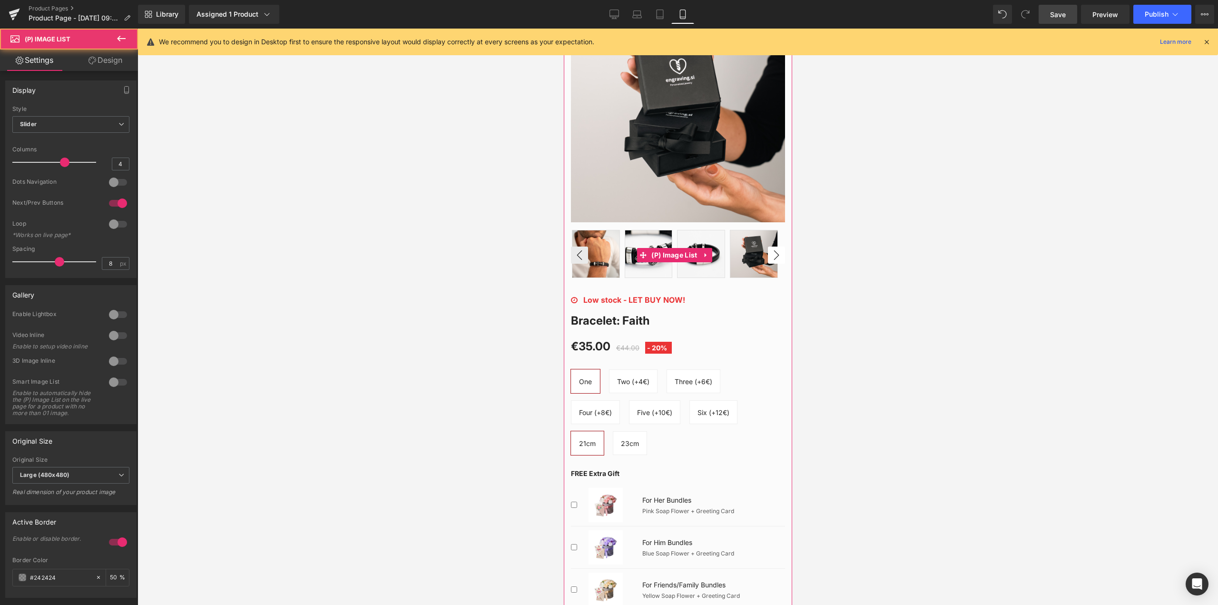
click at [768, 252] on img at bounding box center [753, 253] width 47 height 47
click at [107, 183] on div at bounding box center [118, 182] width 23 height 15
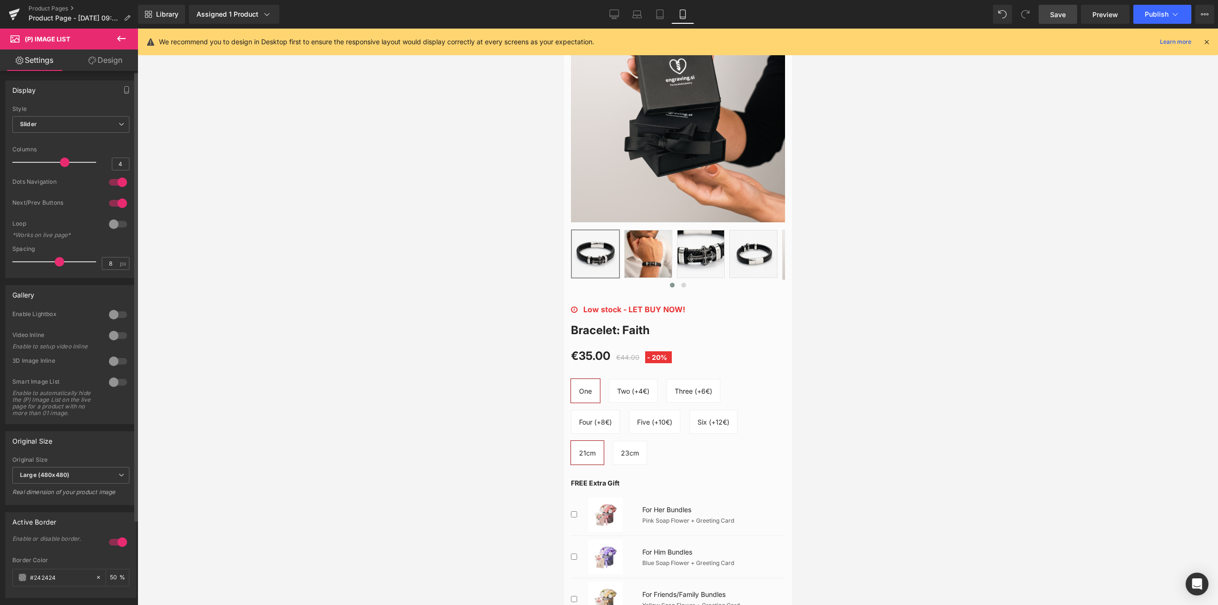
click at [115, 200] on div at bounding box center [118, 203] width 23 height 15
click at [114, 184] on div at bounding box center [118, 182] width 23 height 15
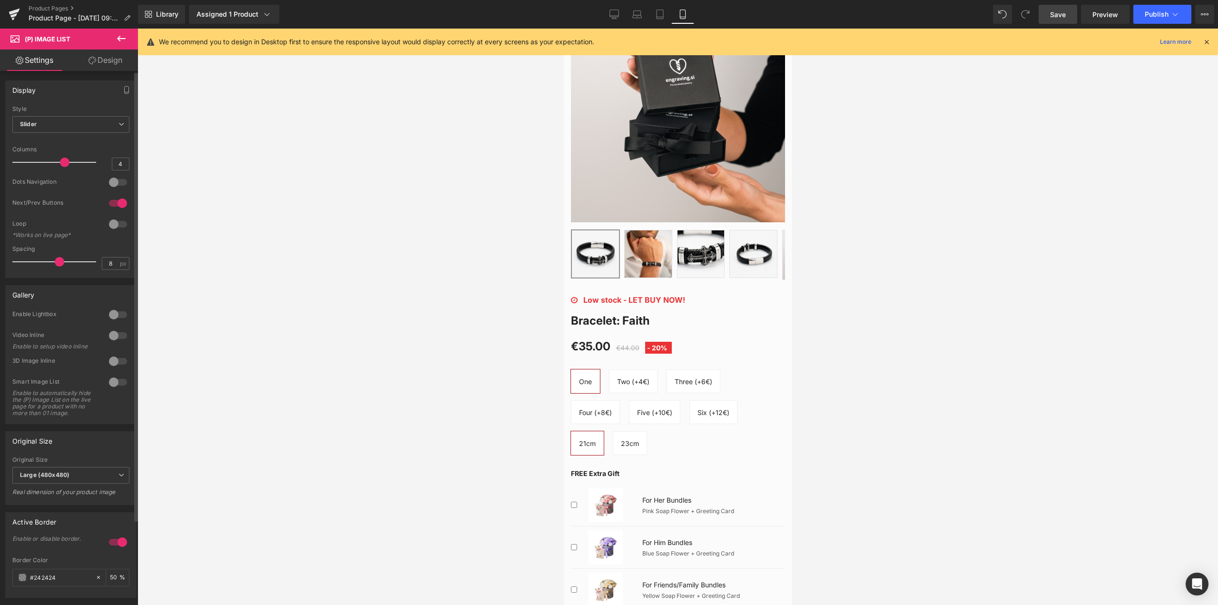
click at [114, 337] on div at bounding box center [118, 335] width 23 height 15
click at [114, 336] on div at bounding box center [118, 335] width 23 height 15
click at [768, 249] on button "›" at bounding box center [776, 254] width 17 height 17
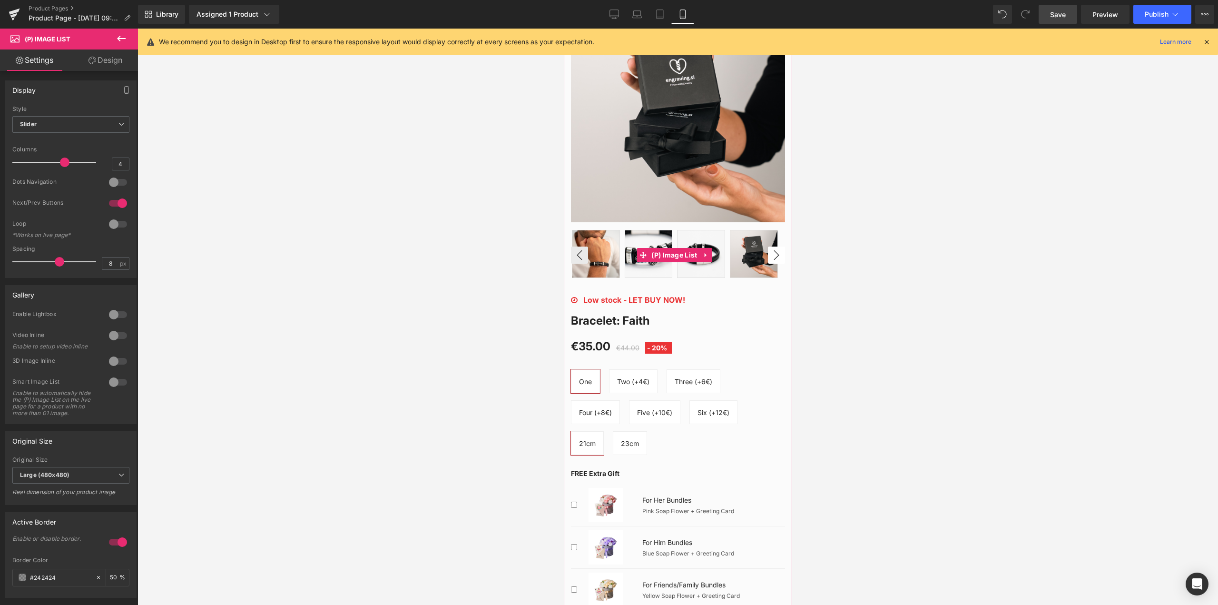
click at [768, 249] on img at bounding box center [753, 253] width 47 height 47
click at [717, 258] on img at bounding box center [700, 253] width 47 height 47
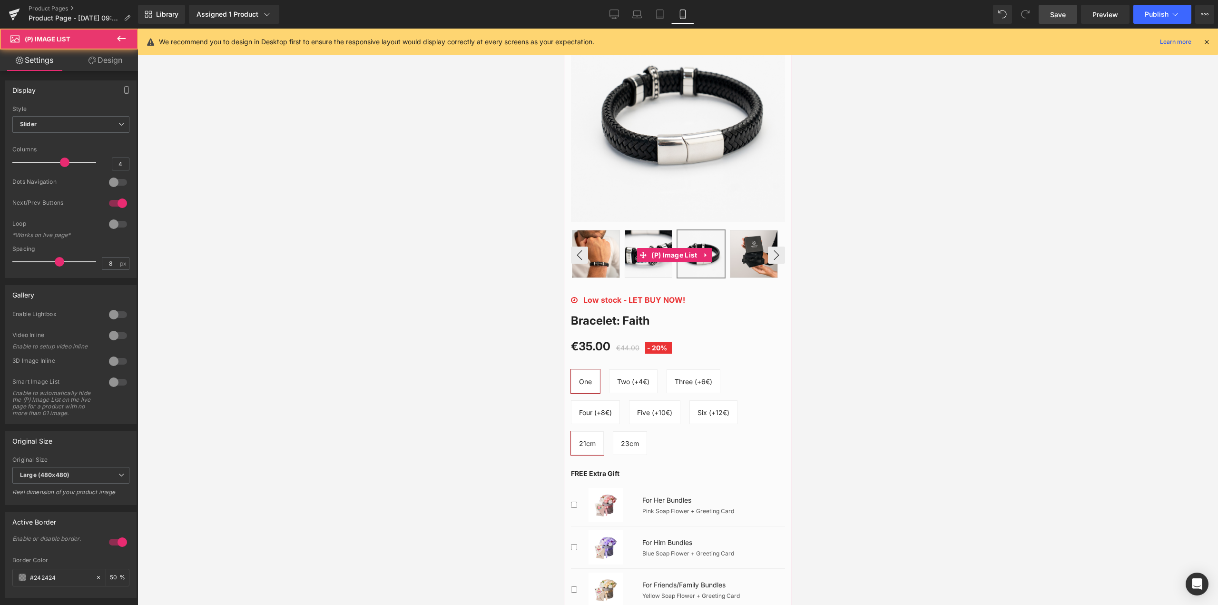
click at [596, 265] on img at bounding box center [595, 253] width 47 height 47
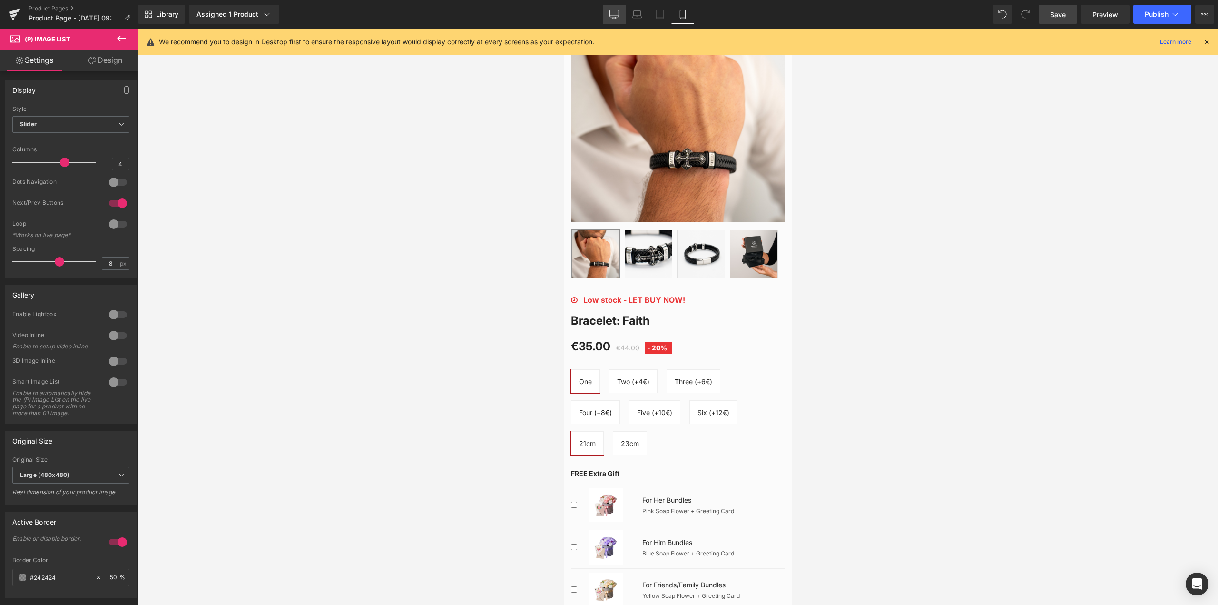
click at [612, 15] on icon at bounding box center [615, 15] width 10 height 10
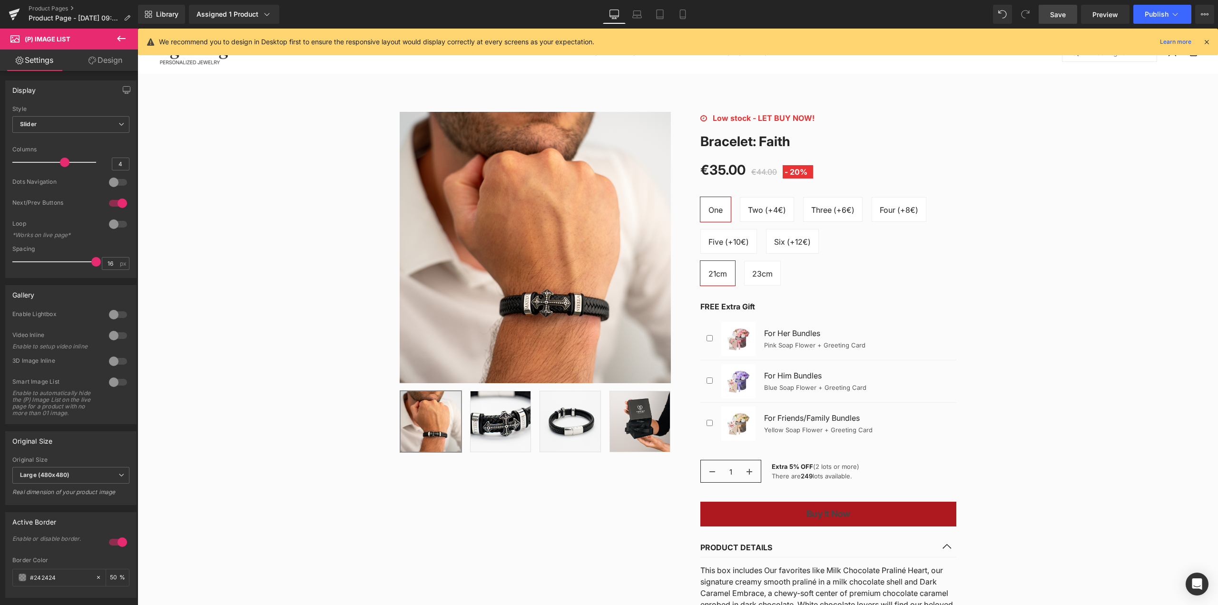
scroll to position [0, 0]
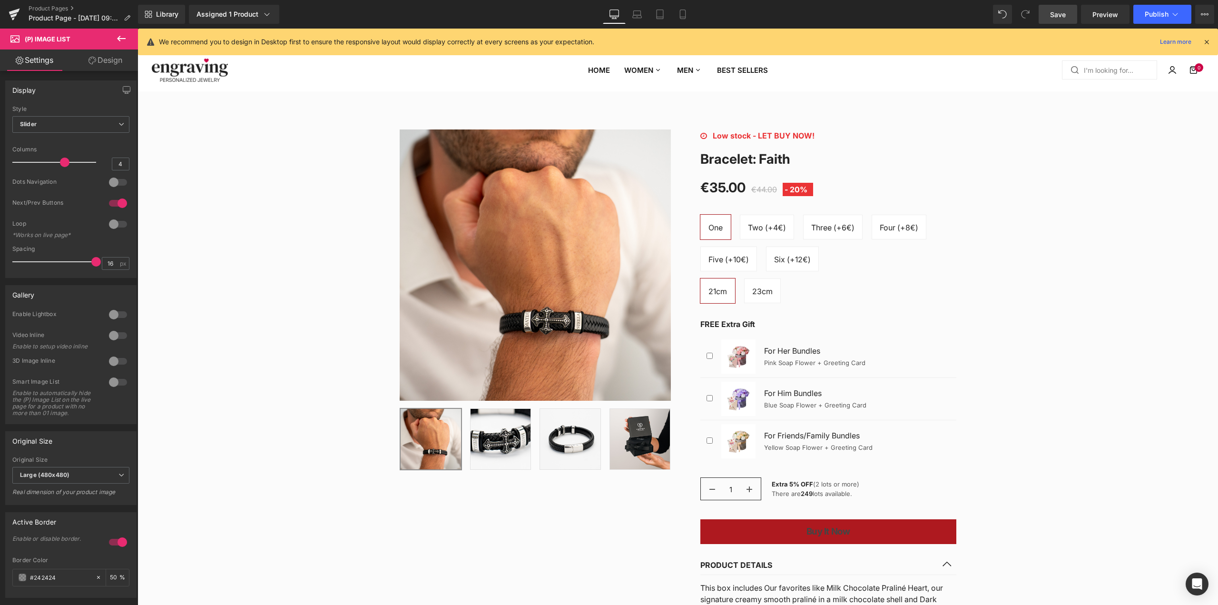
click at [116, 42] on icon at bounding box center [121, 38] width 11 height 11
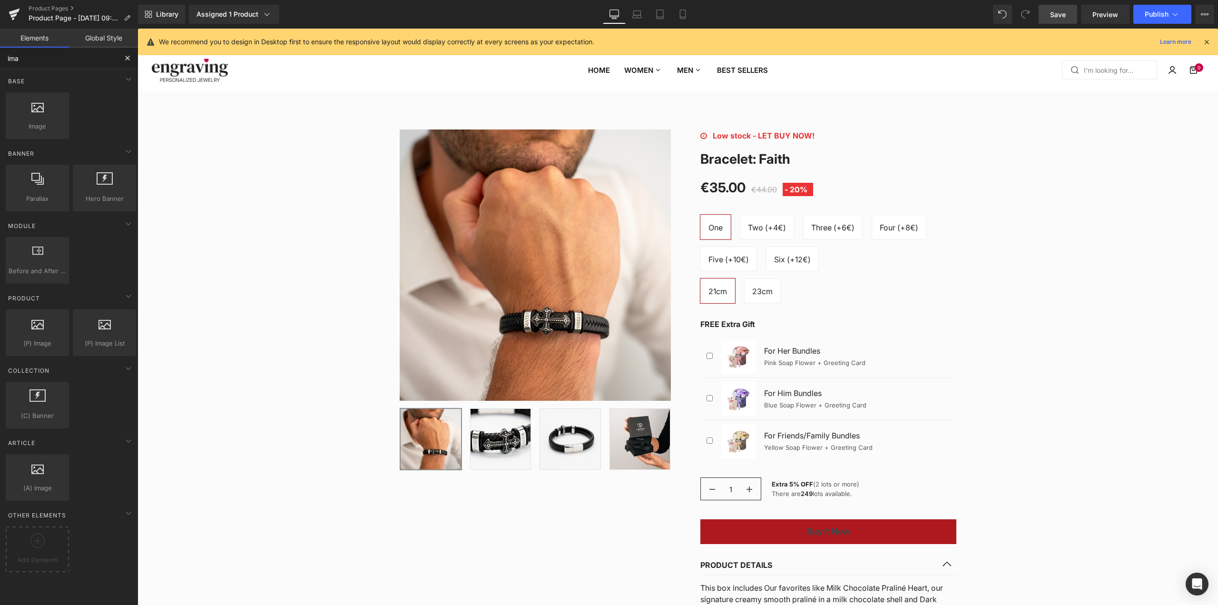
click at [55, 52] on input "ima" at bounding box center [58, 58] width 117 height 21
drag, startPoint x: 39, startPoint y: 54, endPoint x: 0, endPoint y: 52, distance: 38.6
click at [0, 52] on input "ima" at bounding box center [58, 58] width 117 height 21
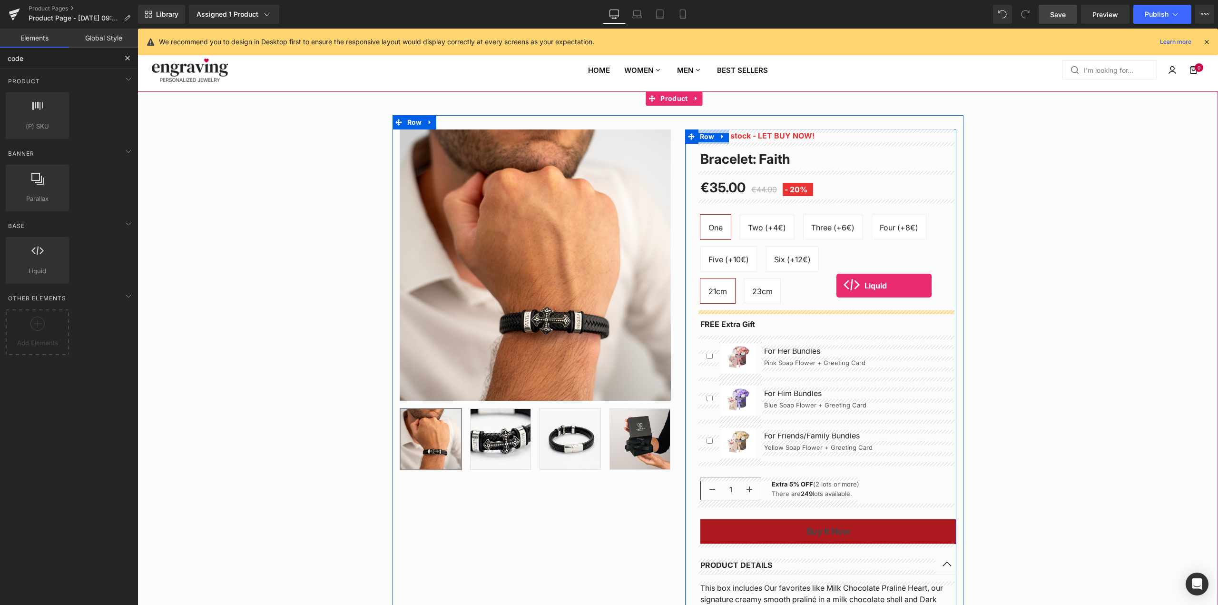
drag, startPoint x: 172, startPoint y: 300, endPoint x: 837, endPoint y: 286, distance: 664.4
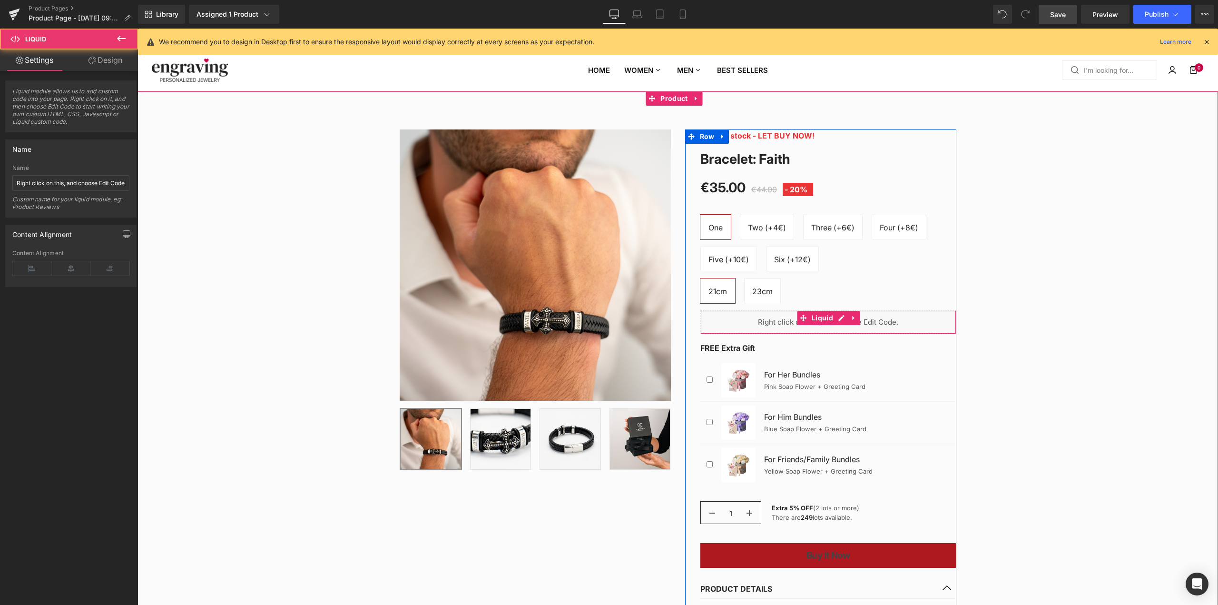
click at [824, 318] on span "Liquid" at bounding box center [822, 318] width 26 height 14
click at [47, 176] on input "Right click on this, and choose Edit Code." at bounding box center [70, 183] width 117 height 16
click at [47, 189] on input "Right click on this, and choose Edit Code." at bounding box center [70, 183] width 117 height 16
click at [53, 184] on input "Right click on this, and choose Edit Code." at bounding box center [70, 183] width 117 height 16
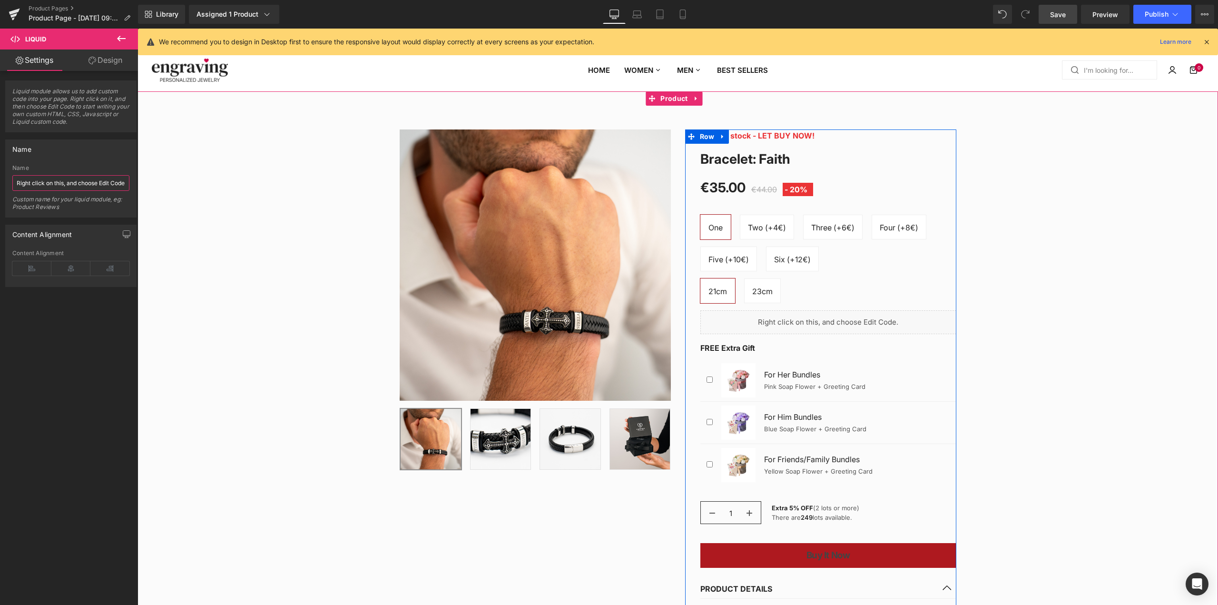
click at [837, 319] on icon at bounding box center [839, 318] width 5 height 6
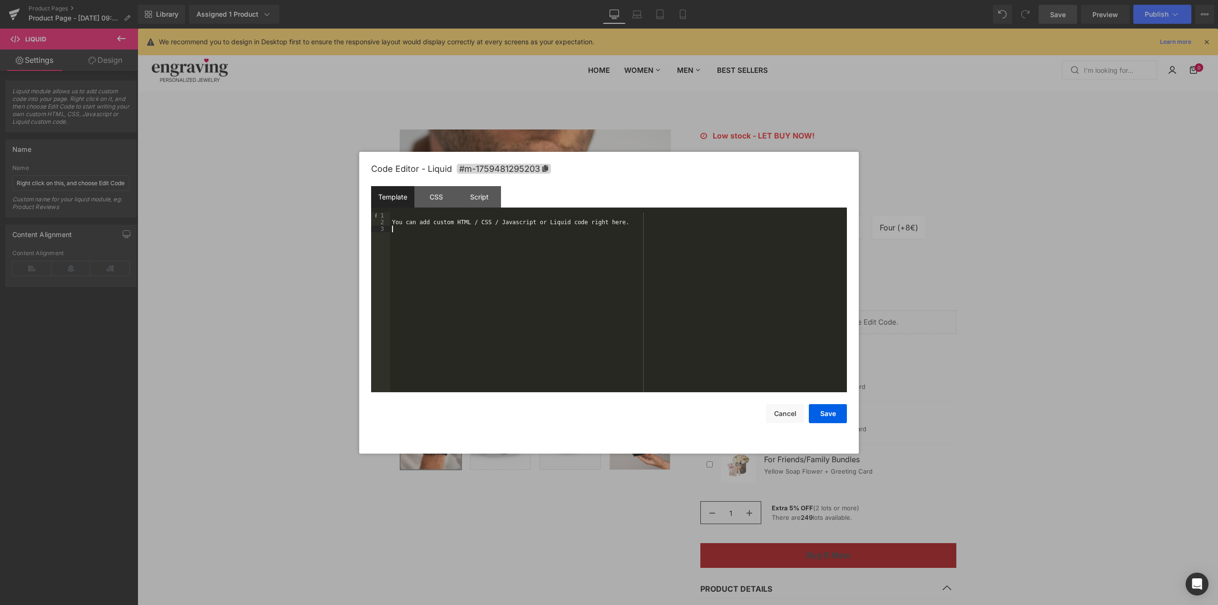
click at [574, 269] on div "You can add custom HTML / CSS / Javascript or Liquid code right here." at bounding box center [618, 308] width 457 height 193
click at [554, 238] on div "You can add custom HTML / CSS / Javascript or Liquid code right here." at bounding box center [618, 308] width 457 height 193
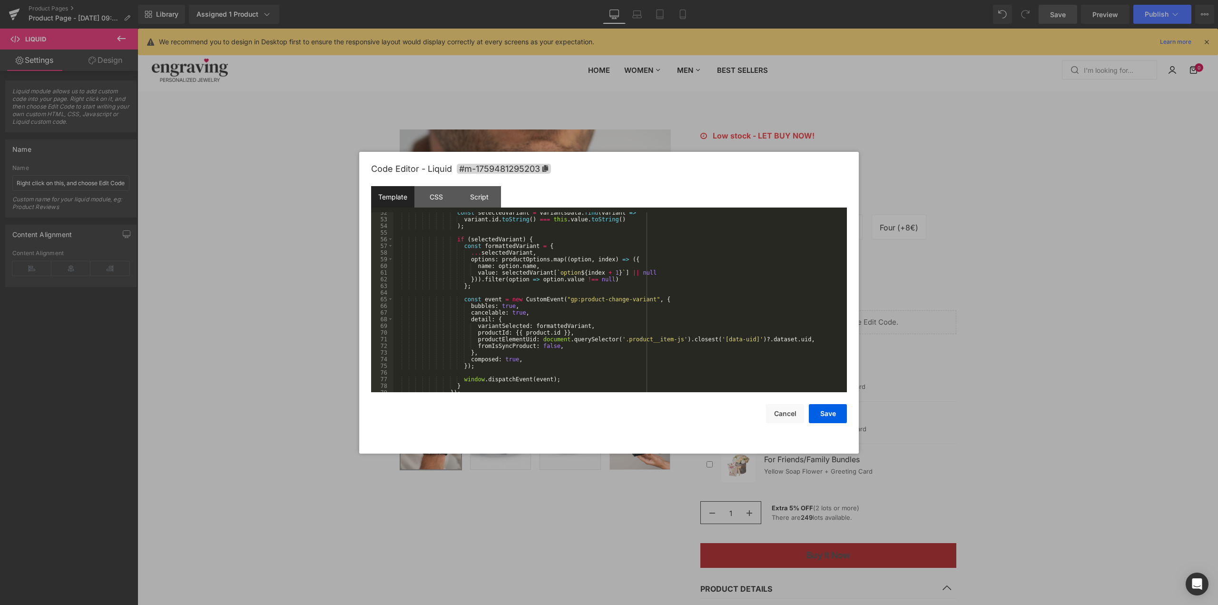
scroll to position [366, 0]
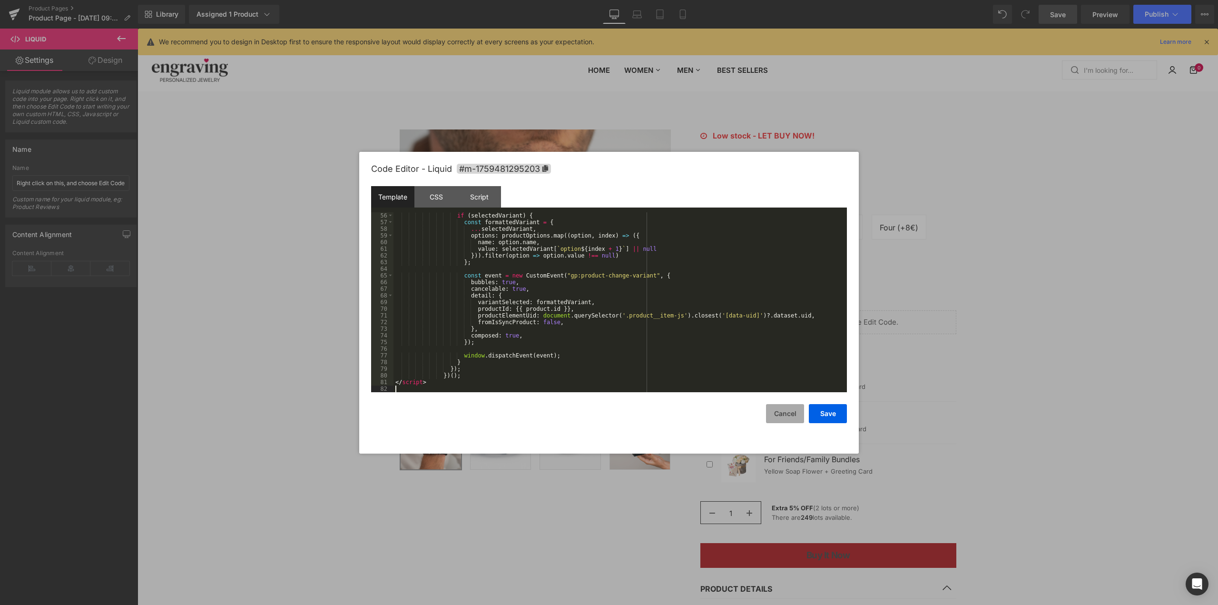
click at [791, 411] on button "Cancel" at bounding box center [785, 413] width 38 height 19
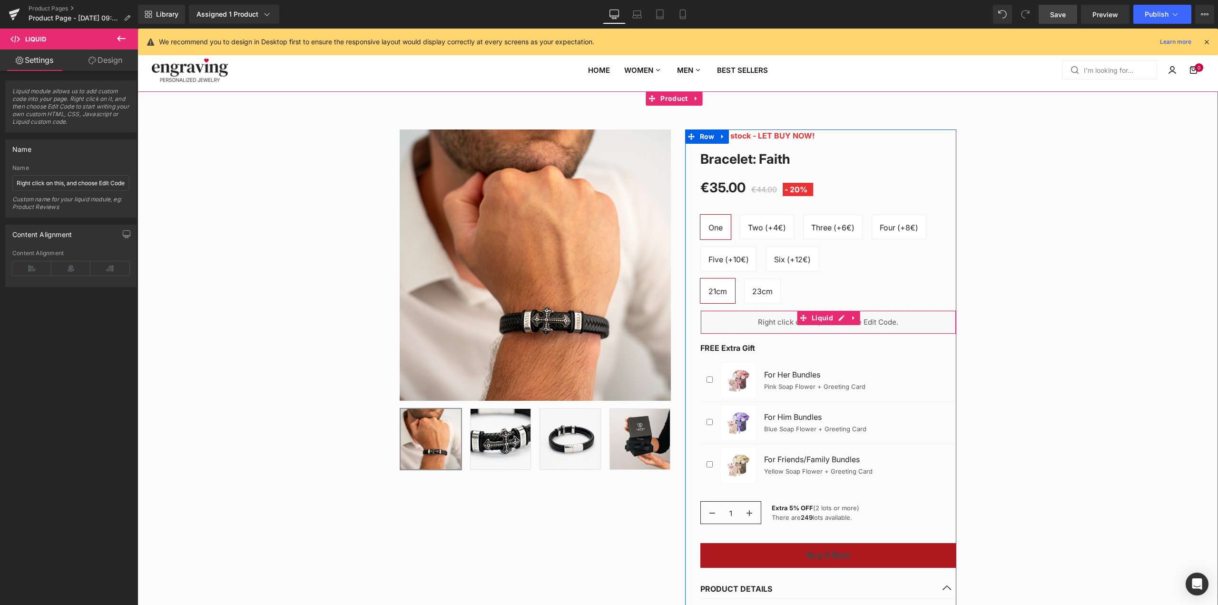
click at [791, 326] on div "Liquid" at bounding box center [828, 322] width 256 height 24
click at [824, 324] on span "Liquid" at bounding box center [822, 318] width 26 height 14
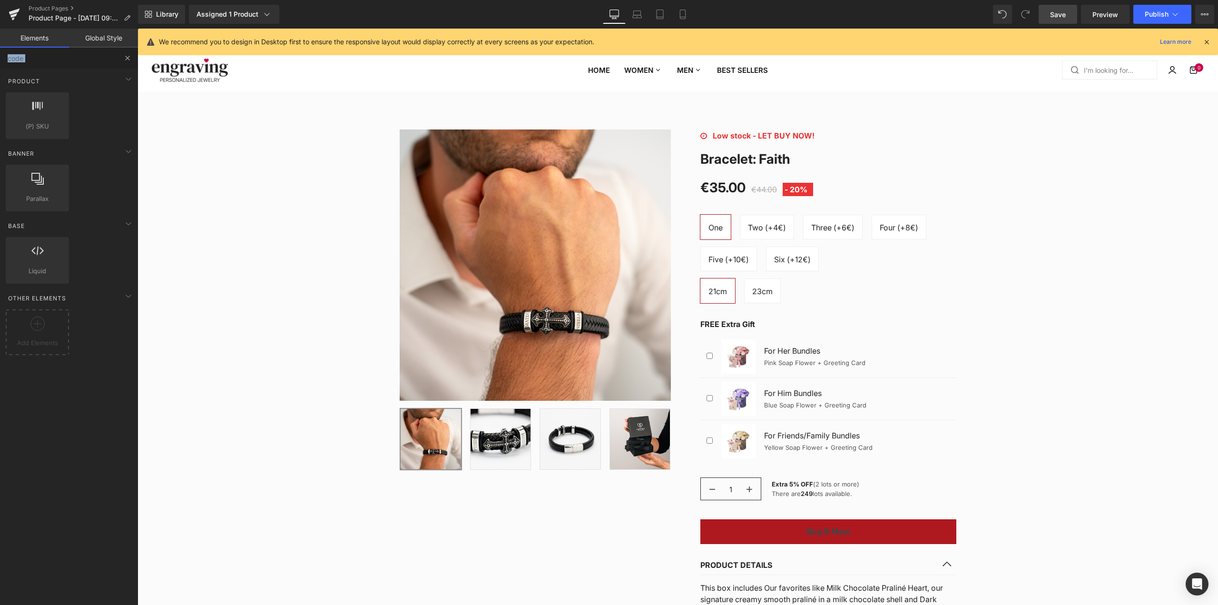
drag, startPoint x: 45, startPoint y: 69, endPoint x: 39, endPoint y: 66, distance: 6.0
click at [39, 66] on div "code Base Row rows, columns, layouts, div Heading headings, titles, h1,h2,h3,h4…" at bounding box center [69, 338] width 138 height 581
drag, startPoint x: 52, startPoint y: 60, endPoint x: 0, endPoint y: 61, distance: 51.9
click at [0, 61] on input "code" at bounding box center [58, 58] width 117 height 21
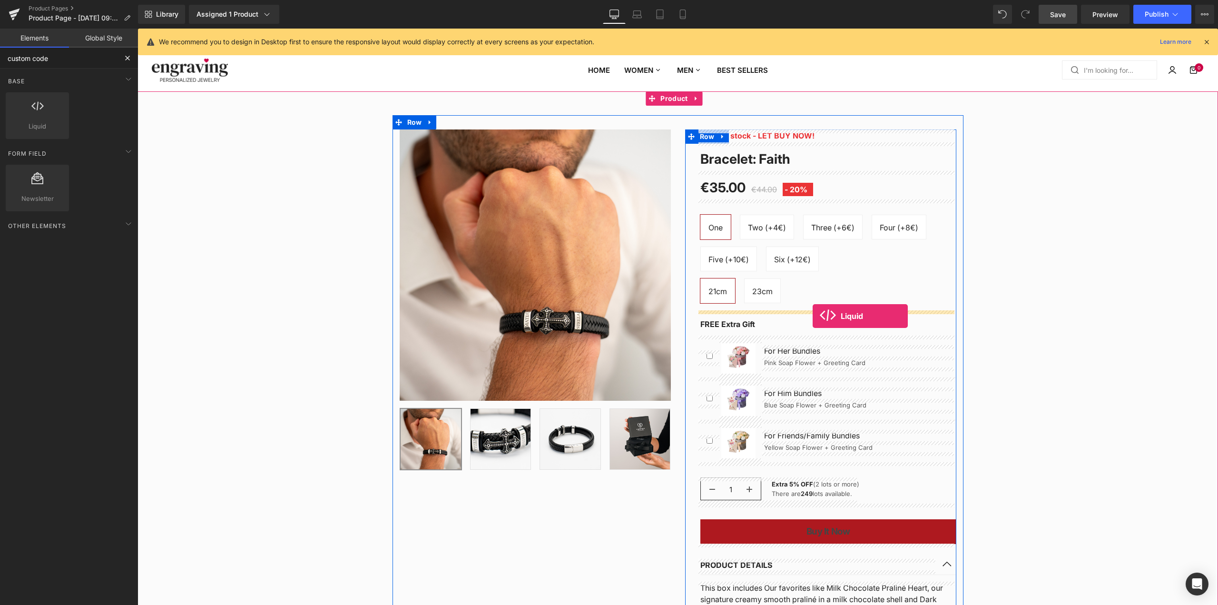
drag, startPoint x: 177, startPoint y: 140, endPoint x: 813, endPoint y: 316, distance: 659.6
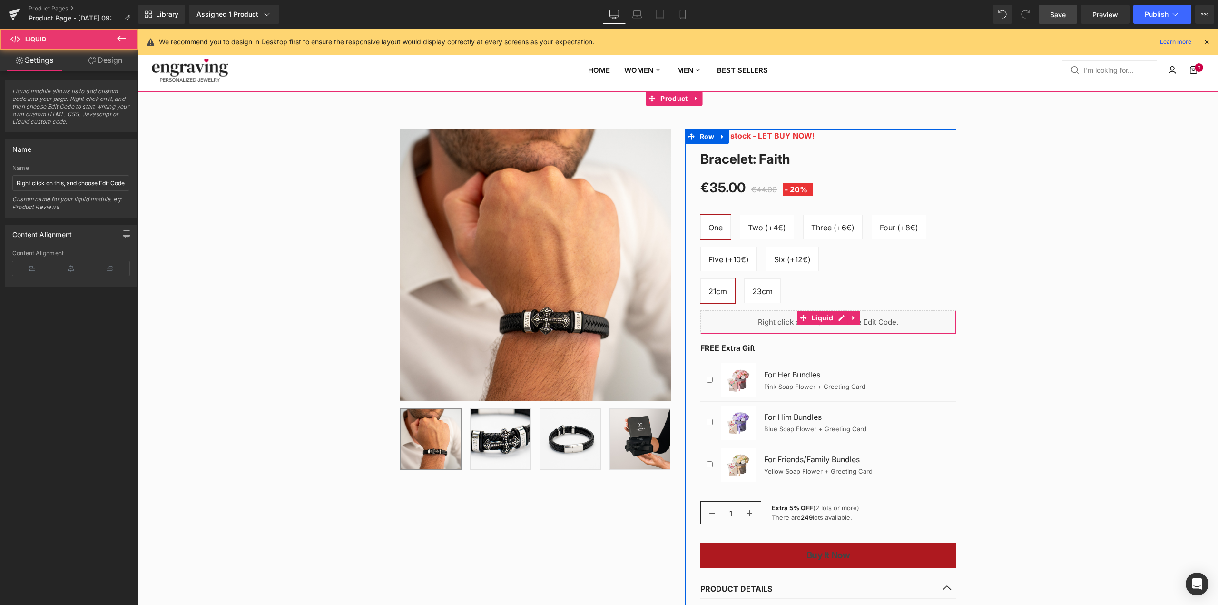
click at [820, 330] on div "Liquid" at bounding box center [828, 322] width 256 height 24
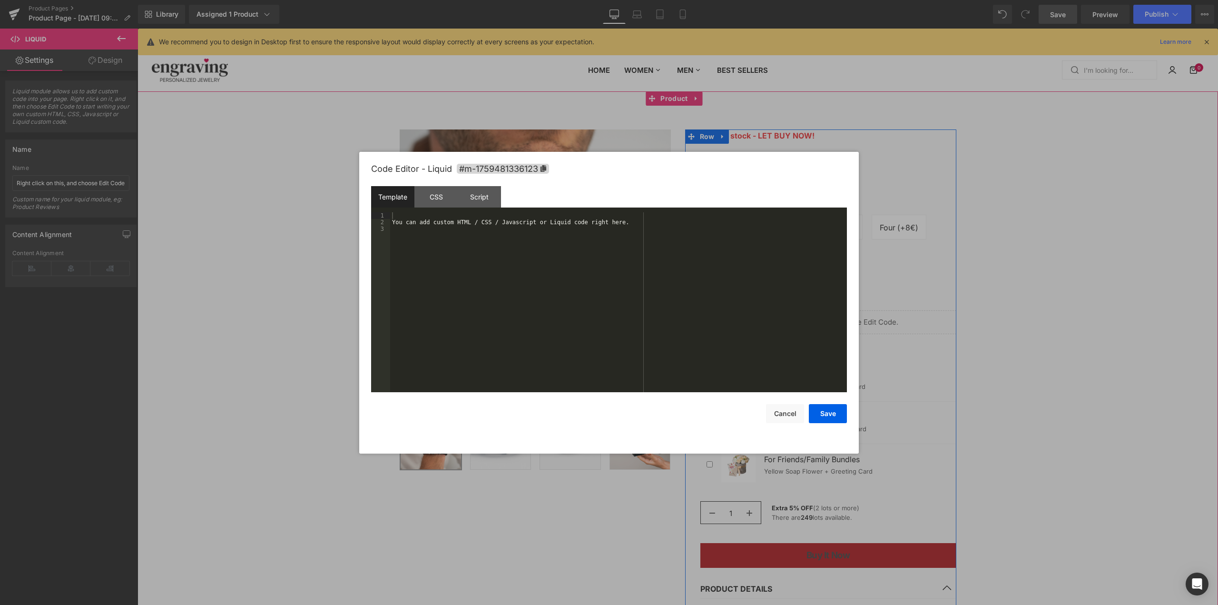
drag, startPoint x: 837, startPoint y: 312, endPoint x: 971, endPoint y: 339, distance: 136.4
click at [837, 312] on link at bounding box center [839, 317] width 10 height 11
click at [559, 230] on div "You can add custom HTML / CSS / Javascript or Liquid code right here." at bounding box center [618, 308] width 457 height 193
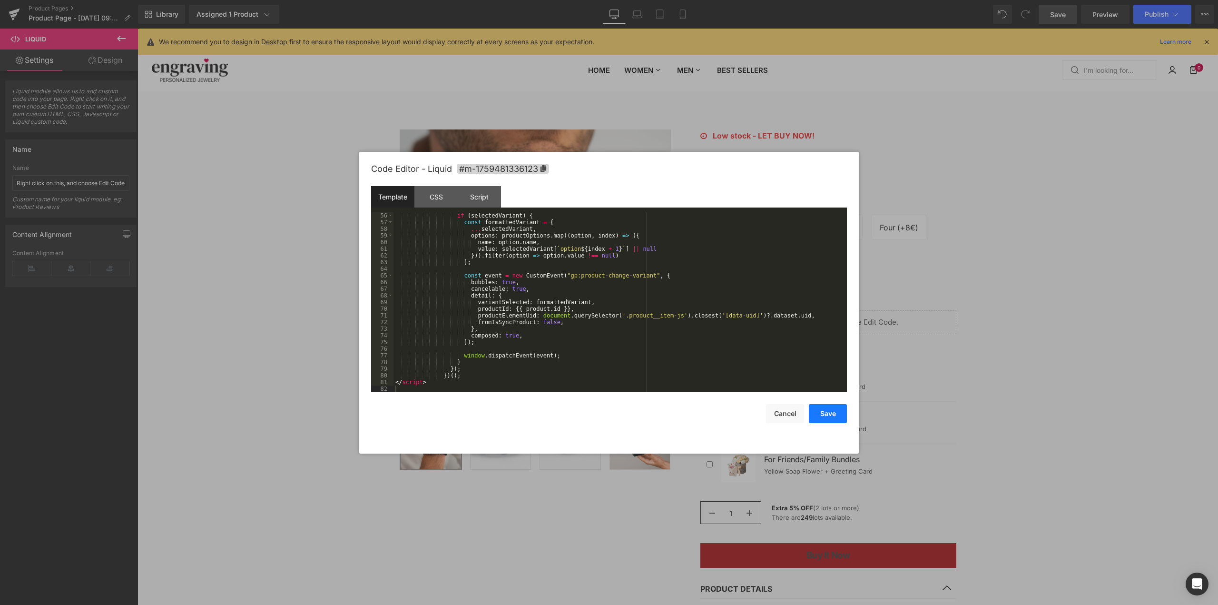
click at [830, 416] on button "Save" at bounding box center [828, 413] width 38 height 19
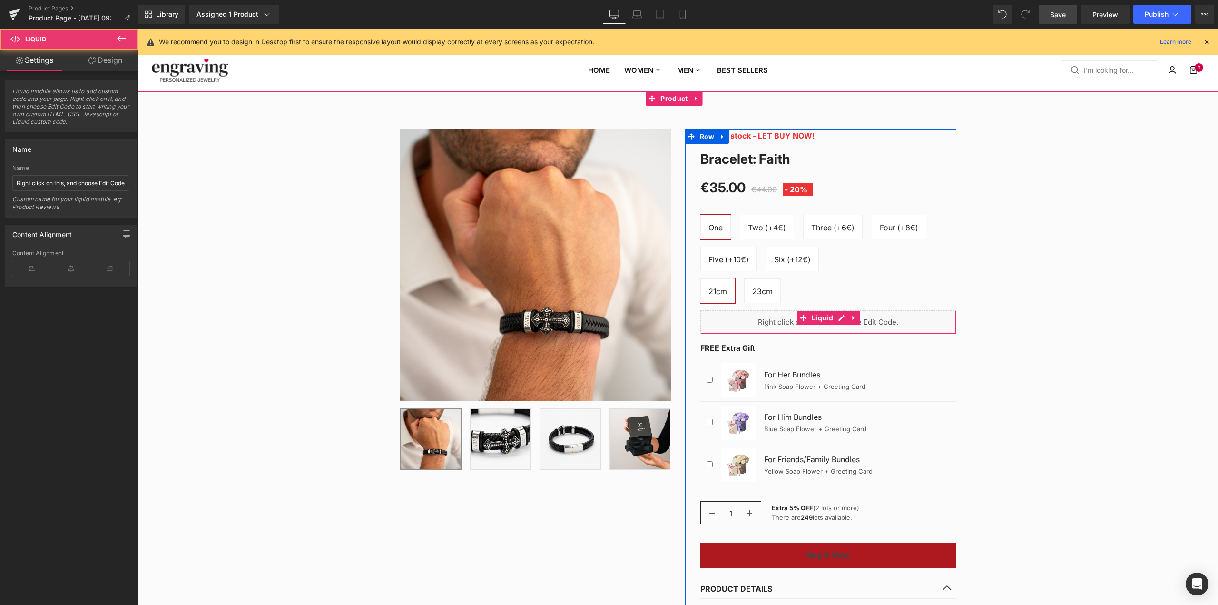
click at [770, 324] on div "Liquid" at bounding box center [828, 322] width 256 height 24
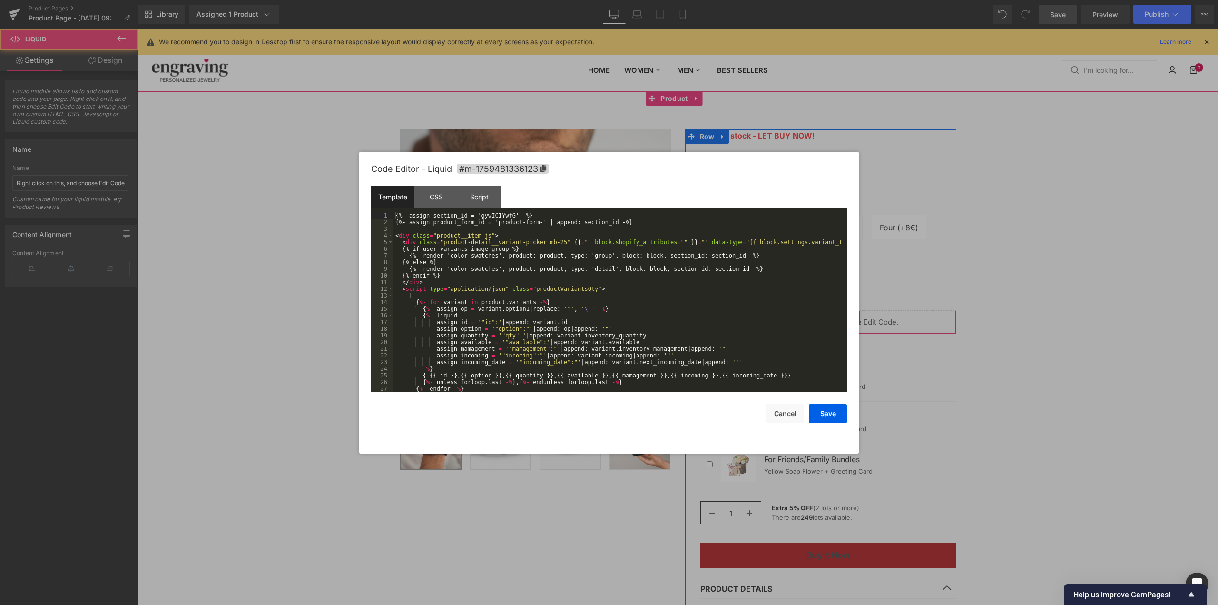
click at [841, 317] on ul "Liquid" at bounding box center [828, 318] width 63 height 14
click at [432, 204] on div "CSS" at bounding box center [435, 196] width 43 height 21
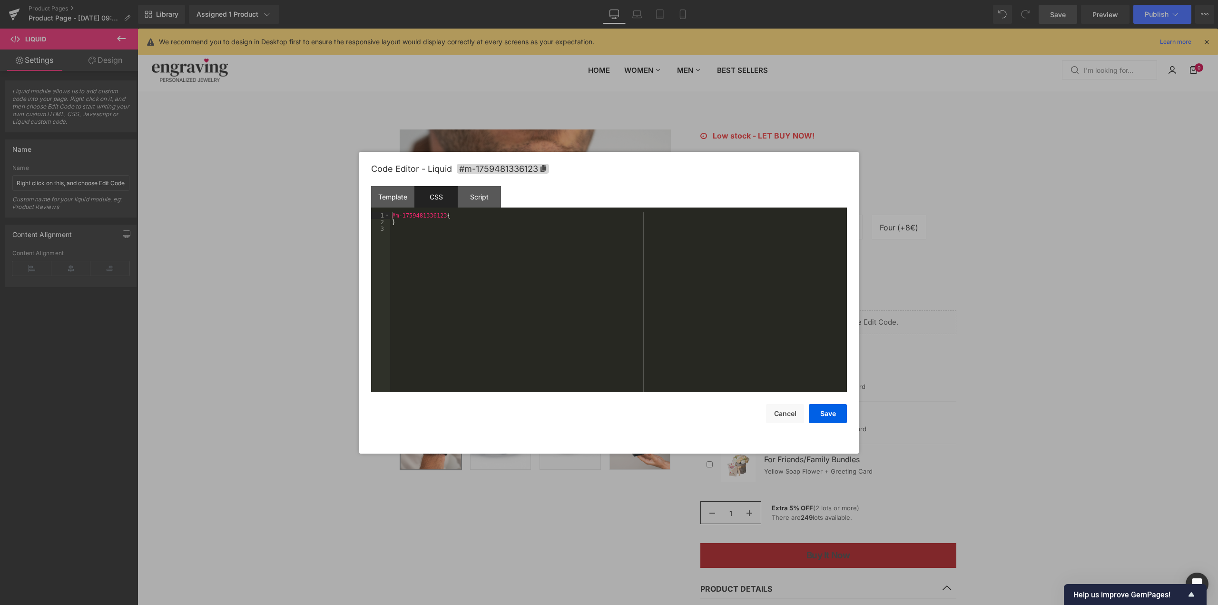
click at [524, 262] on div "#m-1759481336123 { }" at bounding box center [618, 308] width 457 height 193
click at [837, 414] on button "Save" at bounding box center [828, 413] width 38 height 19
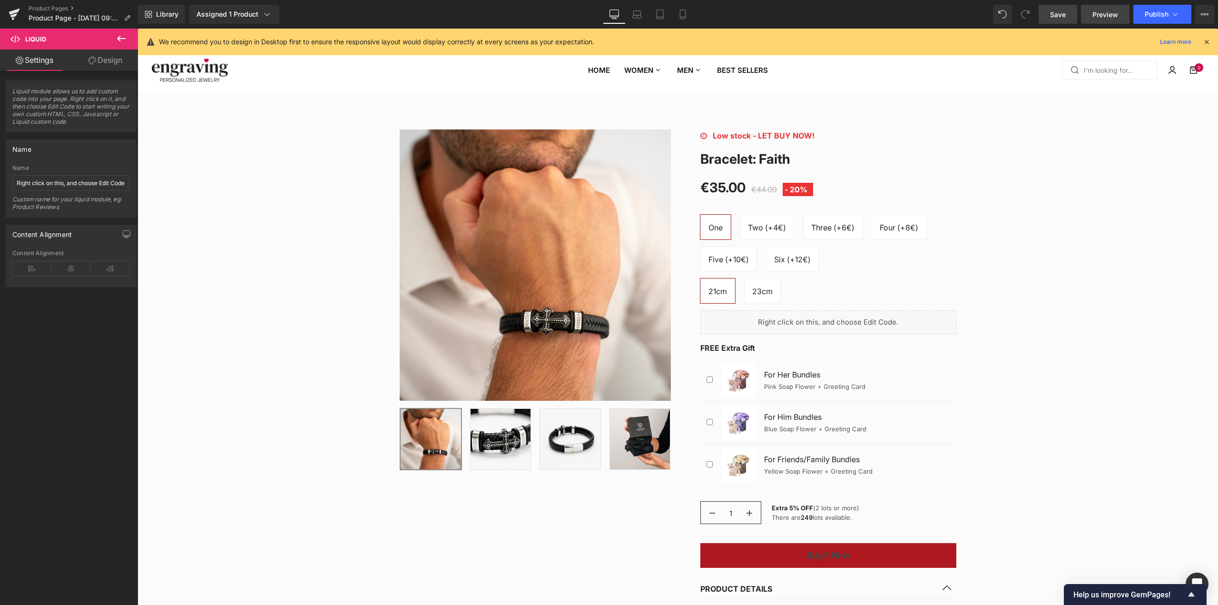
click at [1109, 10] on span "Preview" at bounding box center [1106, 15] width 26 height 10
click at [1049, 14] on link "Save" at bounding box center [1058, 14] width 39 height 19
click at [1114, 17] on span "Preview" at bounding box center [1106, 15] width 26 height 10
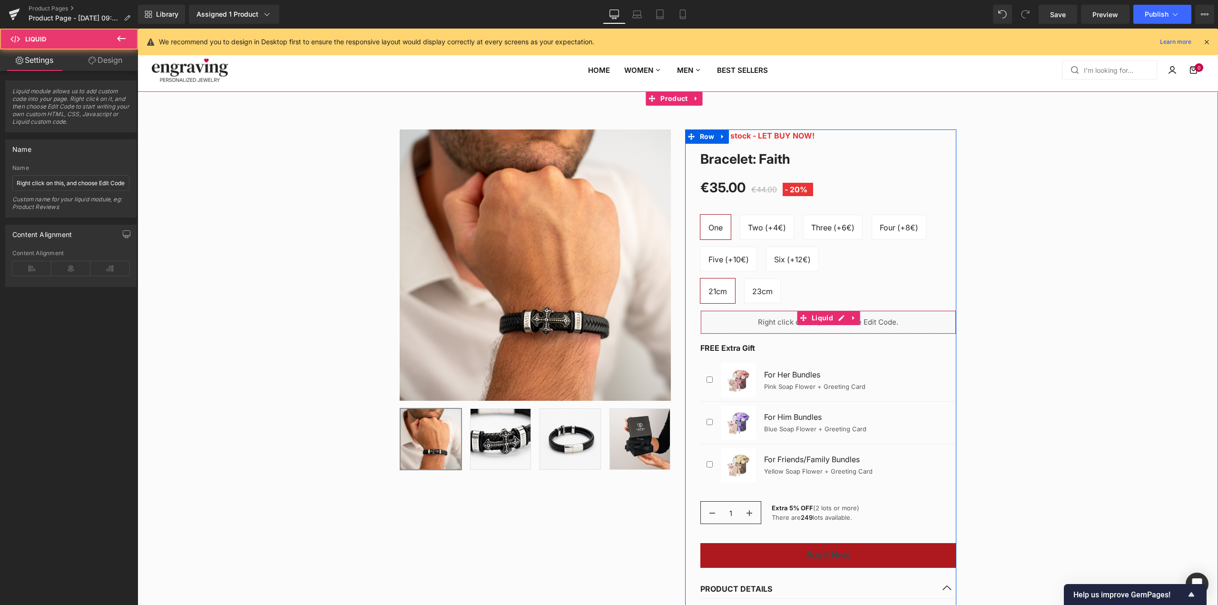
click at [858, 319] on div "Liquid" at bounding box center [828, 322] width 256 height 24
click at [873, 317] on div "Liquid" at bounding box center [828, 322] width 256 height 24
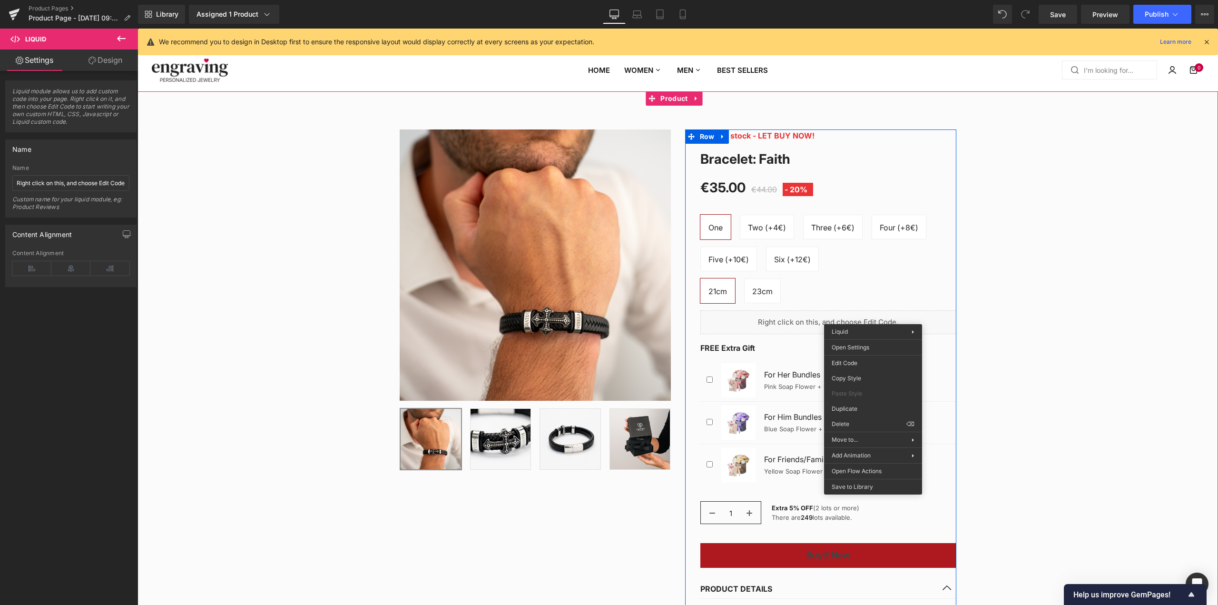
click at [893, 317] on div "Liquid" at bounding box center [828, 322] width 256 height 24
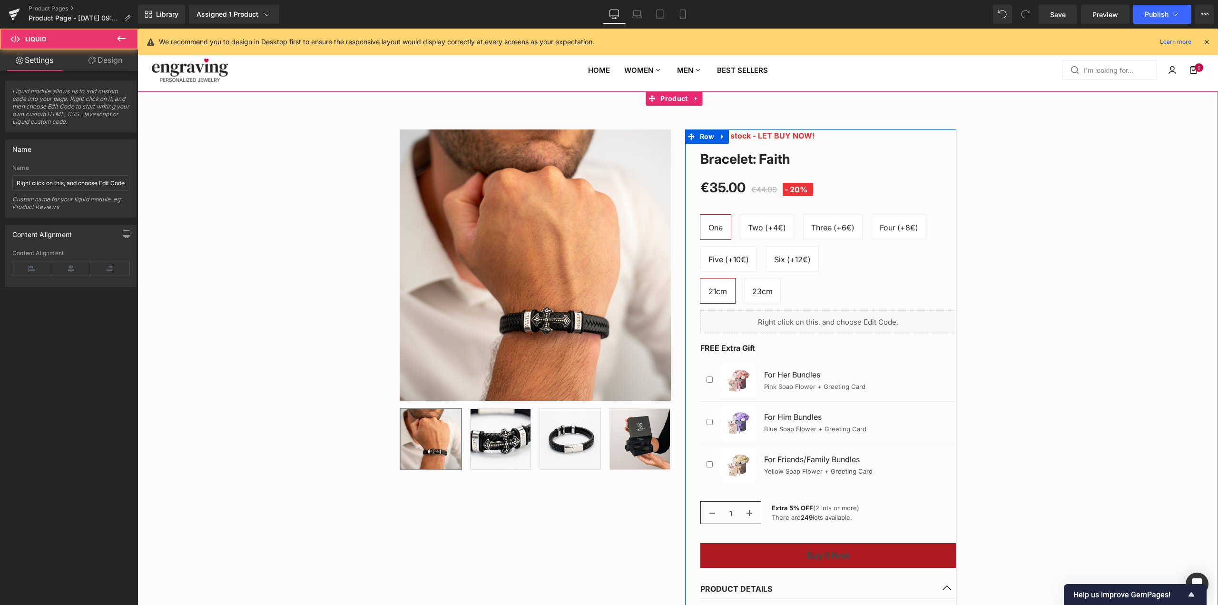
click at [893, 320] on div "Sale Off (P) Image" at bounding box center [678, 428] width 571 height 626
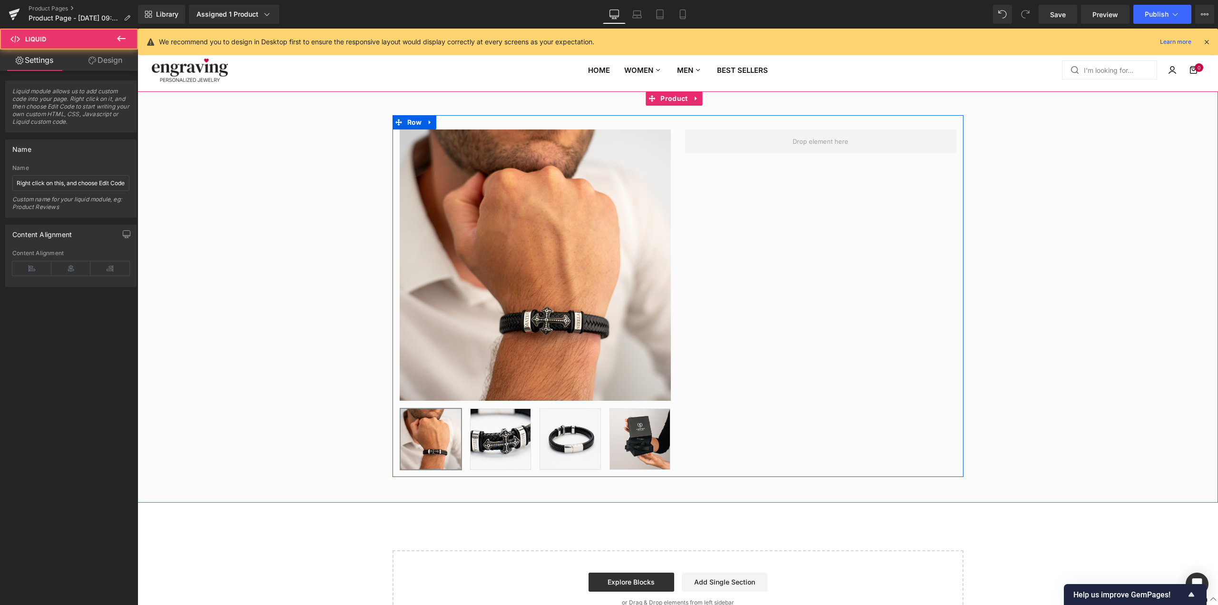
click at [810, 318] on div "Sale Off (P) Image" at bounding box center [678, 296] width 571 height 362
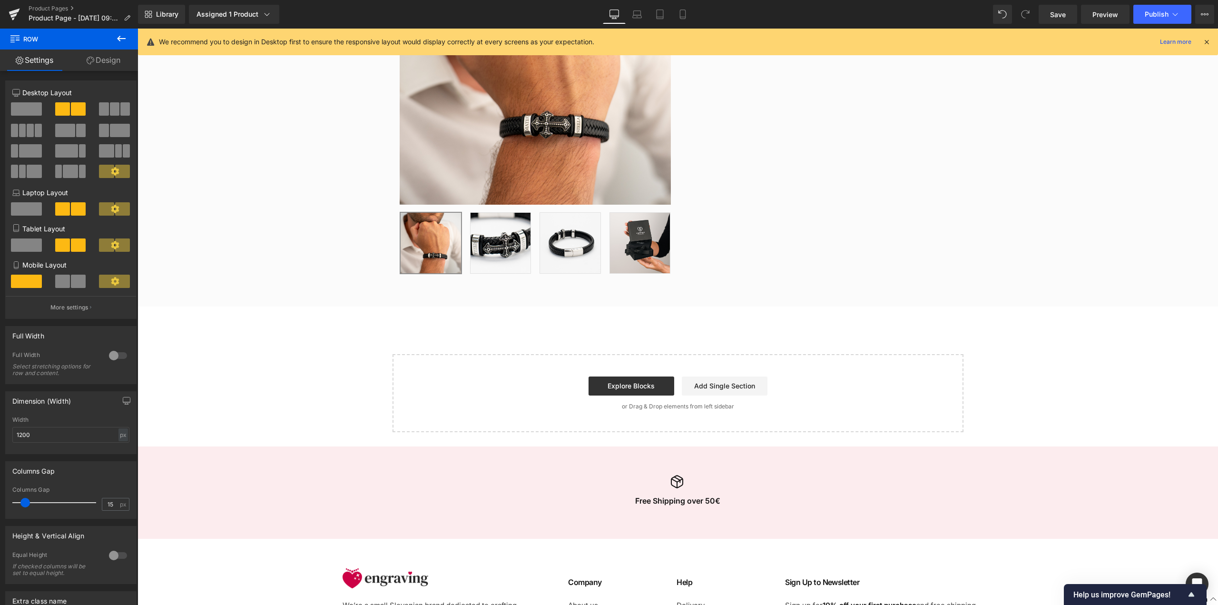
scroll to position [0, 0]
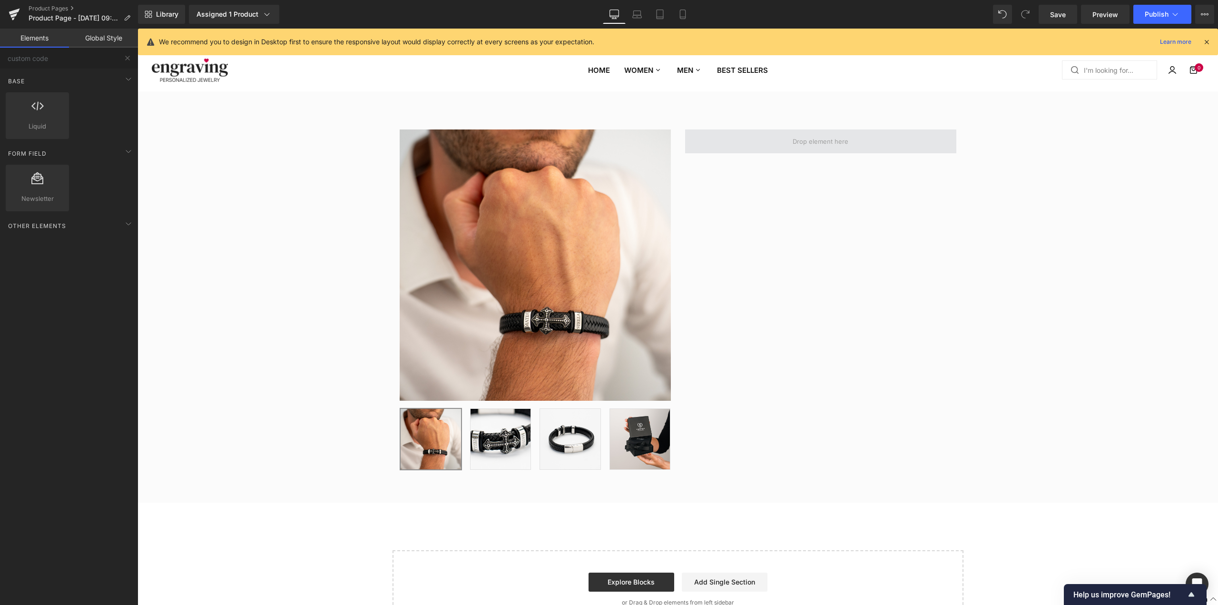
click at [809, 146] on span at bounding box center [820, 141] width 62 height 15
click at [72, 229] on div "Other Elements" at bounding box center [71, 225] width 134 height 19
click at [134, 228] on div "Other Elements" at bounding box center [71, 225] width 134 height 19
click at [60, 60] on input "custom code" at bounding box center [58, 58] width 117 height 21
drag, startPoint x: 30, startPoint y: 57, endPoint x: 0, endPoint y: 62, distance: 31.0
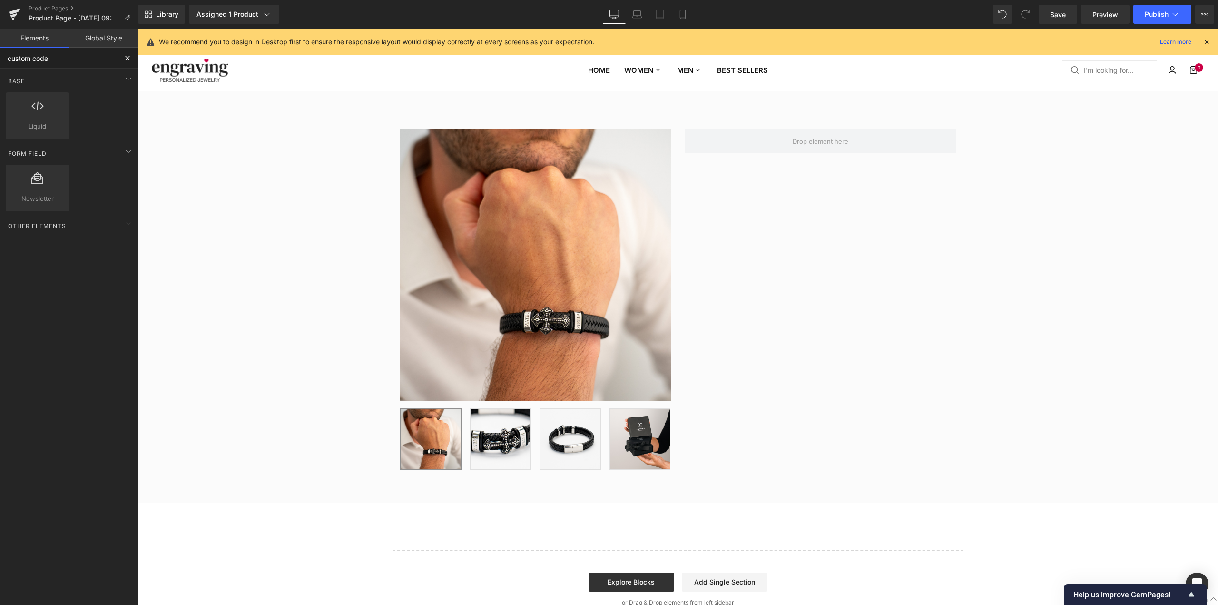
click at [0, 62] on input "custom code" at bounding box center [58, 58] width 117 height 21
type input "code"
click at [75, 64] on input "code" at bounding box center [58, 58] width 117 height 21
click at [1218, 20] on div "Save Preview Publish Scheduled View Live Page View with current Template Save T…" at bounding box center [1126, 14] width 183 height 19
click at [1203, 16] on icon at bounding box center [1205, 14] width 8 height 8
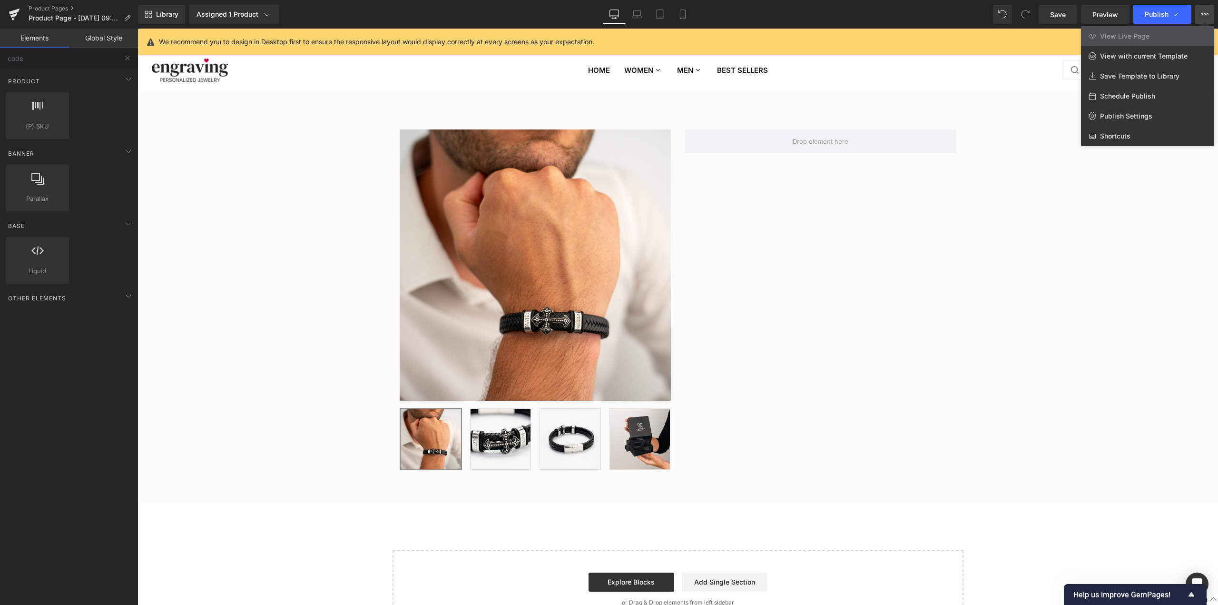
click at [1089, 225] on div at bounding box center [678, 317] width 1081 height 576
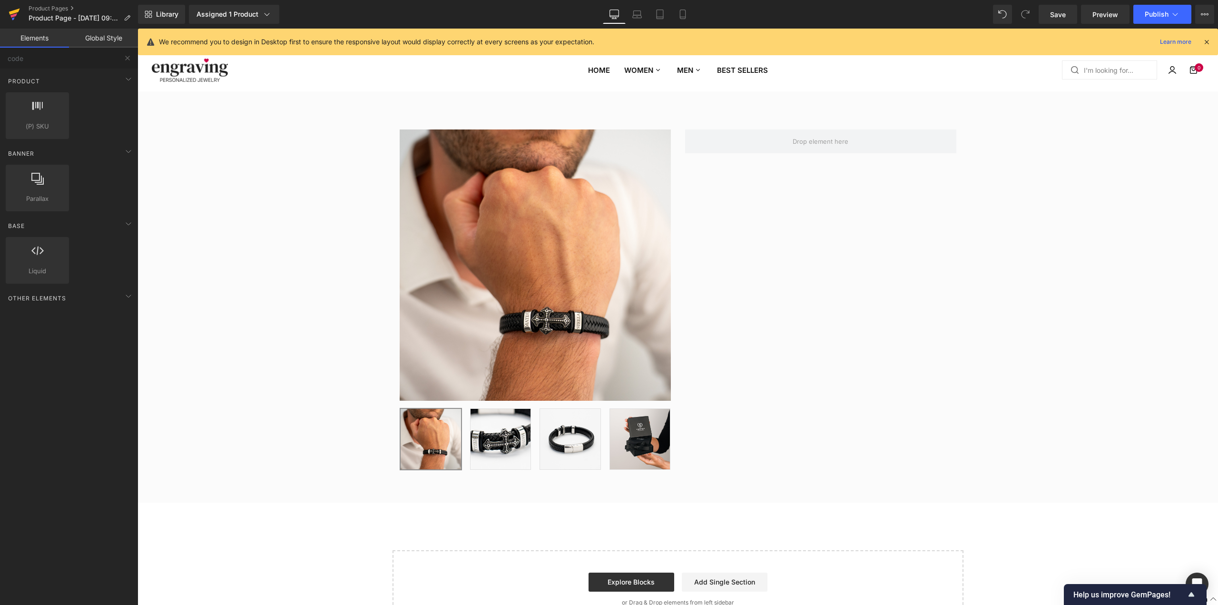
click at [8, 20] on link at bounding box center [14, 14] width 29 height 29
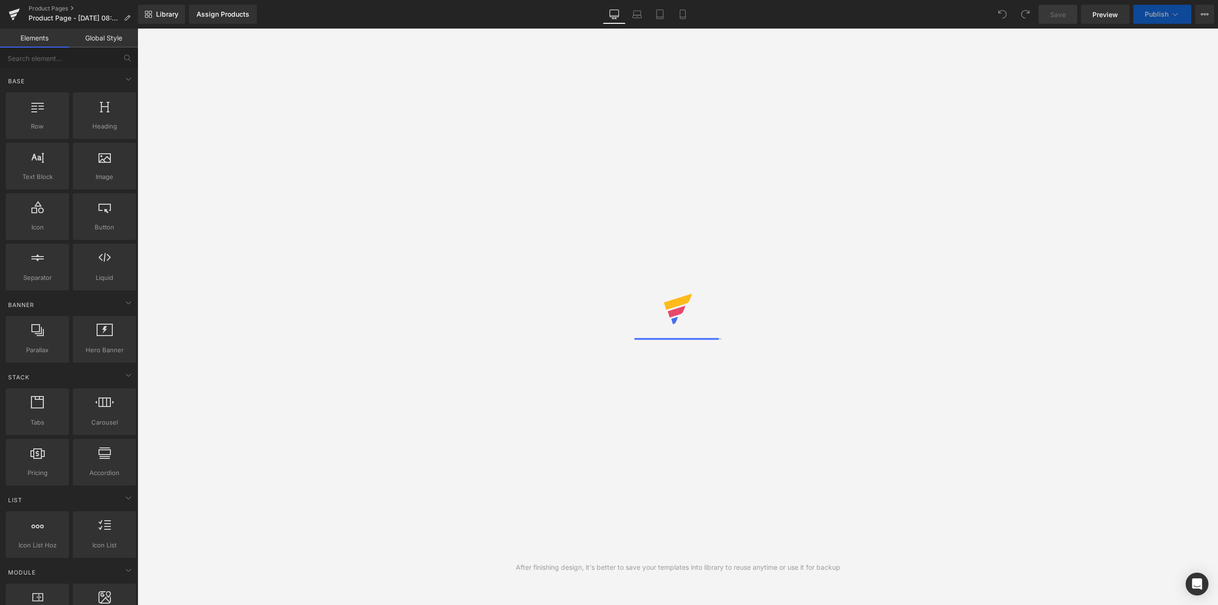
click at [9, 14] on icon at bounding box center [14, 14] width 11 height 24
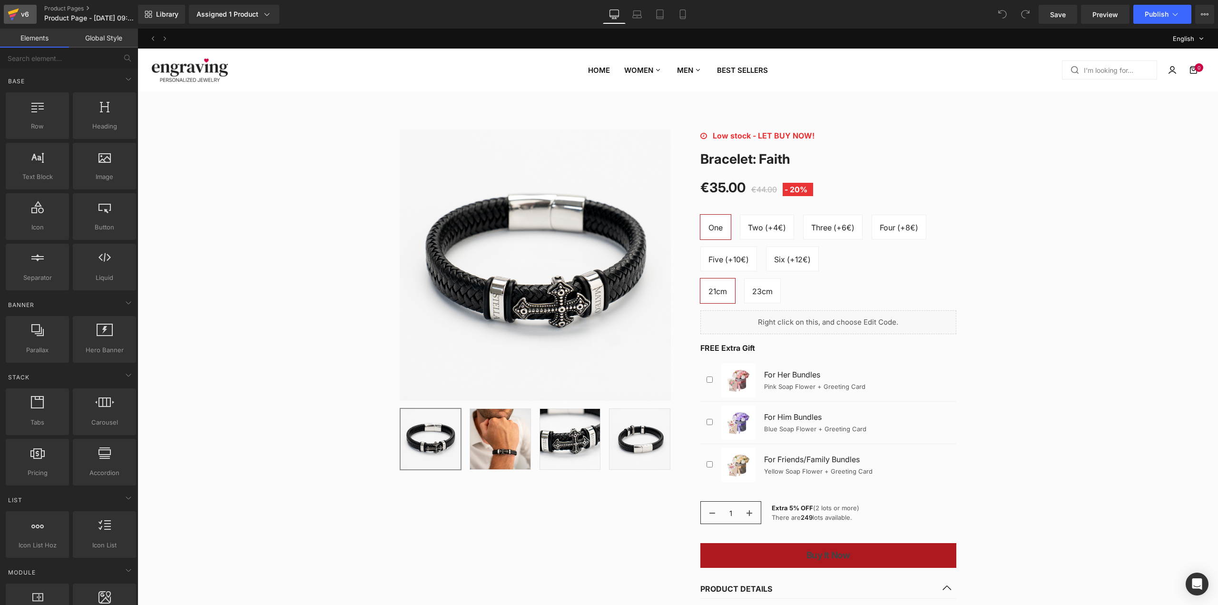
click at [30, 18] on div "v6" at bounding box center [25, 14] width 12 height 12
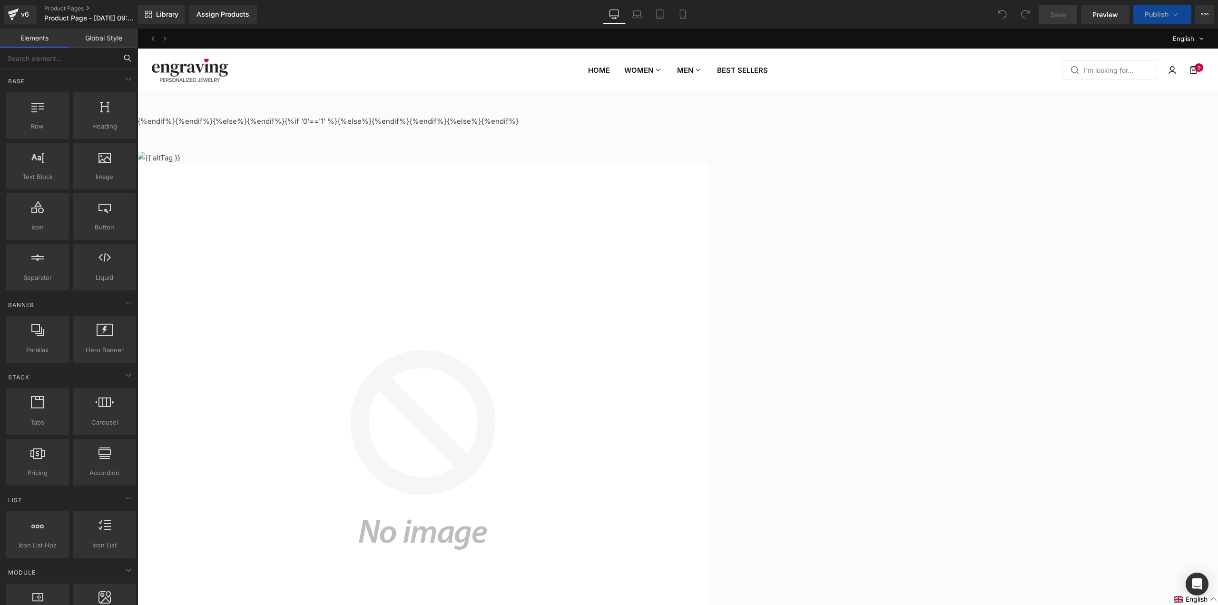
click at [54, 55] on input "text" at bounding box center [58, 58] width 117 height 21
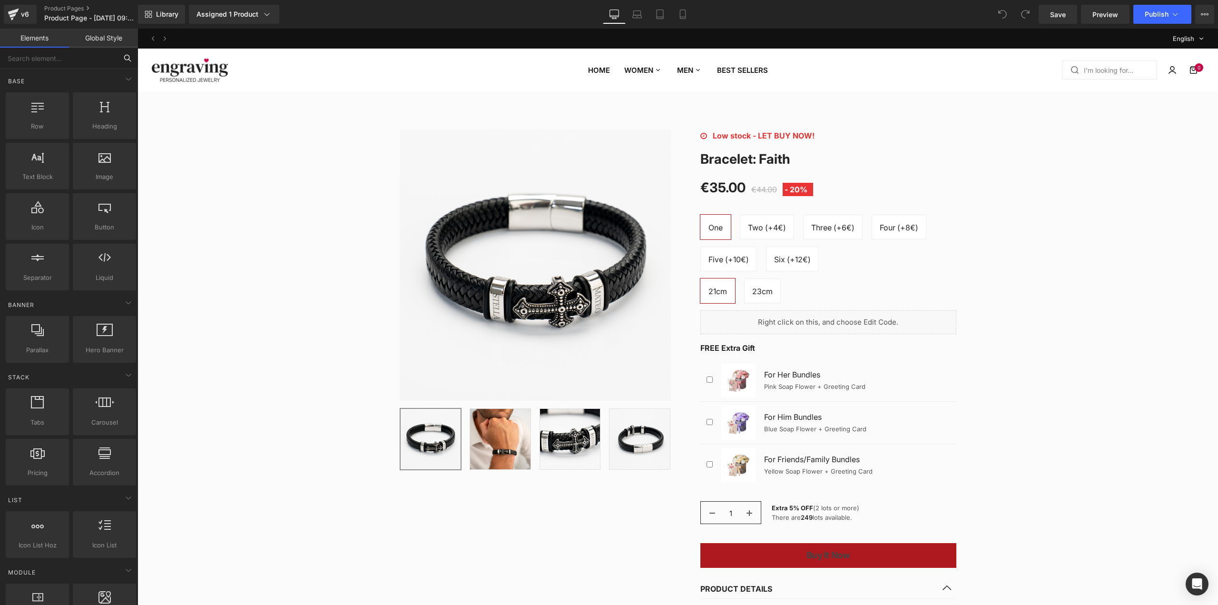
click at [54, 55] on input "text" at bounding box center [58, 58] width 117 height 21
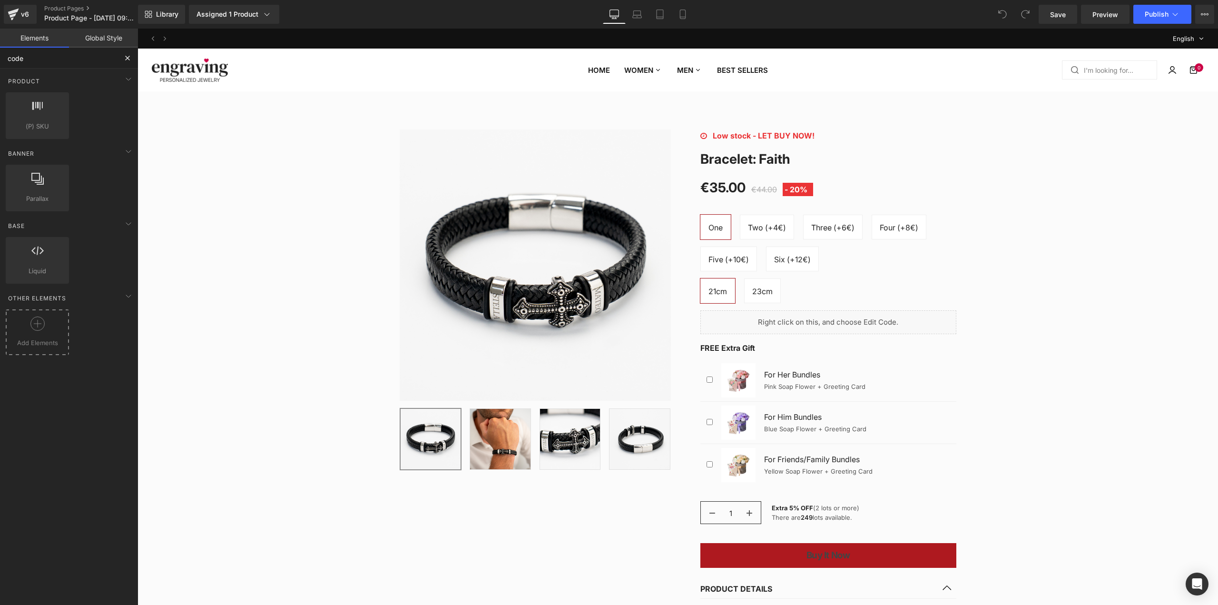
click at [30, 335] on div at bounding box center [37, 326] width 59 height 21
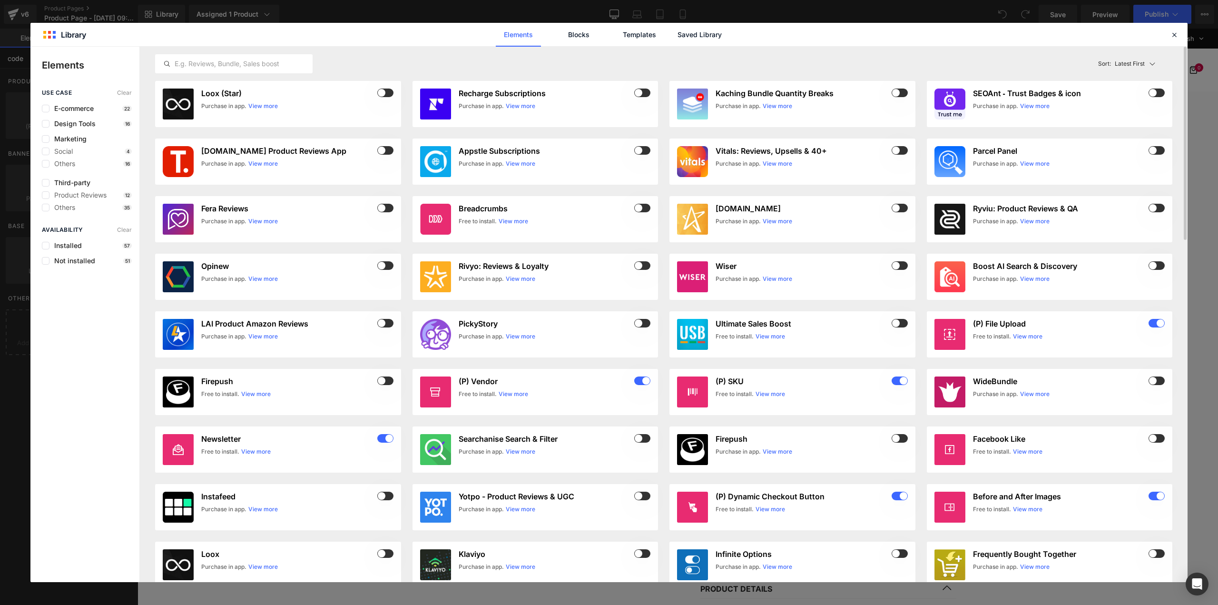
type input "code"
click at [273, 74] on div "Latest First Most View Latest First Sort: Latest First" at bounding box center [663, 64] width 1017 height 34
click at [265, 71] on div at bounding box center [234, 63] width 158 height 19
click at [255, 66] on input "text" at bounding box center [234, 63] width 157 height 11
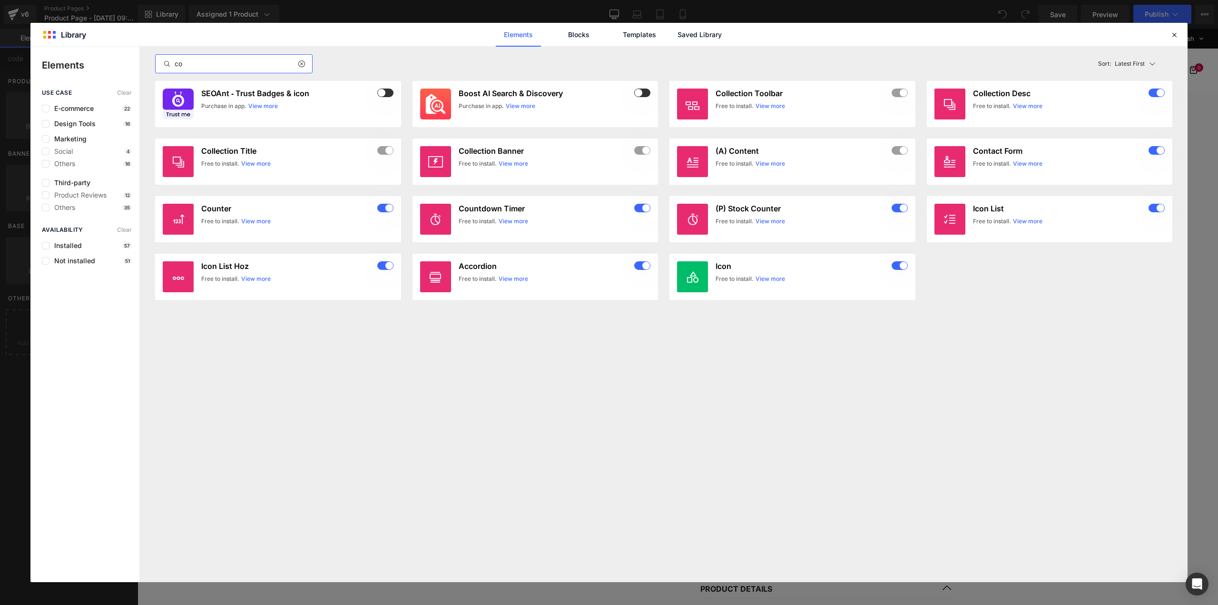
type input "c"
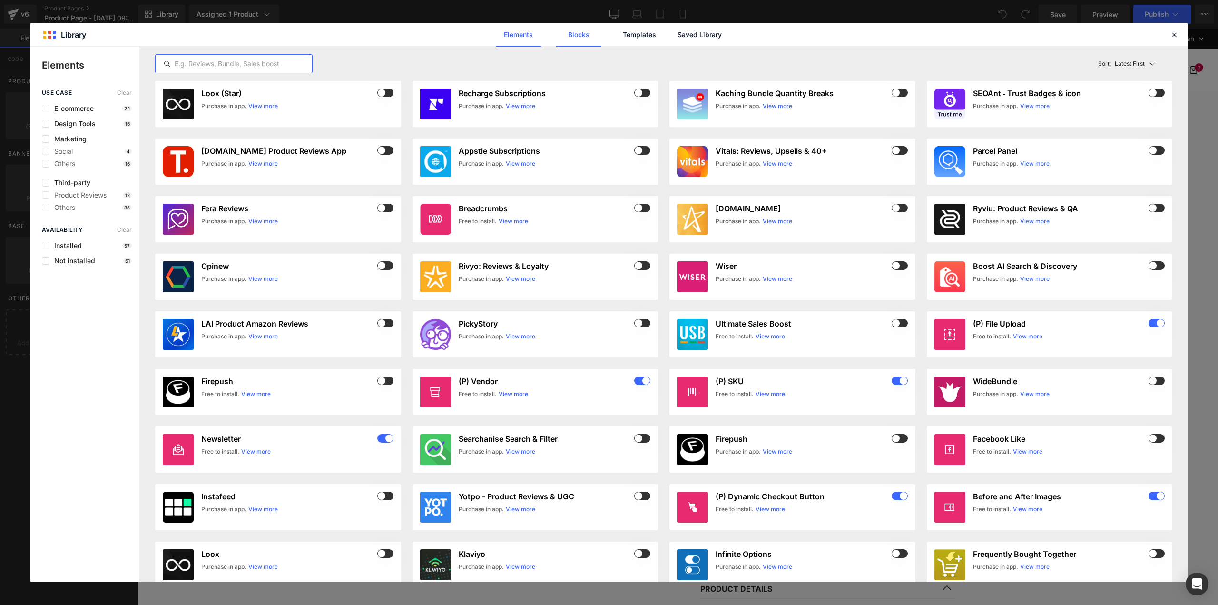
click at [584, 33] on link "Blocks" at bounding box center [578, 35] width 45 height 24
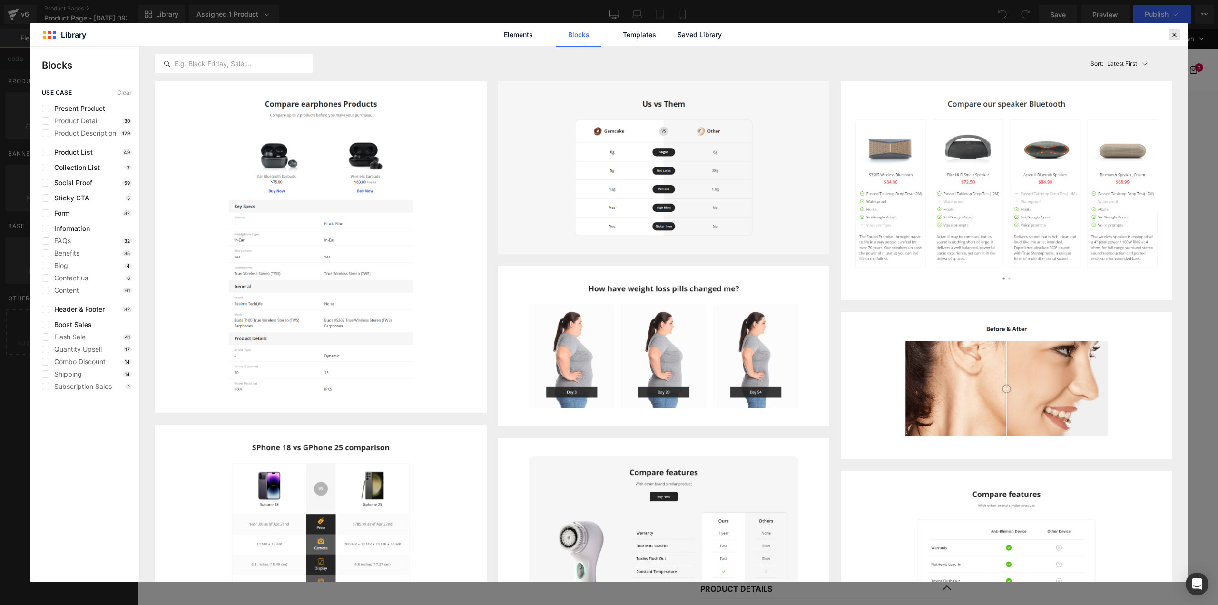
click at [1176, 39] on div at bounding box center [1174, 34] width 11 height 11
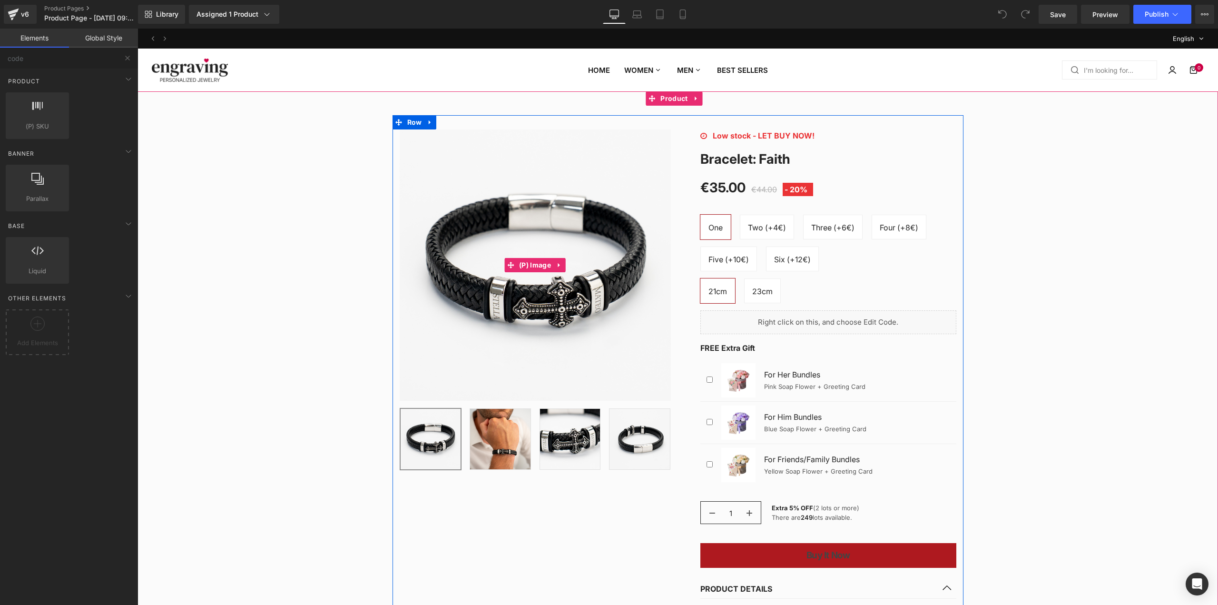
click at [596, 202] on img at bounding box center [535, 264] width 271 height 271
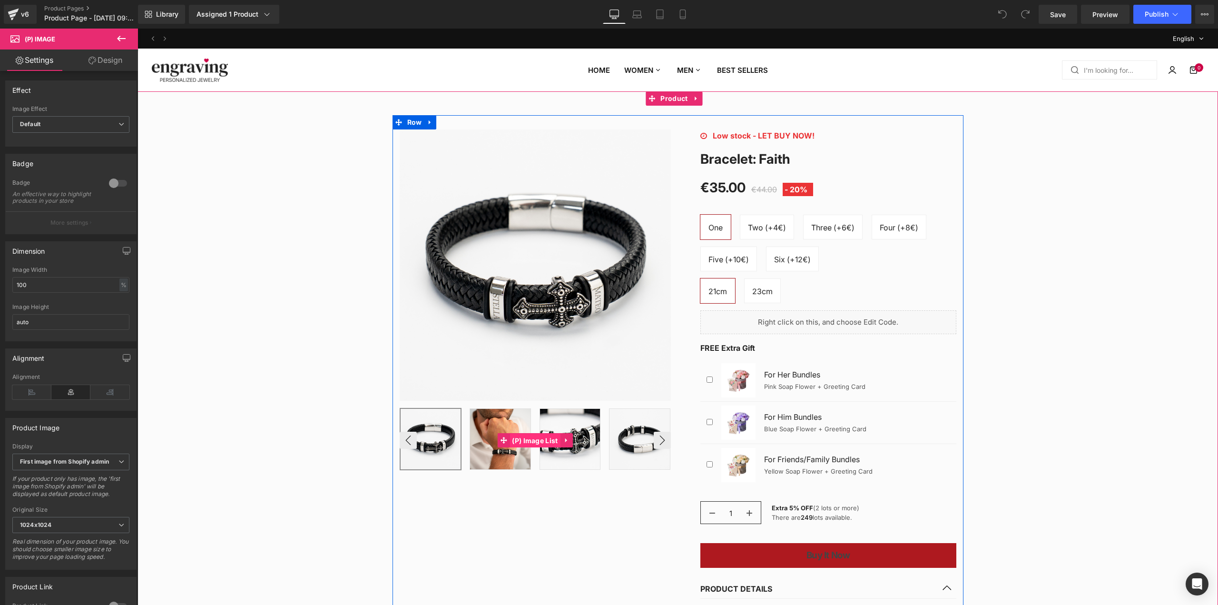
click at [510, 446] on span "(P) Image List" at bounding box center [535, 440] width 50 height 14
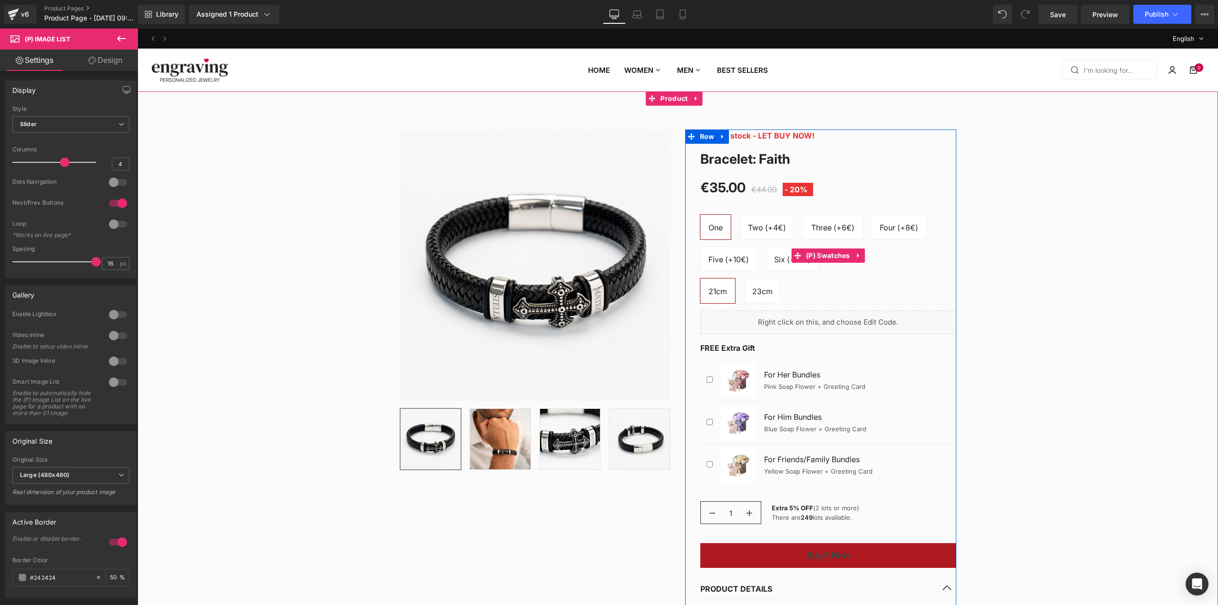
click at [907, 217] on span "Four (+8€)" at bounding box center [899, 227] width 39 height 24
click at [880, 270] on div "One Two (+4€) Three (+6€) Four (+8€) Five (+10€) Six (+12€)" at bounding box center [828, 247] width 256 height 64
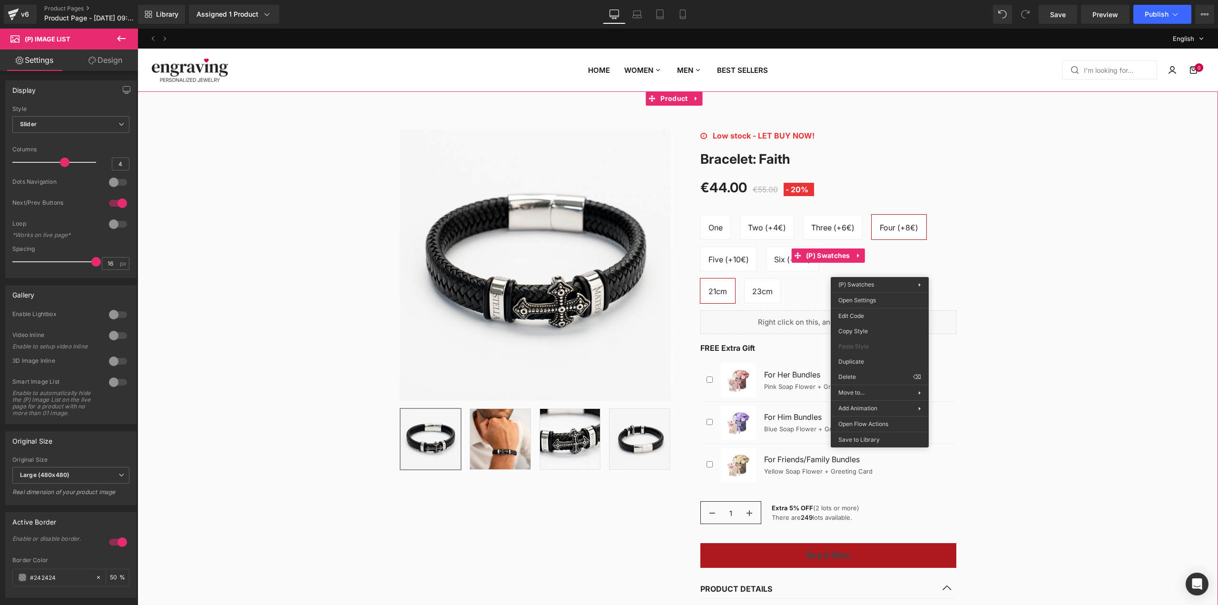
click at [1118, 198] on div "Sale Off (P) Image ‹" at bounding box center [678, 428] width 1081 height 626
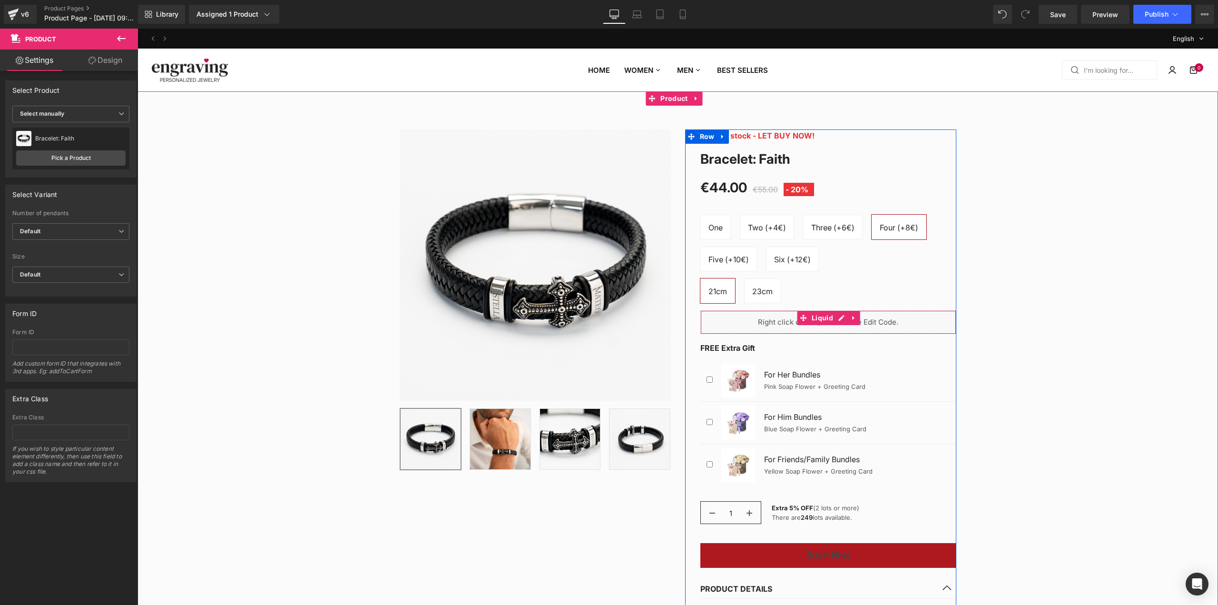
click at [880, 321] on div "Liquid" at bounding box center [828, 322] width 256 height 24
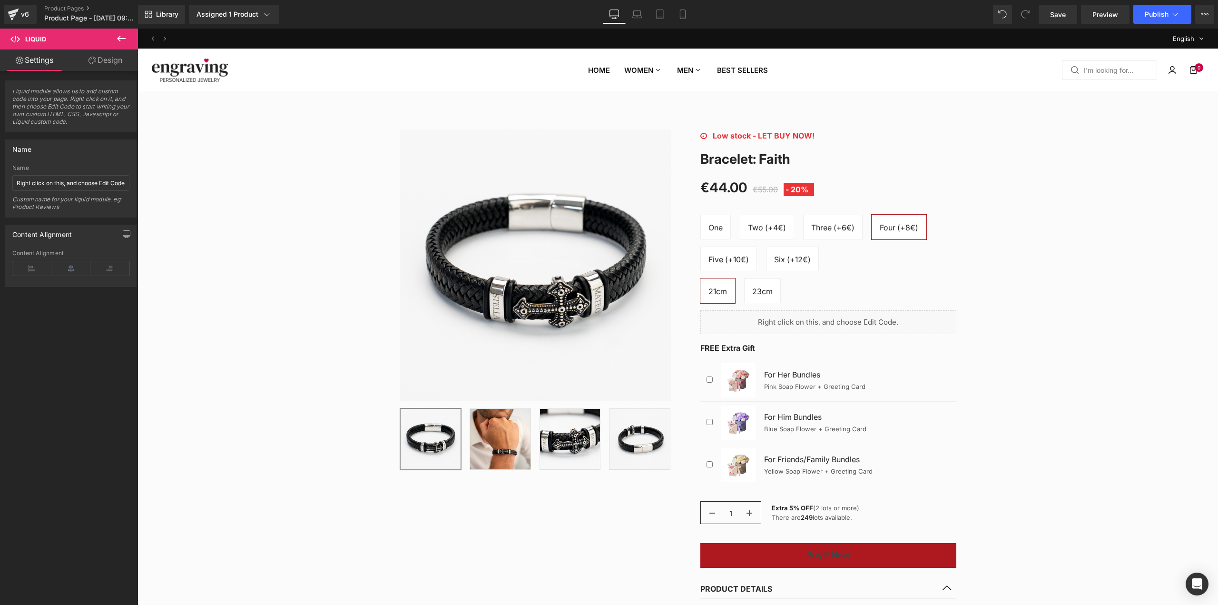
click at [112, 37] on button at bounding box center [121, 39] width 33 height 21
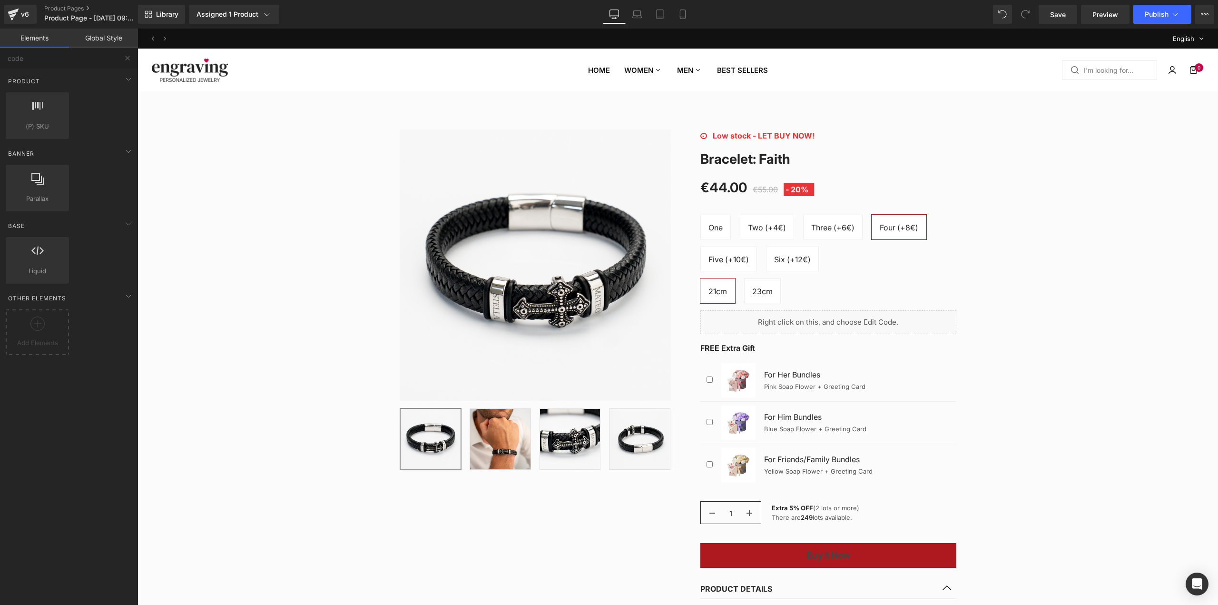
click at [5, 4] on div "v6 Product Pages Product Page - [DATE] 09:01:31" at bounding box center [69, 14] width 138 height 29
click at [12, 9] on icon at bounding box center [13, 14] width 11 height 24
